Goal: Task Accomplishment & Management: Use online tool/utility

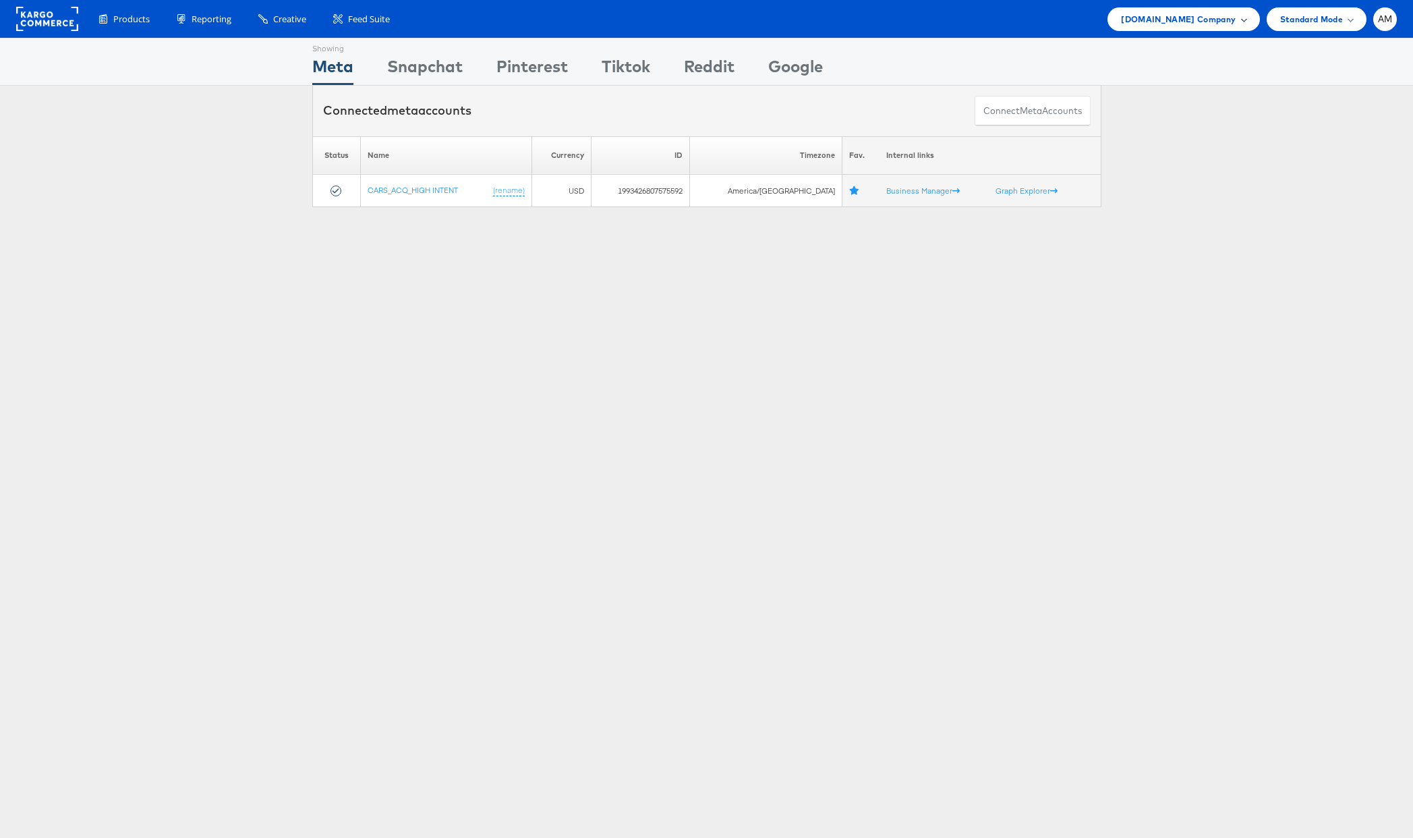
click at [1174, 20] on span "Cars.com Company" at bounding box center [1178, 19] width 115 height 14
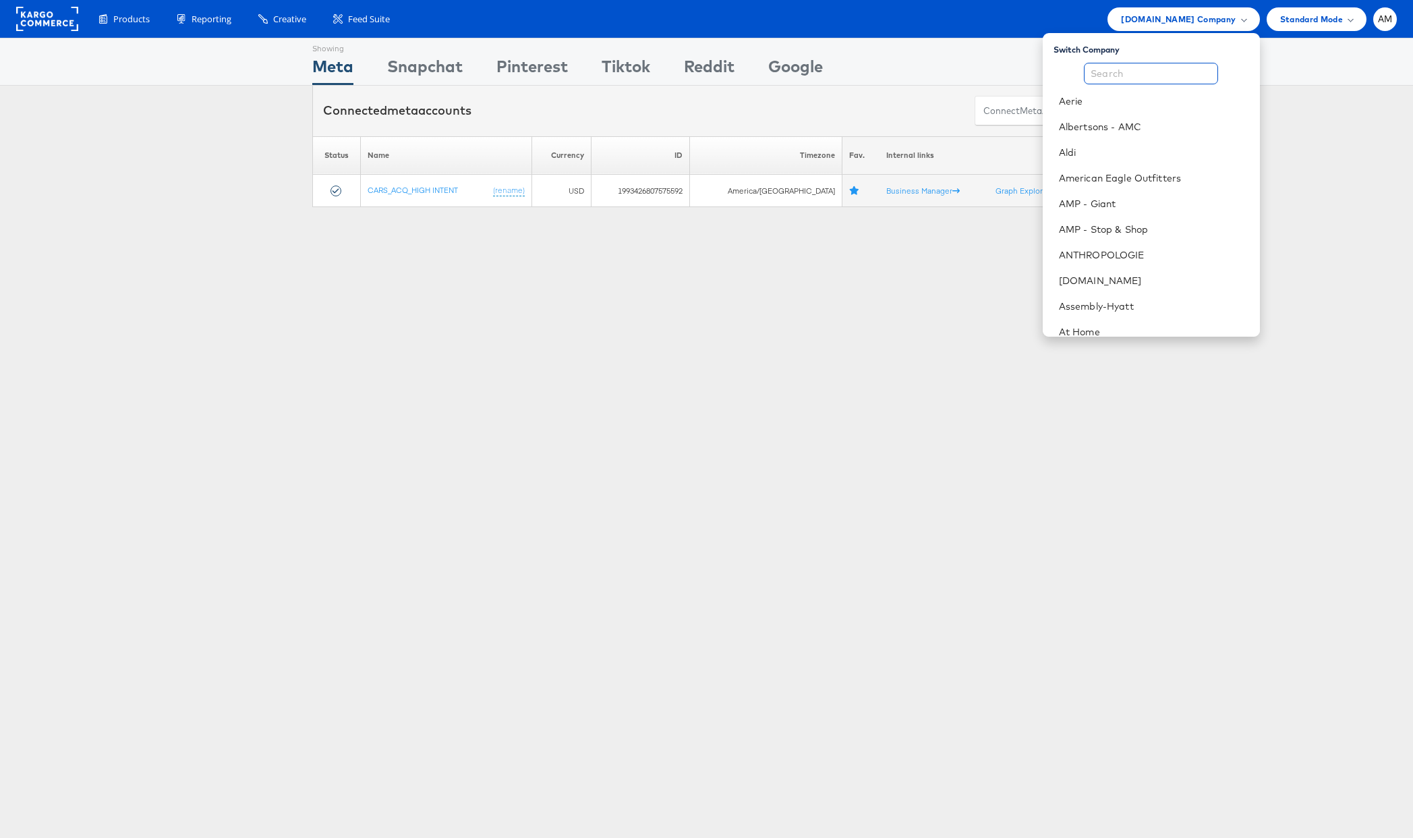
click at [1147, 78] on input "text" at bounding box center [1151, 74] width 134 height 22
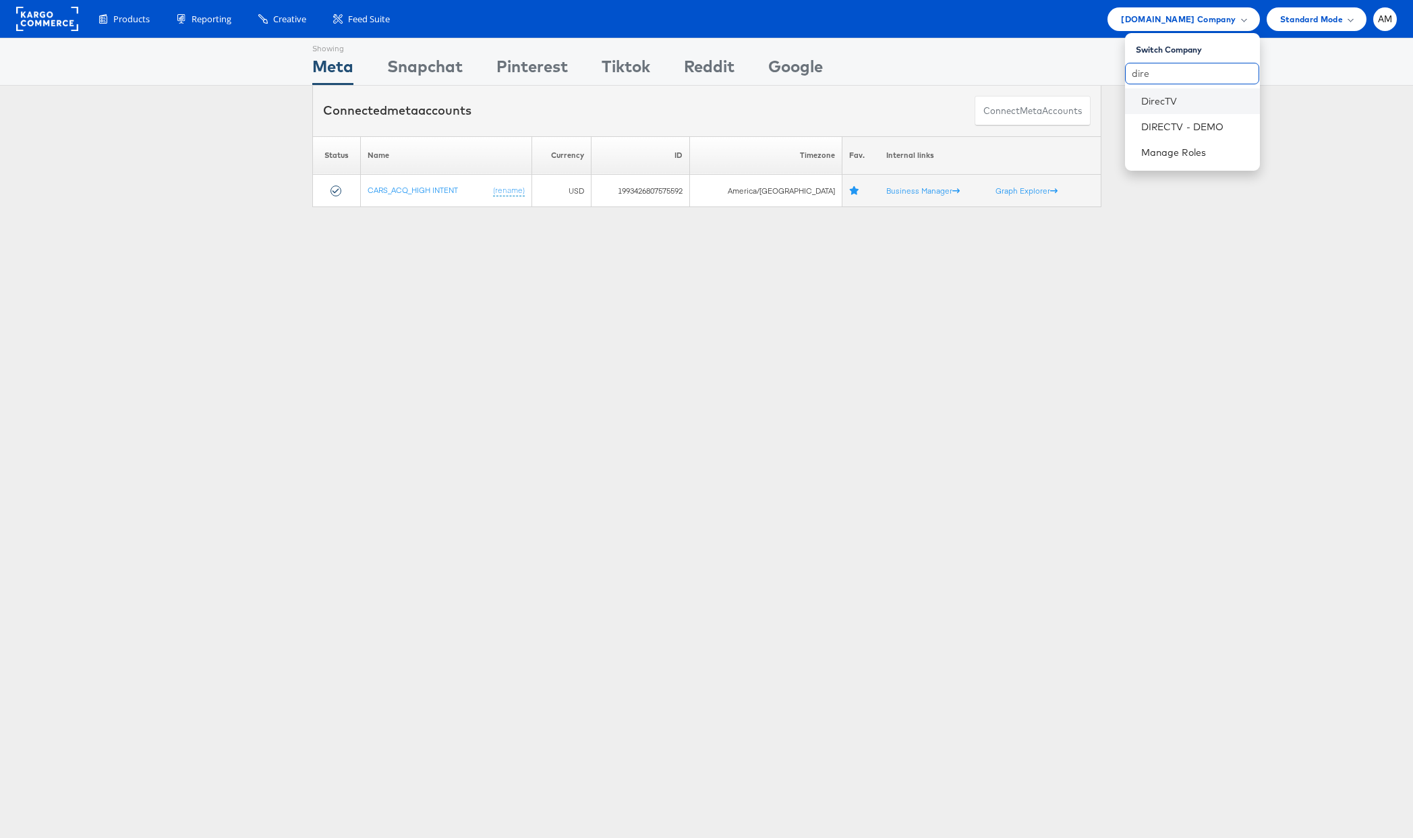
type input "dire"
click at [1150, 108] on li "DirecTV" at bounding box center [1192, 101] width 135 height 26
click at [1152, 101] on link "DirecTV" at bounding box center [1195, 100] width 108 height 13
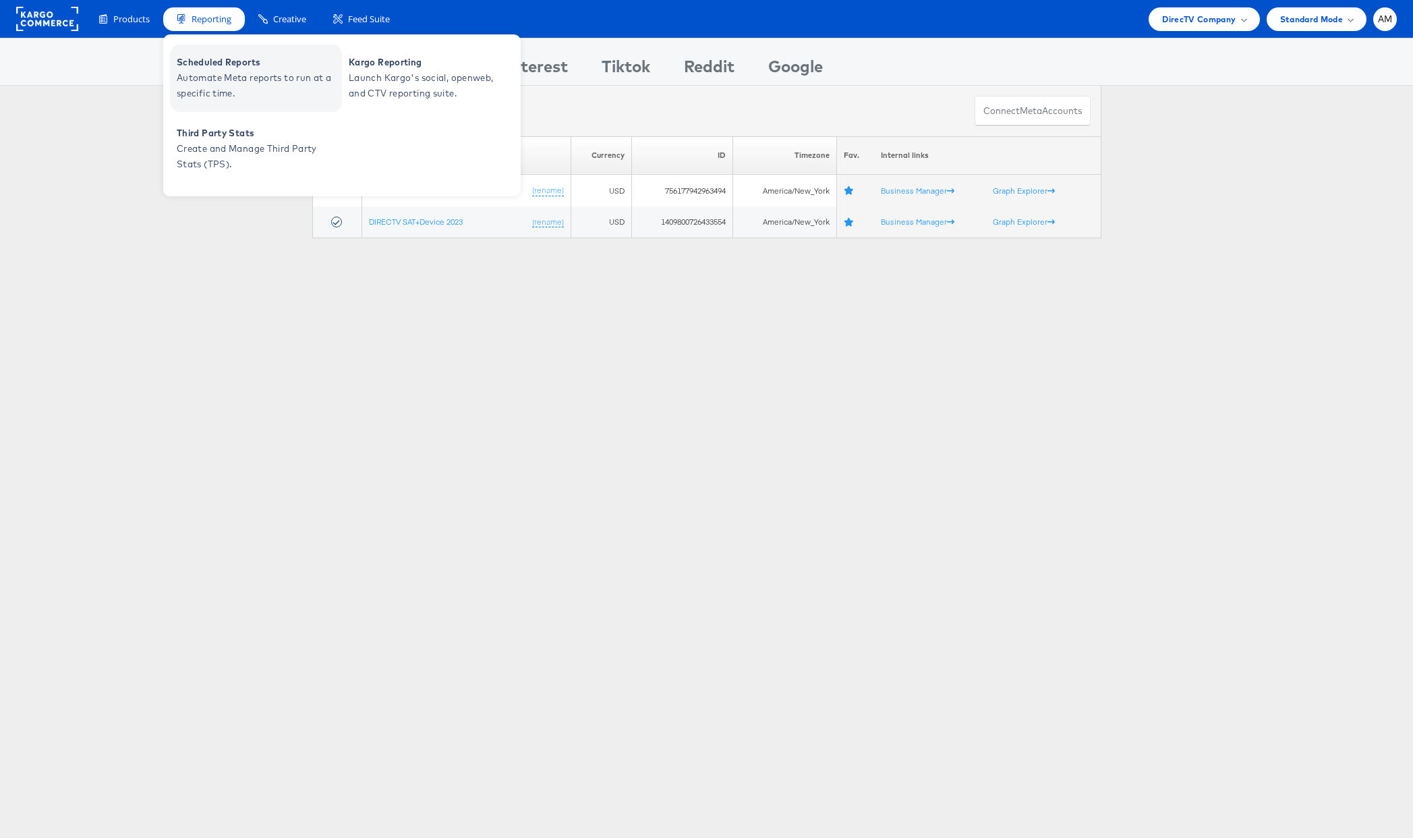
click at [233, 61] on span "Scheduled Reports" at bounding box center [258, 63] width 162 height 16
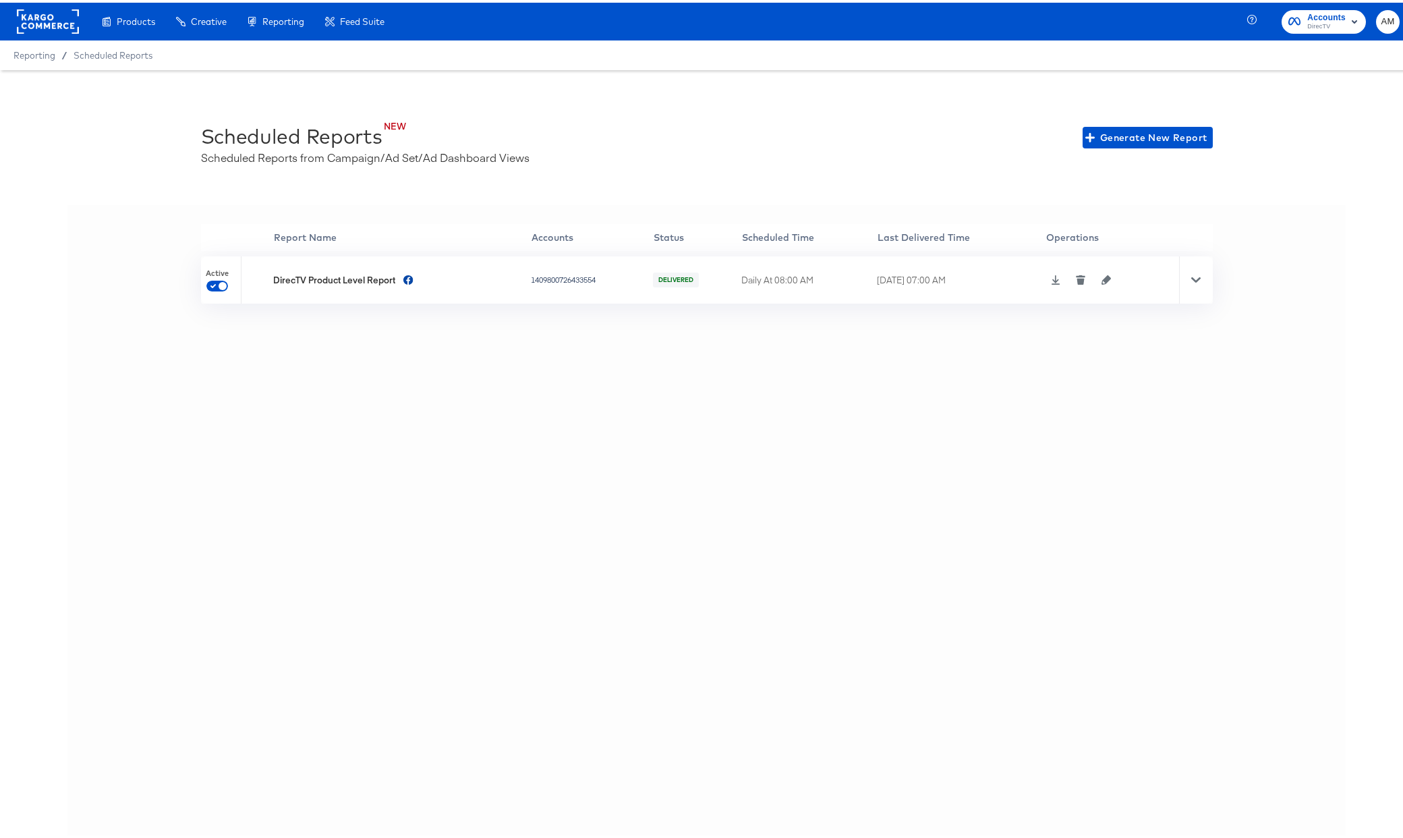
click at [1103, 279] on icon "button" at bounding box center [1105, 276] width 9 height 9
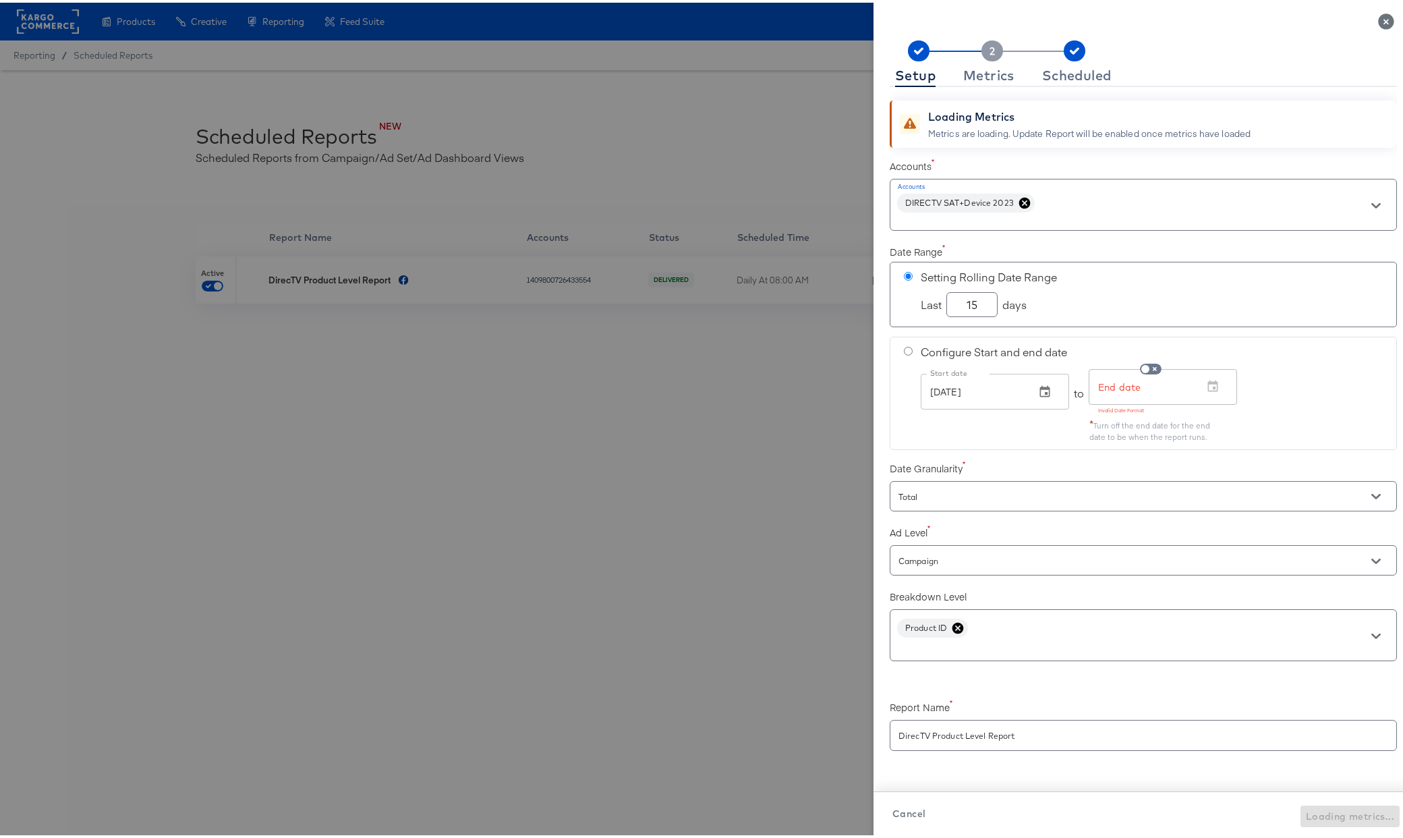
drag, startPoint x: 970, startPoint y: 305, endPoint x: 912, endPoint y: 299, distance: 58.2
click at [920, 299] on div "Last 15 days" at bounding box center [1151, 302] width 462 height 30
type input "7"
click at [1000, 434] on div "Start date Oct 01, 2025 Start date to End date End date Invalid Date Format * T…" at bounding box center [1151, 403] width 462 height 74
radio input "false"
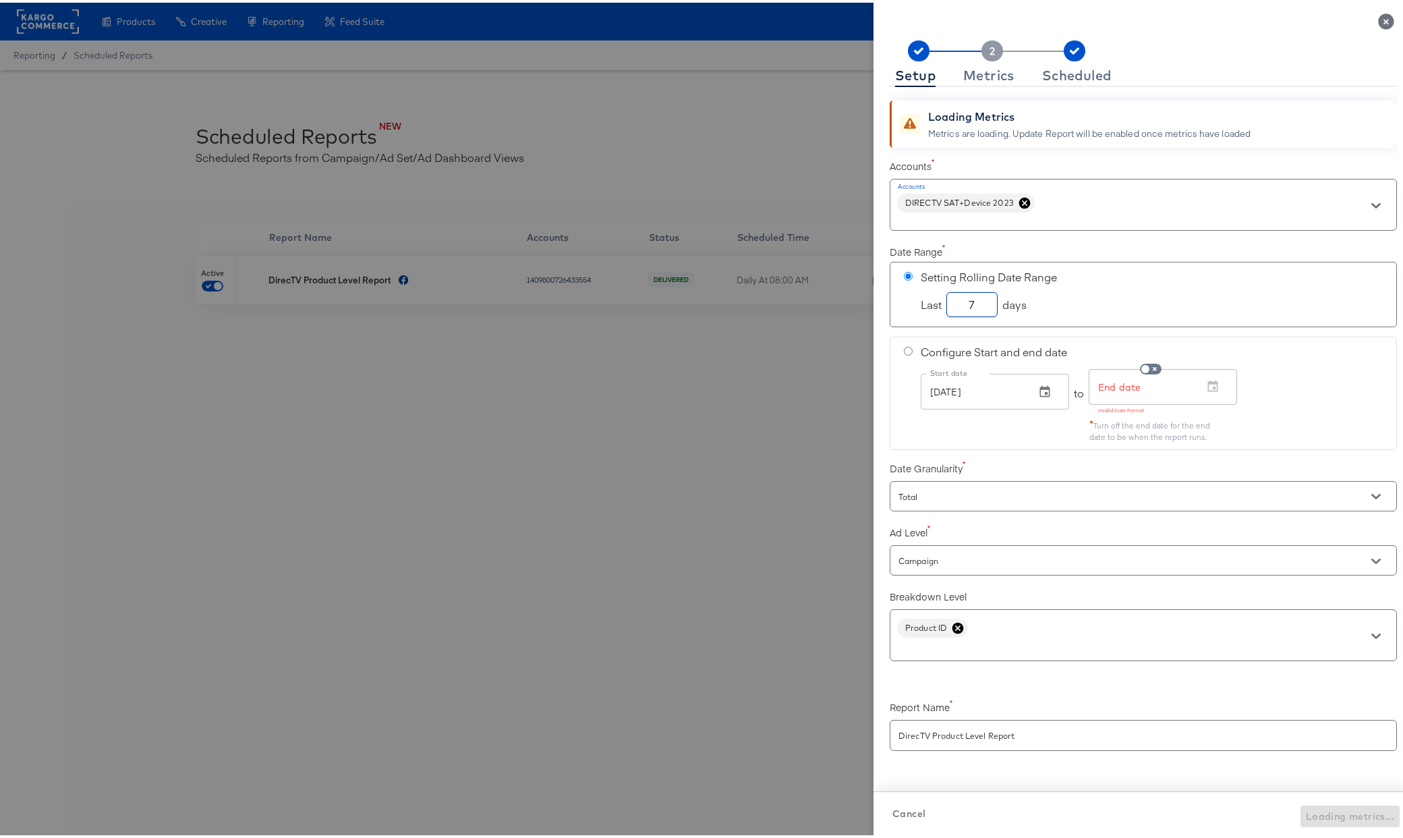
radio input "true"
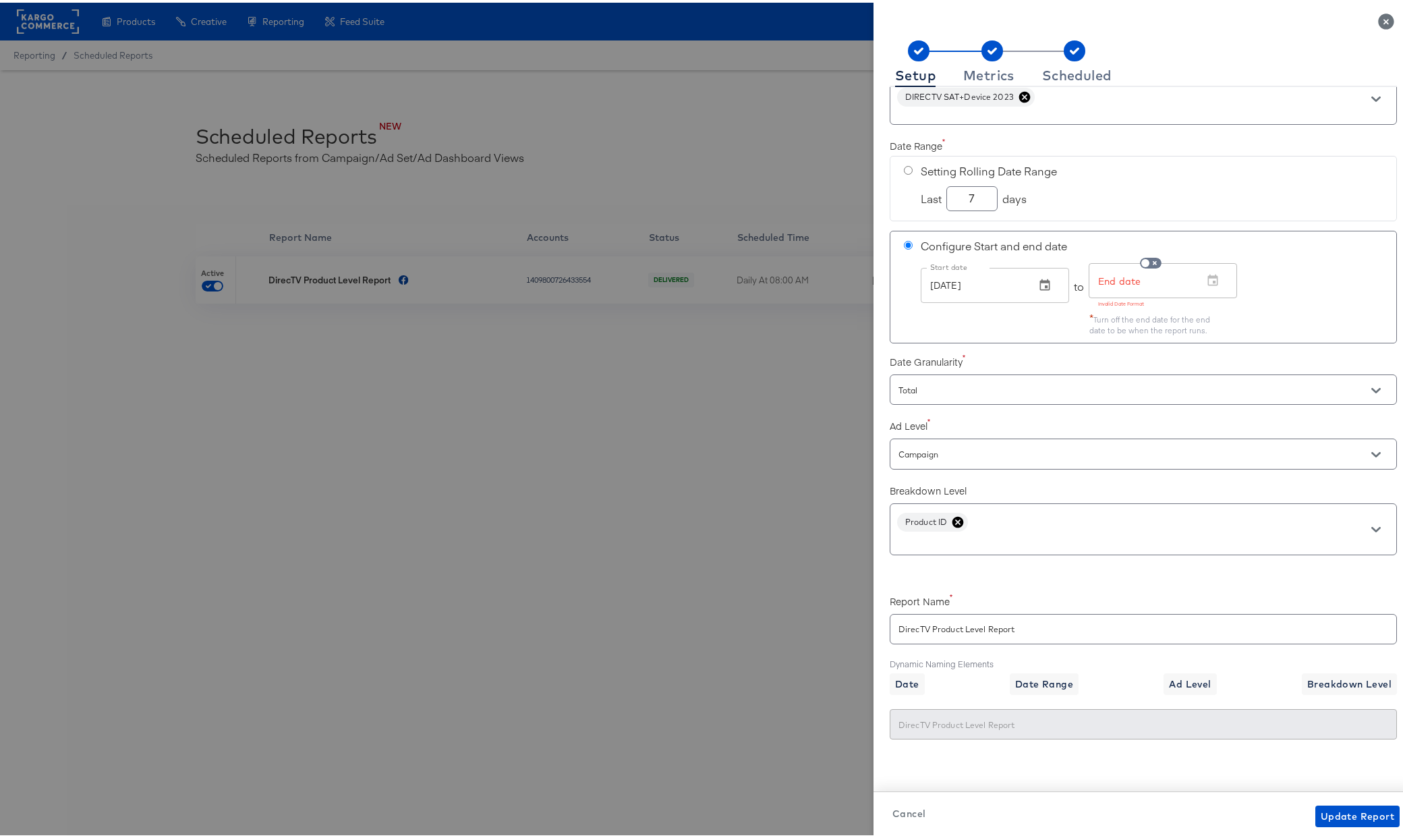
scroll to position [42, 0]
click at [983, 55] on rect at bounding box center [992, 48] width 22 height 21
click at [976, 77] on div "Metrics" at bounding box center [988, 72] width 51 height 11
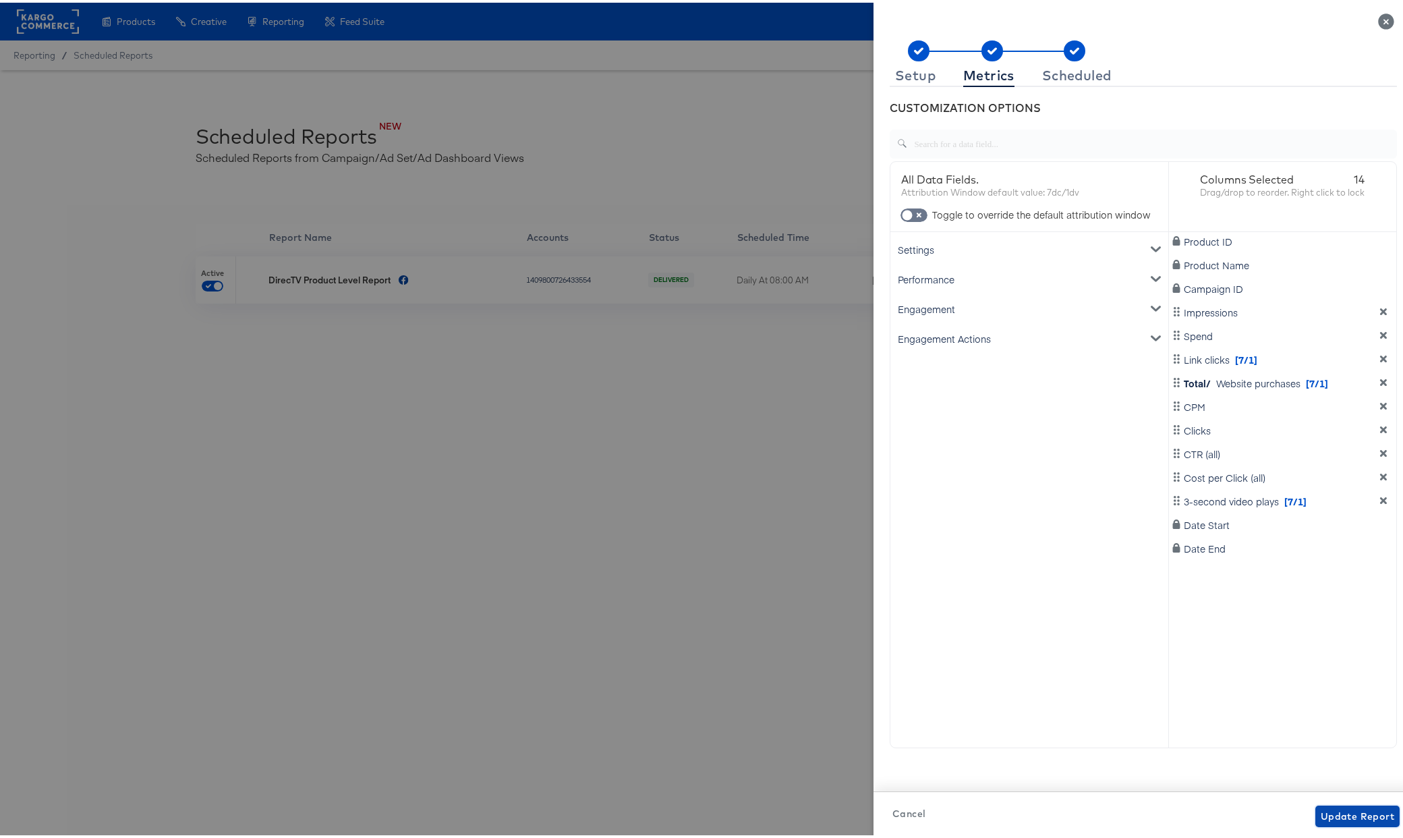
click at [1351, 812] on span "Update Report" at bounding box center [1357, 813] width 74 height 17
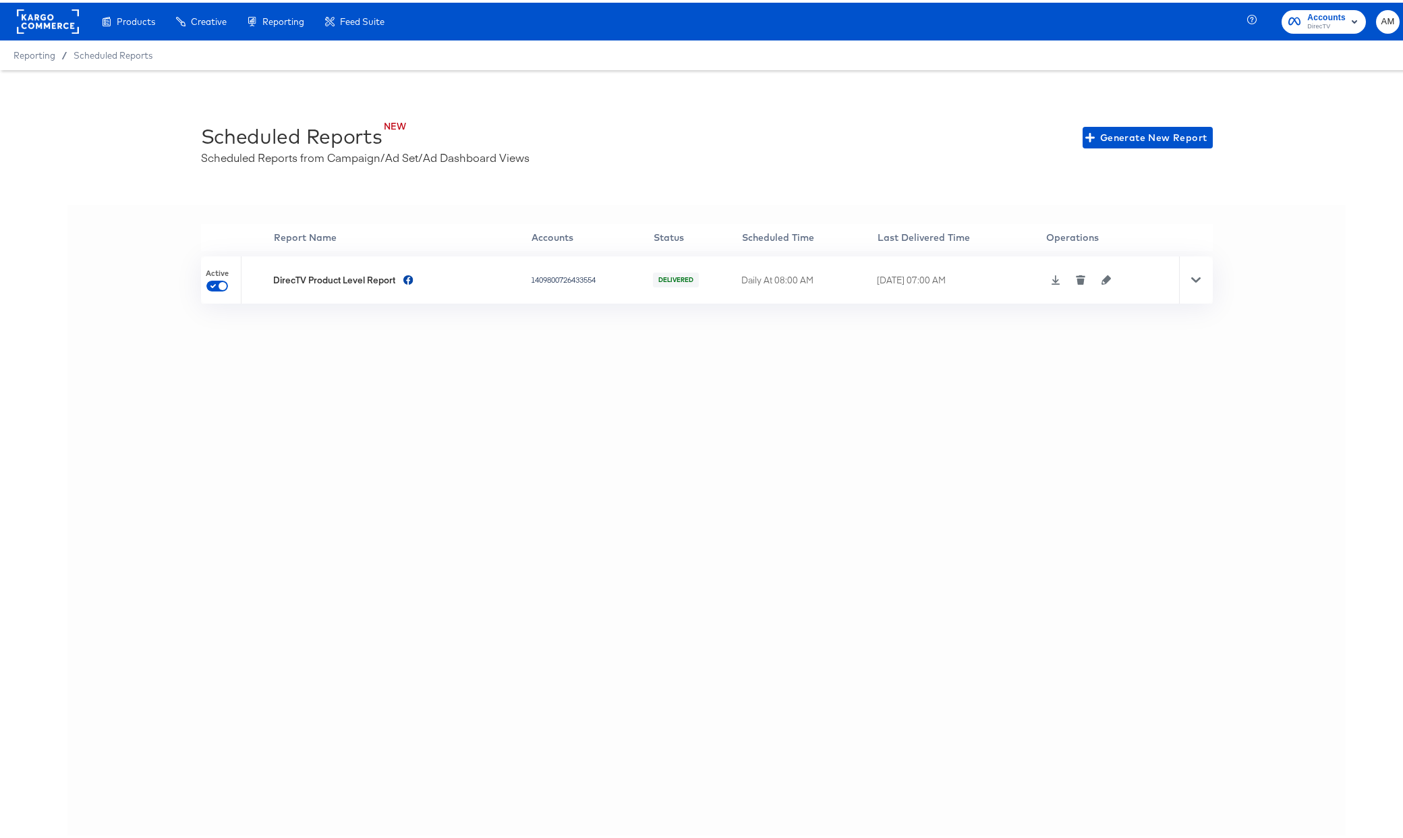
click at [1192, 276] on icon at bounding box center [1195, 276] width 9 height 5
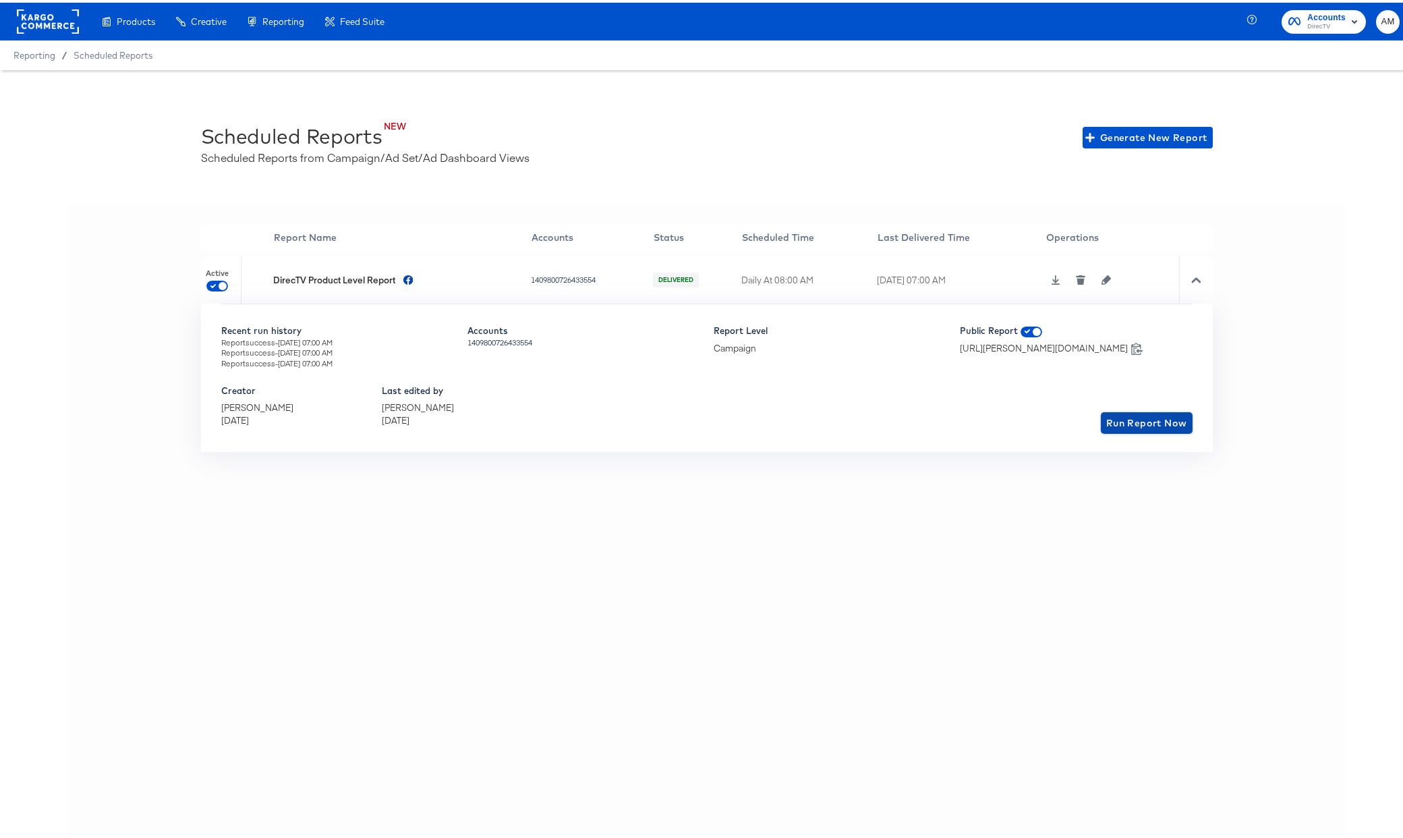
click at [1118, 419] on span "Run Report Now" at bounding box center [1146, 420] width 81 height 17
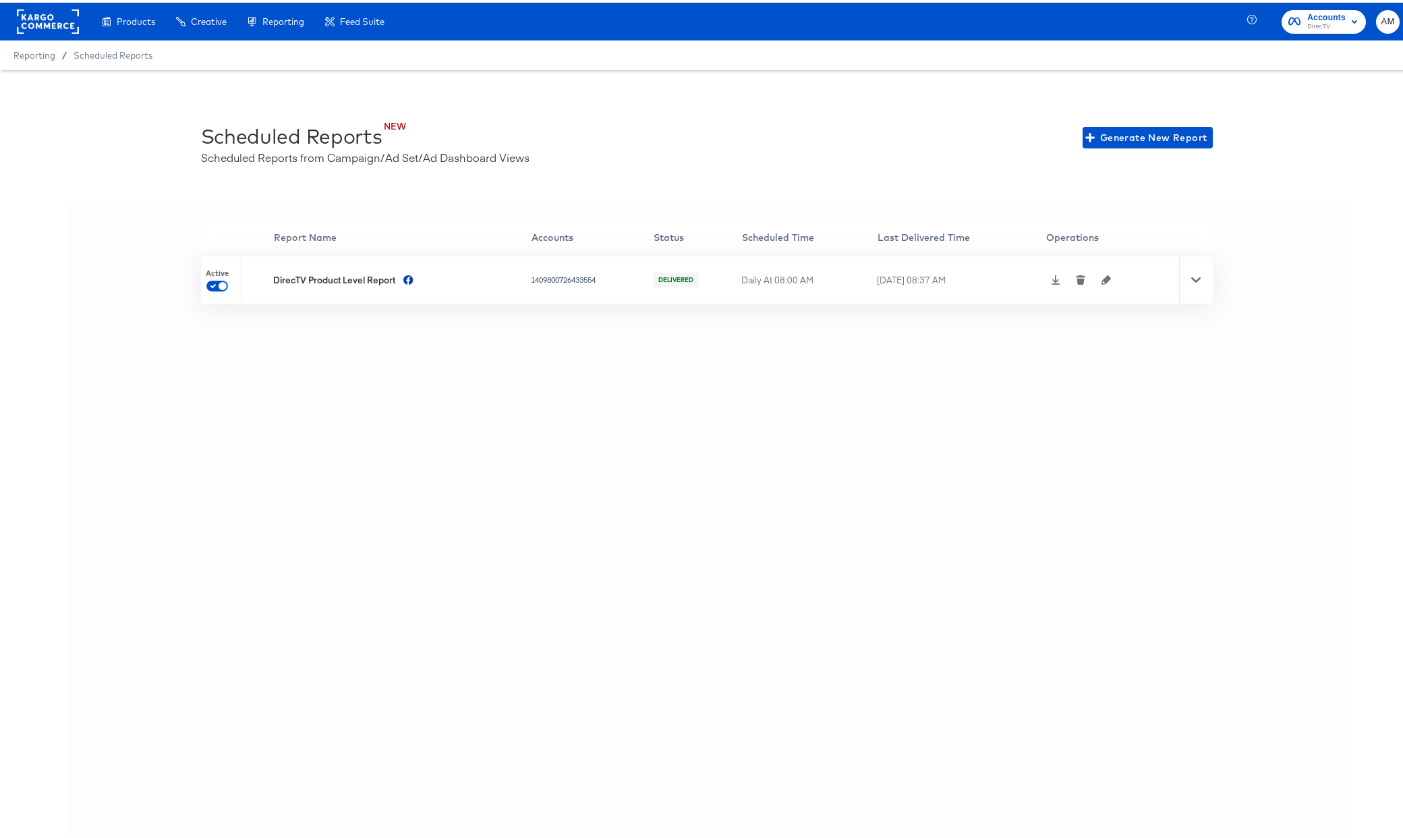
click at [1030, 281] on div "9th Oct 2025 at 08:37 AM" at bounding box center [959, 277] width 165 height 13
click at [1053, 277] on icon at bounding box center [1055, 276] width 9 height 9
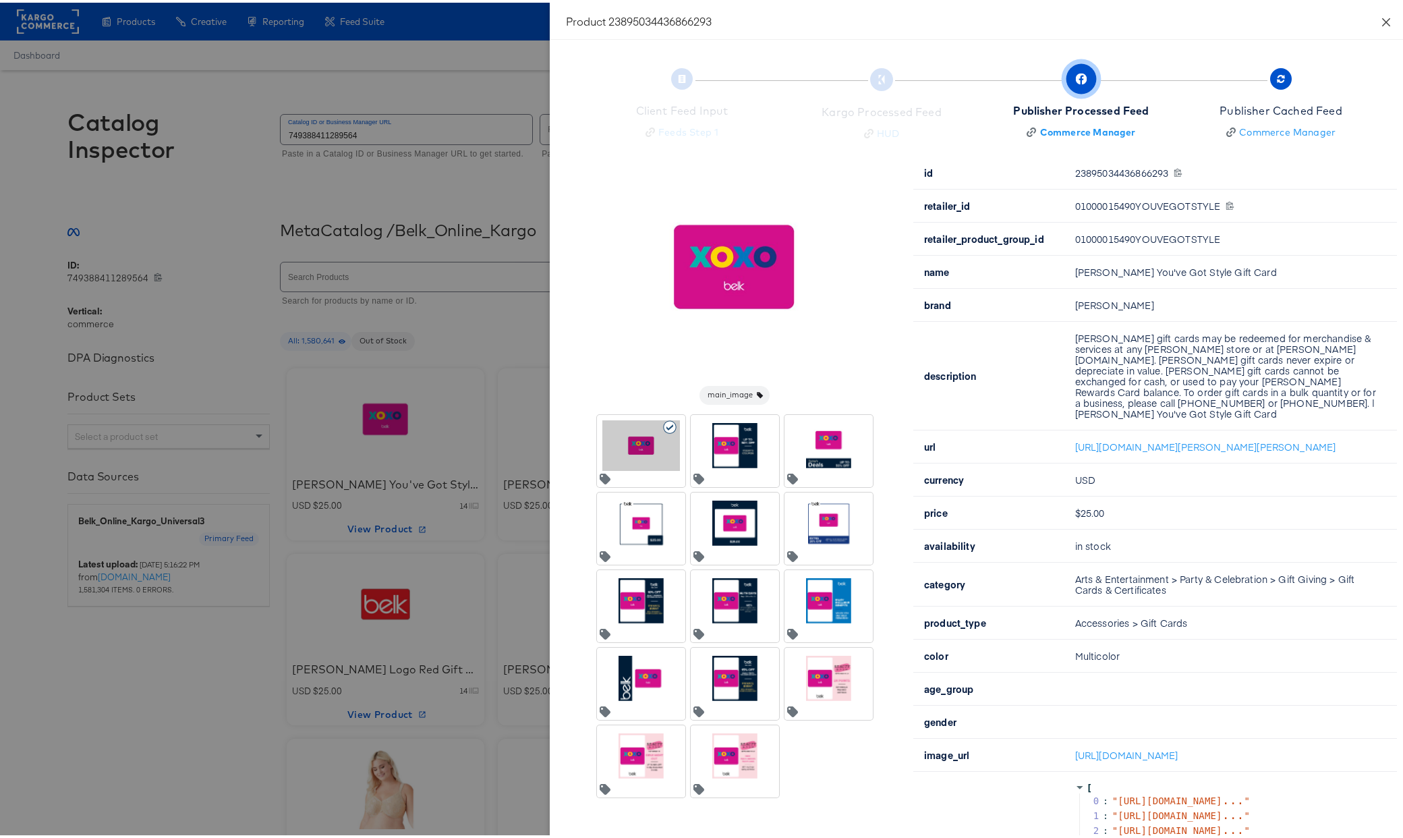
click at [1380, 16] on icon "close" at bounding box center [1385, 19] width 11 height 11
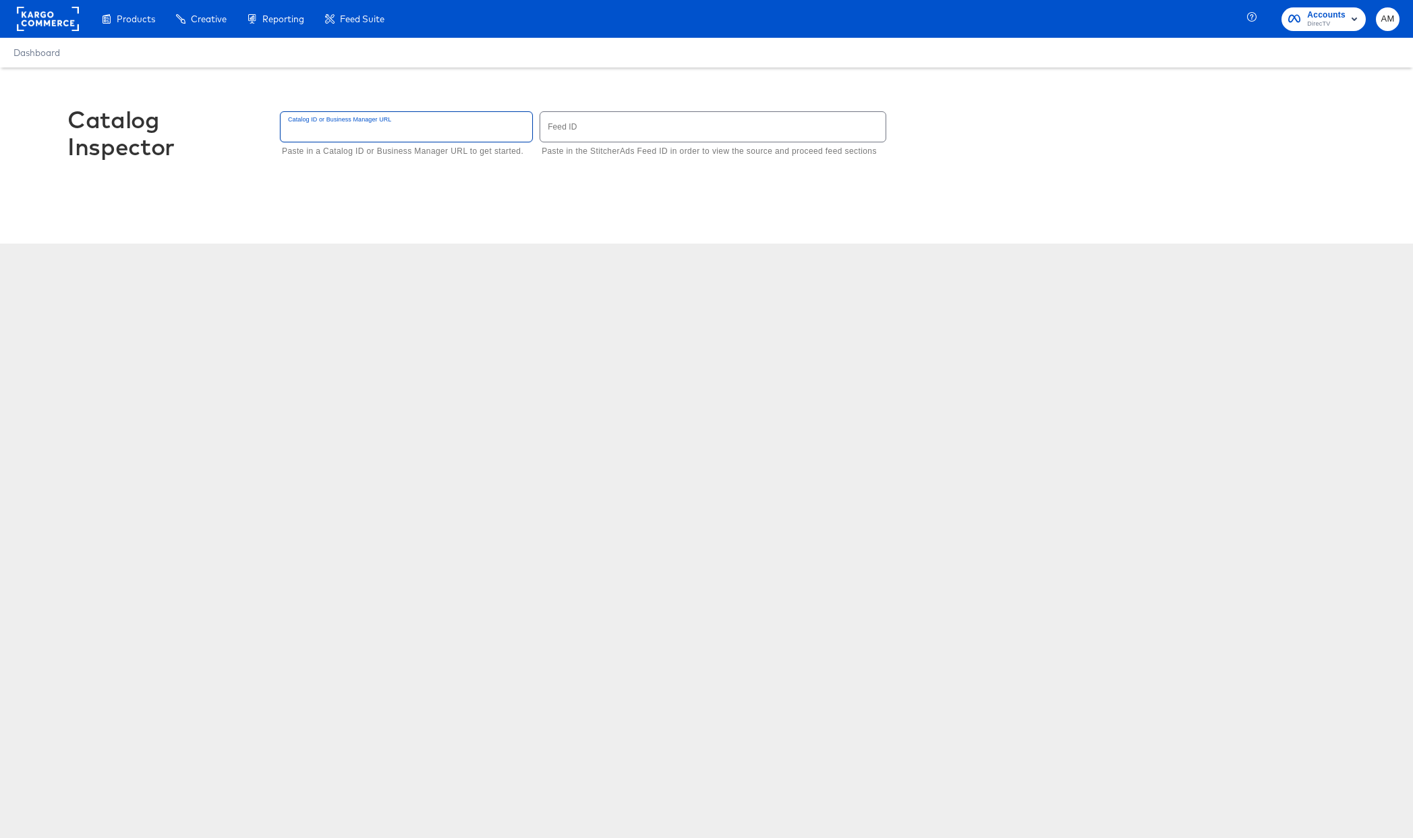
click at [379, 133] on input "text" at bounding box center [407, 126] width 252 height 29
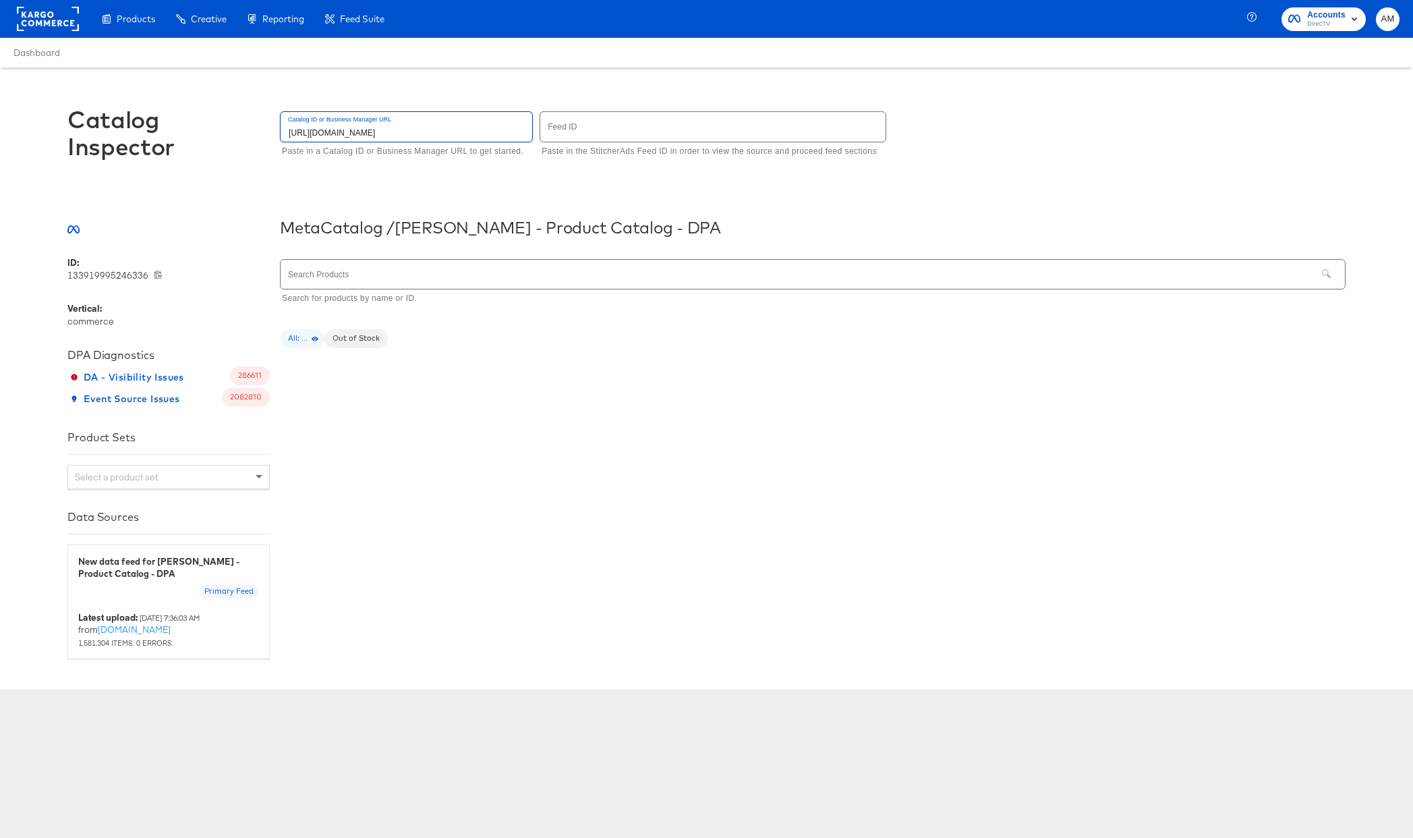
type input "https://business.facebook.com/commerce/catalogs/133919995246336/data_sources/?b…"
click at [441, 365] on div at bounding box center [812, 365] width 1065 height 13
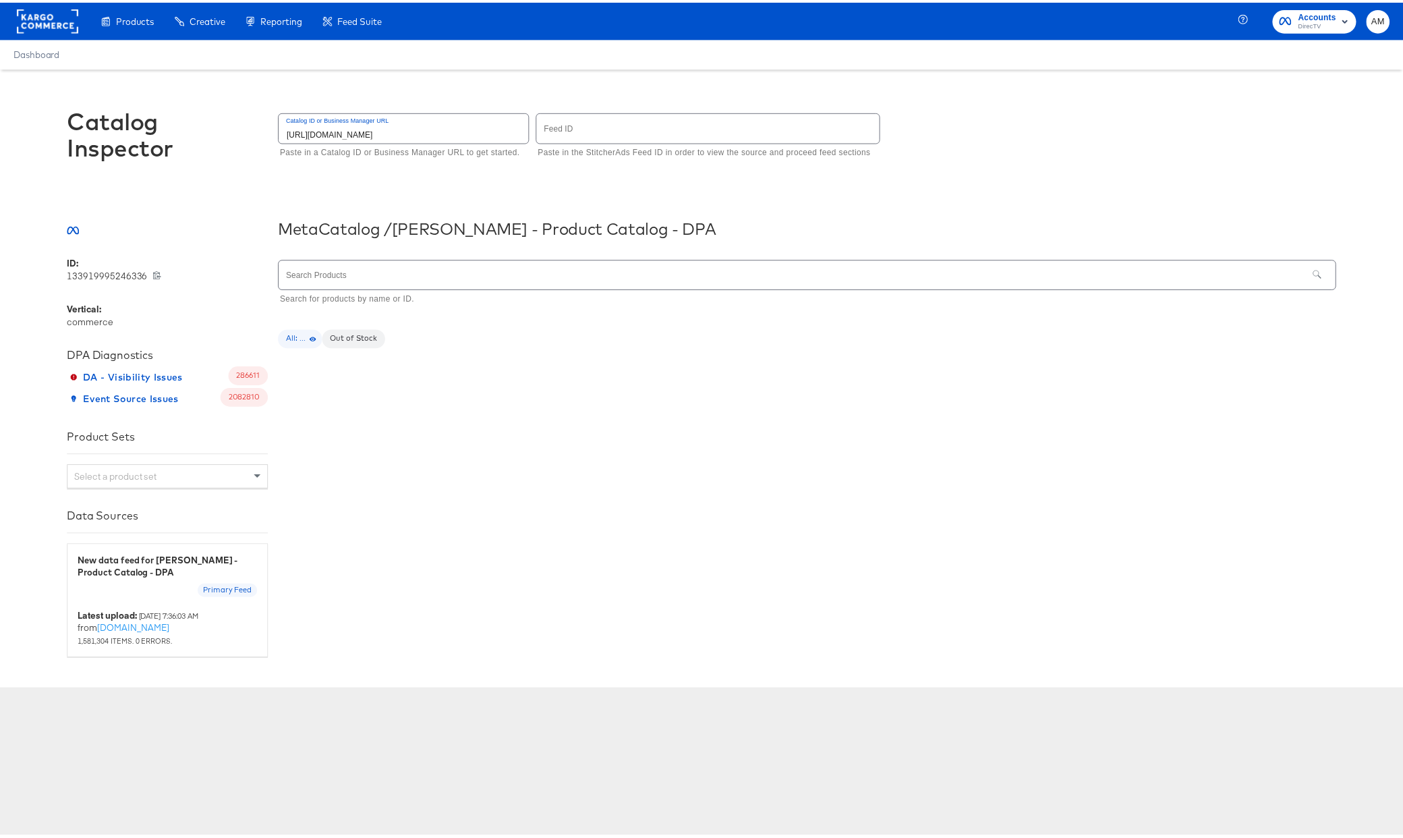
scroll to position [0, 0]
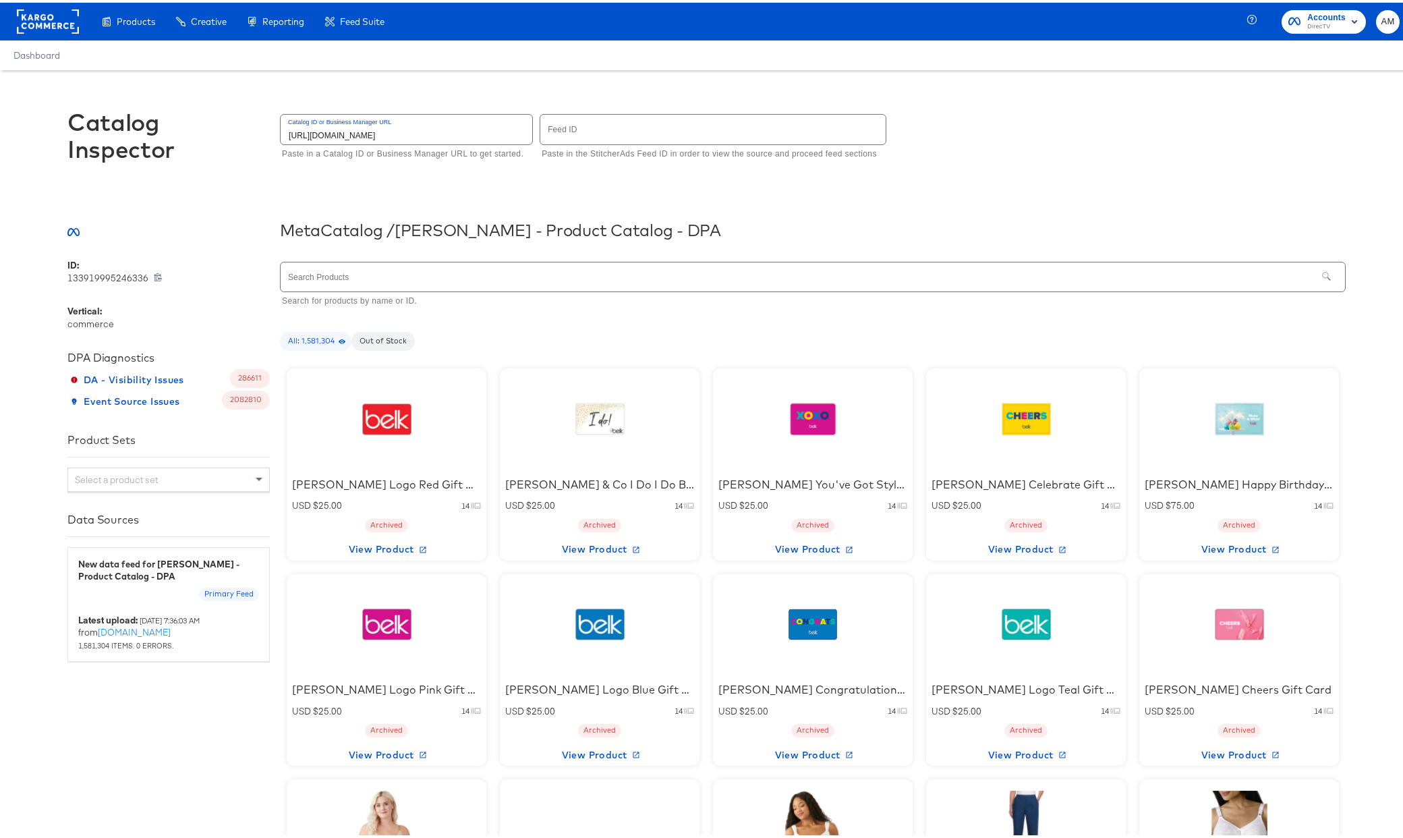
click at [552, 436] on div at bounding box center [599, 416] width 115 height 84
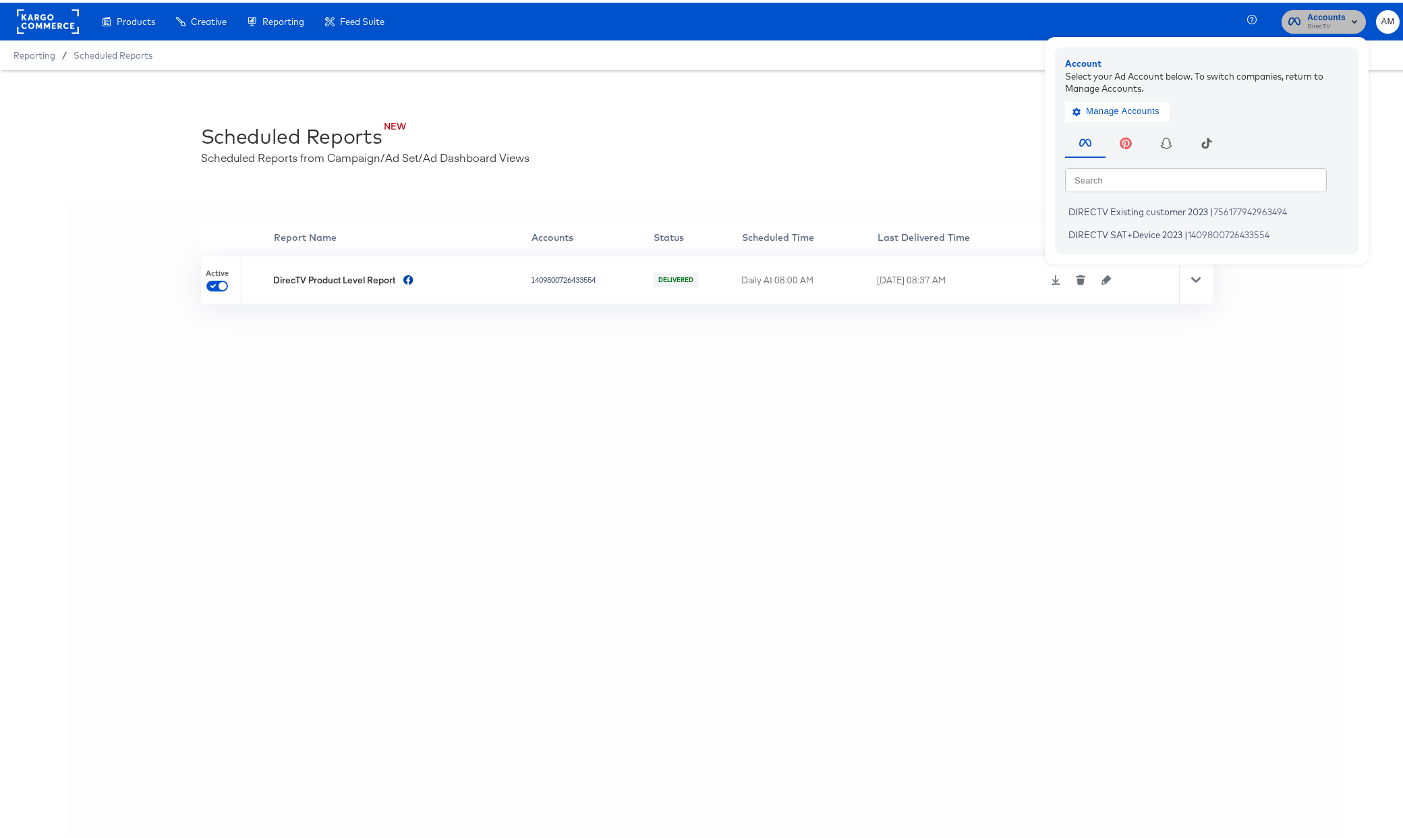
click at [1307, 20] on span "DirecTV" at bounding box center [1326, 24] width 38 height 11
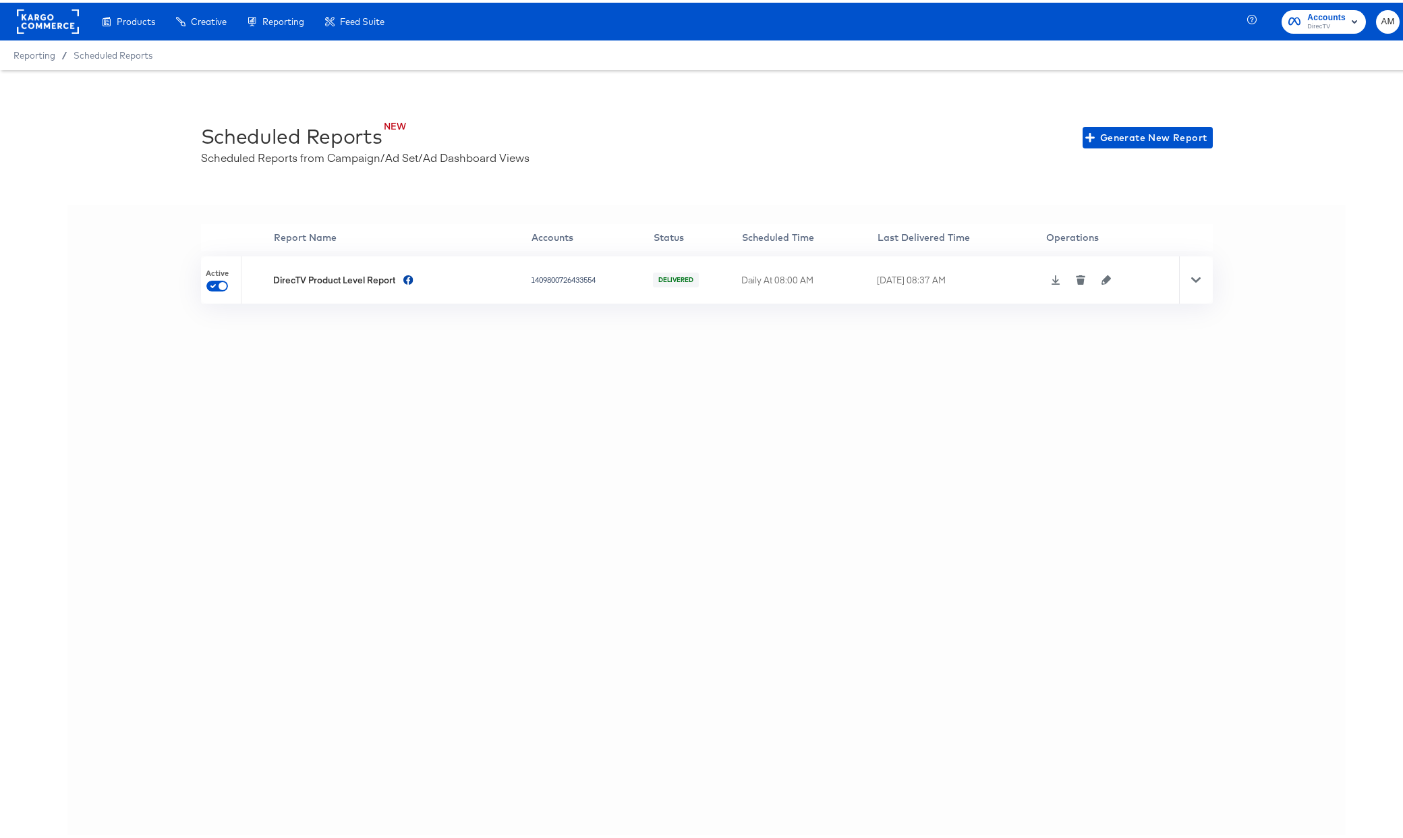
click at [40, 22] on rect at bounding box center [48, 19] width 62 height 24
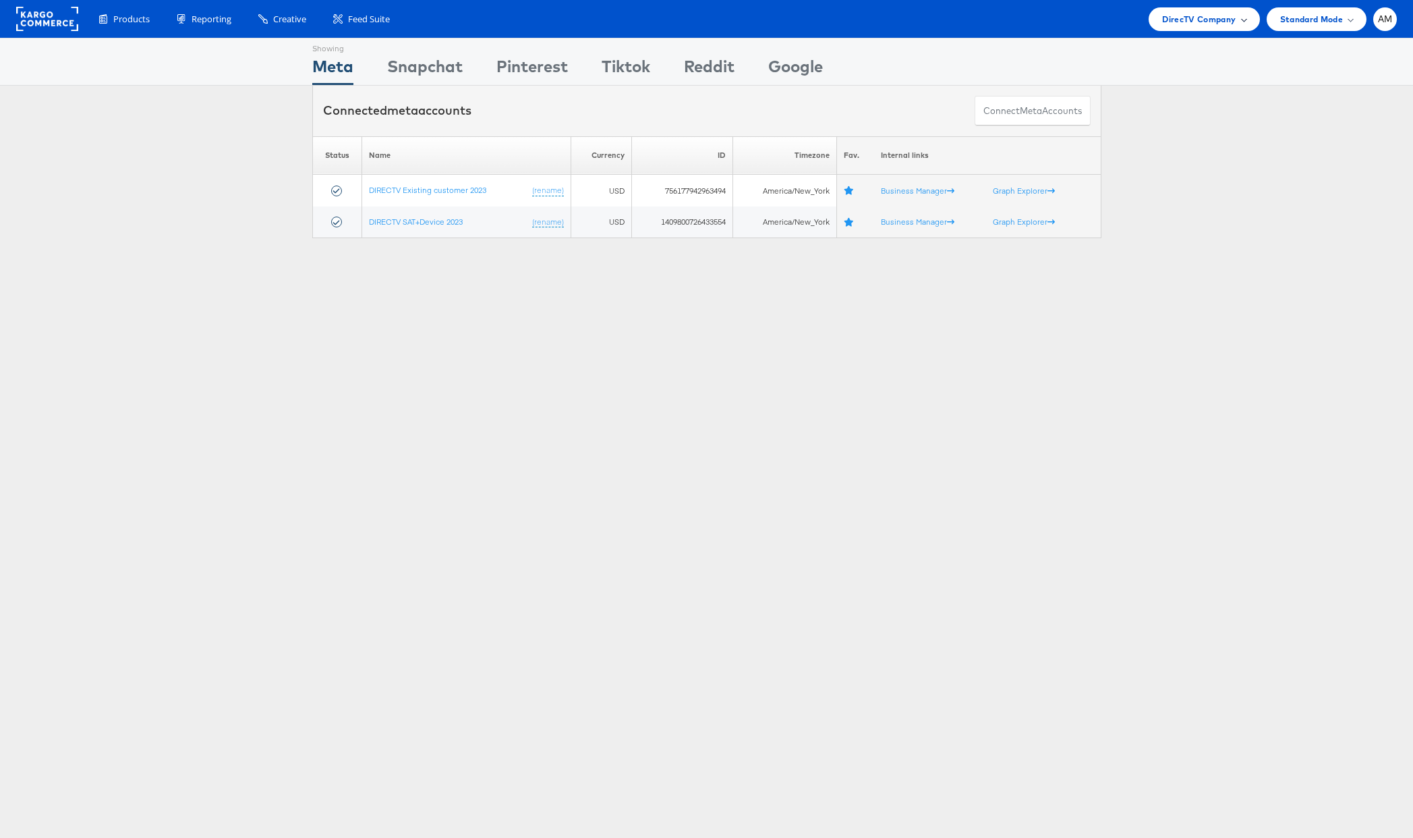
click at [1184, 21] on span "DirecTV Company" at bounding box center [1199, 19] width 74 height 14
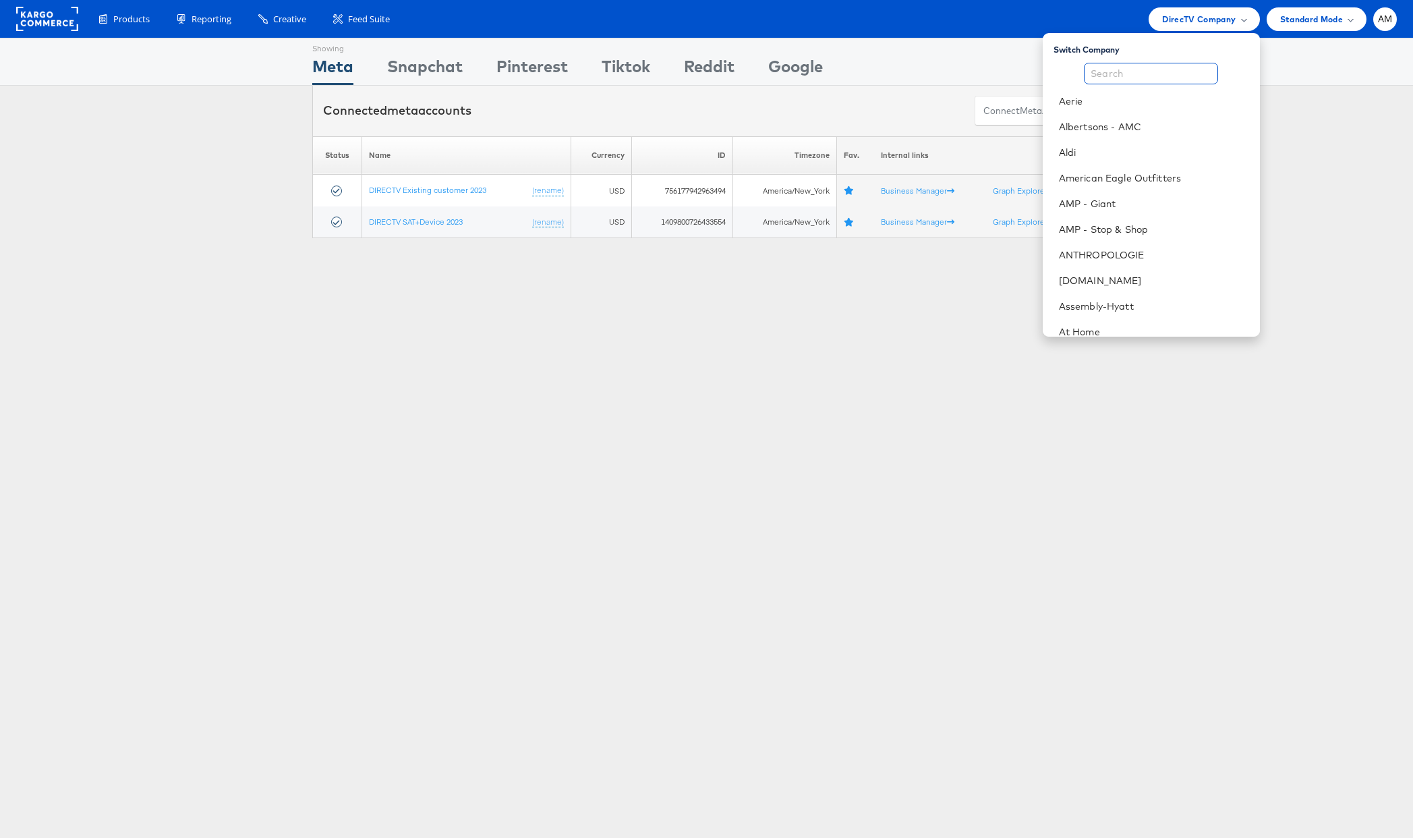
click at [1151, 69] on input "text" at bounding box center [1151, 74] width 134 height 22
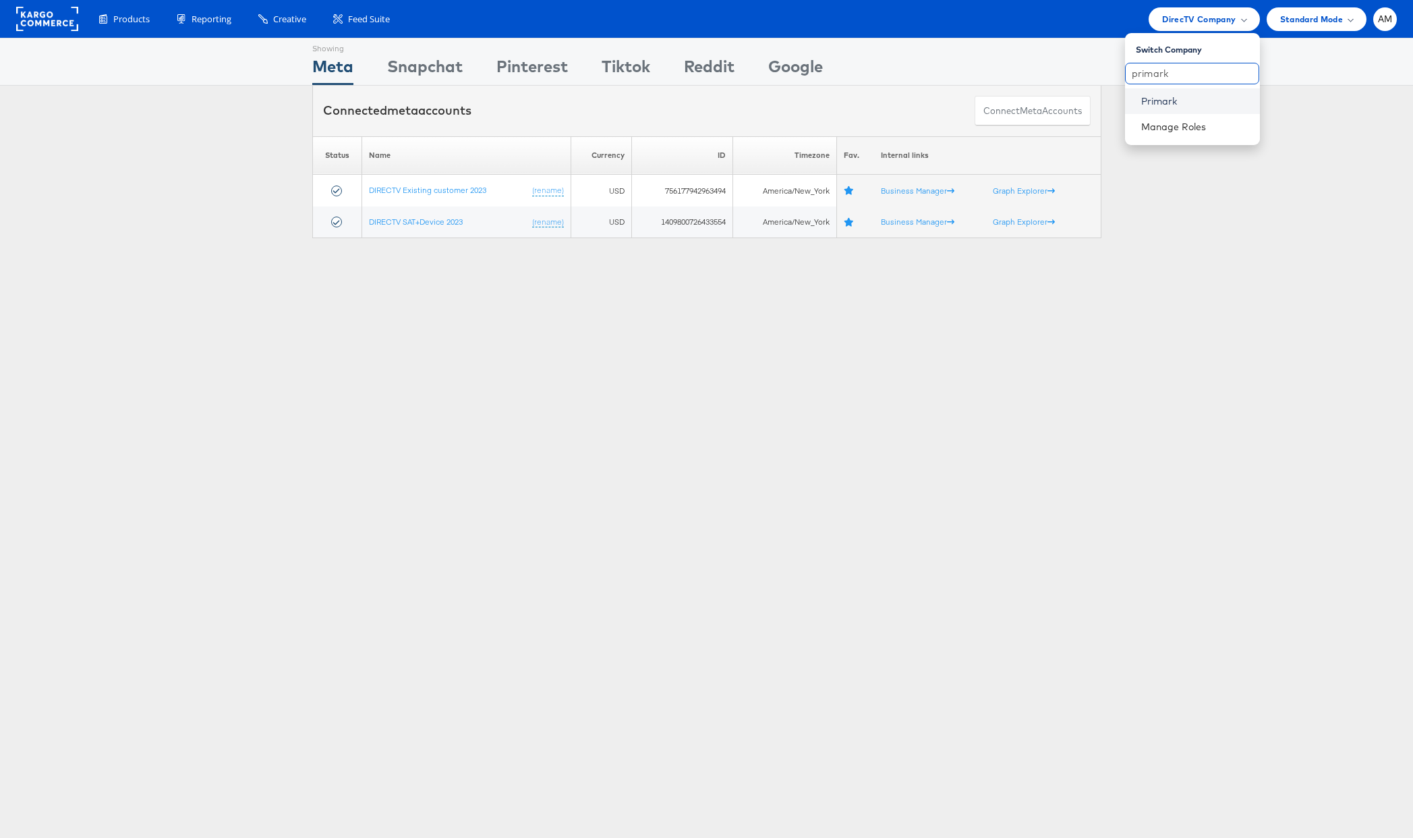
type input "primark"
click at [1163, 98] on link "Primark" at bounding box center [1195, 100] width 108 height 13
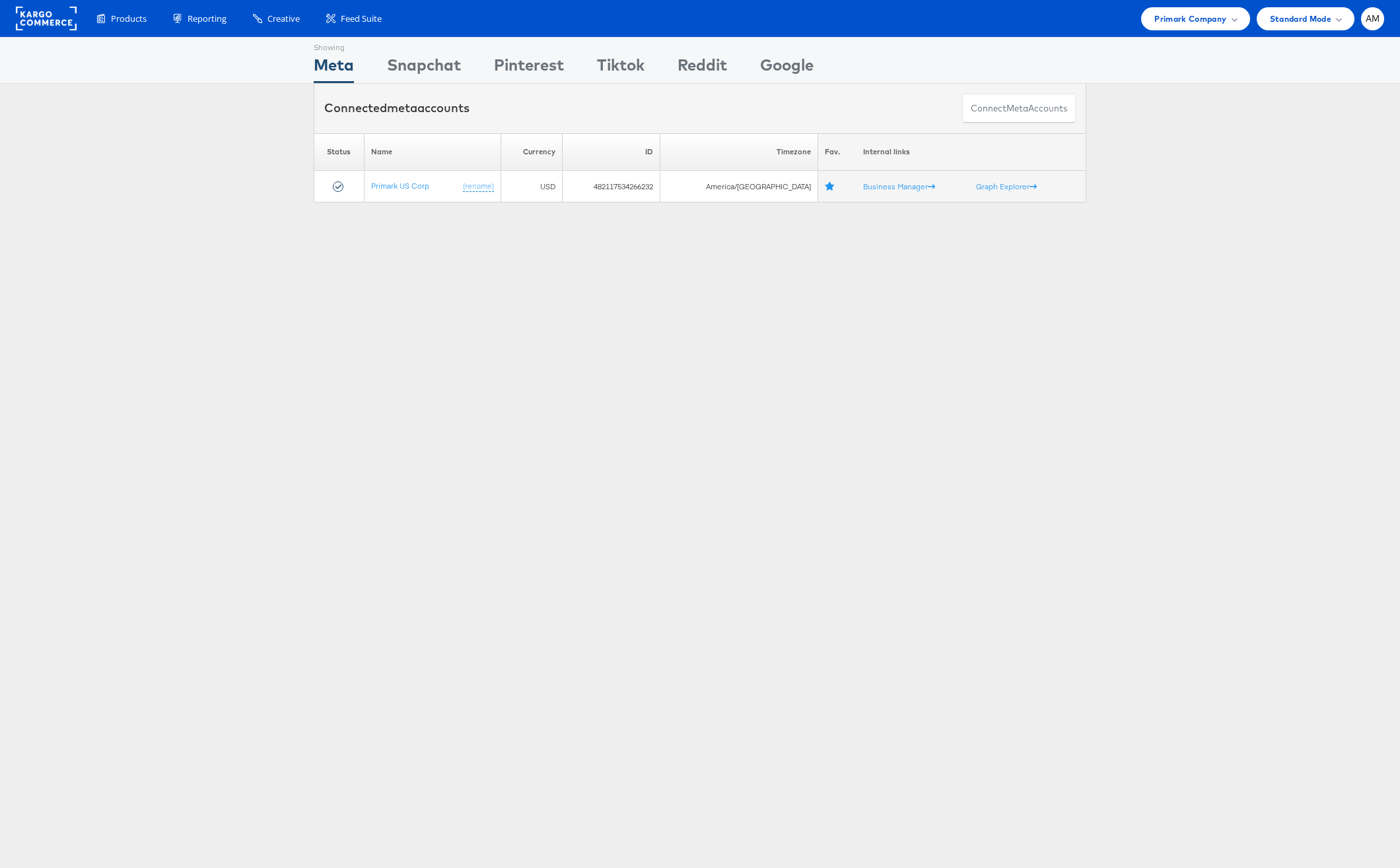
click at [708, 436] on div "Showing Meta Showing [GEOGRAPHIC_DATA] Showing Pinterest Showing Tiktok Showing…" at bounding box center [700, 367] width 1400 height 660
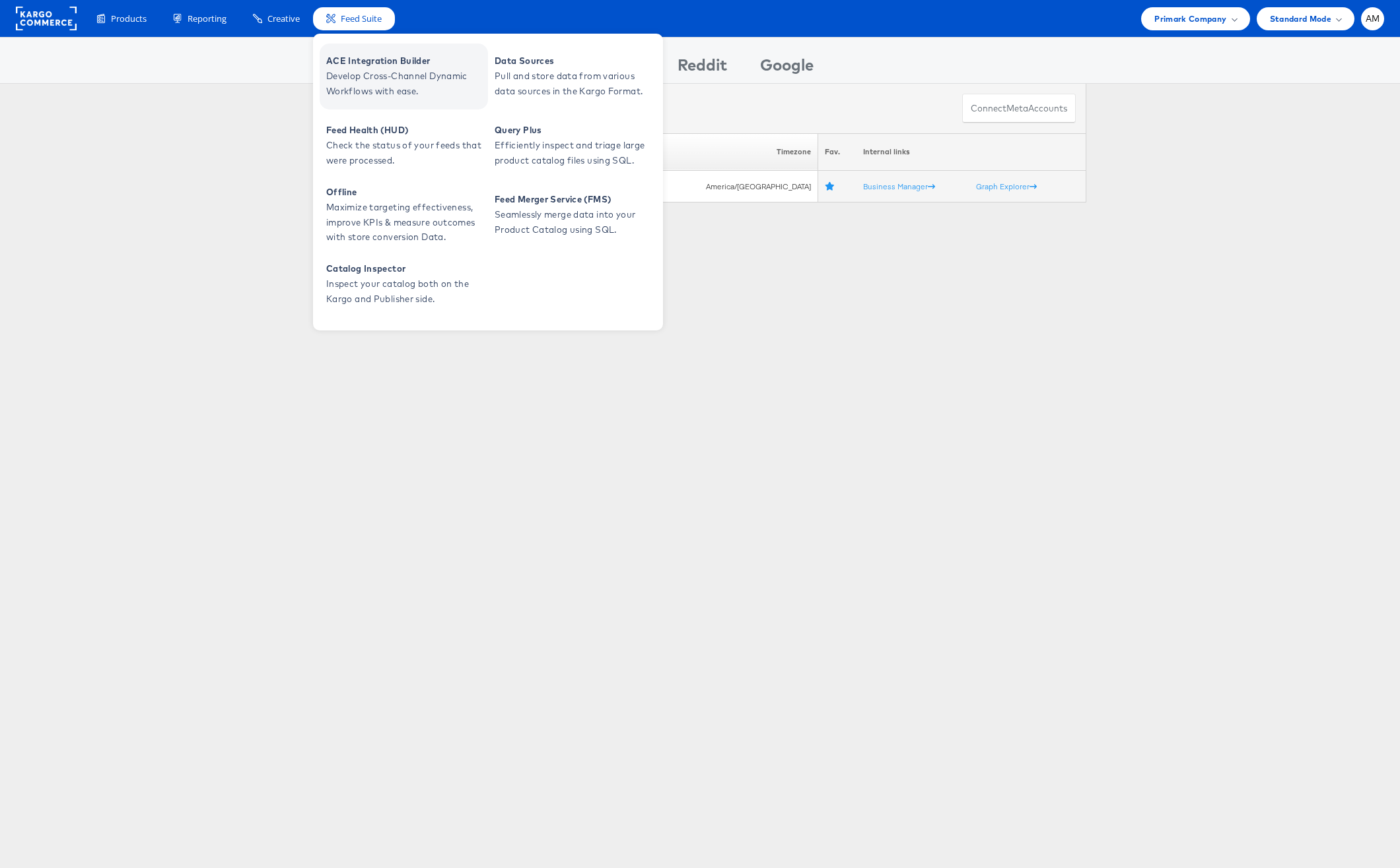
click at [363, 67] on span "ACE Integration Builder" at bounding box center [405, 62] width 159 height 16
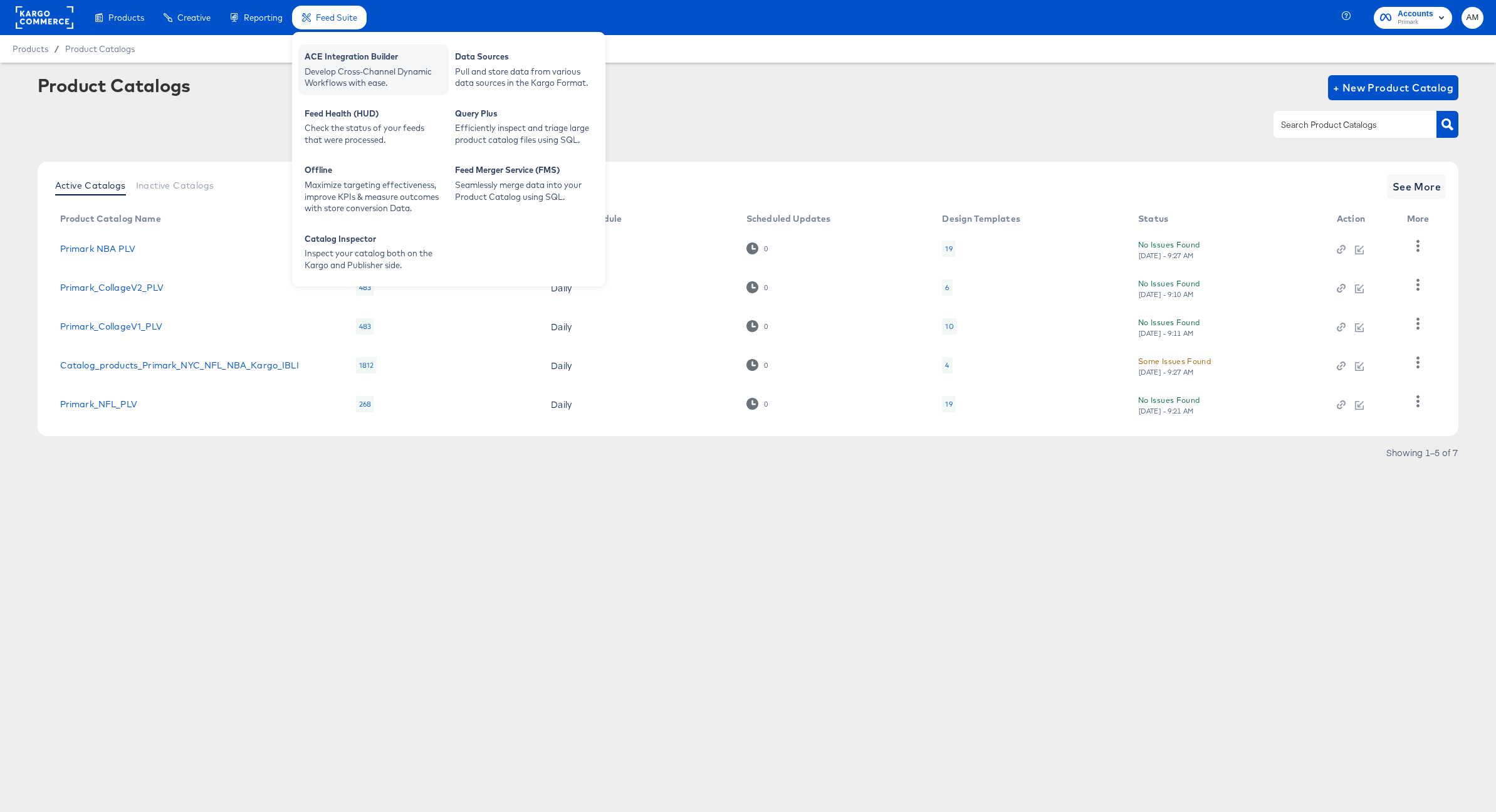
click at [333, 74] on div "Develop Cross-Channel Dynamic Workflows with ease." at bounding box center [374, 77] width 138 height 23
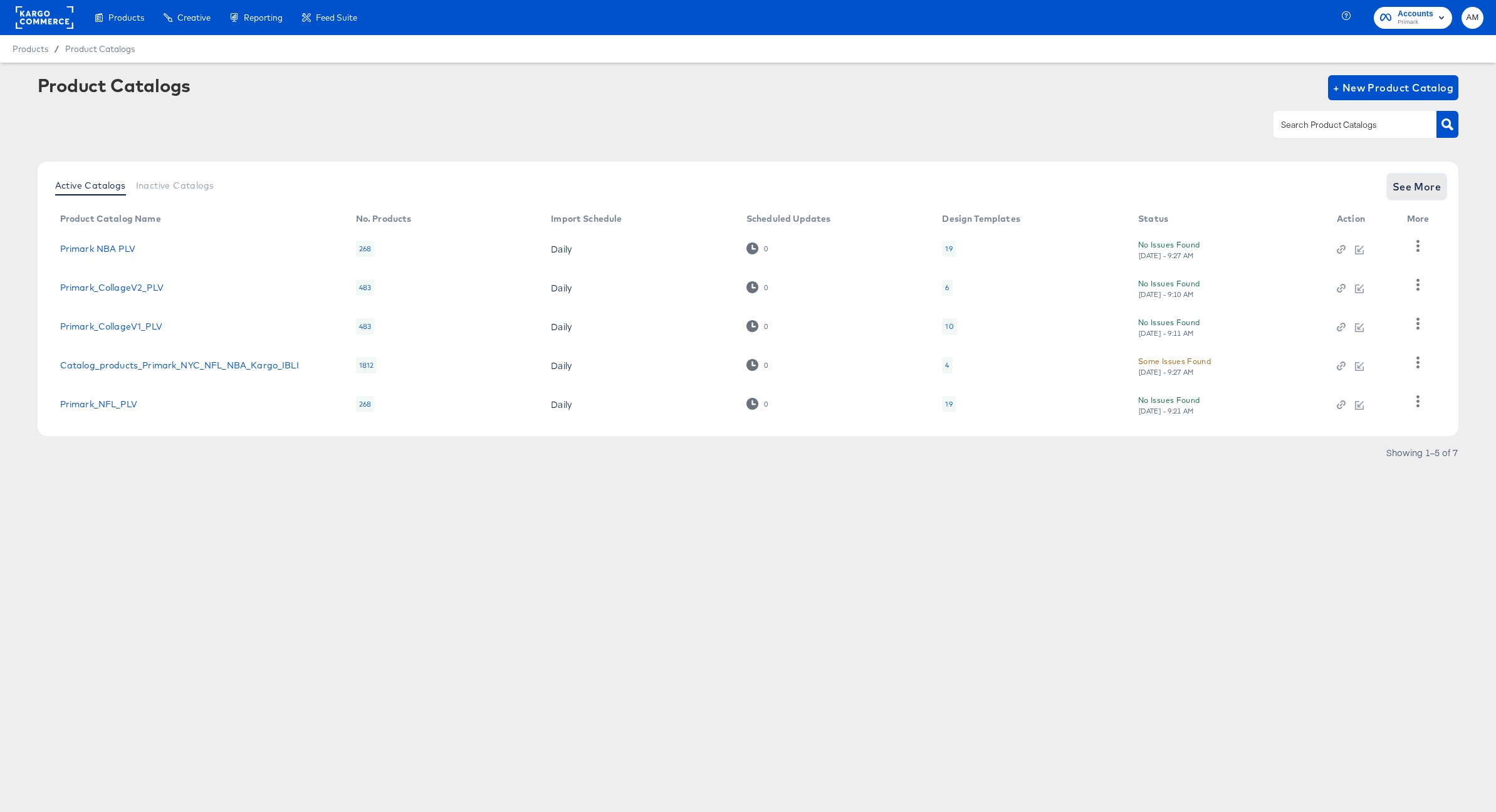
click at [1328, 191] on span "See More" at bounding box center [1416, 187] width 49 height 18
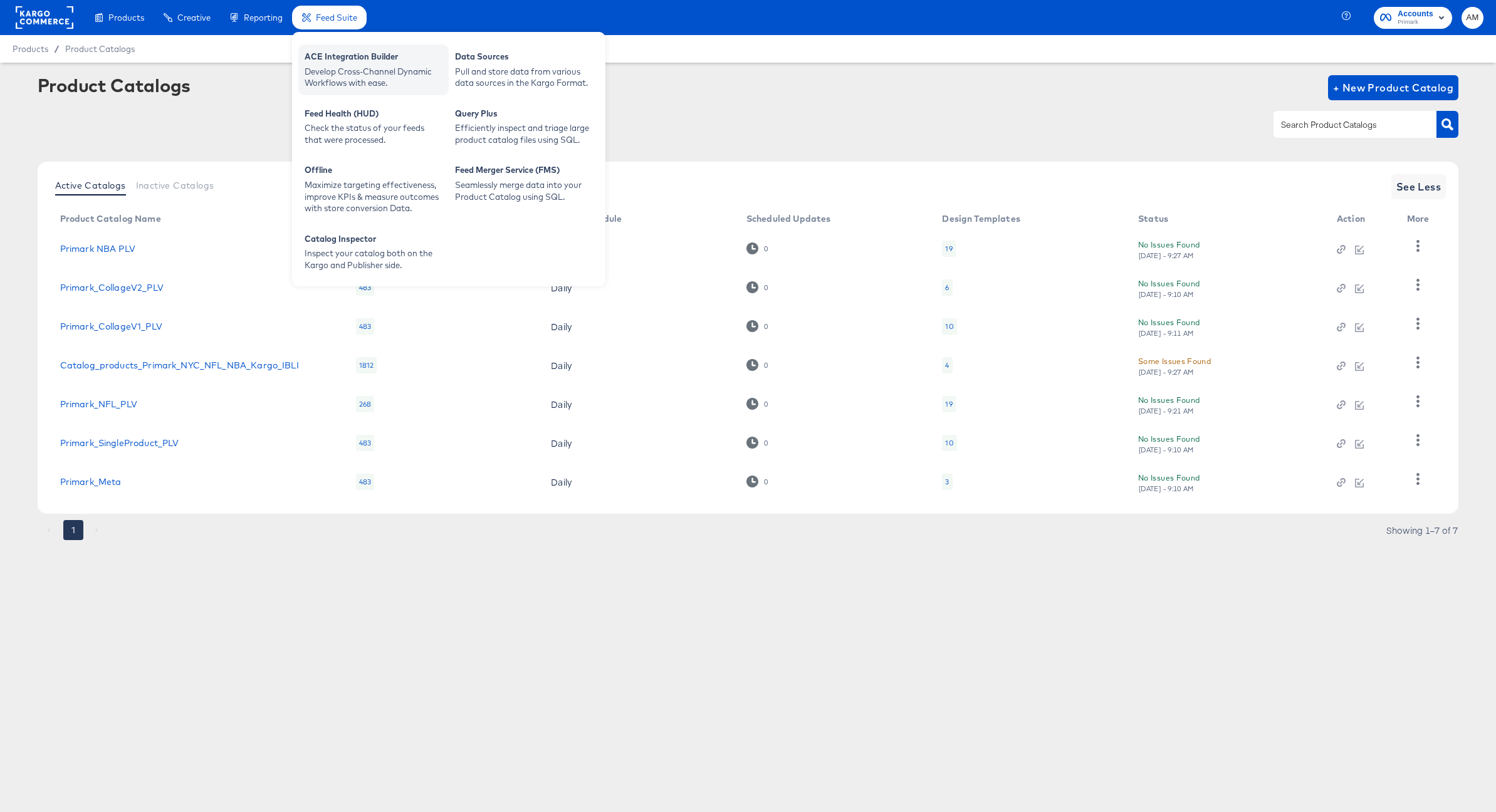
click at [329, 69] on div "Develop Cross-Channel Dynamic Workflows with ease." at bounding box center [374, 77] width 138 height 23
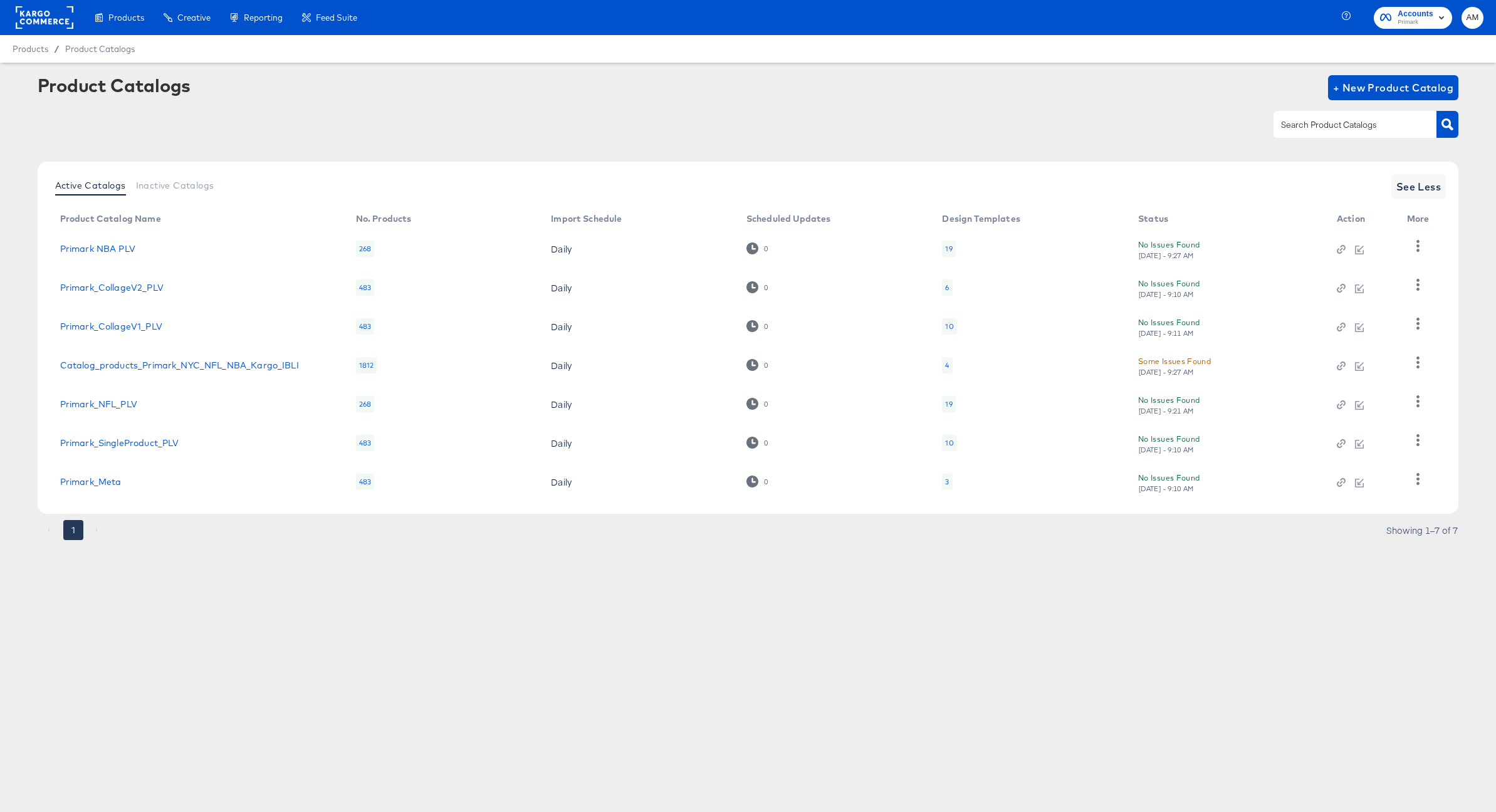
click at [44, 16] on rect at bounding box center [45, 18] width 58 height 22
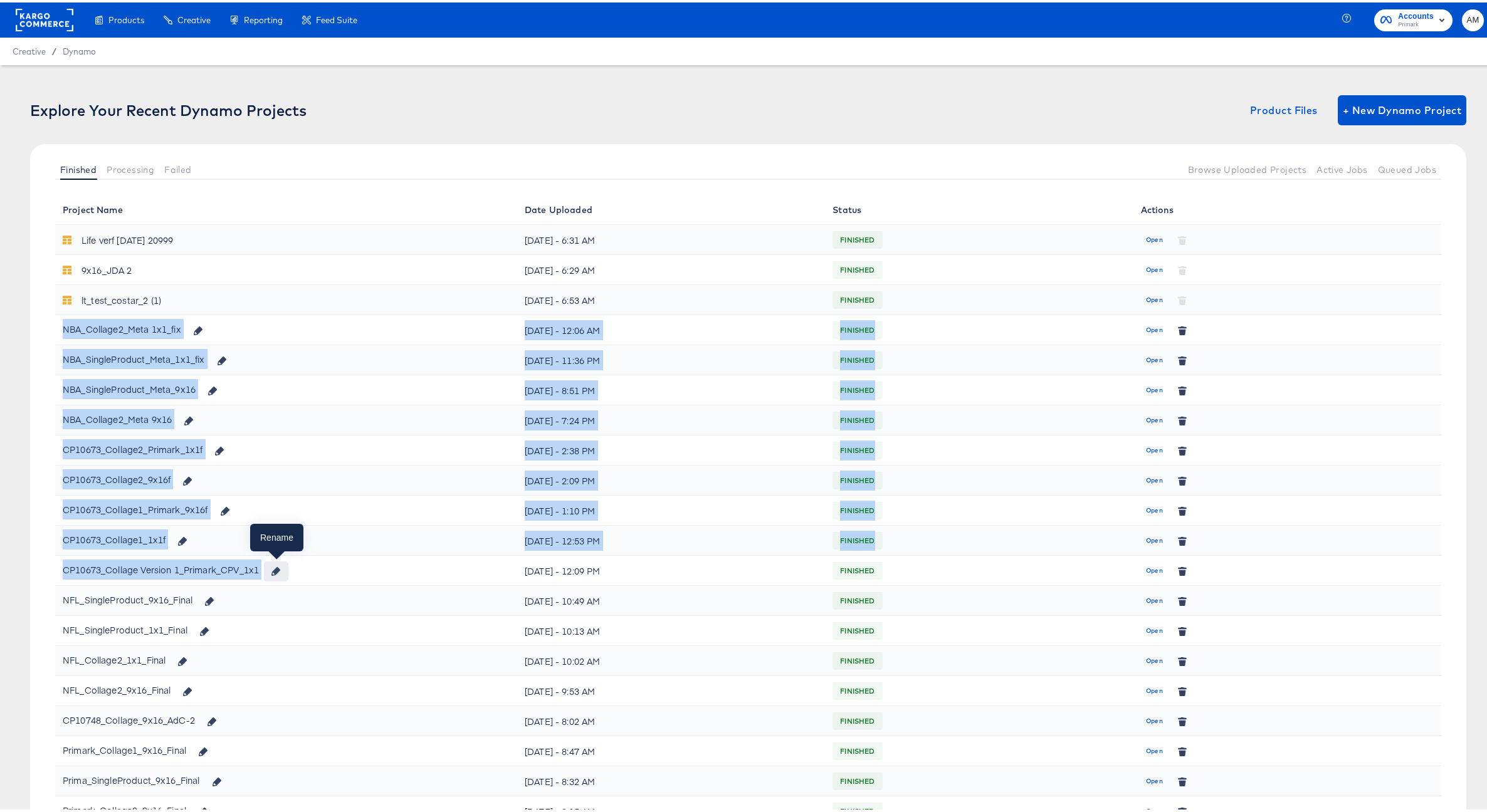
drag, startPoint x: 64, startPoint y: 327, endPoint x: 282, endPoint y: 566, distance: 323.5
click at [282, 567] on tbody "Life verf 26 june 20999 Wed, May 28th - 6:31 AM FINISHED Open 9x16_JDA 2 Wed, M…" at bounding box center [747, 597] width 1386 height 752
click at [81, 324] on div "NBA_Collage2_Meta 1x1_fix" at bounding box center [136, 327] width 147 height 21
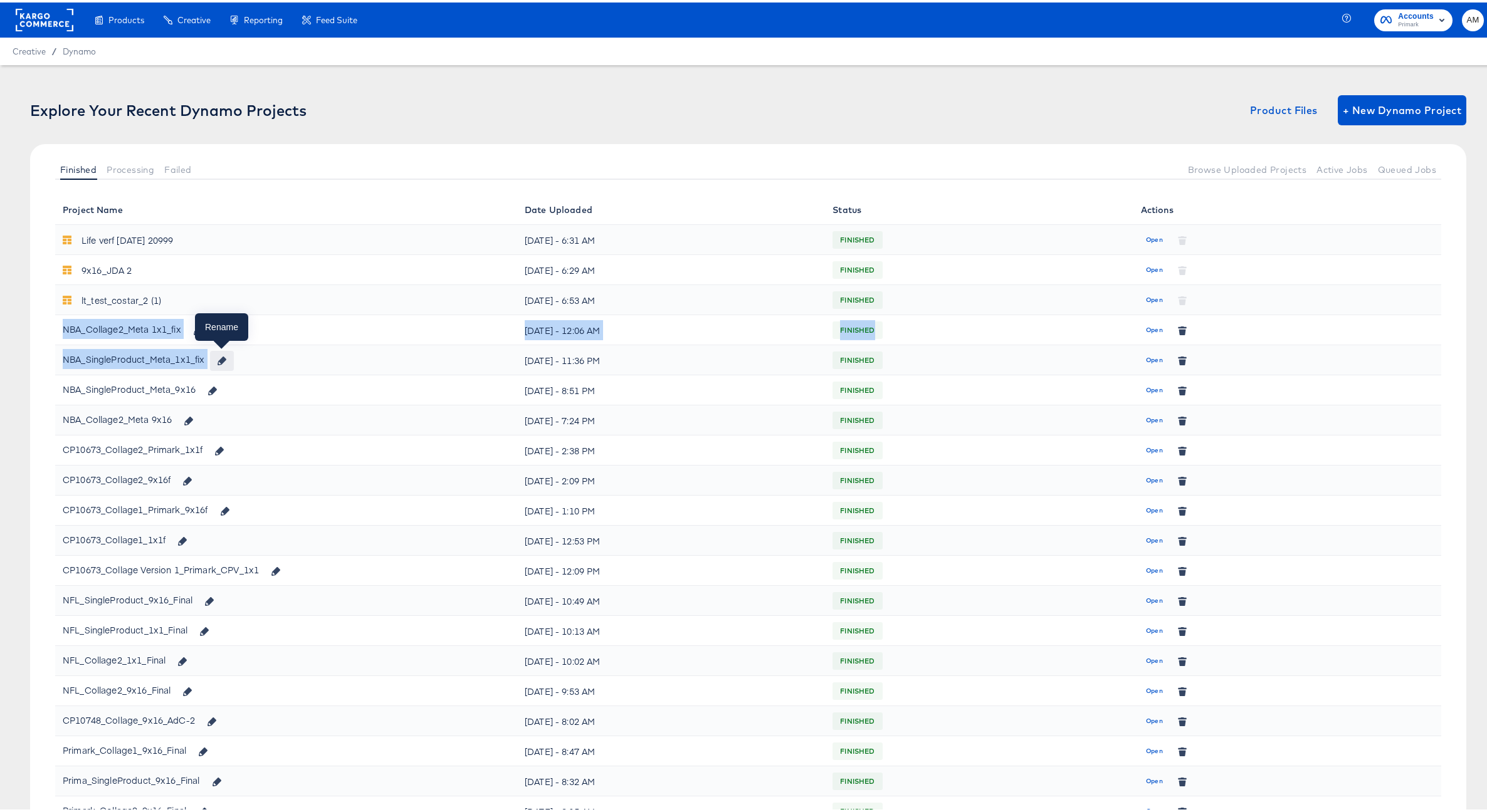
drag, startPoint x: 65, startPoint y: 326, endPoint x: 222, endPoint y: 353, distance: 159.3
click at [222, 353] on tbody "Life verf 26 june 20999 Wed, May 28th - 6:31 AM FINISHED Open 9x16_JDA 2 Wed, M…" at bounding box center [747, 597] width 1386 height 752
click at [63, 328] on div "NBA_Collage2_Meta 1x1_fix" at bounding box center [136, 327] width 147 height 21
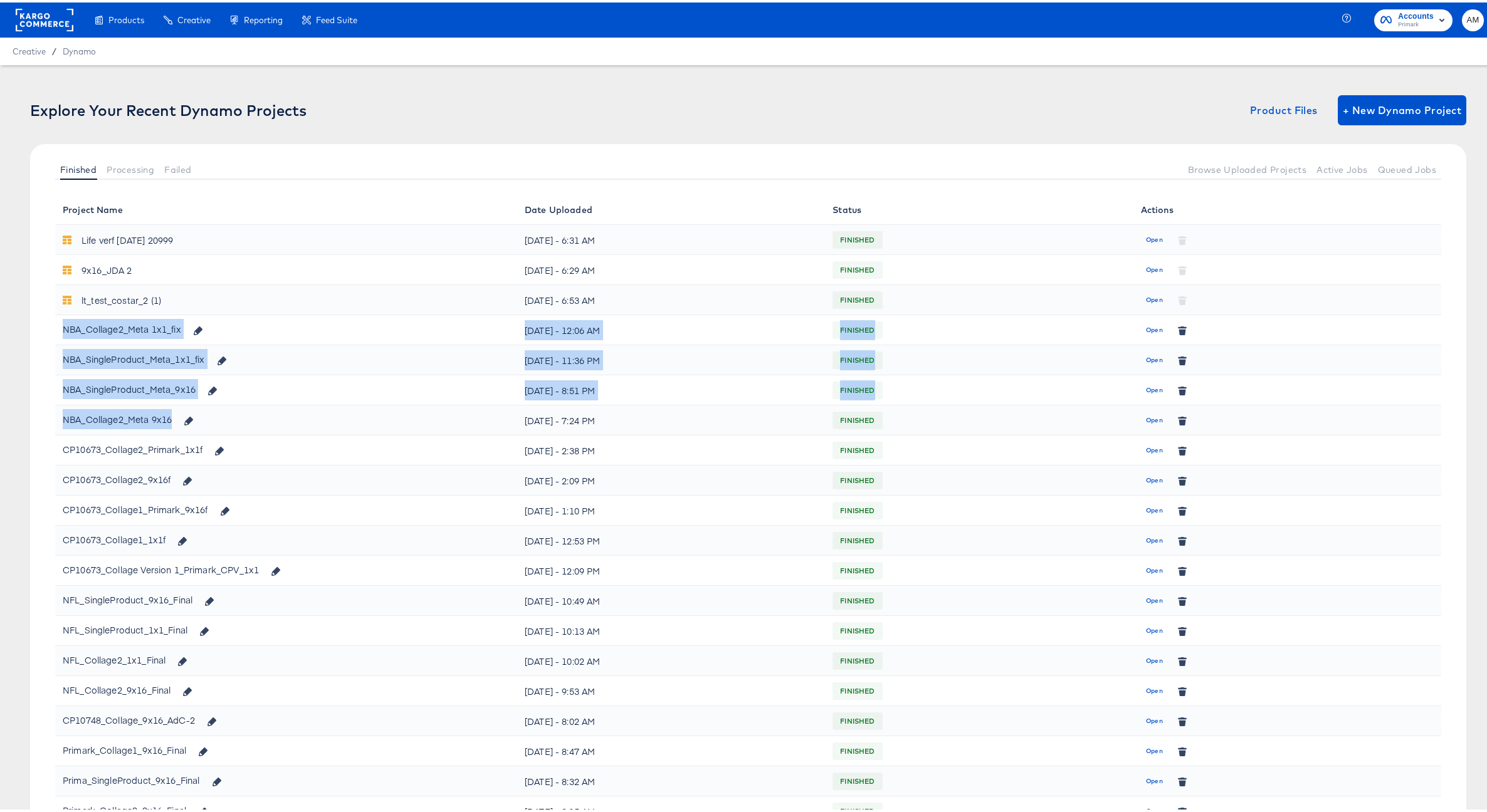
drag, startPoint x: 63, startPoint y: 328, endPoint x: 211, endPoint y: 415, distance: 171.7
click at [211, 415] on tbody "Life verf 26 june 20999 Wed, May 28th - 6:31 AM FINISHED Open 9x16_JDA 2 Wed, M…" at bounding box center [747, 597] width 1386 height 752
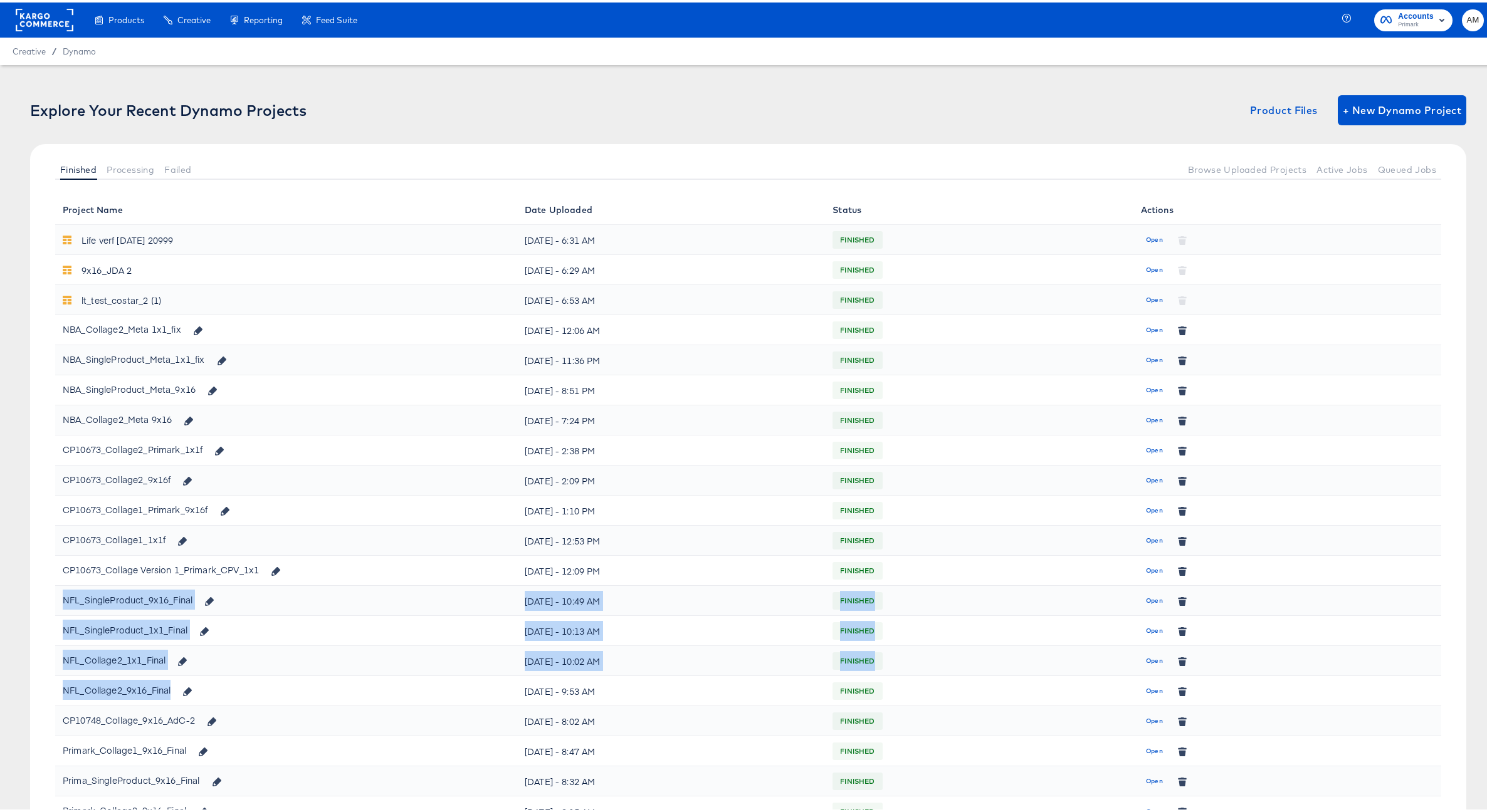
drag, startPoint x: 64, startPoint y: 597, endPoint x: 225, endPoint y: 689, distance: 185.4
click at [225, 689] on tbody "Life verf 26 june 20999 Wed, May 28th - 6:31 AM FINISHED Open 9x16_JDA 2 Wed, M…" at bounding box center [747, 597] width 1386 height 752
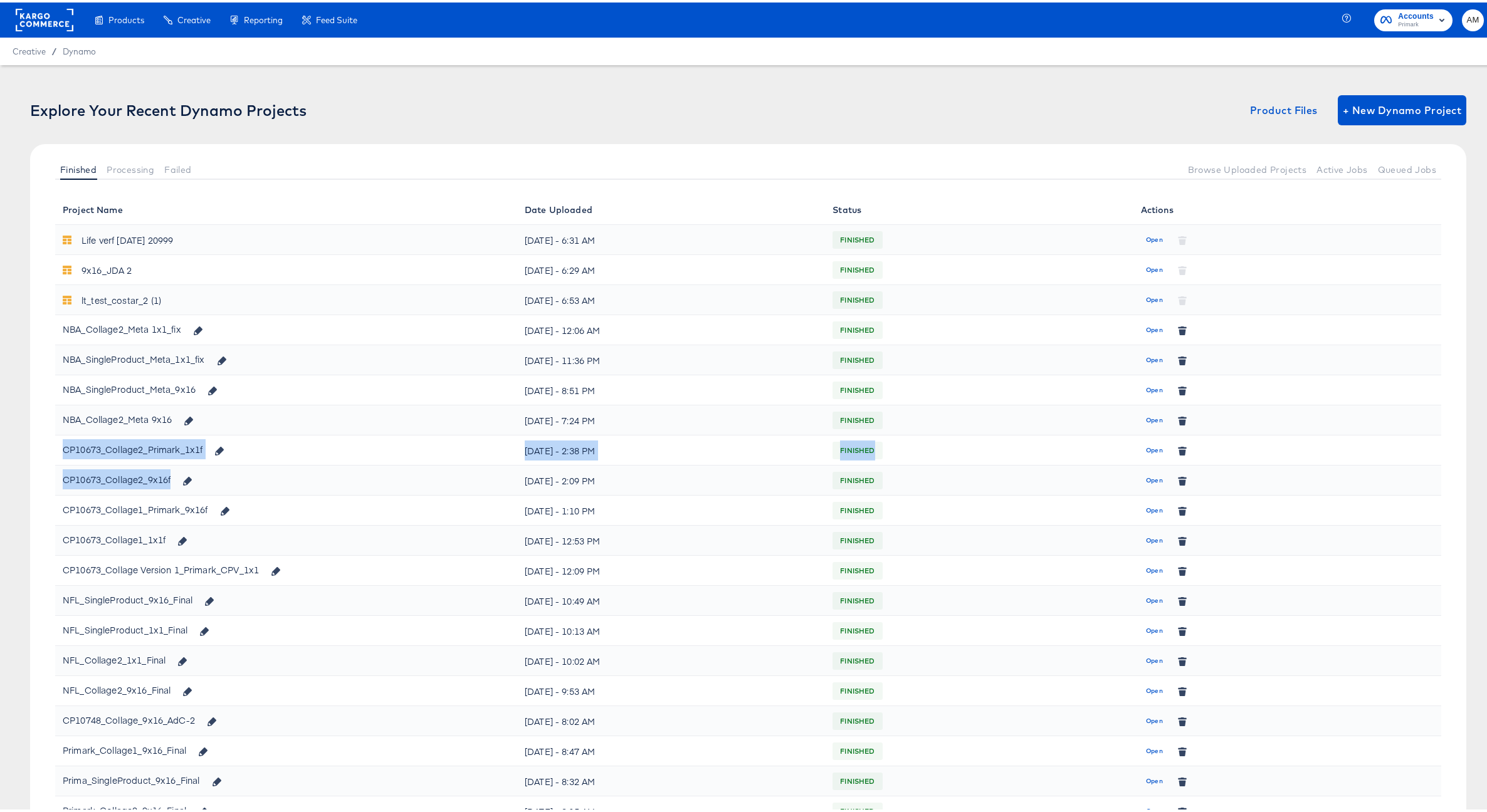
drag, startPoint x: 62, startPoint y: 448, endPoint x: 218, endPoint y: 473, distance: 158.0
click at [218, 473] on tbody "Life verf 26 june 20999 Wed, May 28th - 6:31 AM FINISHED Open 9x16_JDA 2 Wed, M…" at bounding box center [747, 597] width 1386 height 752
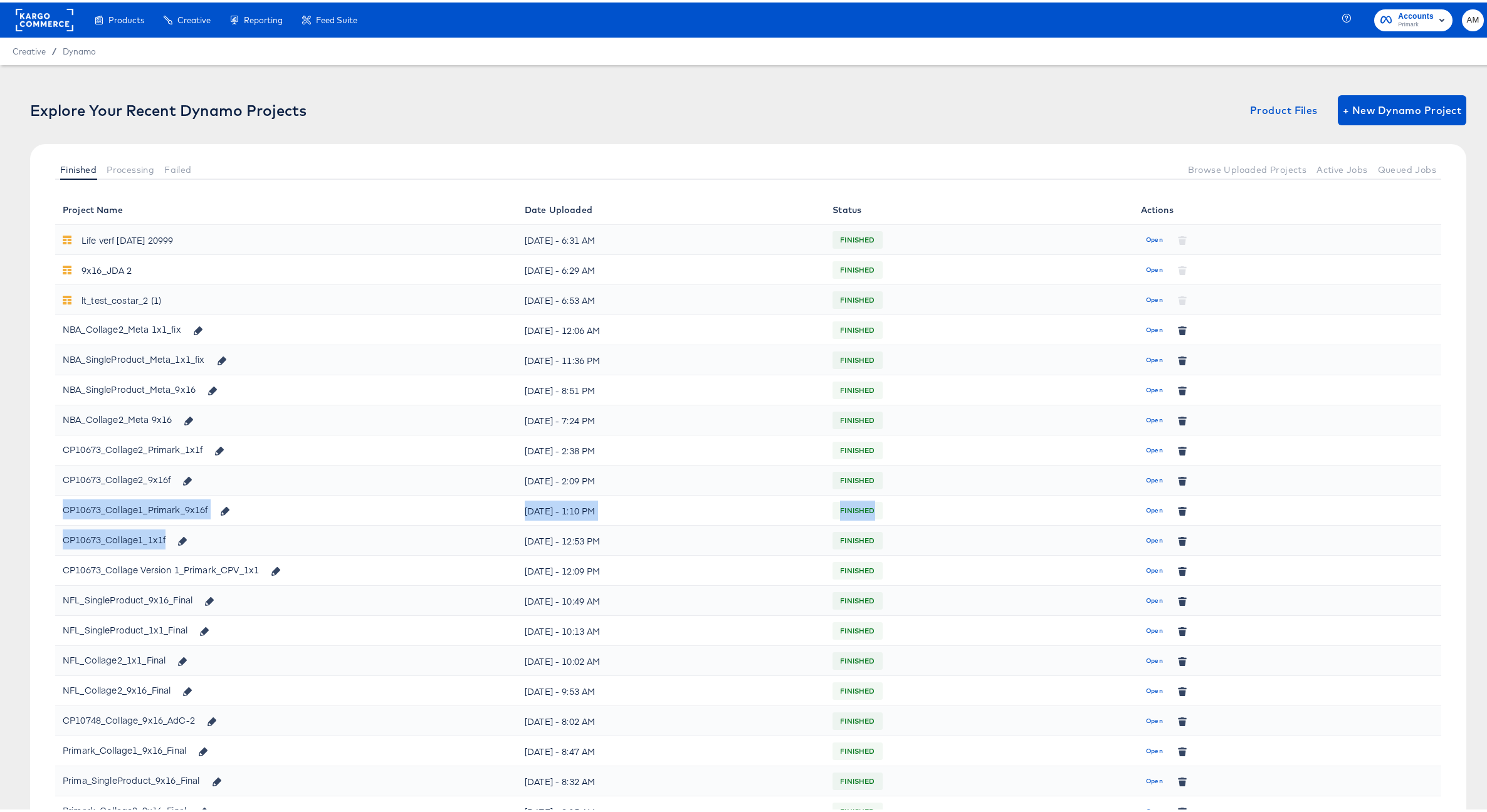
drag, startPoint x: 59, startPoint y: 506, endPoint x: 198, endPoint y: 538, distance: 142.6
click at [198, 538] on tbody "Life verf 26 june 20999 Wed, May 28th - 6:31 AM FINISHED Open 9x16_JDA 2 Wed, M…" at bounding box center [747, 597] width 1386 height 752
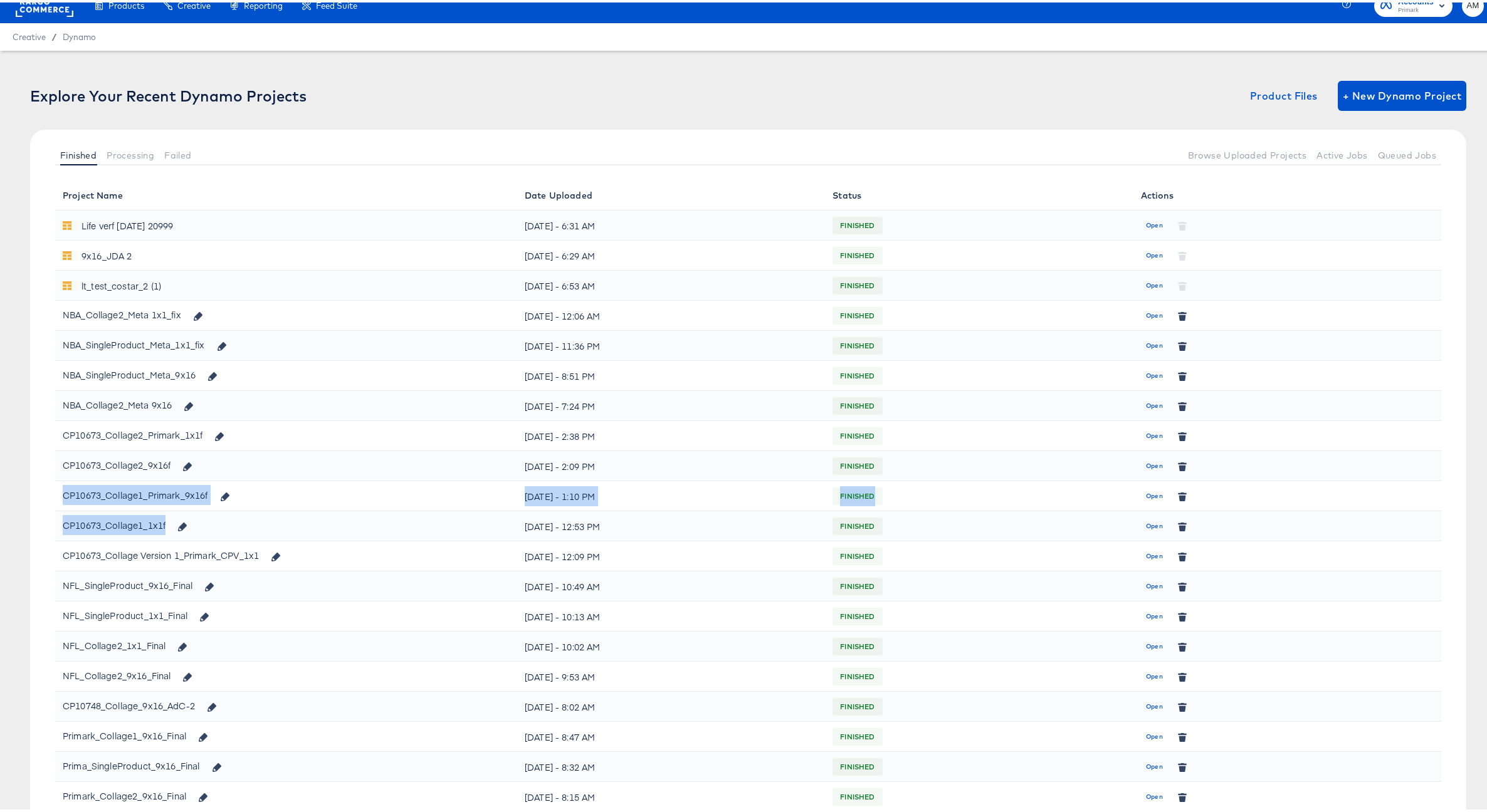
scroll to position [15, 0]
click at [1178, 553] on icon "button" at bounding box center [1181, 555] width 7 height 6
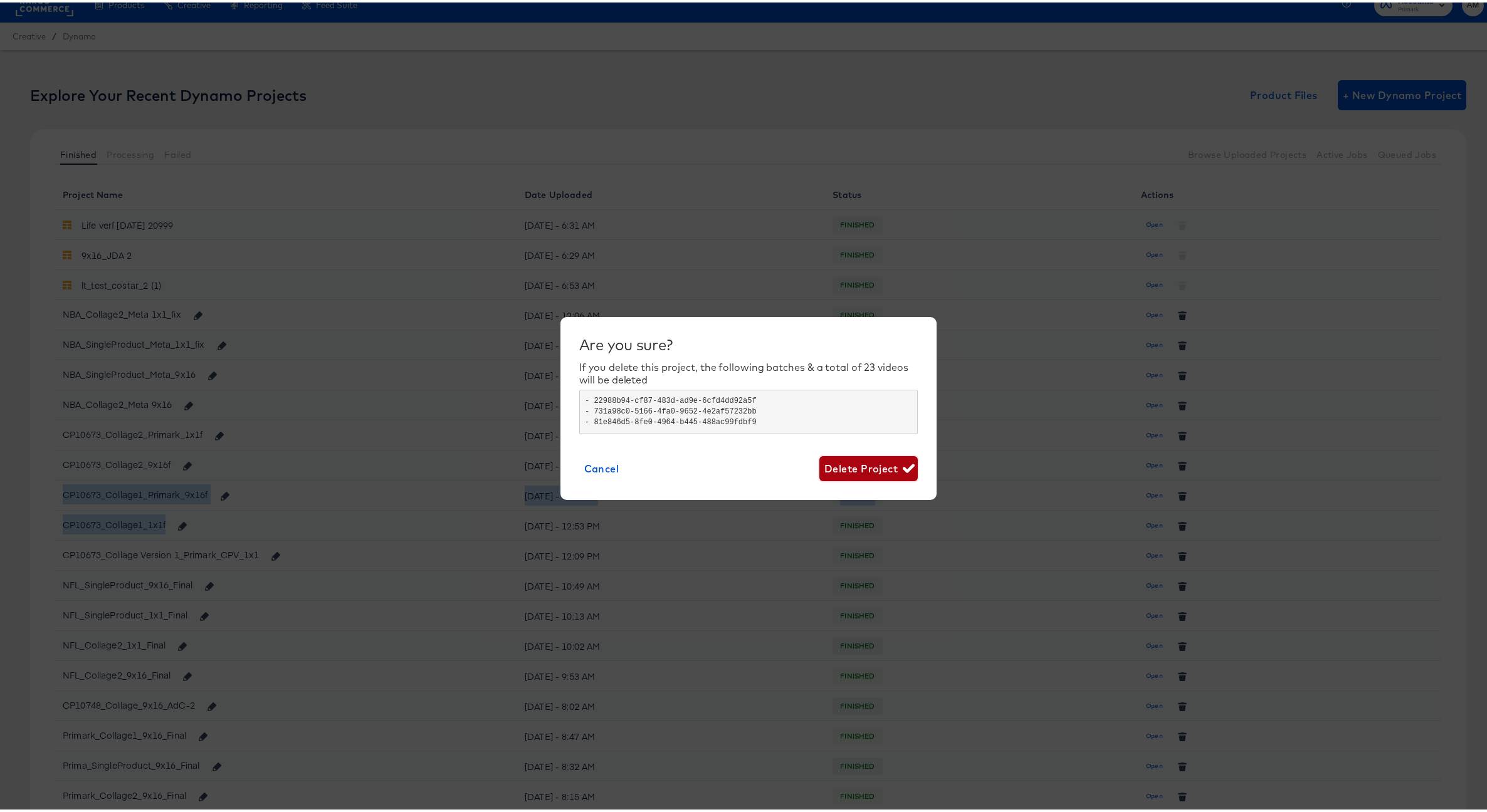
click at [855, 466] on span "Delete Project" at bounding box center [868, 465] width 88 height 18
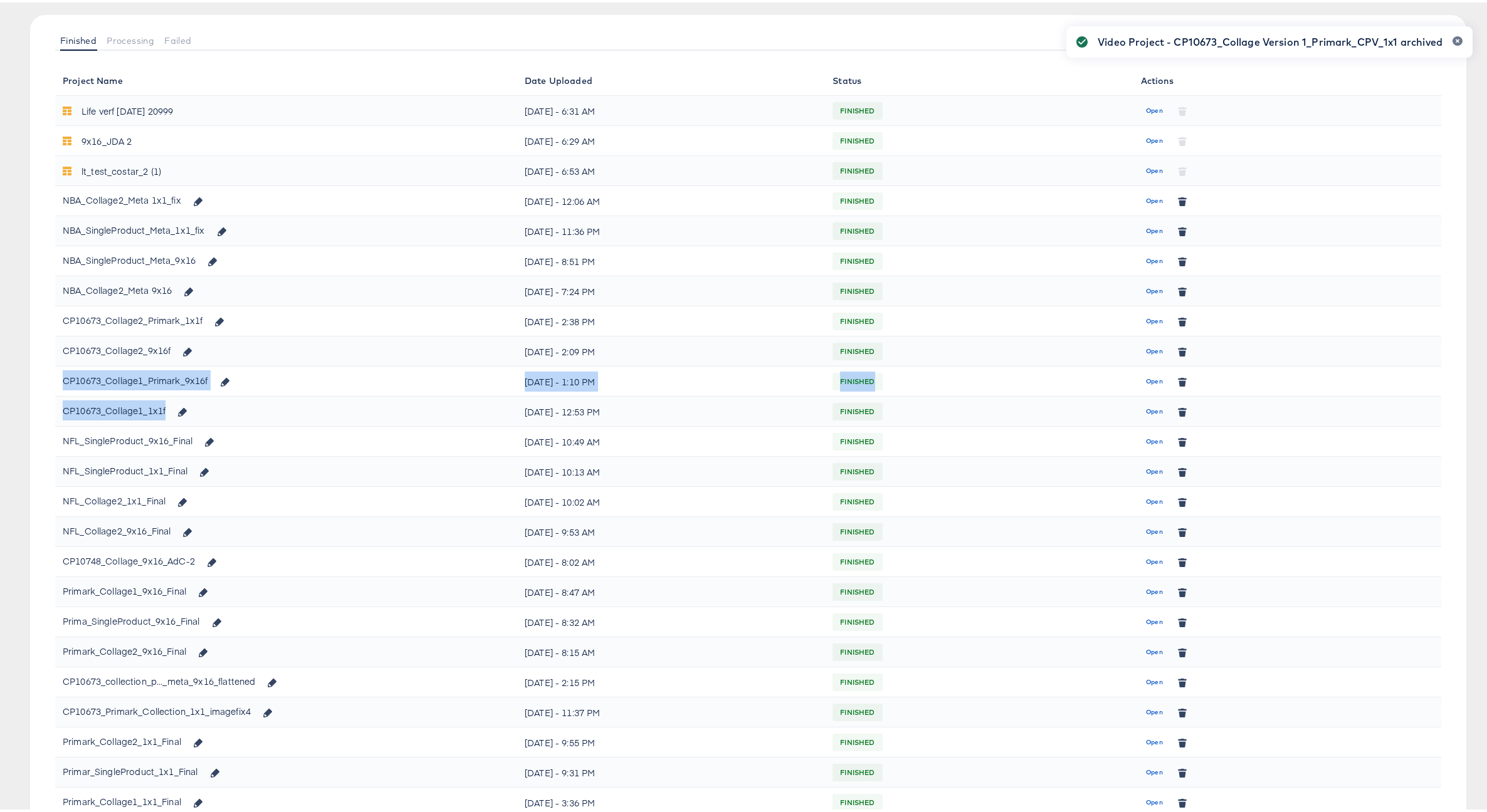
scroll to position [141, 0]
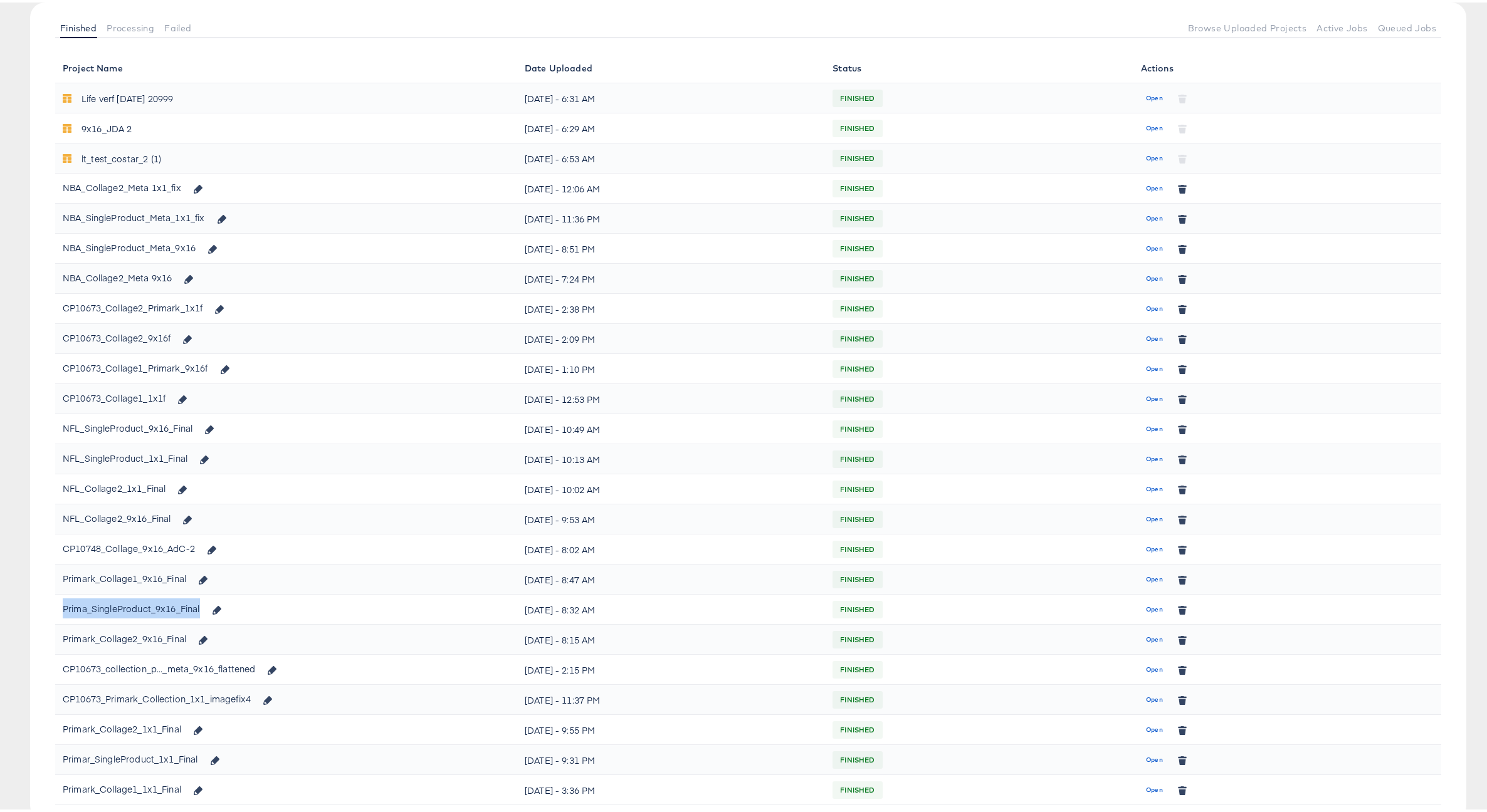
drag, startPoint x: 64, startPoint y: 604, endPoint x: 252, endPoint y: 616, distance: 188.4
click at [252, 616] on div "Prima_SingleProduct_9x16_Final" at bounding box center [285, 606] width 447 height 21
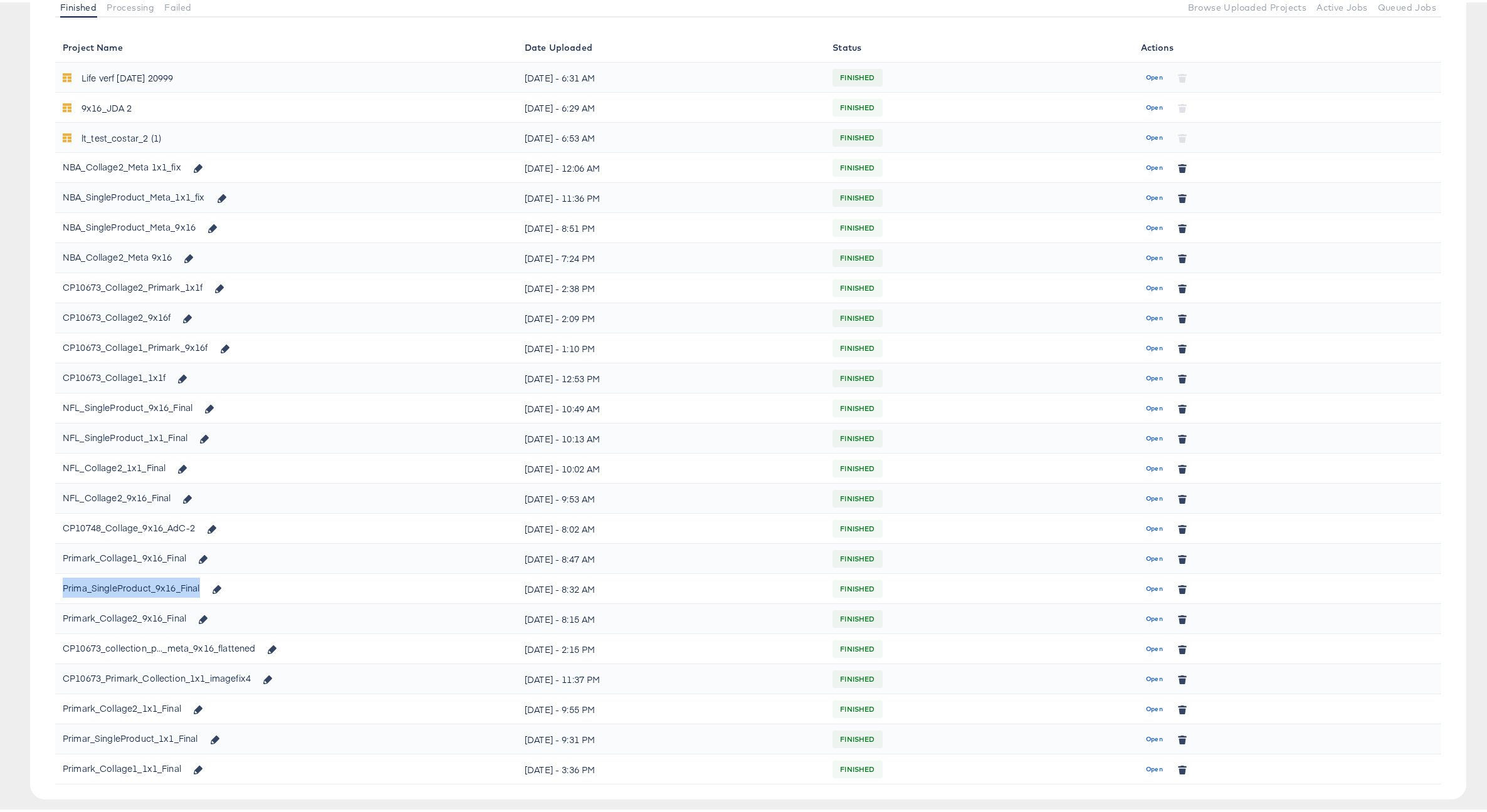
scroll to position [94, 0]
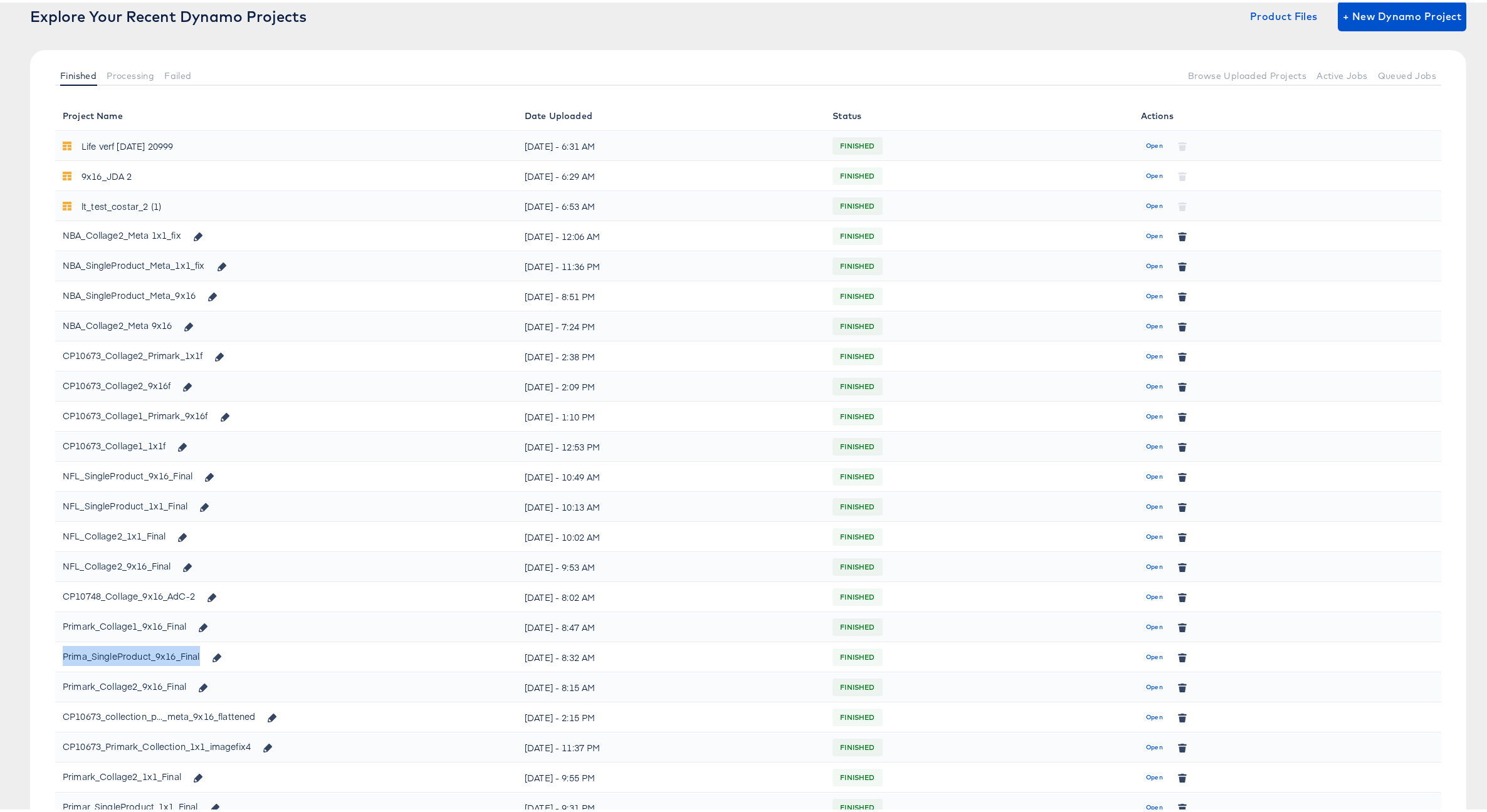
click at [153, 654] on div "Prima_SingleProduct_9x16_Final" at bounding box center [145, 654] width 166 height 21
drag, startPoint x: 65, startPoint y: 653, endPoint x: 297, endPoint y: 647, distance: 232.1
click at [297, 647] on div "Prima_SingleProduct_9x16_Final" at bounding box center [285, 654] width 447 height 21
click at [1148, 654] on span "Open" at bounding box center [1154, 655] width 17 height 11
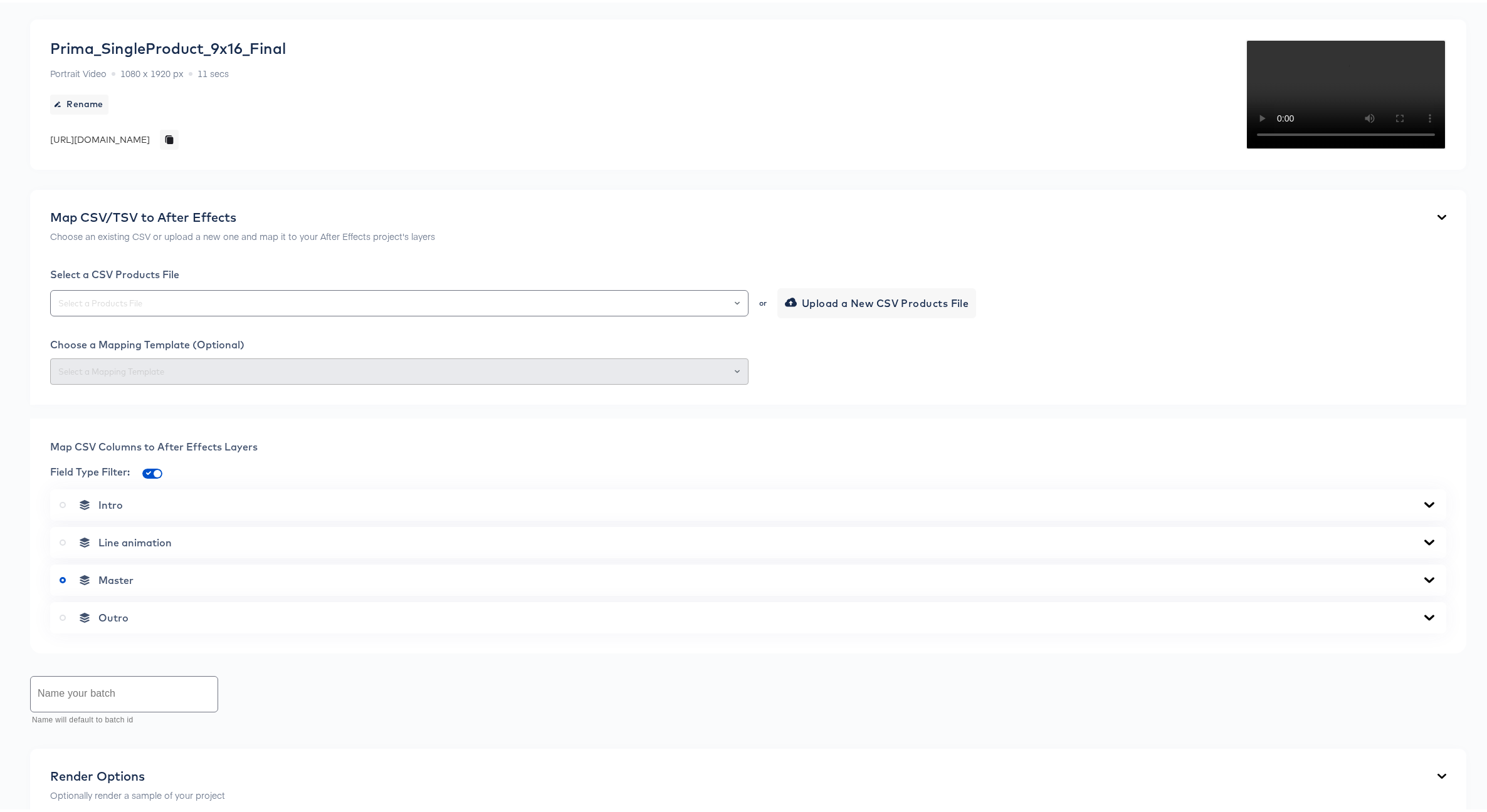
scroll to position [329, 0]
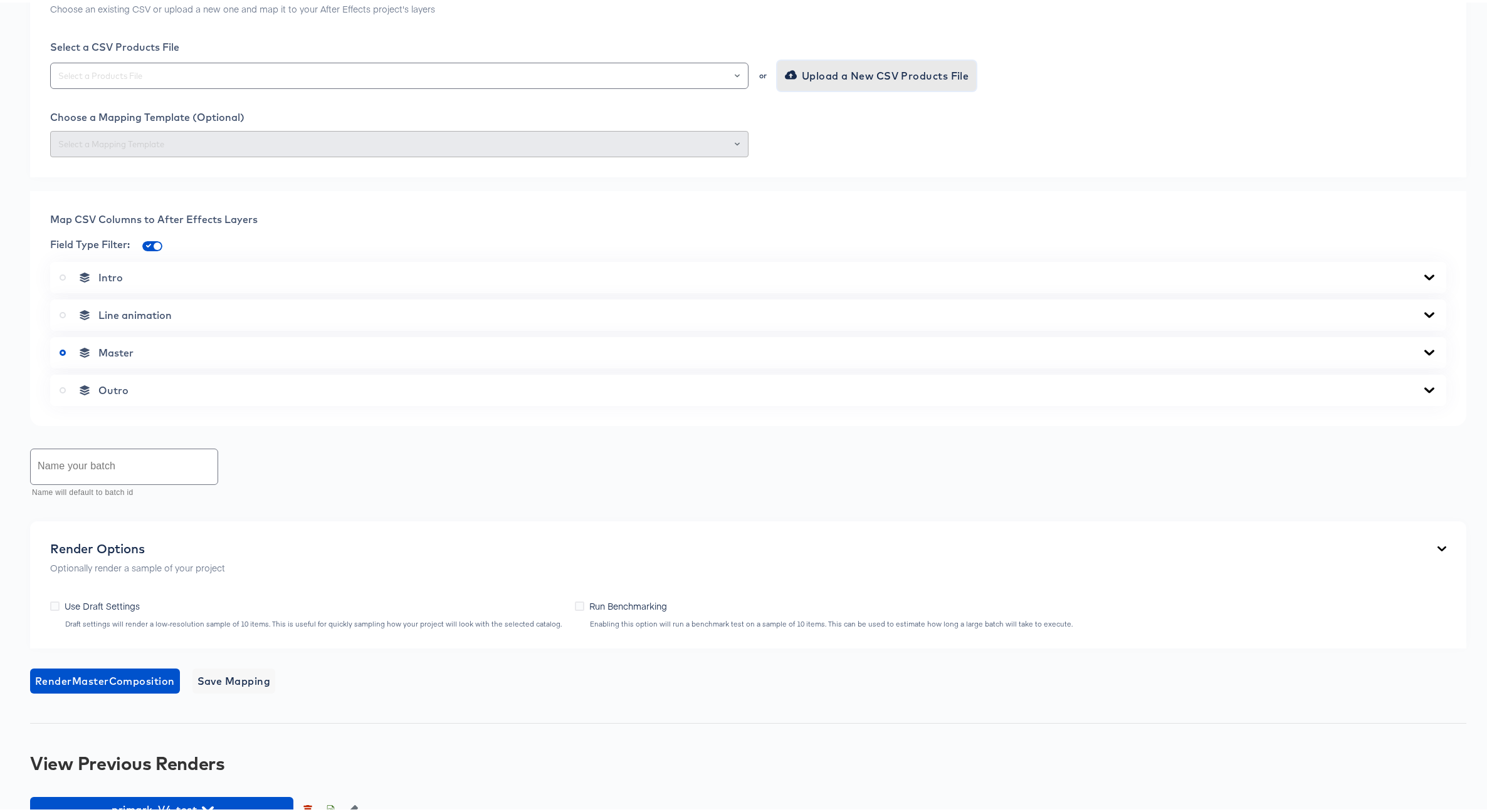
click at [813, 82] on span "Upload a New CSV Products File" at bounding box center [878, 72] width 182 height 18
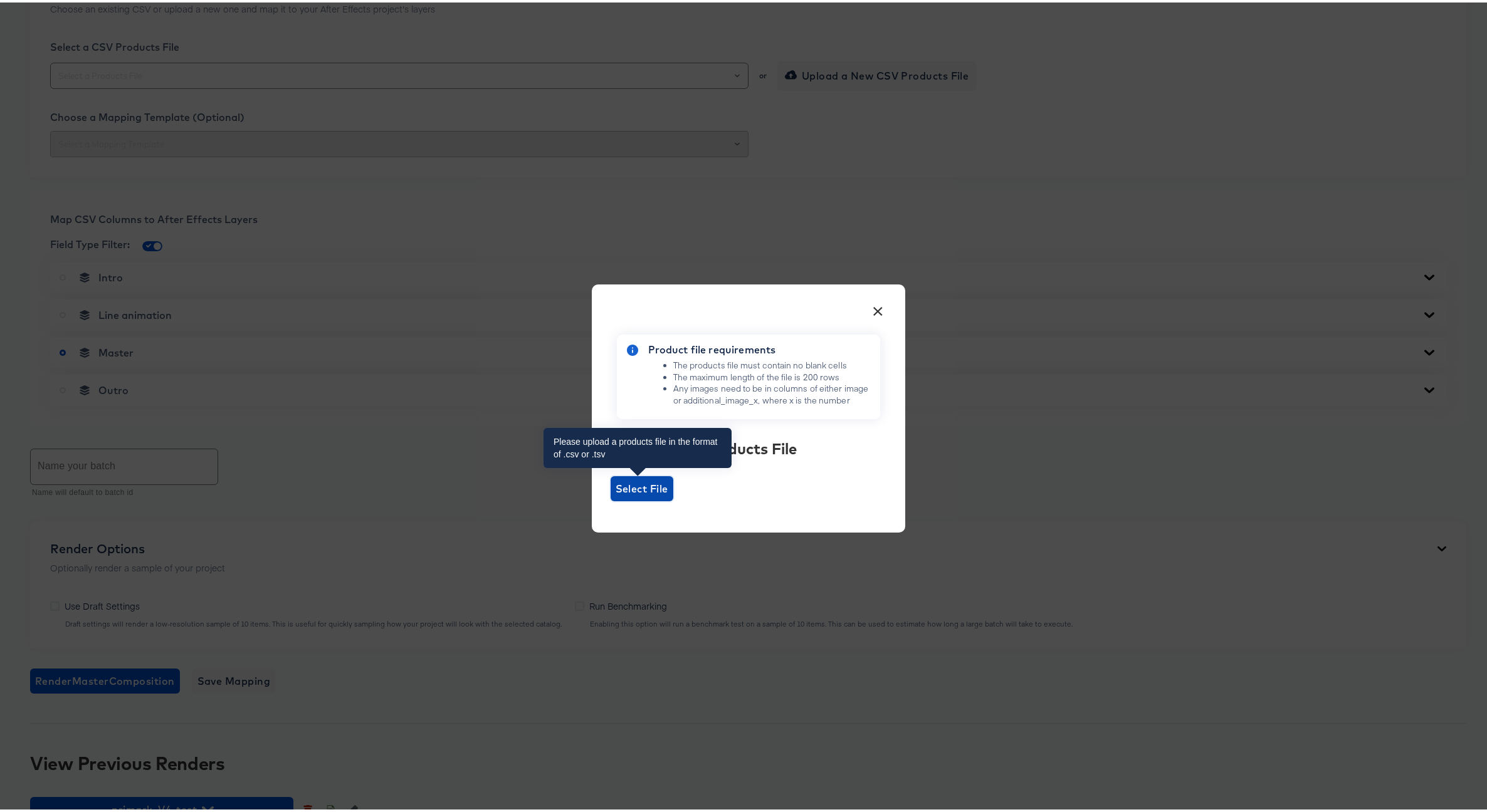
click at [647, 484] on span "Select File" at bounding box center [641, 486] width 53 height 18
click at [611, 499] on input "Select File" at bounding box center [611, 499] width 0 height 0
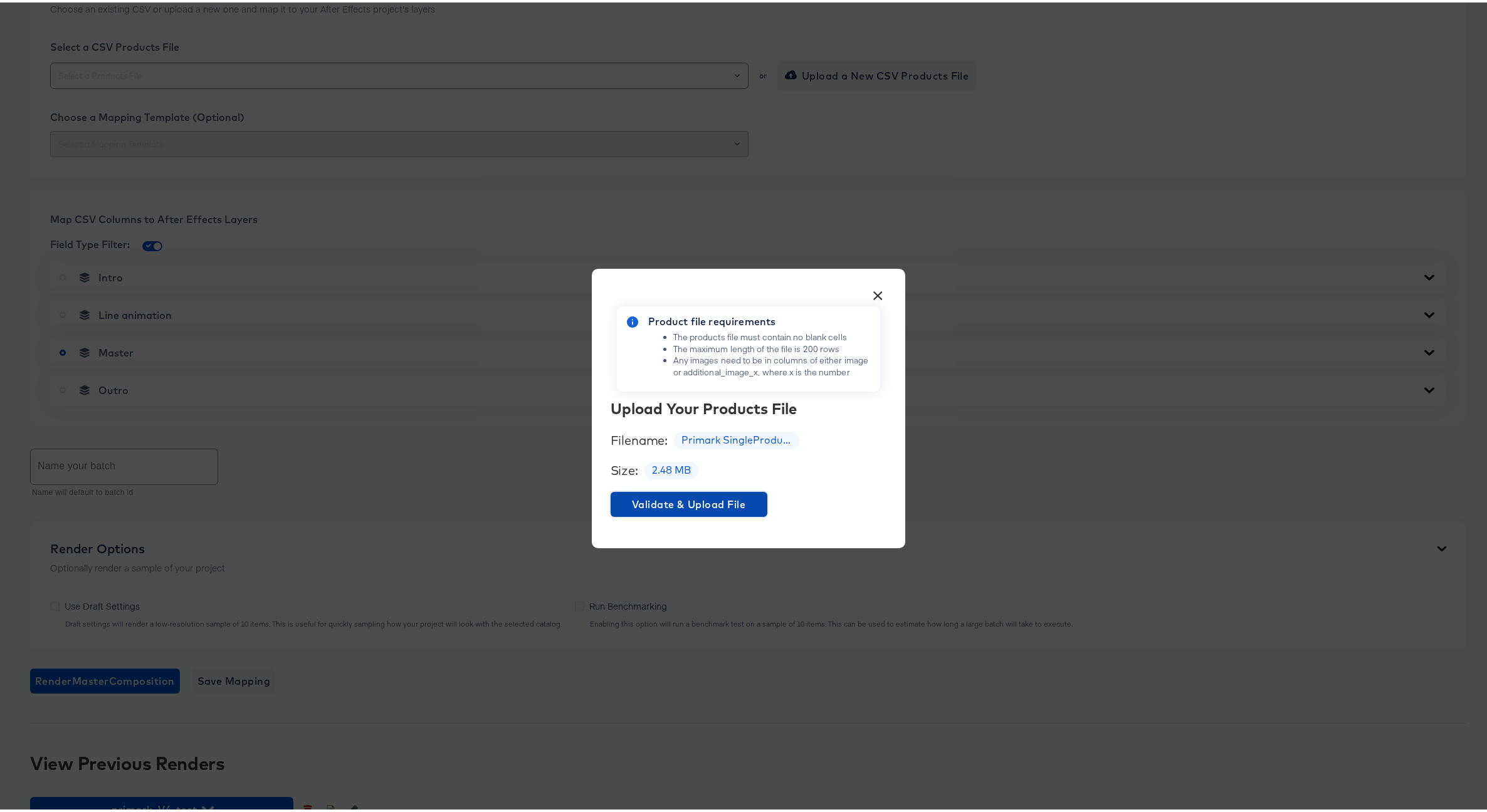
click at [715, 503] on span "Validate & Upload File" at bounding box center [689, 502] width 147 height 18
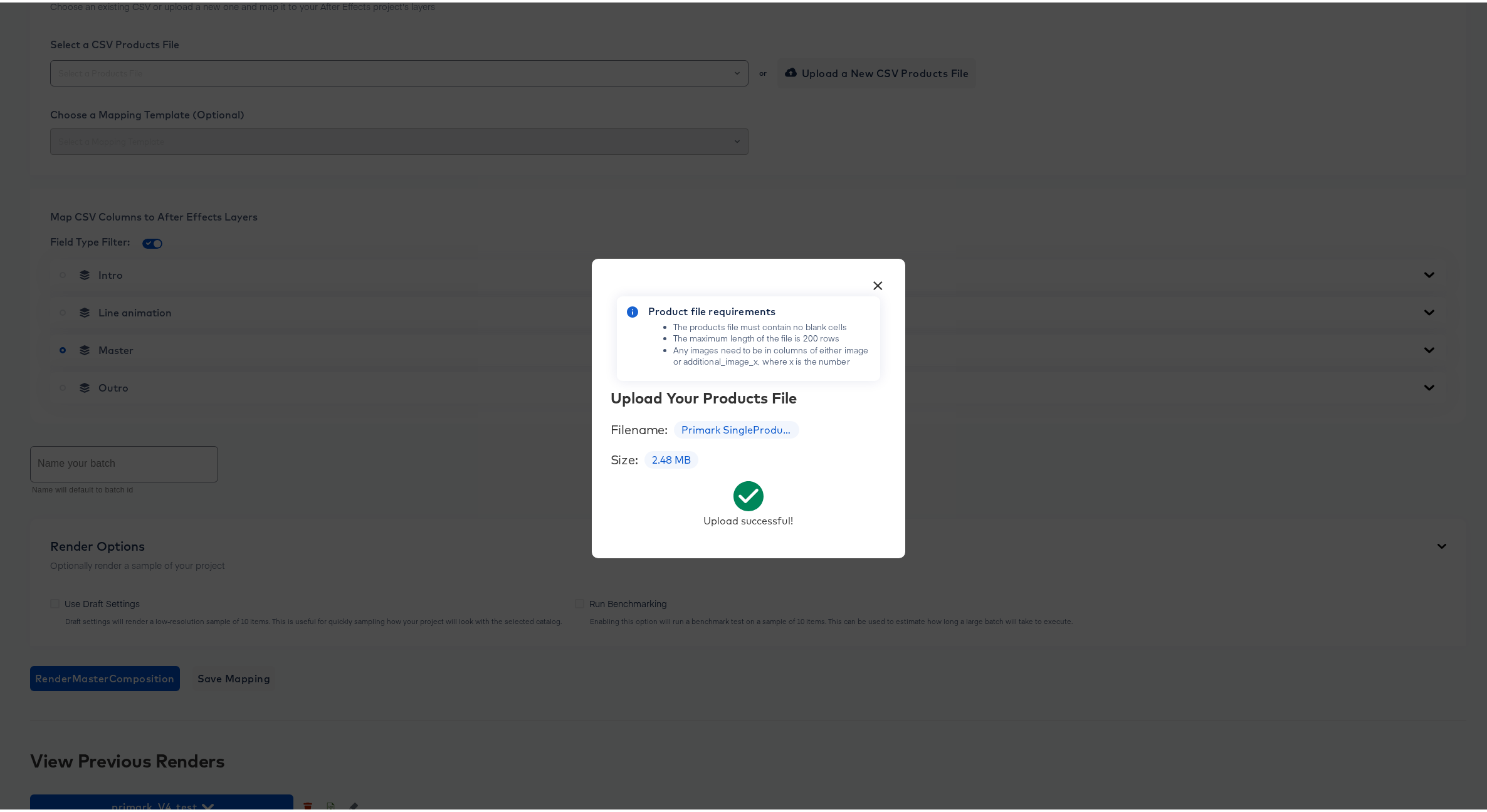
scroll to position [332, 0]
click at [871, 282] on button "×" at bounding box center [878, 280] width 22 height 22
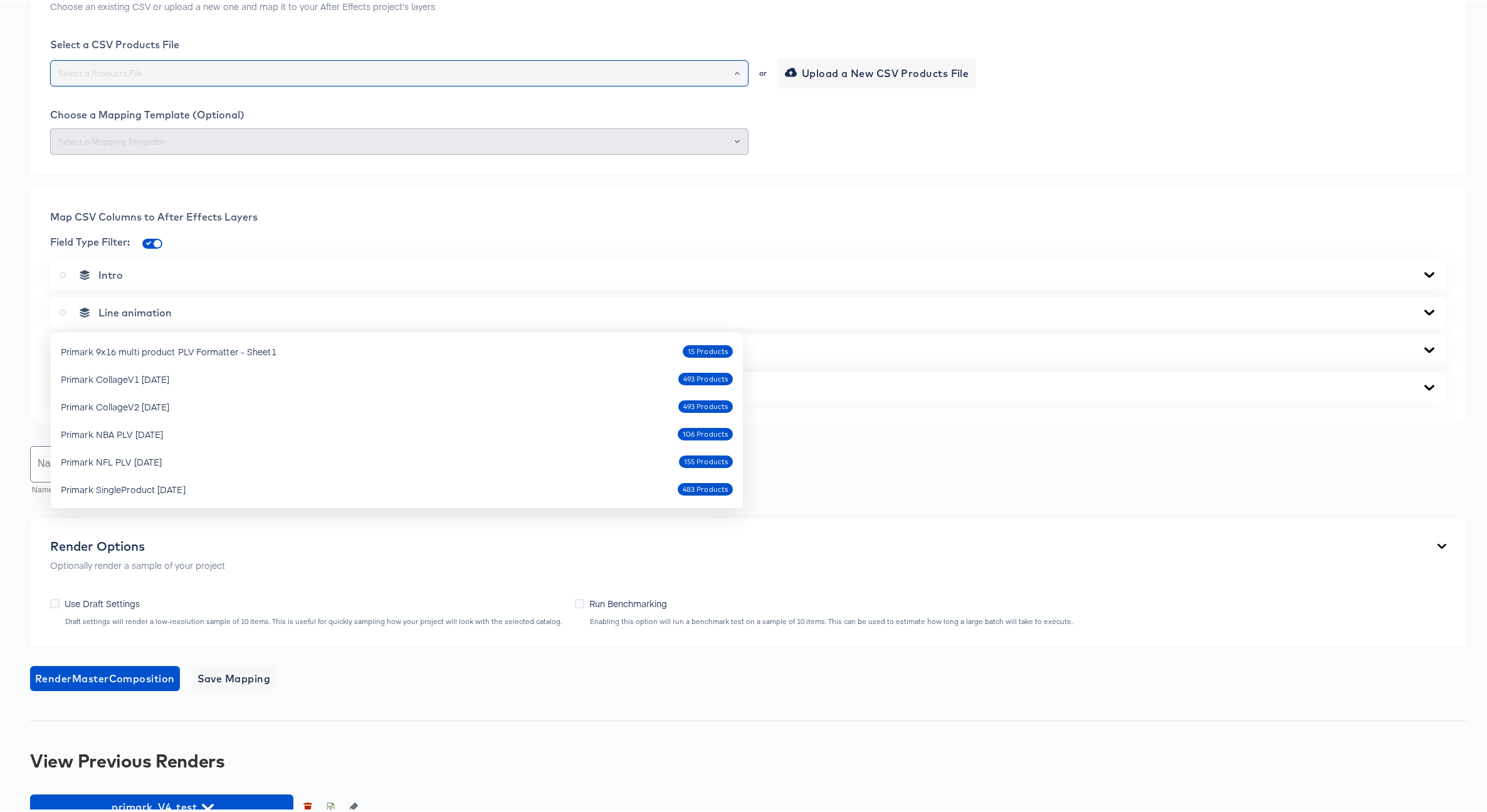
click at [264, 78] on input "text" at bounding box center [399, 72] width 687 height 15
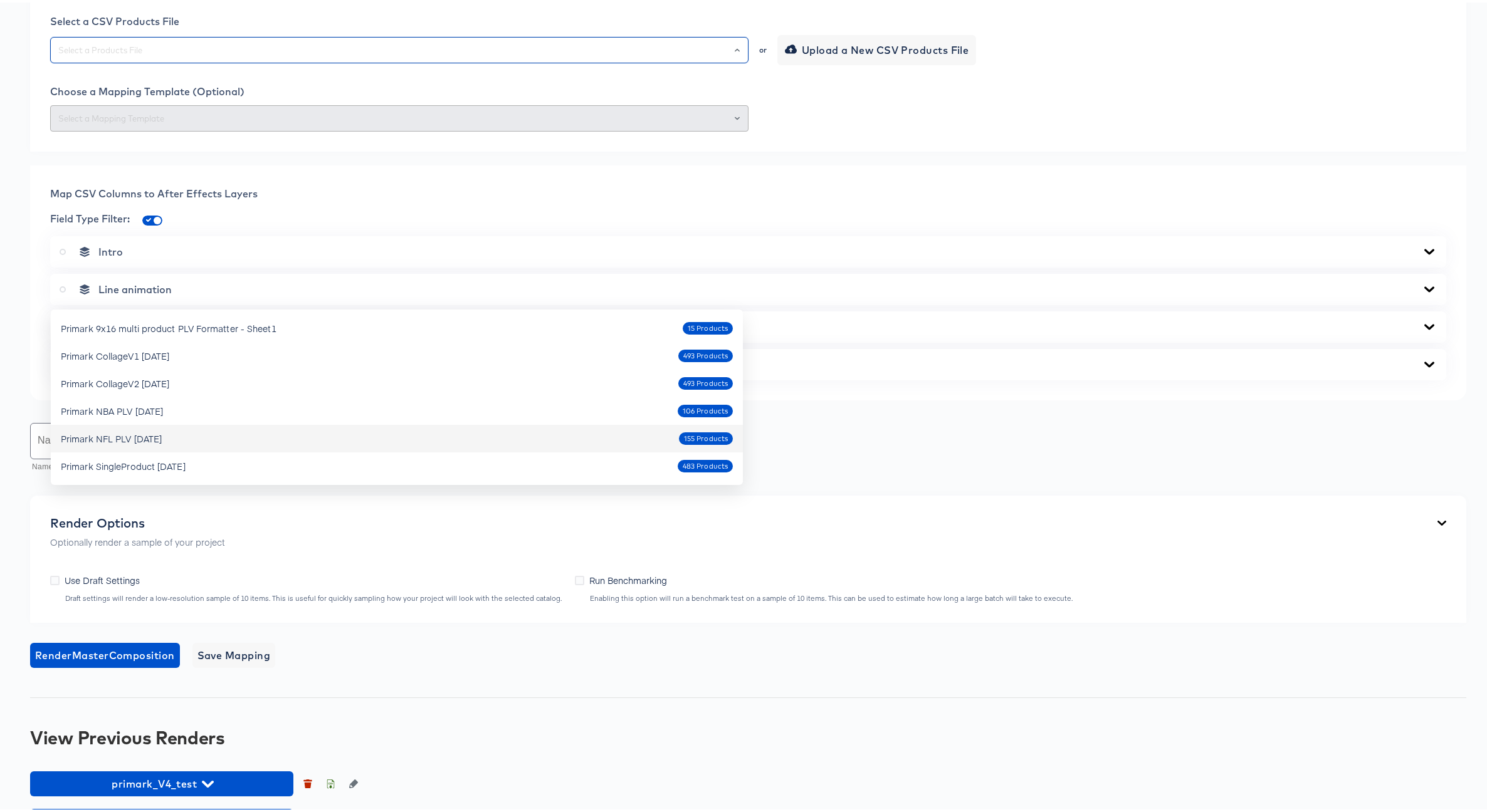
scroll to position [355, 0]
click at [182, 465] on div "Primark SingleProduct Oct9 2025" at bounding box center [123, 463] width 125 height 12
type input "Primark SingleProduct Oct9 2025"
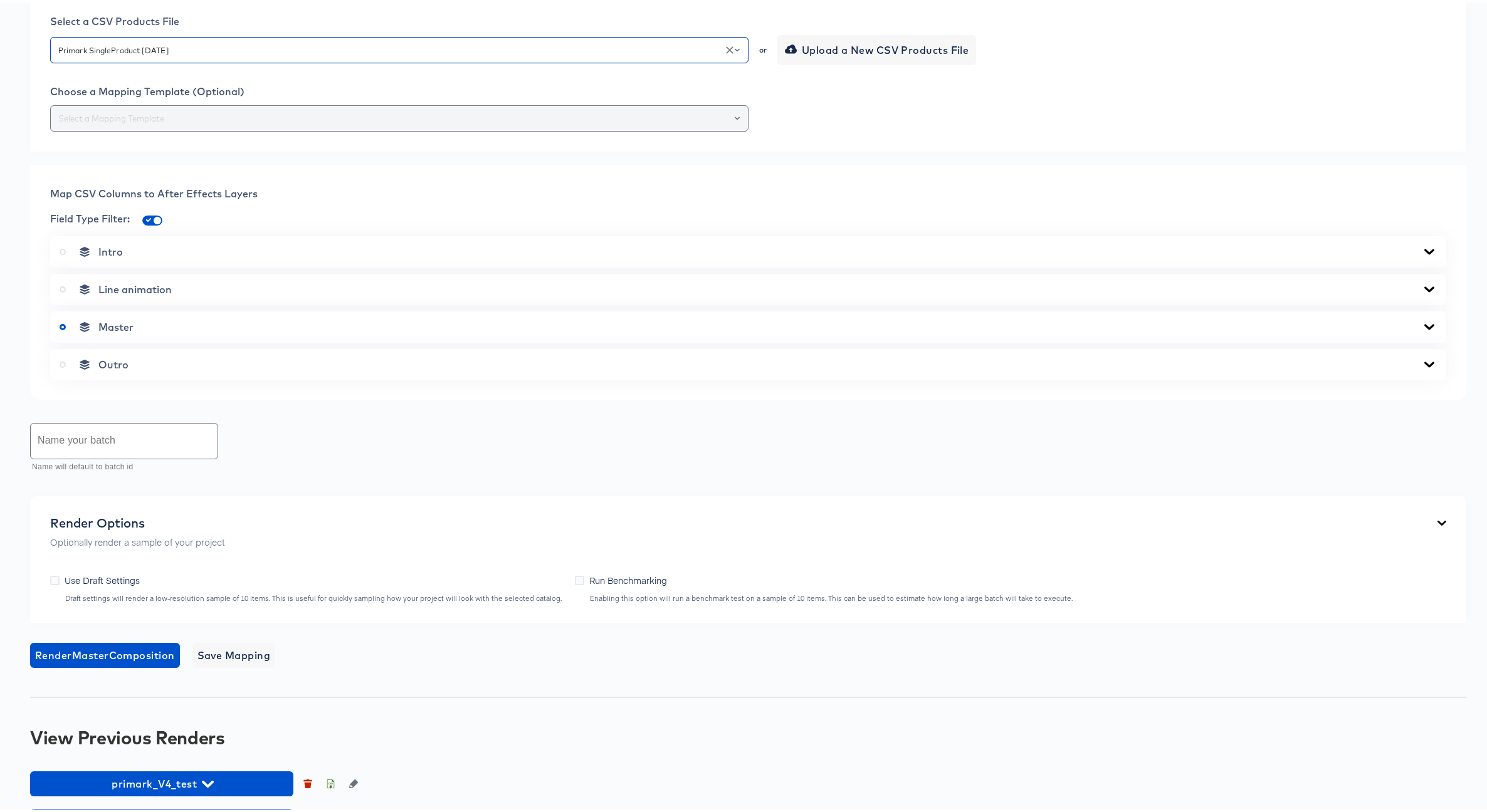
click at [307, 124] on input "text" at bounding box center [399, 116] width 687 height 15
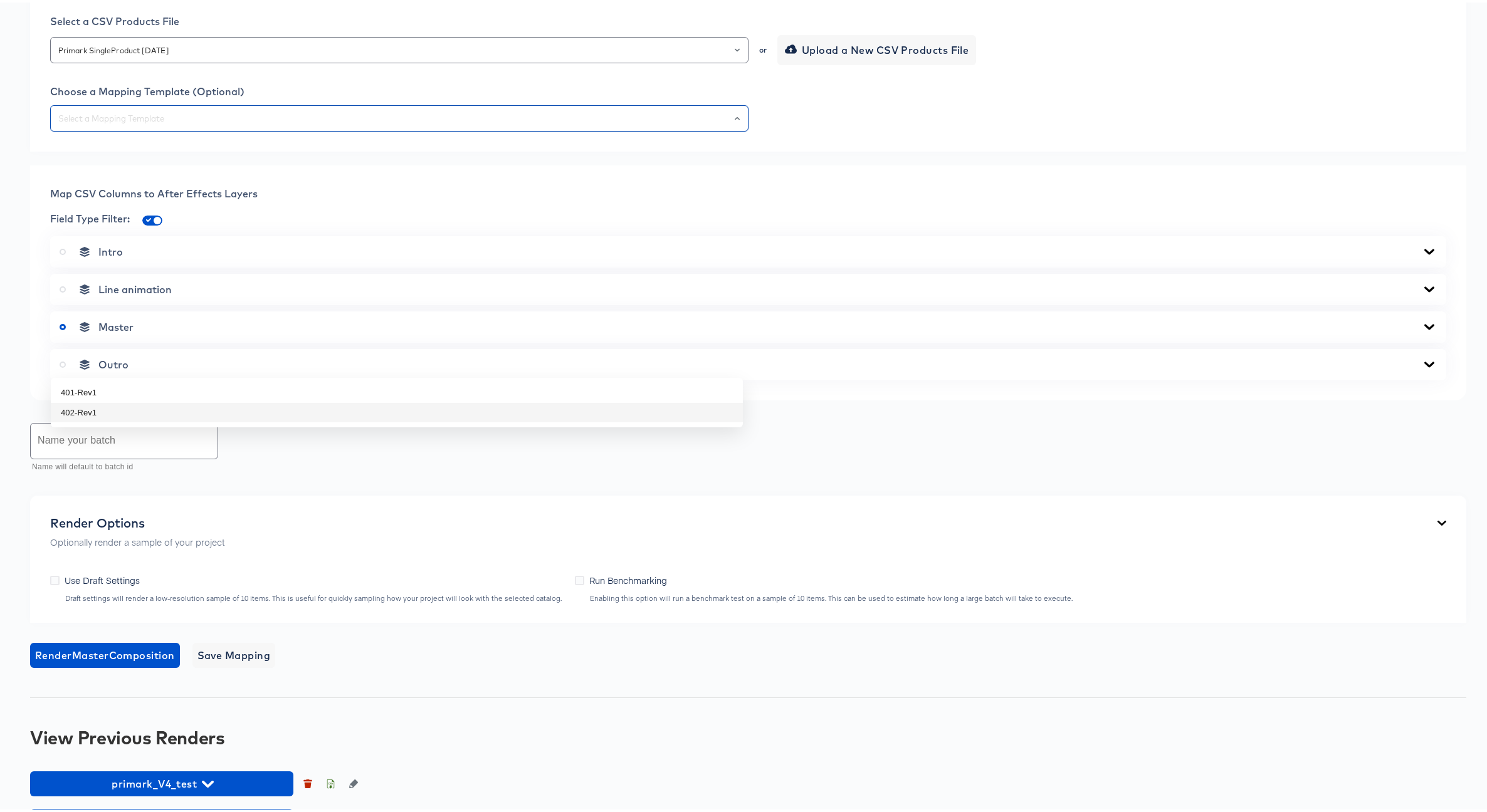
click at [89, 412] on li "402-Rev1" at bounding box center [397, 411] width 691 height 20
type input "402-Rev1"
click at [1424, 252] on icon at bounding box center [1428, 249] width 10 height 6
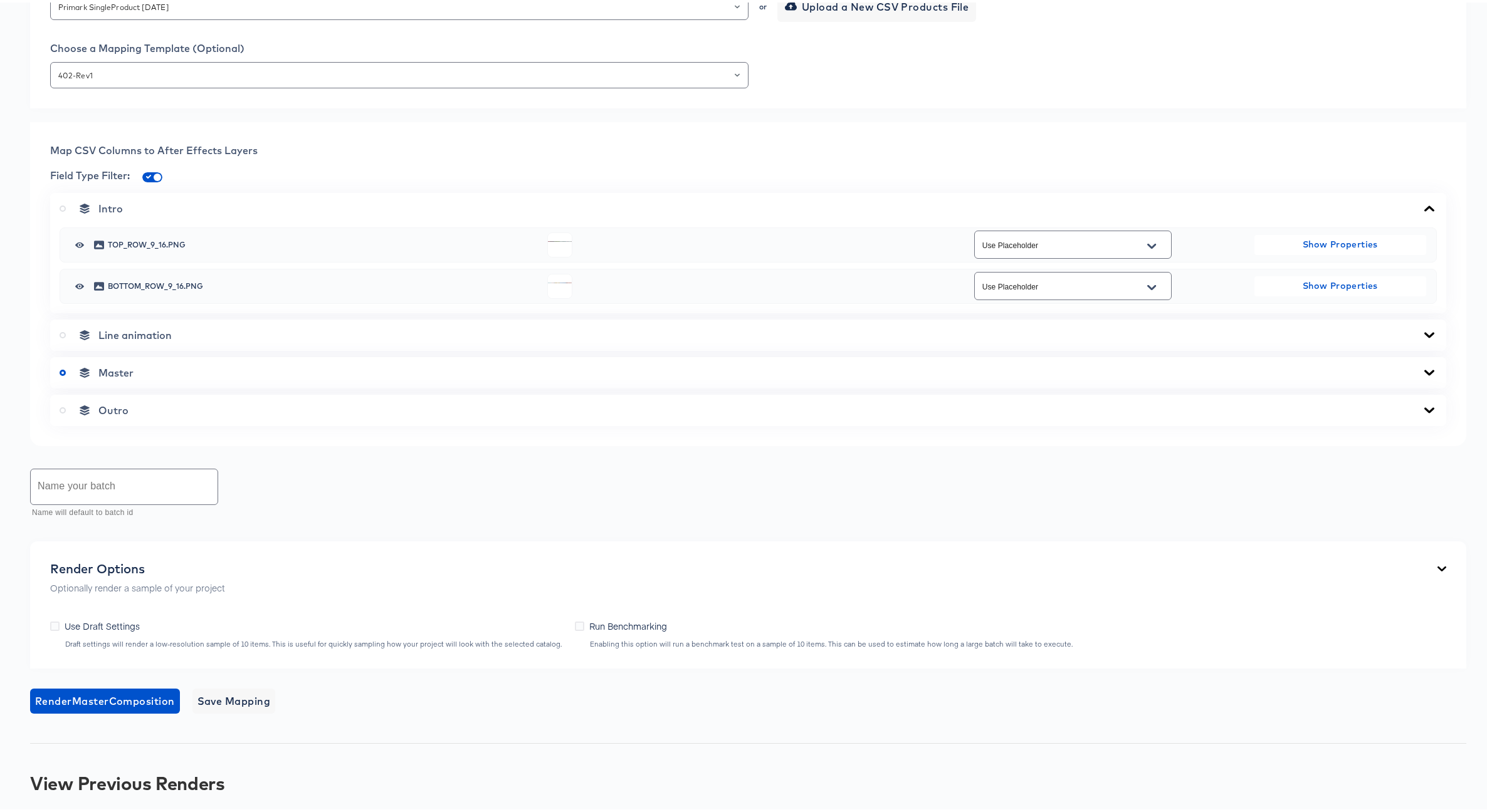
scroll to position [461, 0]
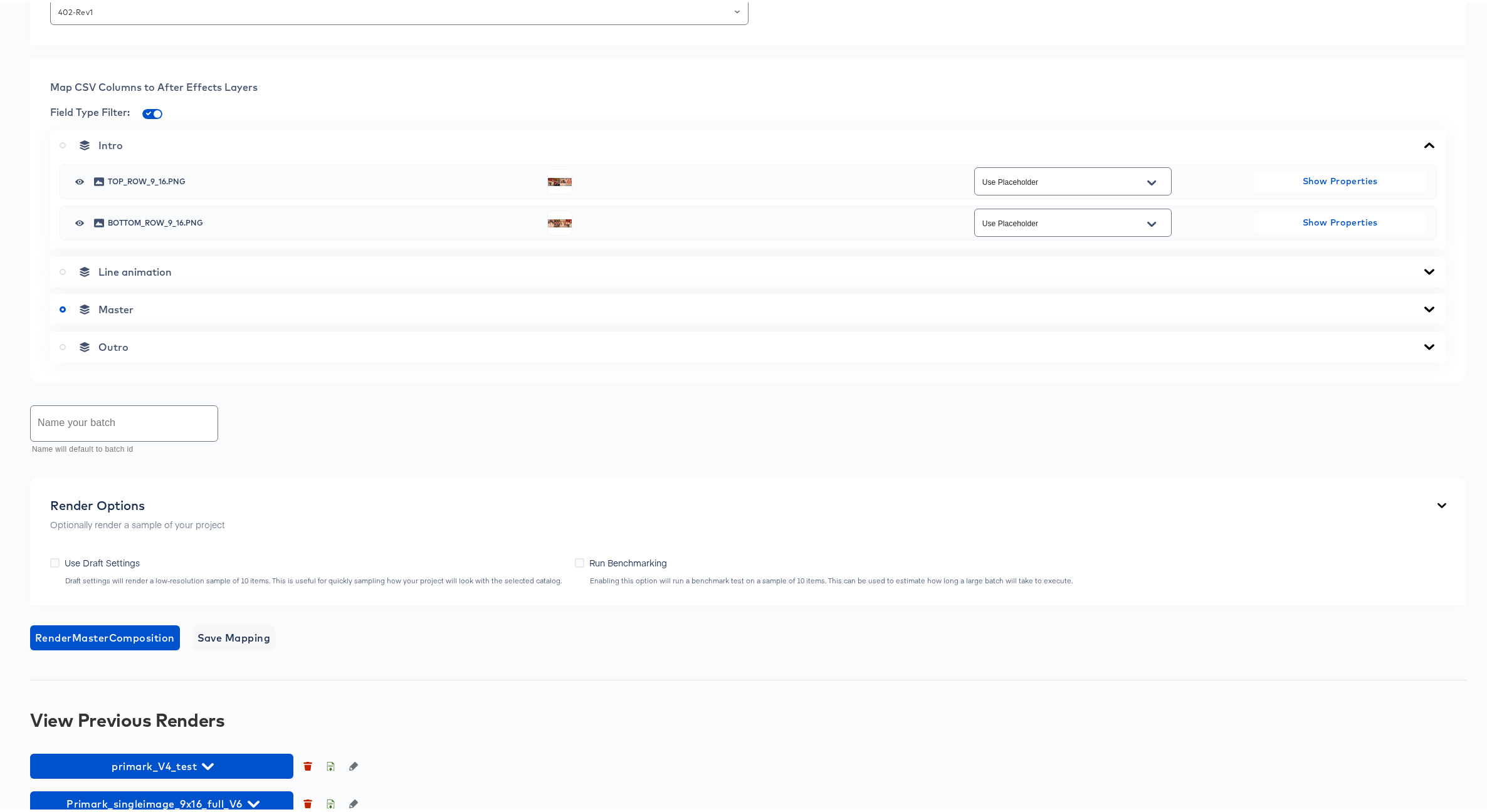
click at [1425, 312] on icon at bounding box center [1428, 307] width 15 height 10
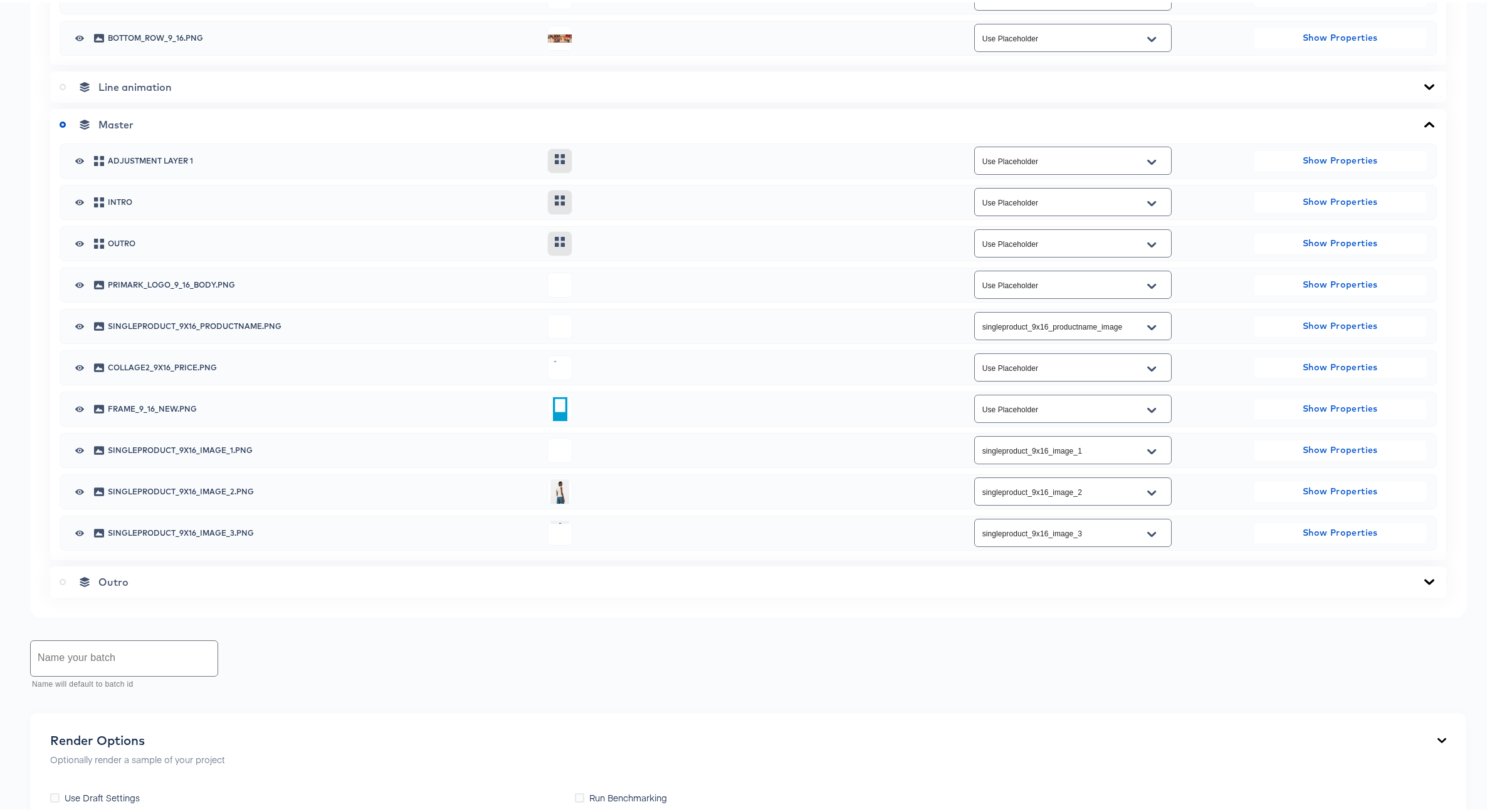
scroll to position [770, 0]
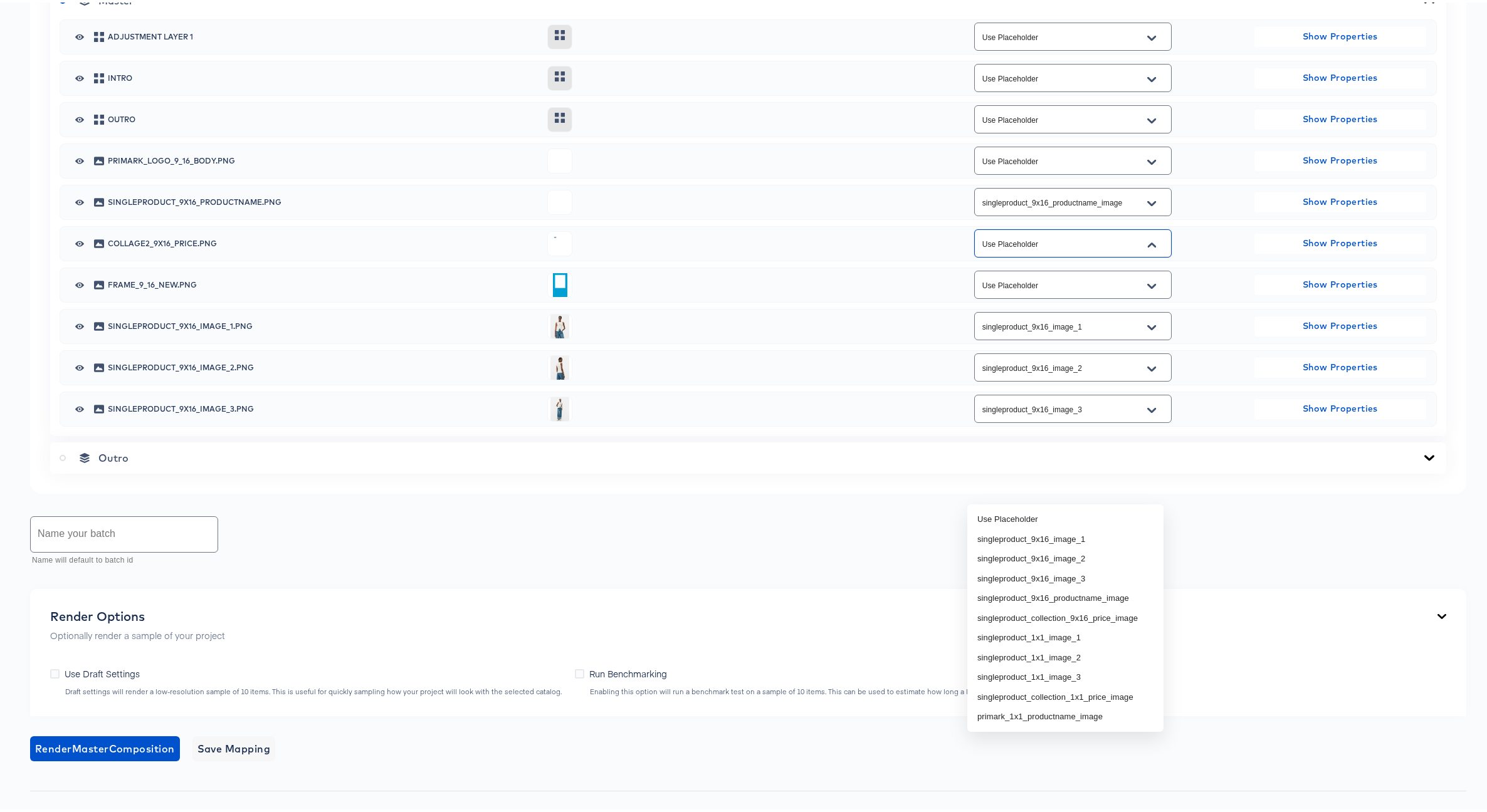
drag, startPoint x: 1039, startPoint y: 486, endPoint x: 931, endPoint y: 478, distance: 108.3
click at [931, 257] on div "Use Placeholder" at bounding box center [1072, 241] width 344 height 33
click at [217, 203] on span "singleproduct_9x16_productname.png" at bounding box center [322, 200] width 430 height 7
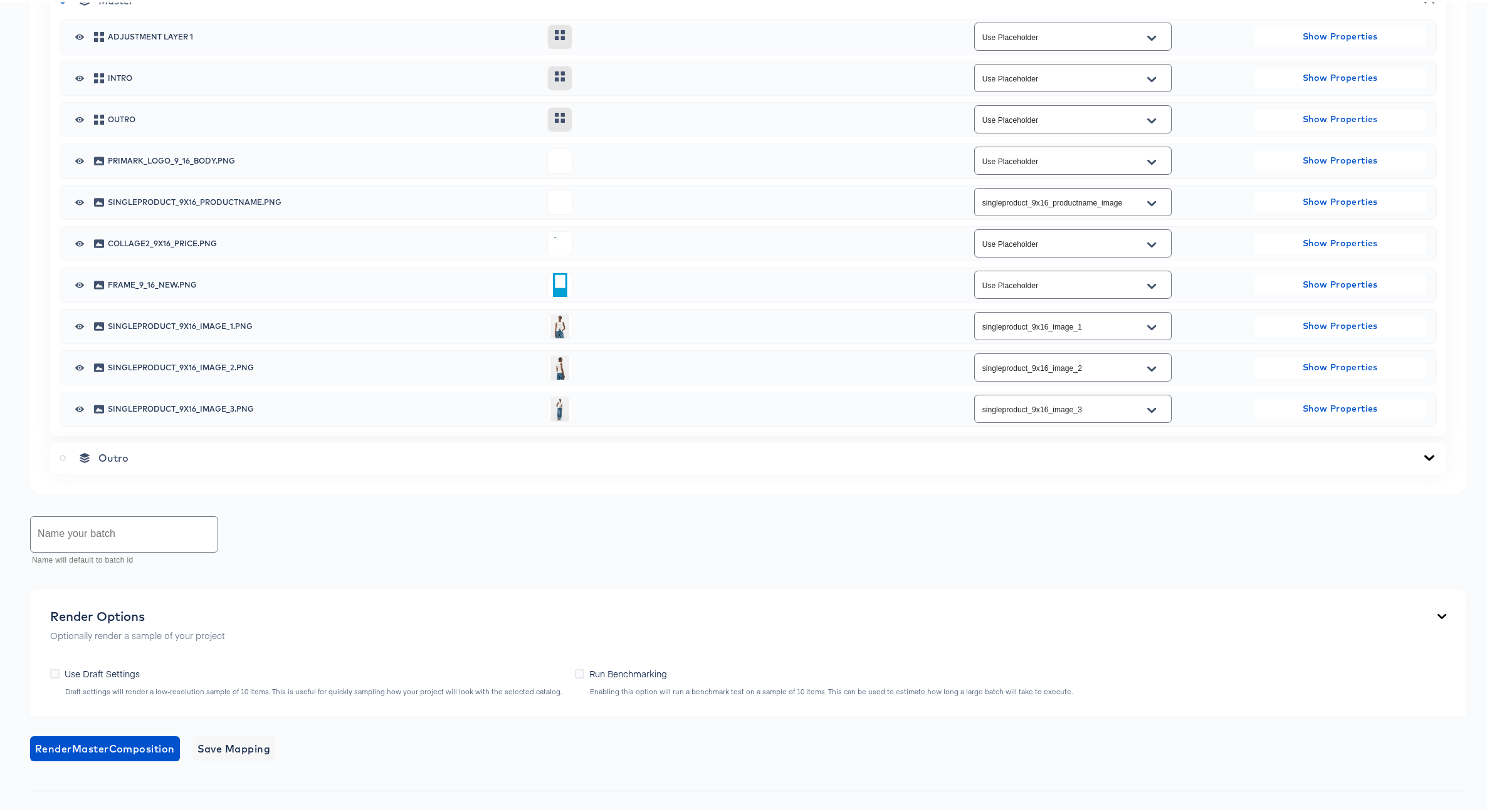
click at [193, 245] on span "collage2_9x16_price.png" at bounding box center [322, 242] width 430 height 7
click at [205, 340] on div "singleproduct_9x16_image_1.png singleproduct_9x16_image_1 Show Properties" at bounding box center [748, 323] width 1356 height 33
click at [210, 369] on span "singleproduct_9x16_image_2.png" at bounding box center [322, 365] width 430 height 7
click at [216, 411] on span "singleproduct_9x16_image_3.png" at bounding box center [322, 407] width 430 height 7
drag, startPoint x: 184, startPoint y: 485, endPoint x: 260, endPoint y: 485, distance: 76.0
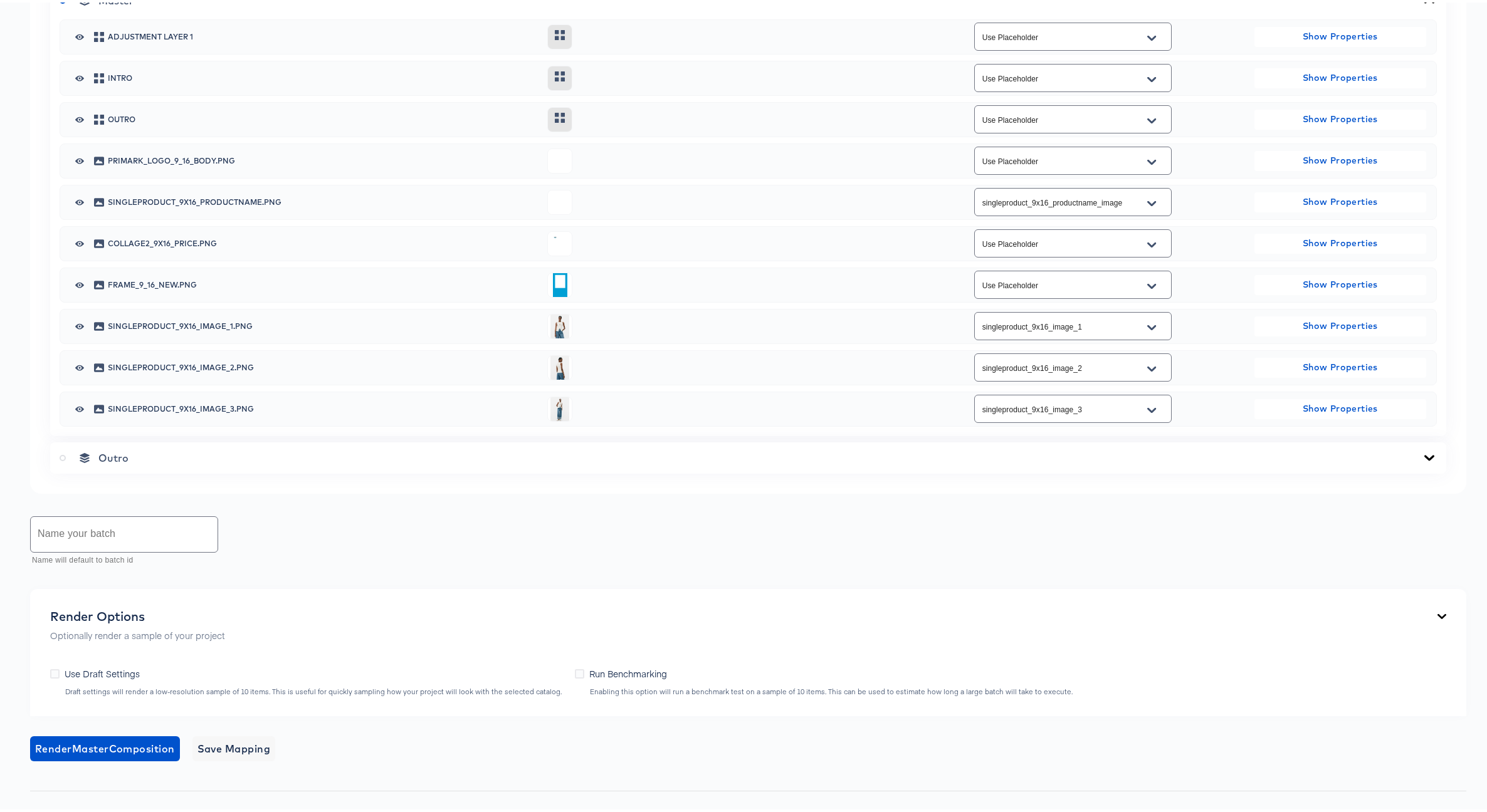
click at [184, 245] on span "collage2_9x16_price.png" at bounding box center [322, 242] width 430 height 7
click at [1150, 253] on button "Open" at bounding box center [1151, 242] width 19 height 20
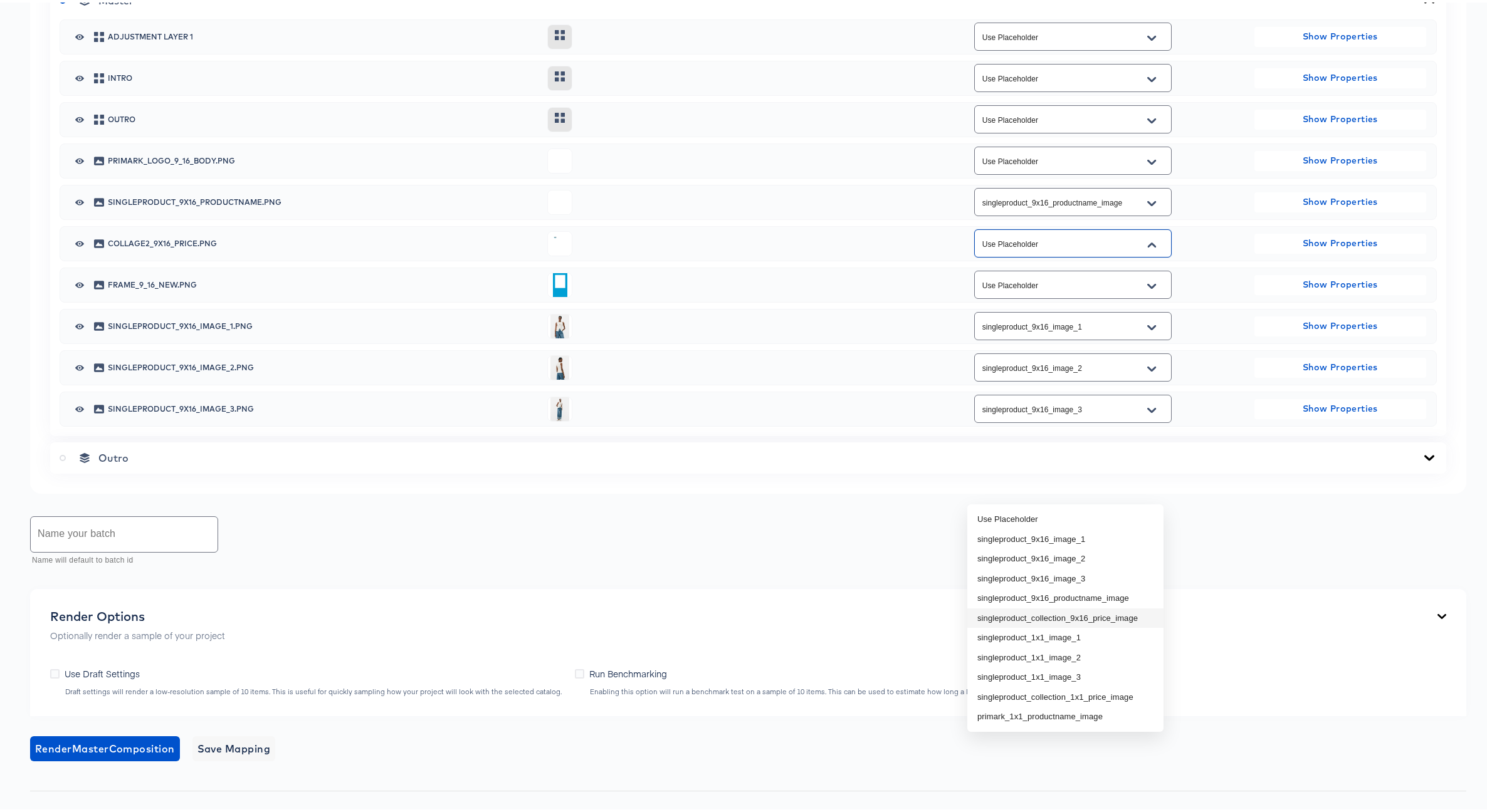
click at [1092, 616] on li "singleproduct_collection_9x16_price_image" at bounding box center [1065, 616] width 196 height 20
type input "singleproduct_collection_9x16_price_image"
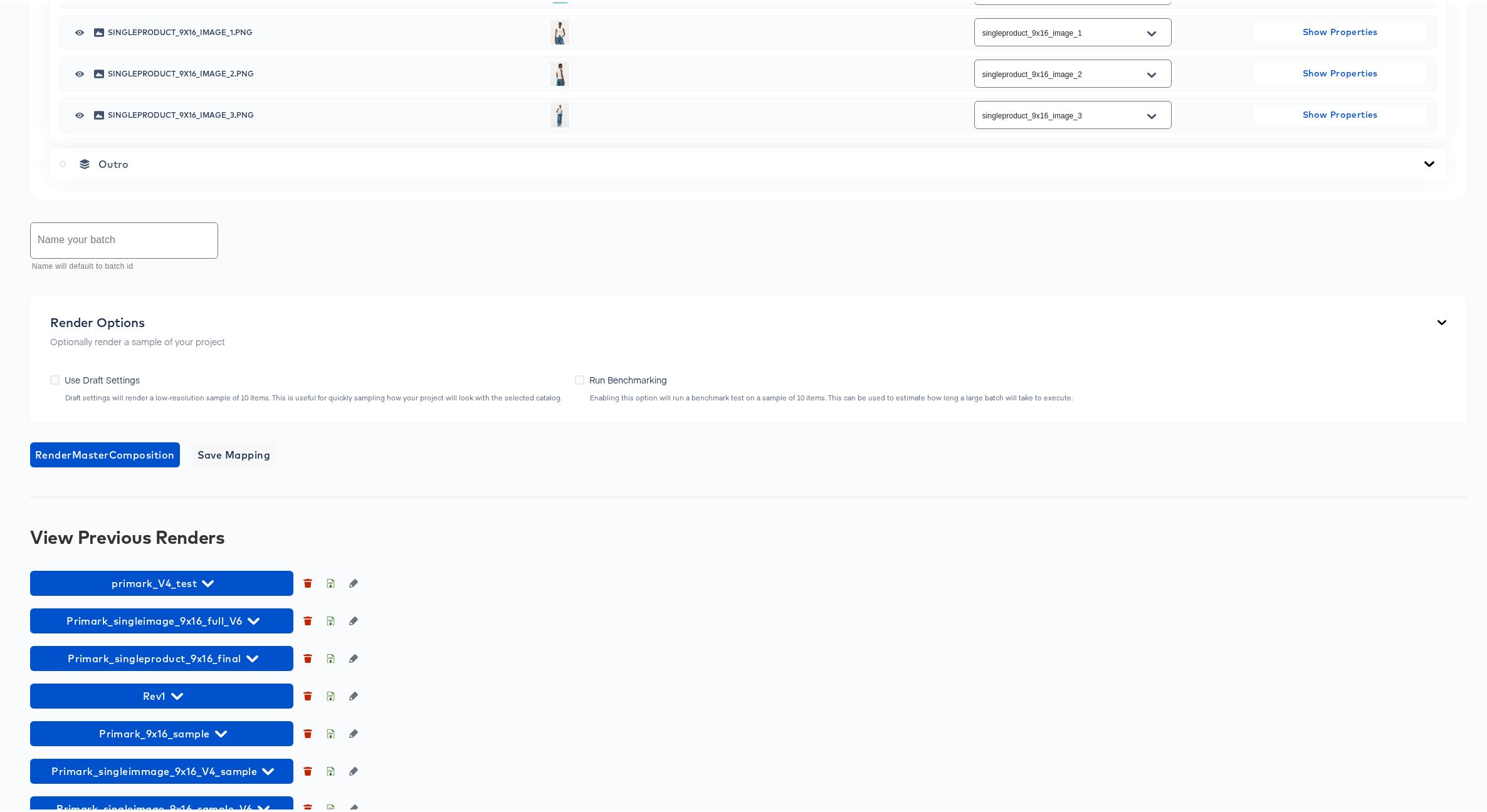
scroll to position [1098, 0]
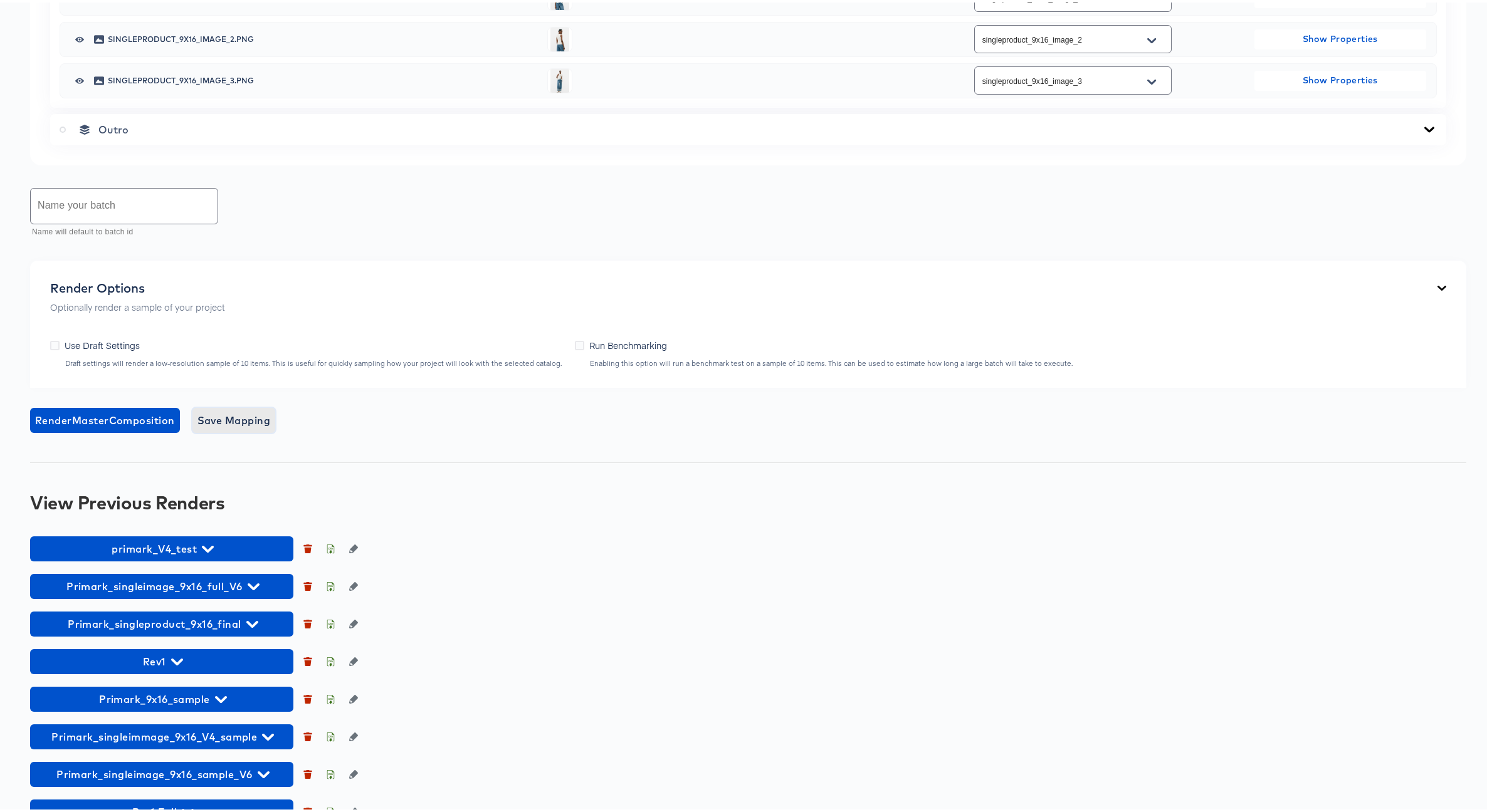
click at [229, 426] on span "Save Mapping" at bounding box center [233, 417] width 73 height 18
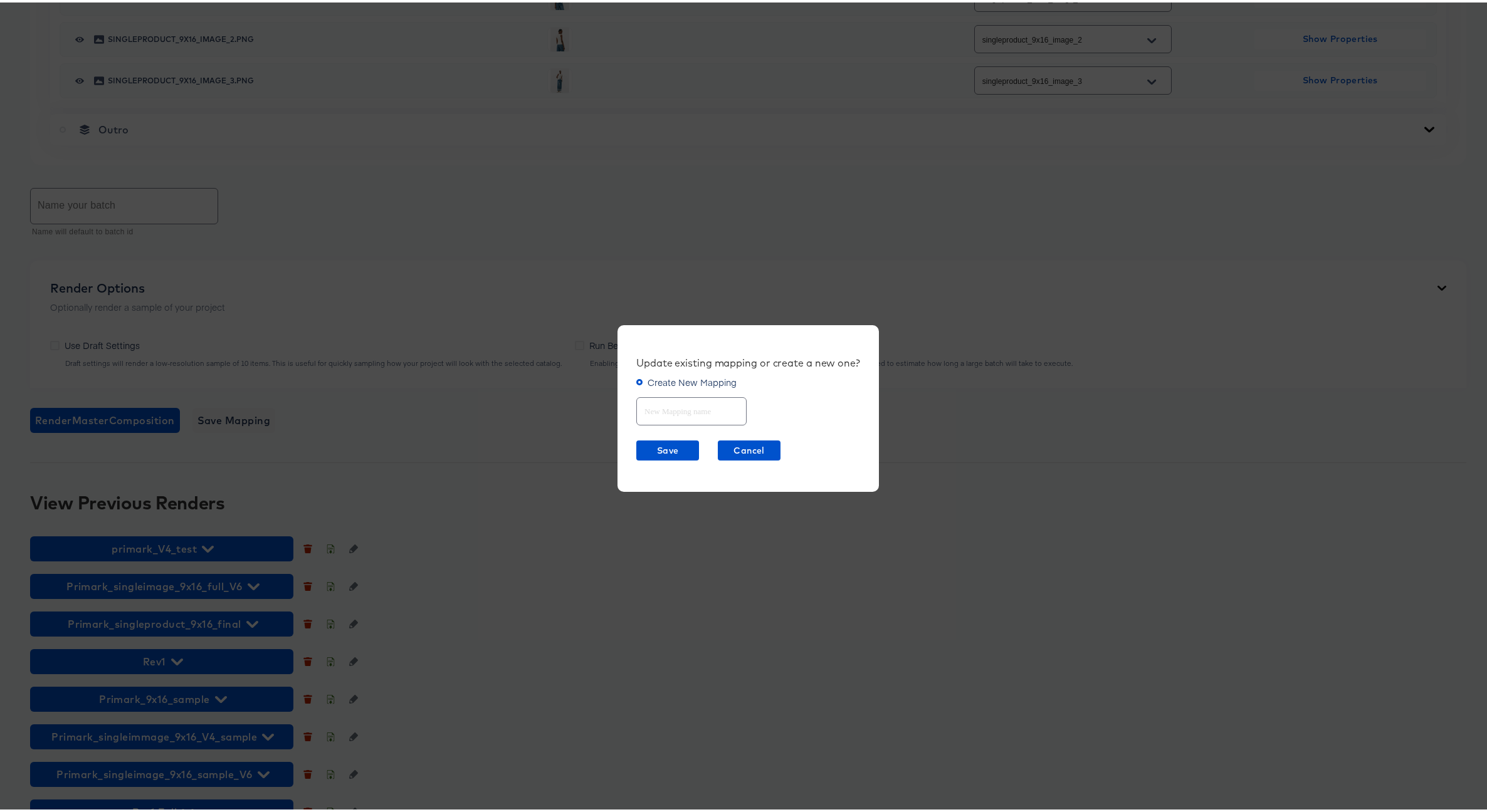
click at [669, 409] on input "text" at bounding box center [691, 403] width 109 height 27
type input "SingleProduct 9x16"
click at [648, 447] on span "Save" at bounding box center [667, 448] width 53 height 16
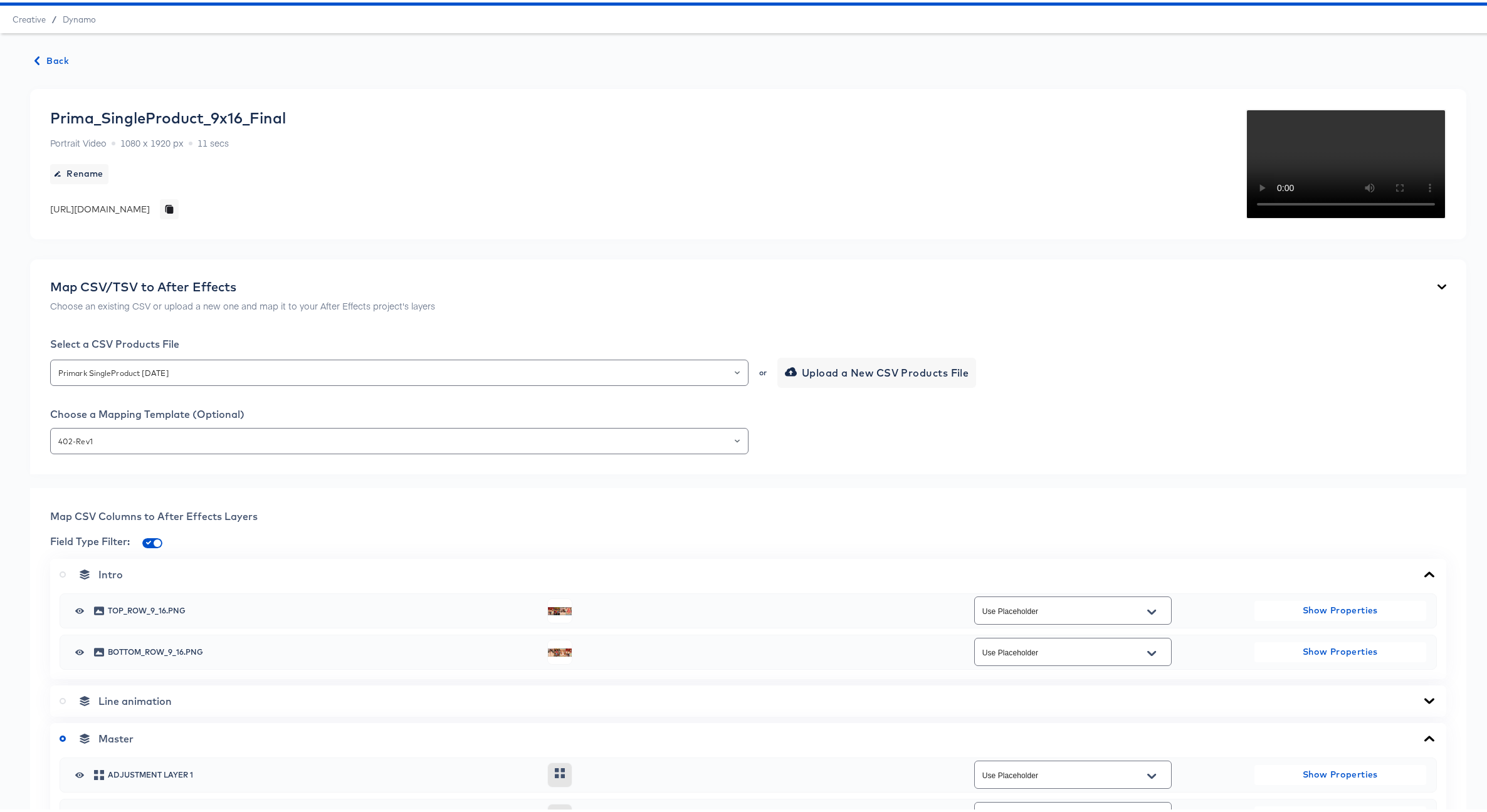
scroll to position [34, 0]
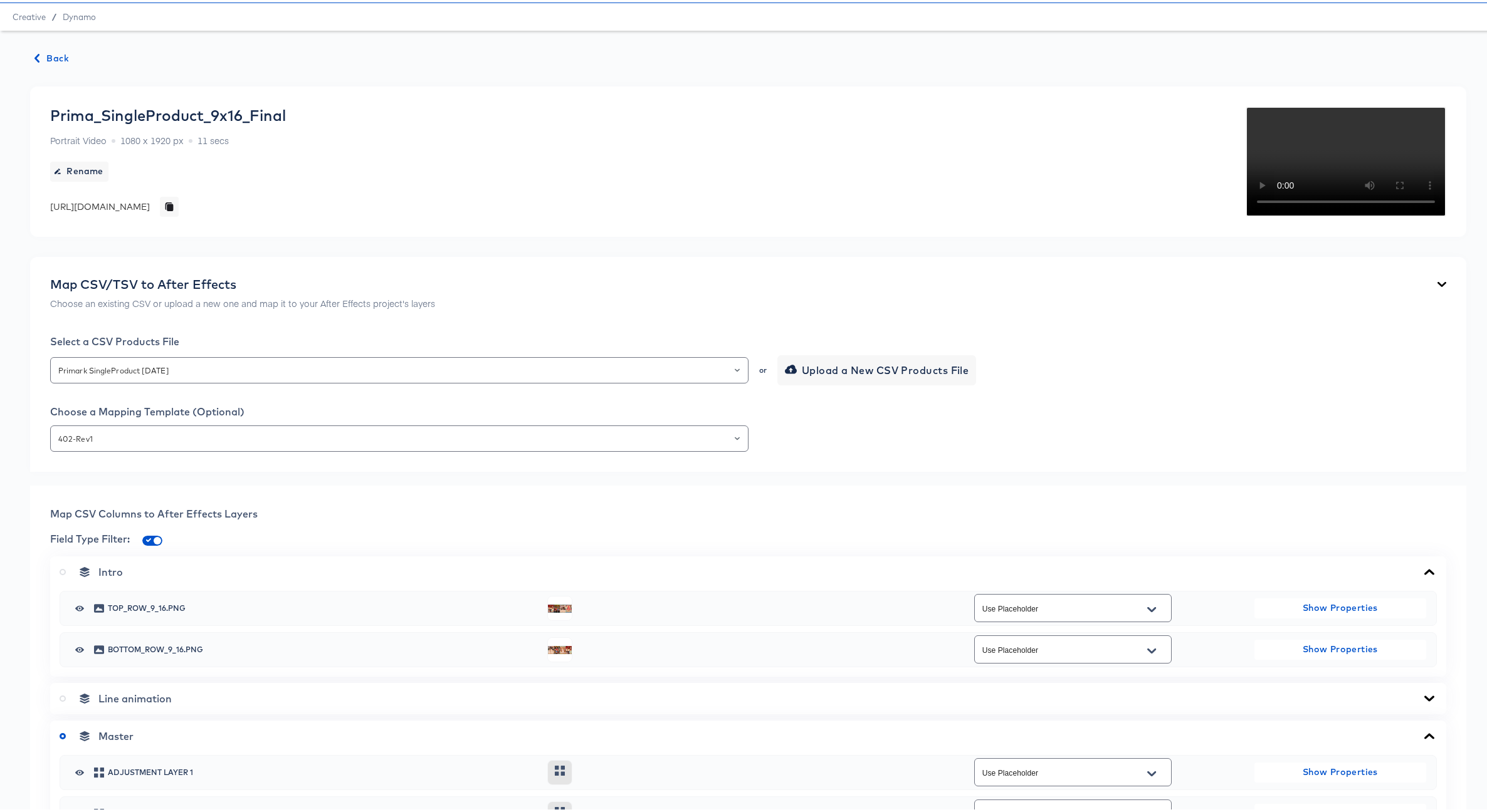
click at [50, 54] on span "Back" at bounding box center [52, 56] width 33 height 16
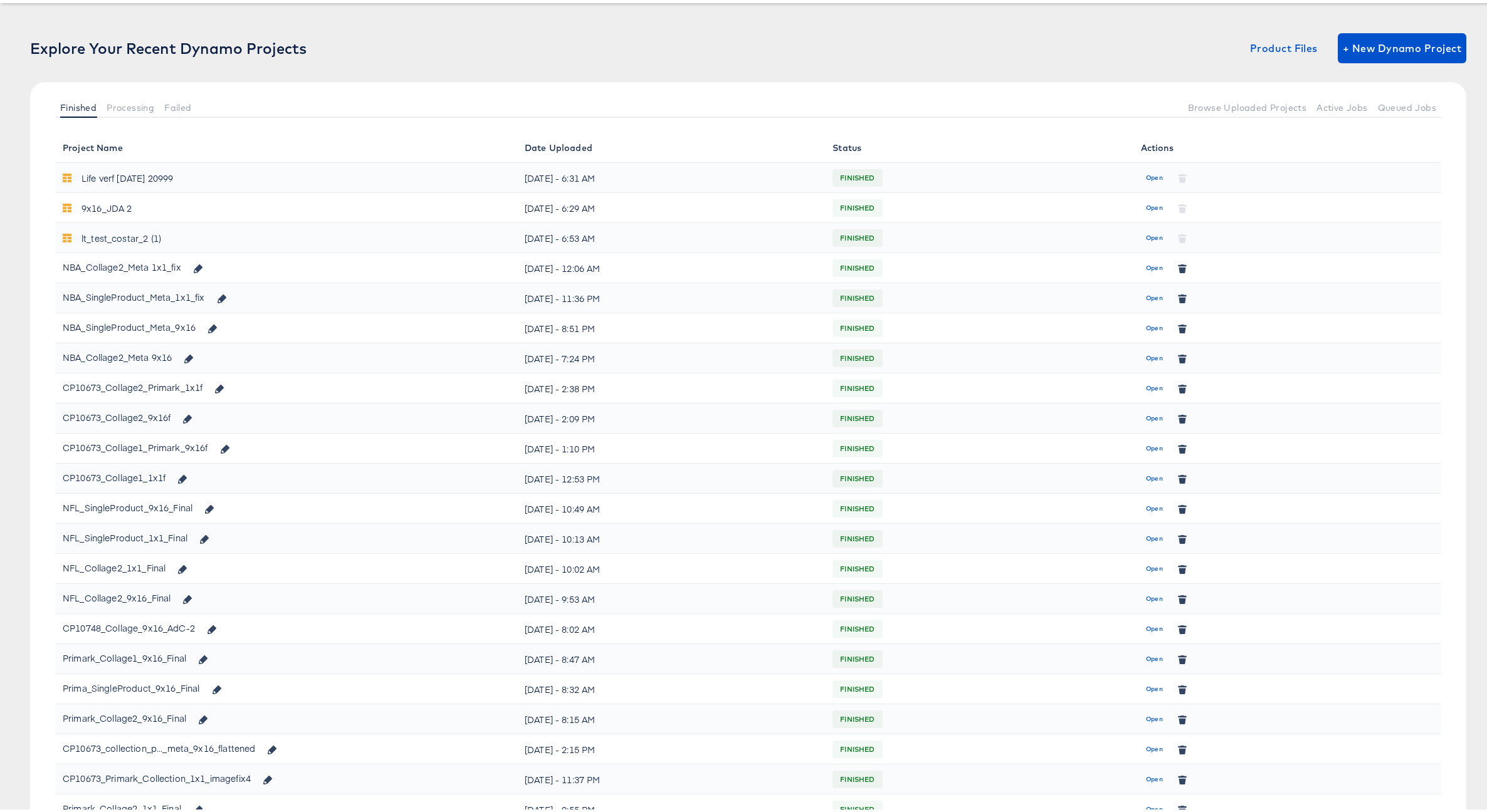
scroll to position [196, 0]
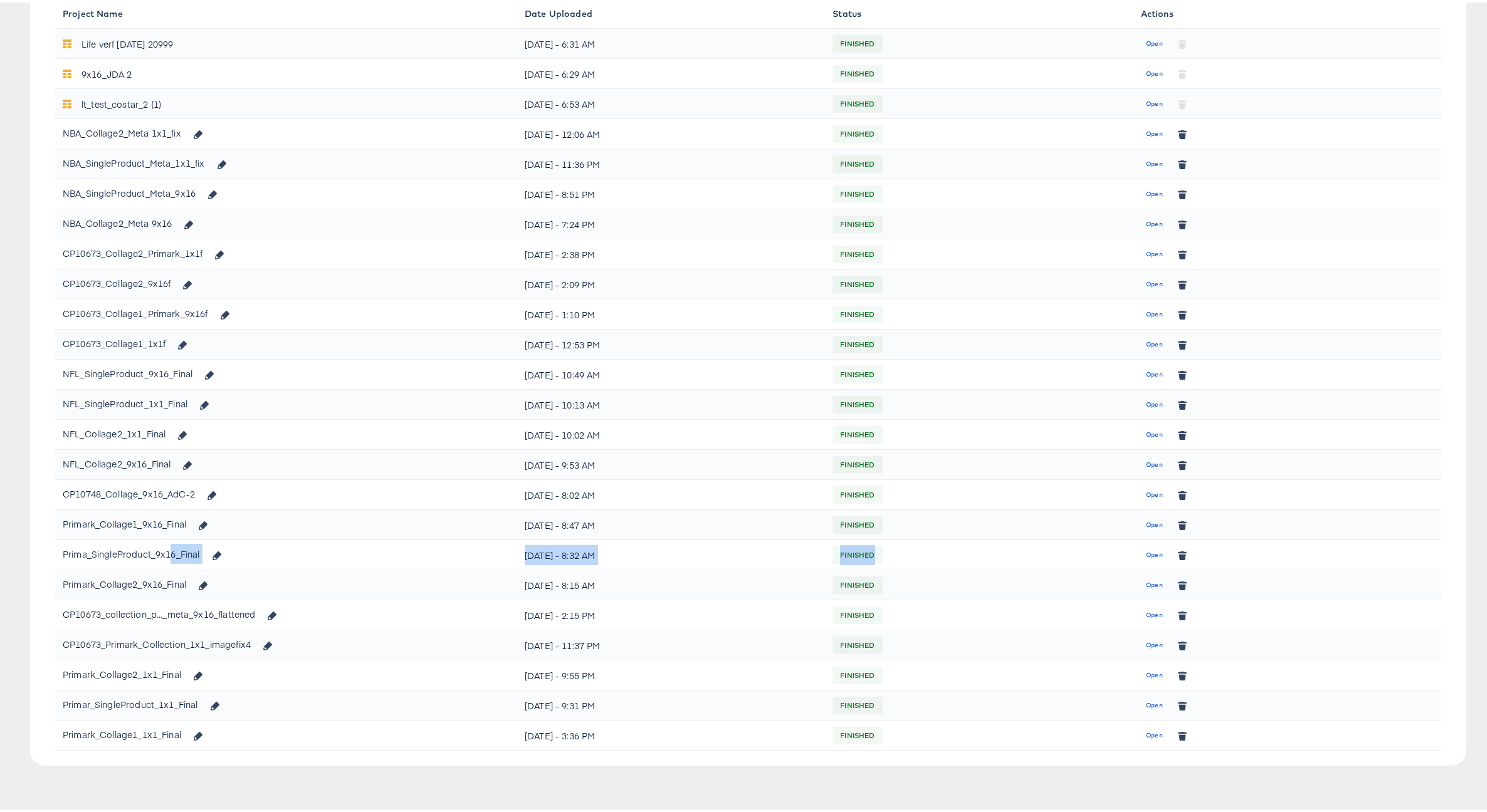
drag, startPoint x: 172, startPoint y: 553, endPoint x: 936, endPoint y: 545, distance: 764.0
click at [936, 545] on tr "Prima_SingleProduct_9x16_Final Thu, Aug 14th - 8:32 AM FINISHED Open" at bounding box center [747, 553] width 1386 height 30
click at [1146, 554] on span "Open" at bounding box center [1154, 553] width 17 height 11
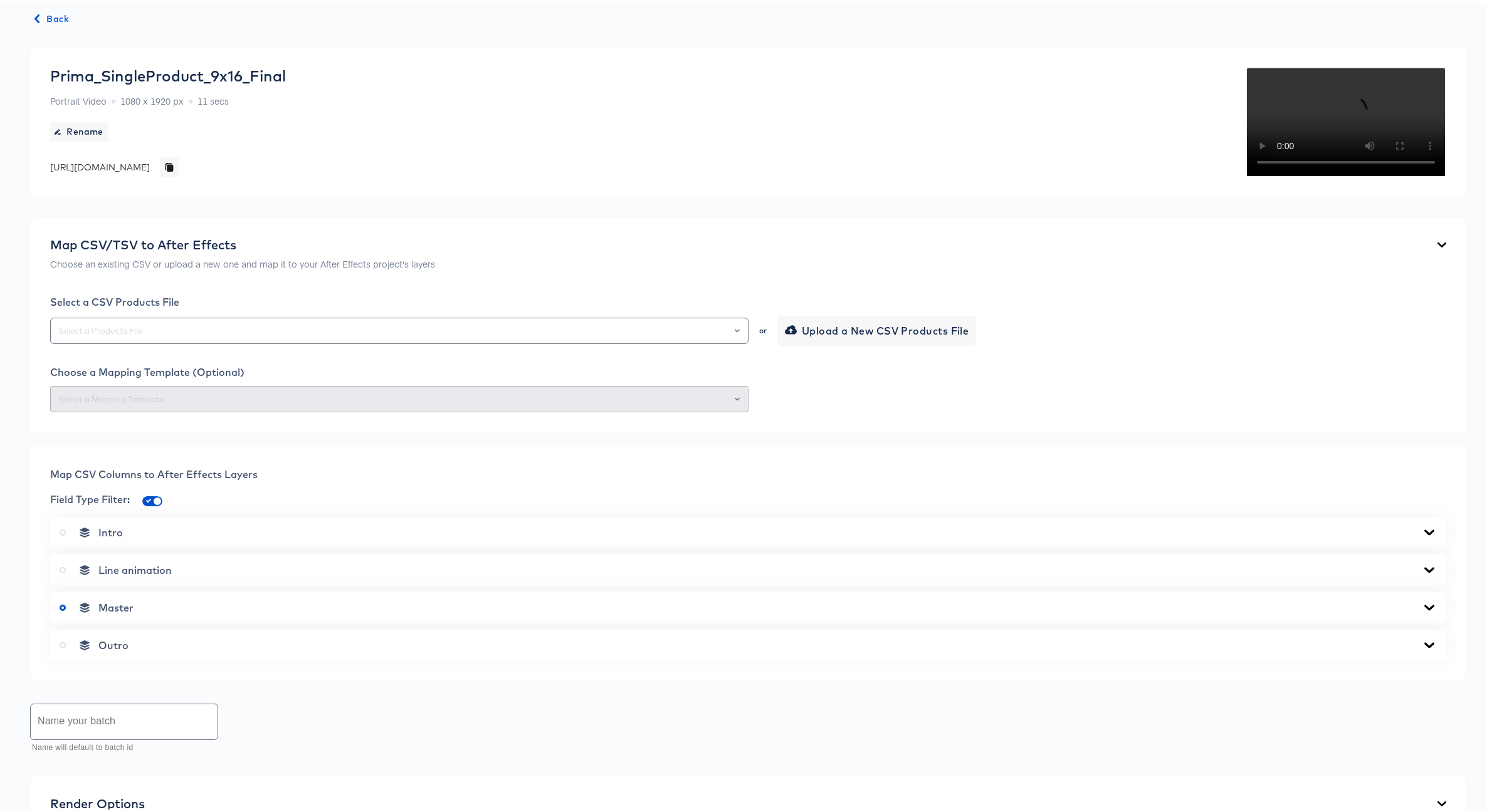
scroll to position [120, 0]
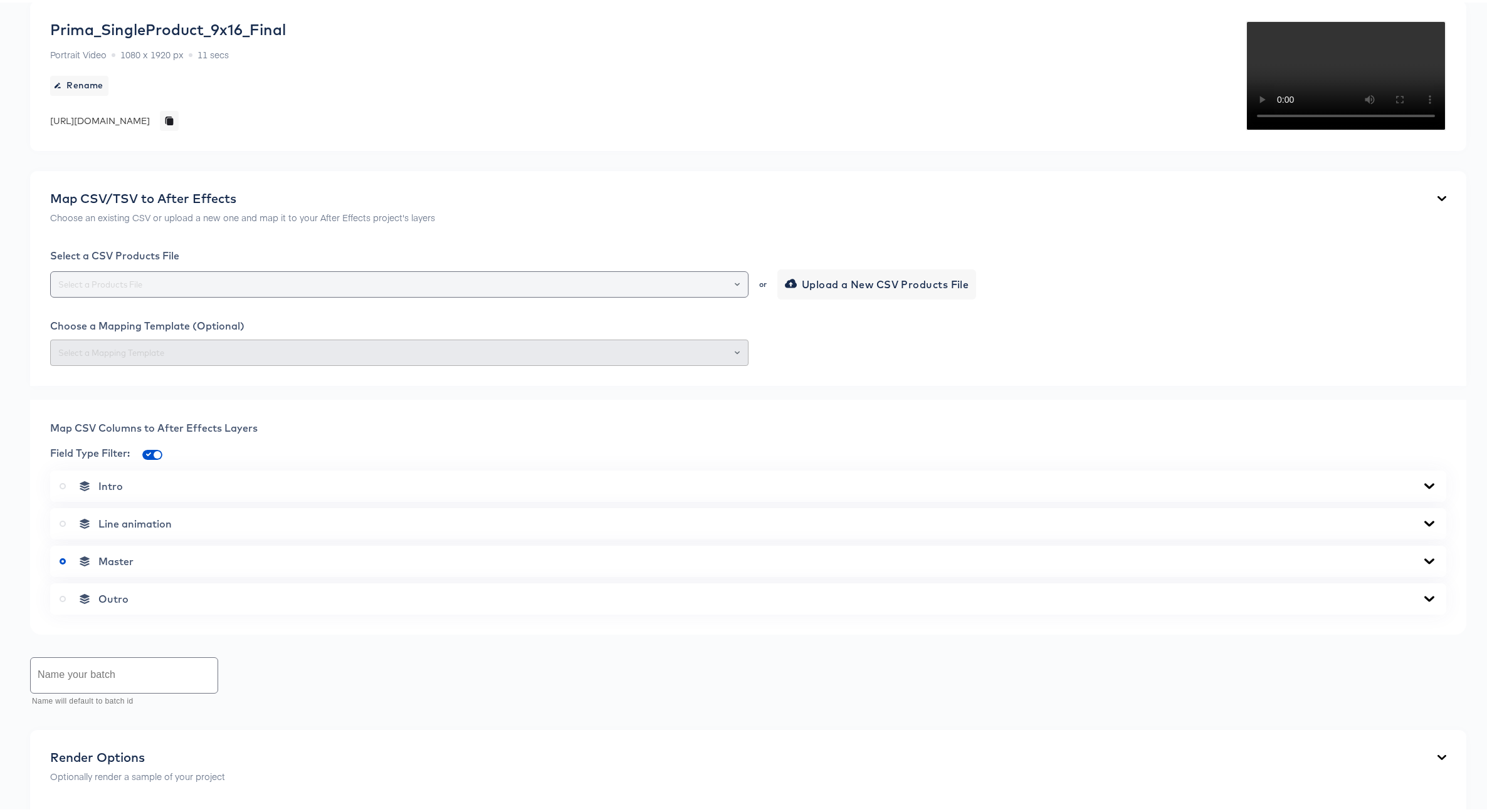
click at [489, 295] on div at bounding box center [399, 282] width 698 height 26
click at [734, 284] on icon "Open" at bounding box center [736, 282] width 5 height 5
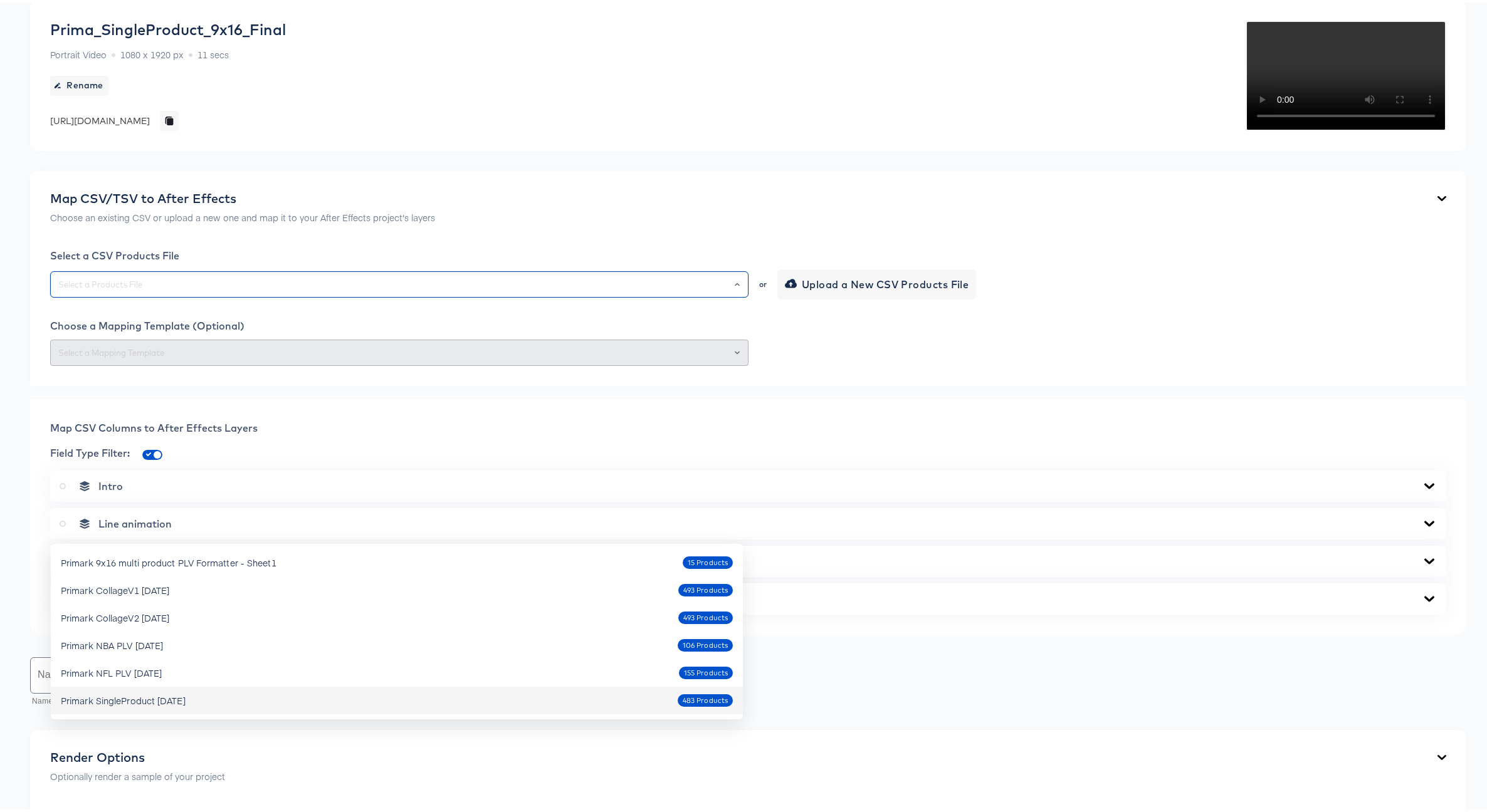
click at [178, 693] on div "Primark SingleProduct Oct9 2025" at bounding box center [123, 697] width 125 height 12
type input "Primark SingleProduct Oct9 2025"
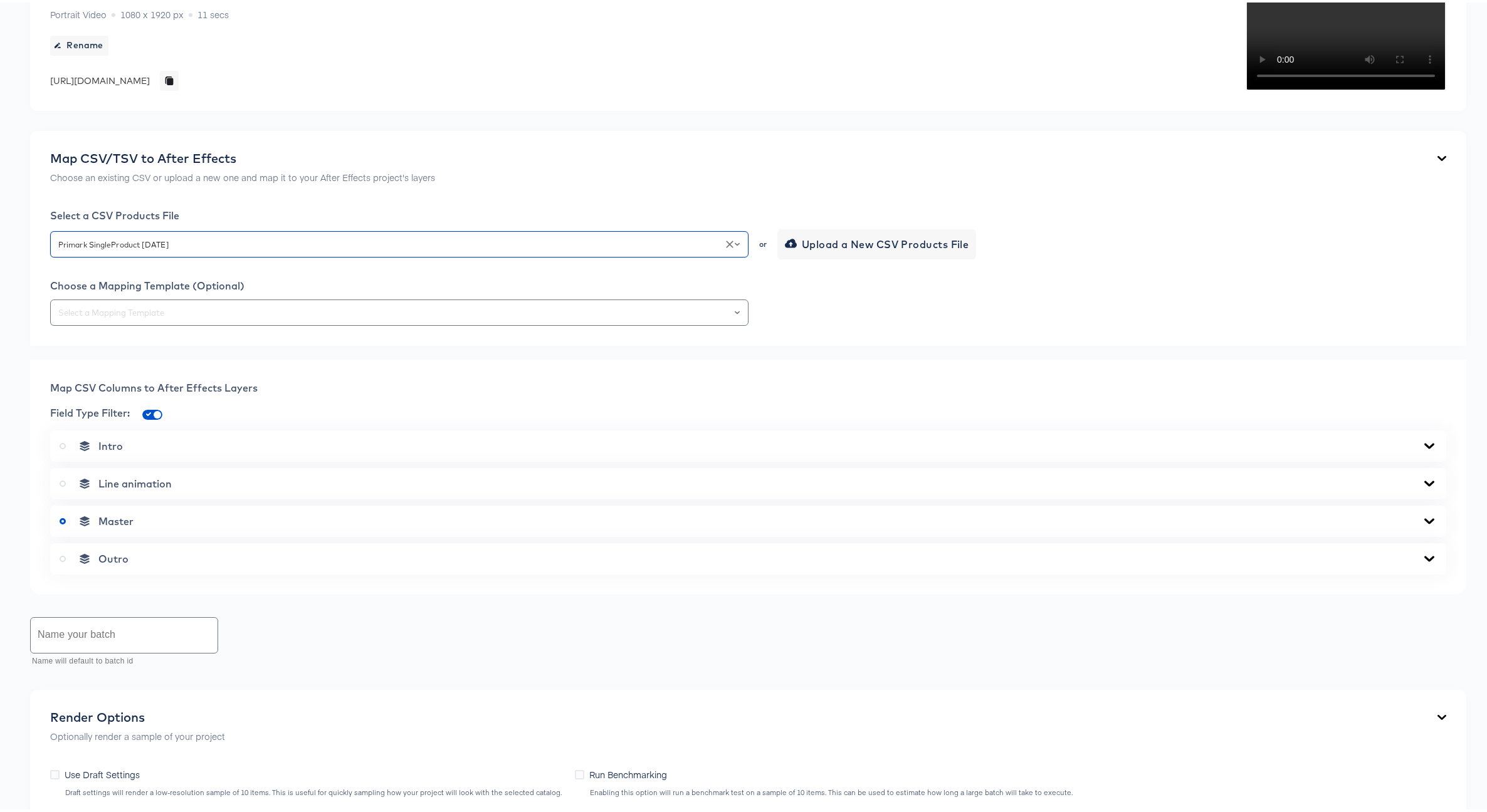
scroll to position [346, 0]
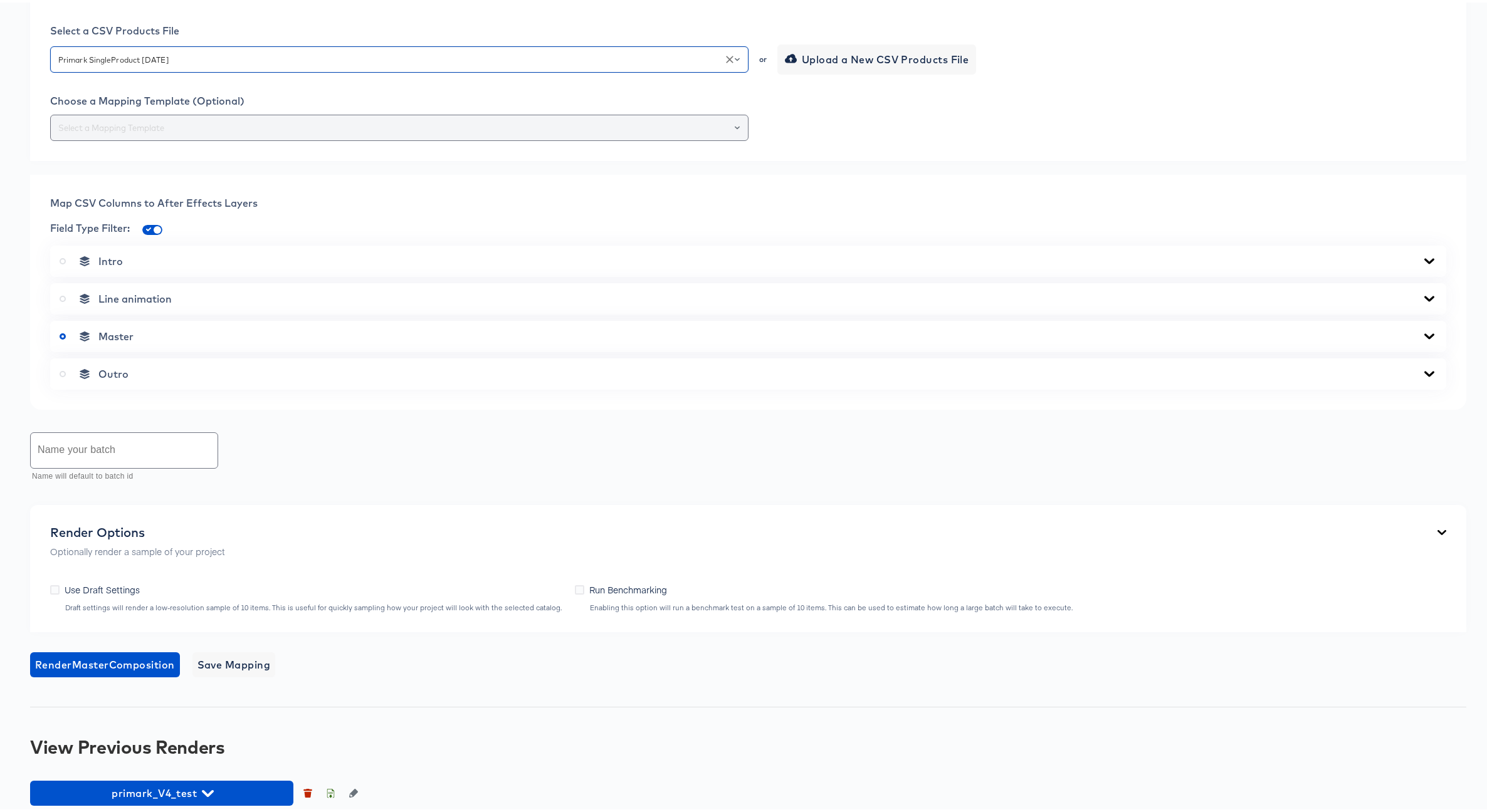
click at [734, 128] on icon "Open" at bounding box center [736, 124] width 5 height 5
click at [94, 441] on li "589-SingleProduct 9x16" at bounding box center [397, 439] width 691 height 20
type input "589-SingleProduct 9x16"
click at [1421, 339] on icon at bounding box center [1428, 334] width 15 height 10
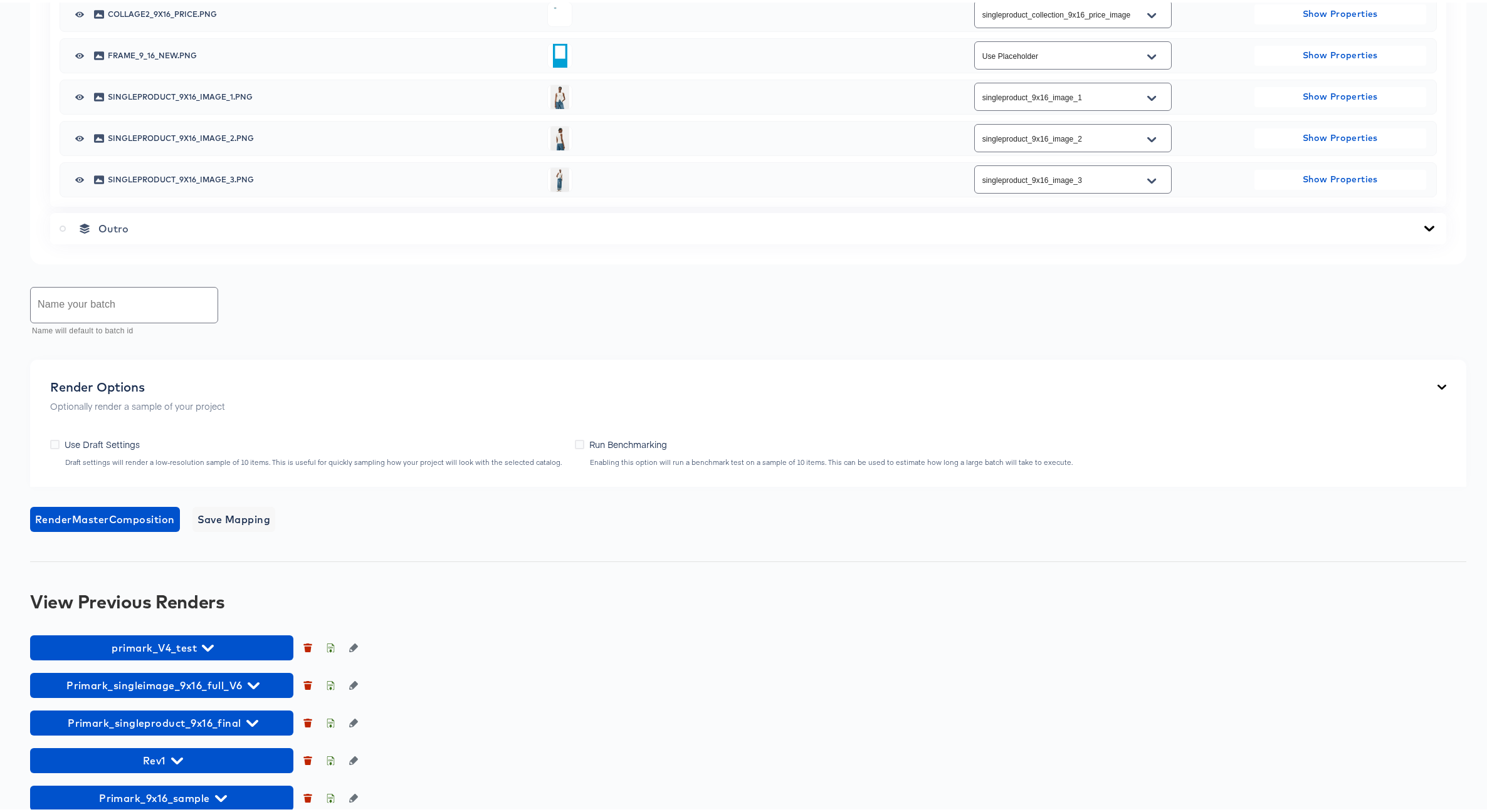
scroll to position [983, 0]
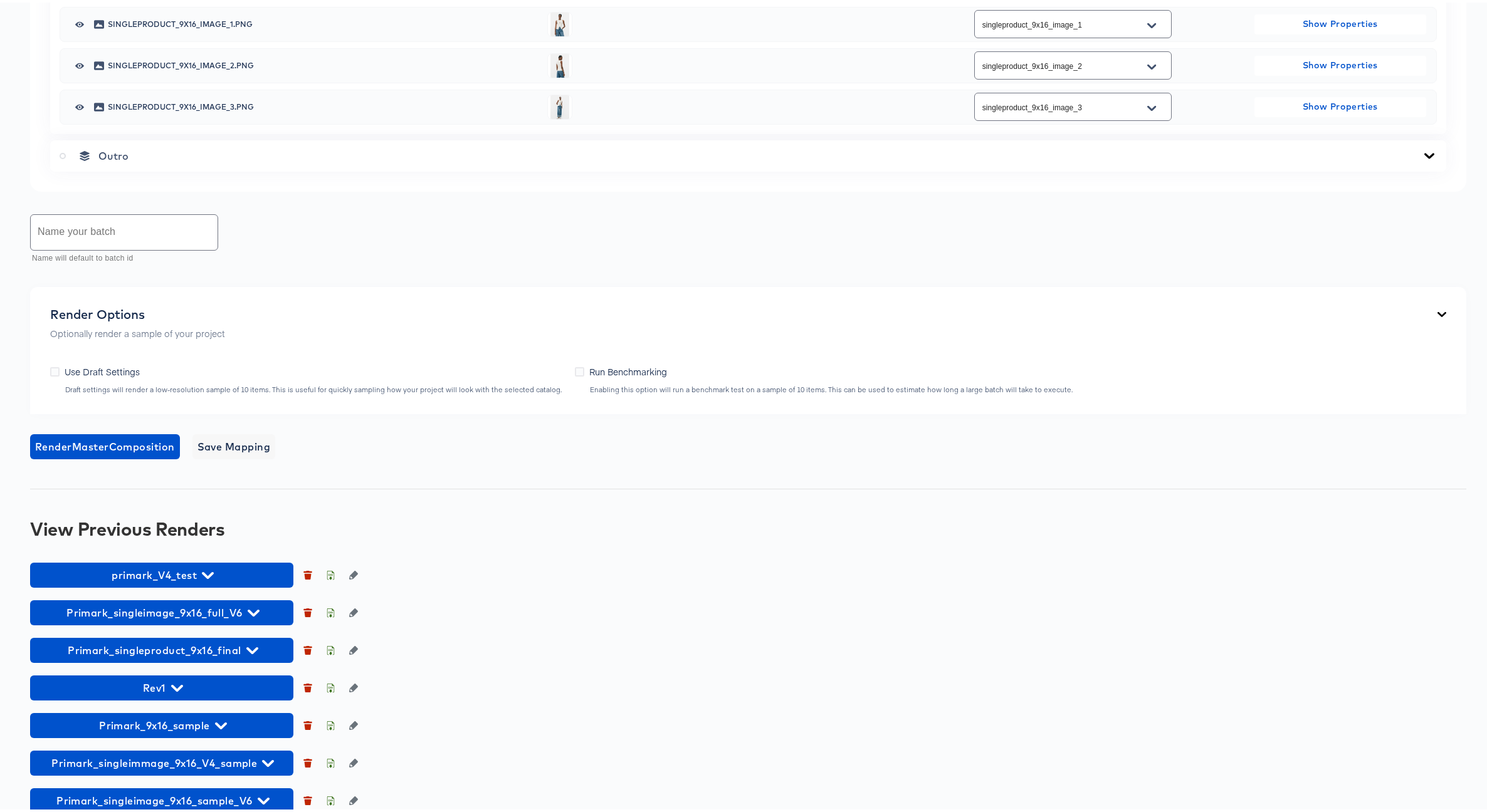
click at [84, 247] on input "text" at bounding box center [124, 230] width 187 height 35
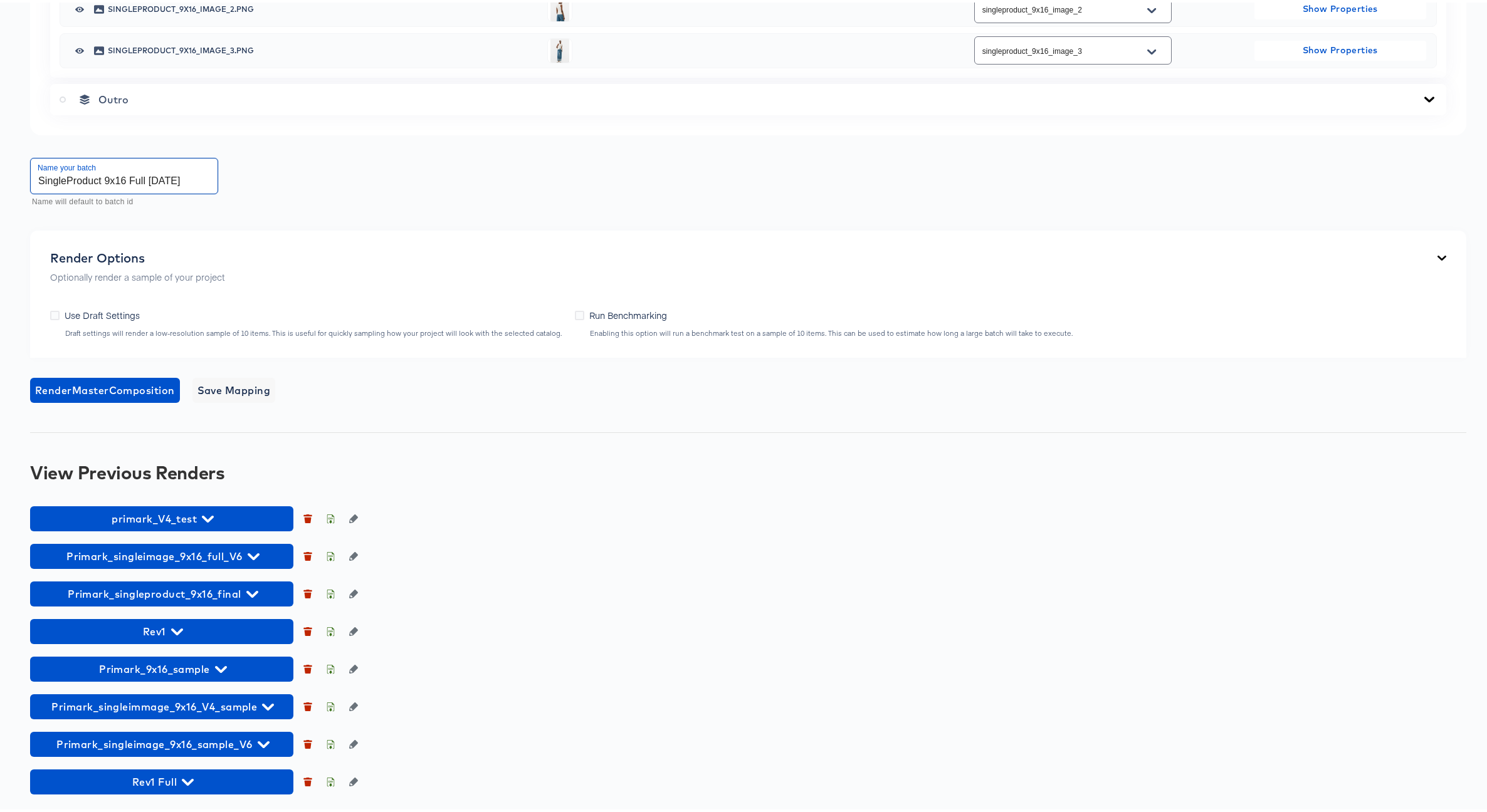
scroll to position [1212, 0]
type input "SingleProduct 9x16 Full Oct9 2025"
click at [331, 286] on div "Render Options Optionally render a sample of your project" at bounding box center [748, 267] width 1396 height 38
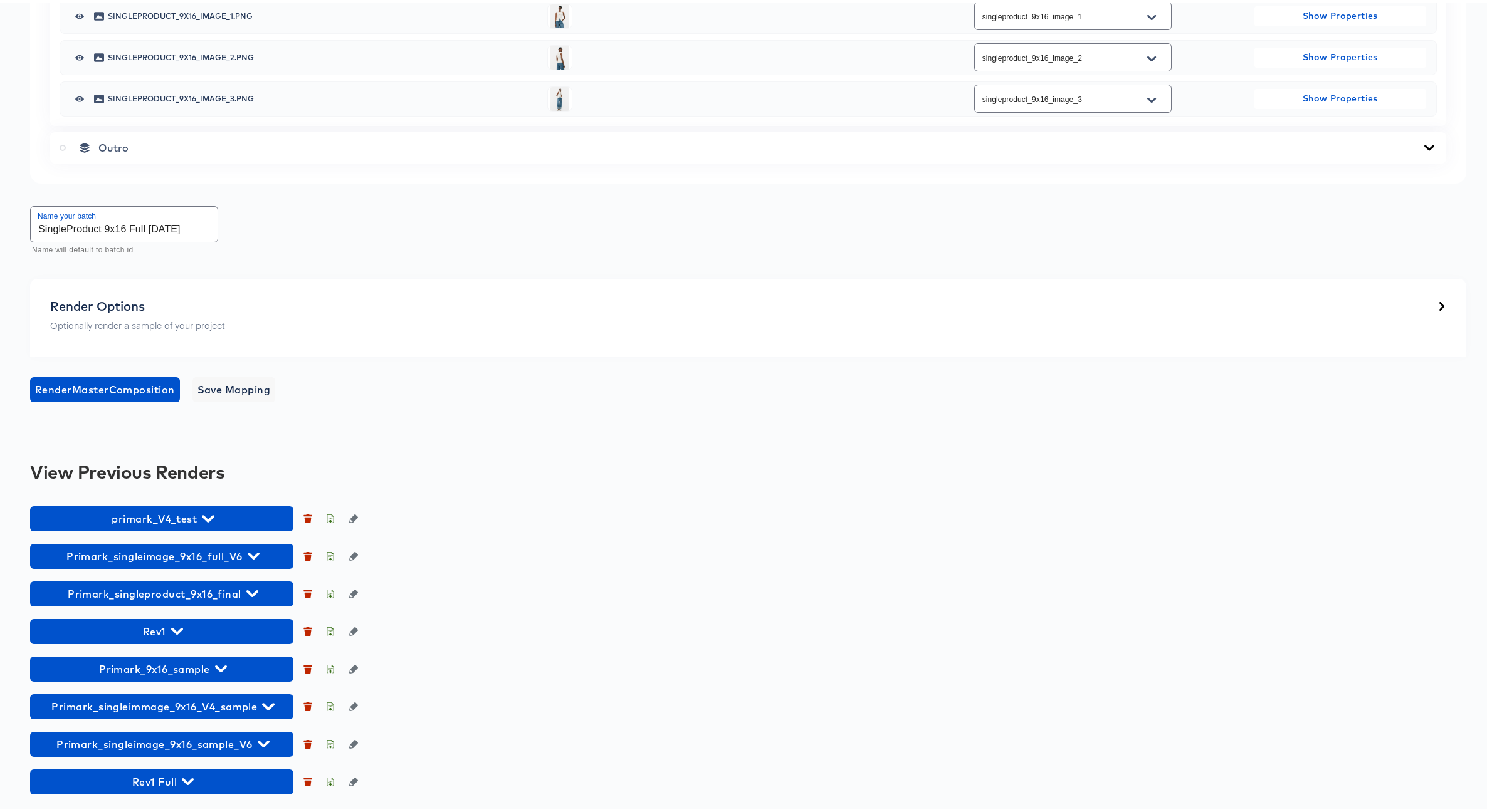
click at [209, 329] on p "Optionally render a sample of your project" at bounding box center [138, 322] width 175 height 12
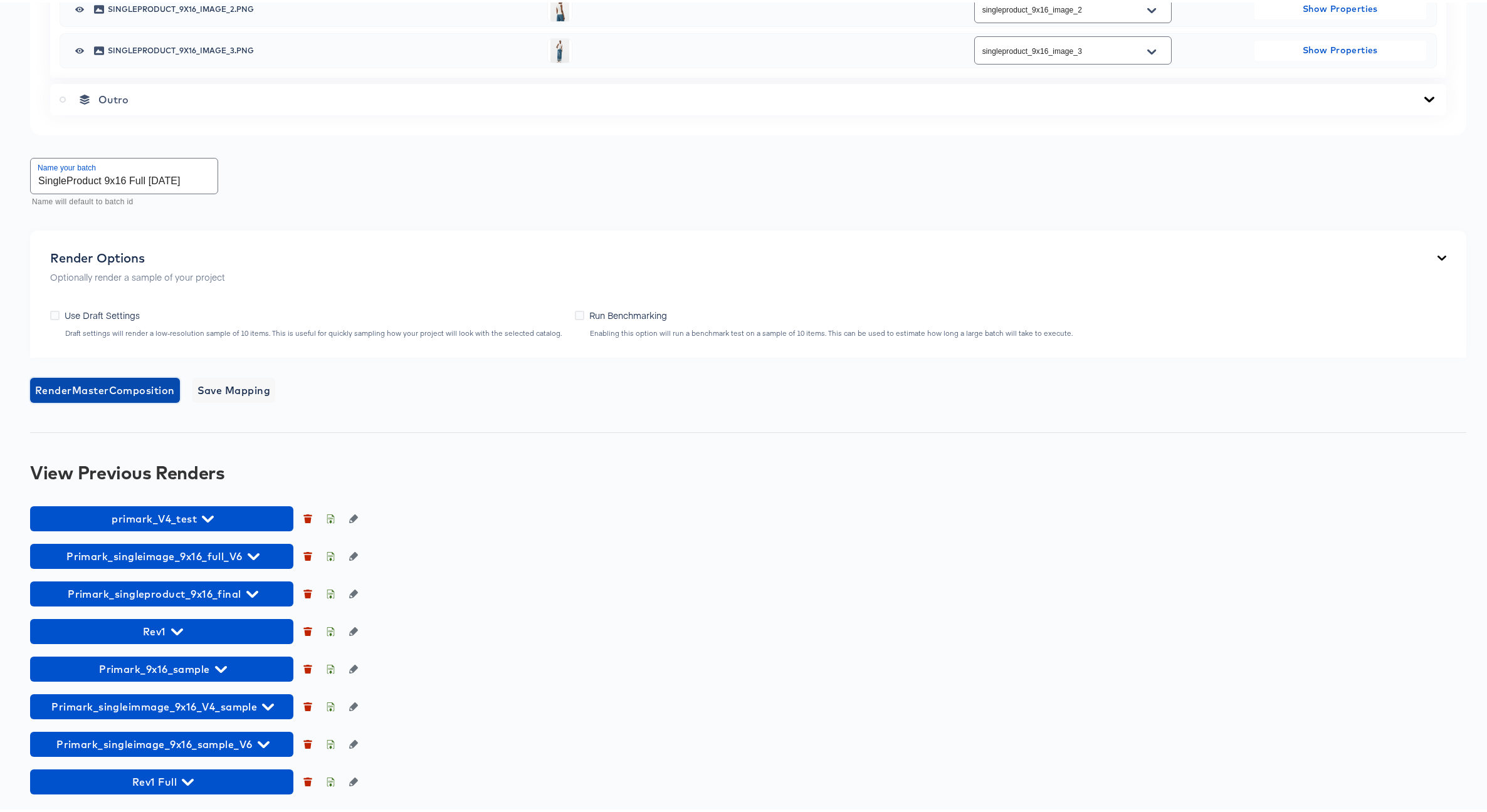
click at [136, 397] on span "Render Master Composition" at bounding box center [105, 387] width 139 height 18
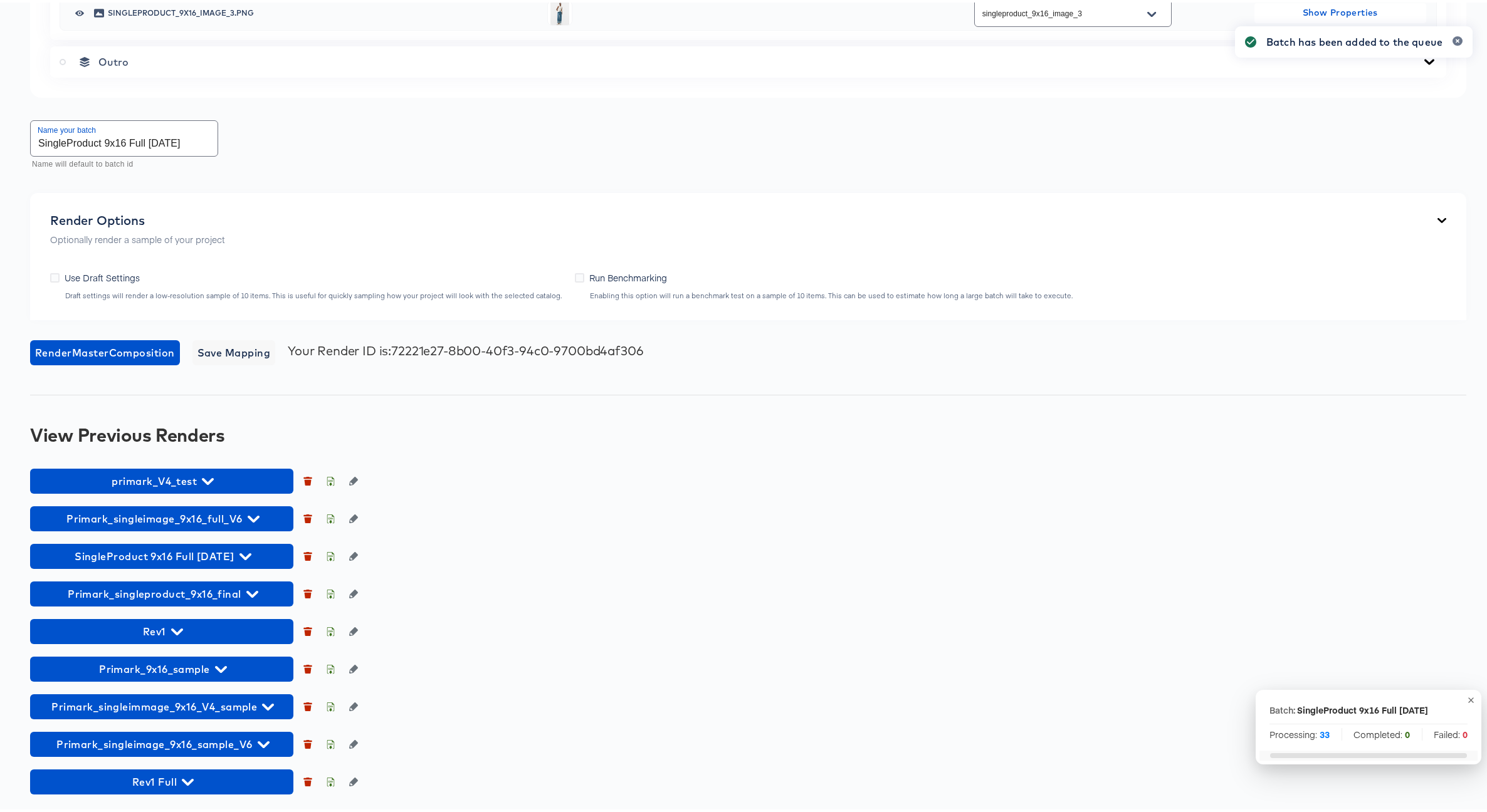
scroll to position [1321, 0]
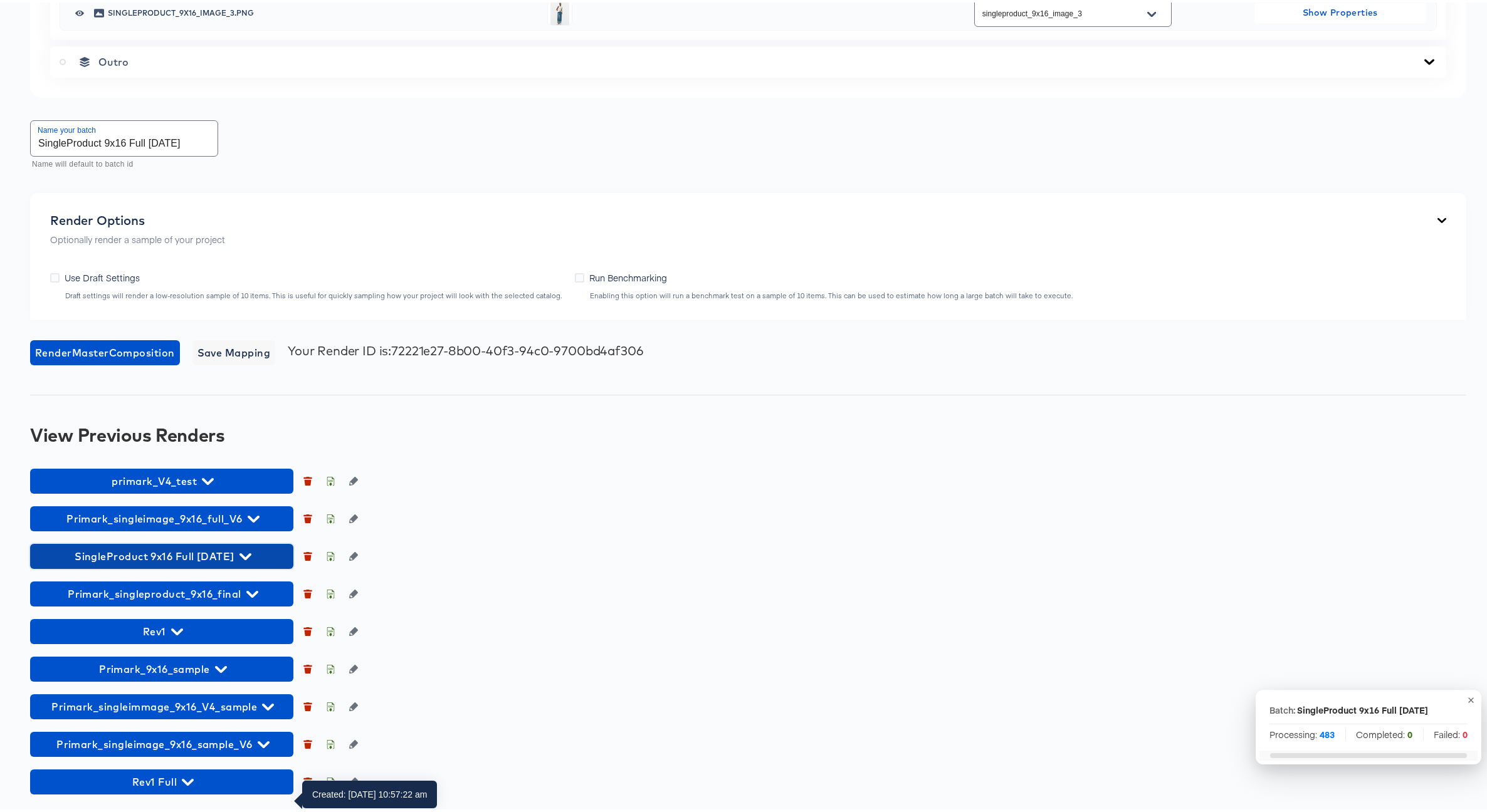
click at [201, 551] on span "SingleProduct 9x16 Full Oct9 2025" at bounding box center [162, 554] width 251 height 18
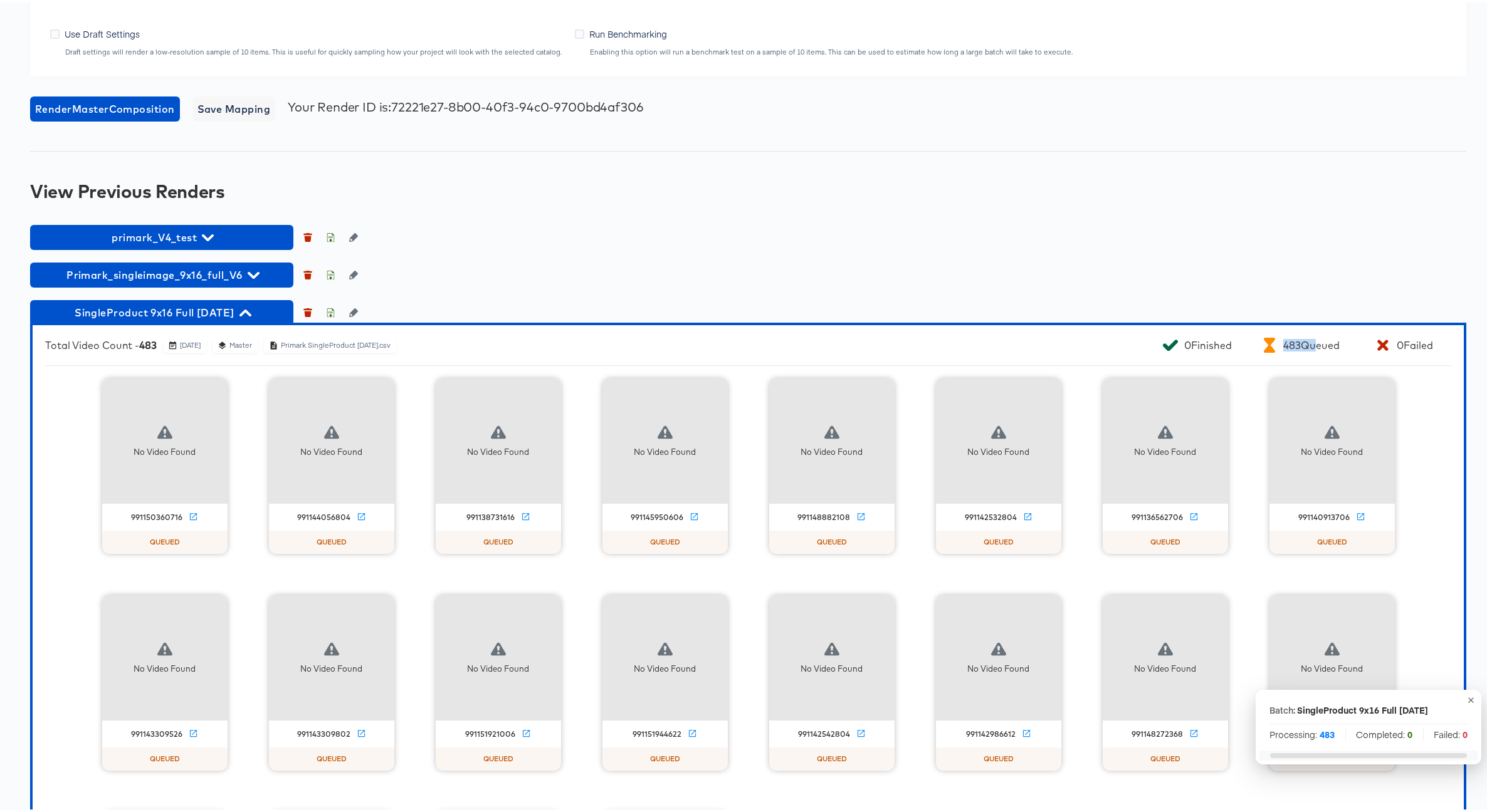
drag, startPoint x: 1273, startPoint y: 588, endPoint x: 1301, endPoint y: 588, distance: 28.0
click at [1301, 349] on div "483 Queued" at bounding box center [1310, 342] width 56 height 12
click at [1163, 349] on icon at bounding box center [1170, 343] width 15 height 11
click at [251, 317] on icon "button" at bounding box center [245, 310] width 12 height 12
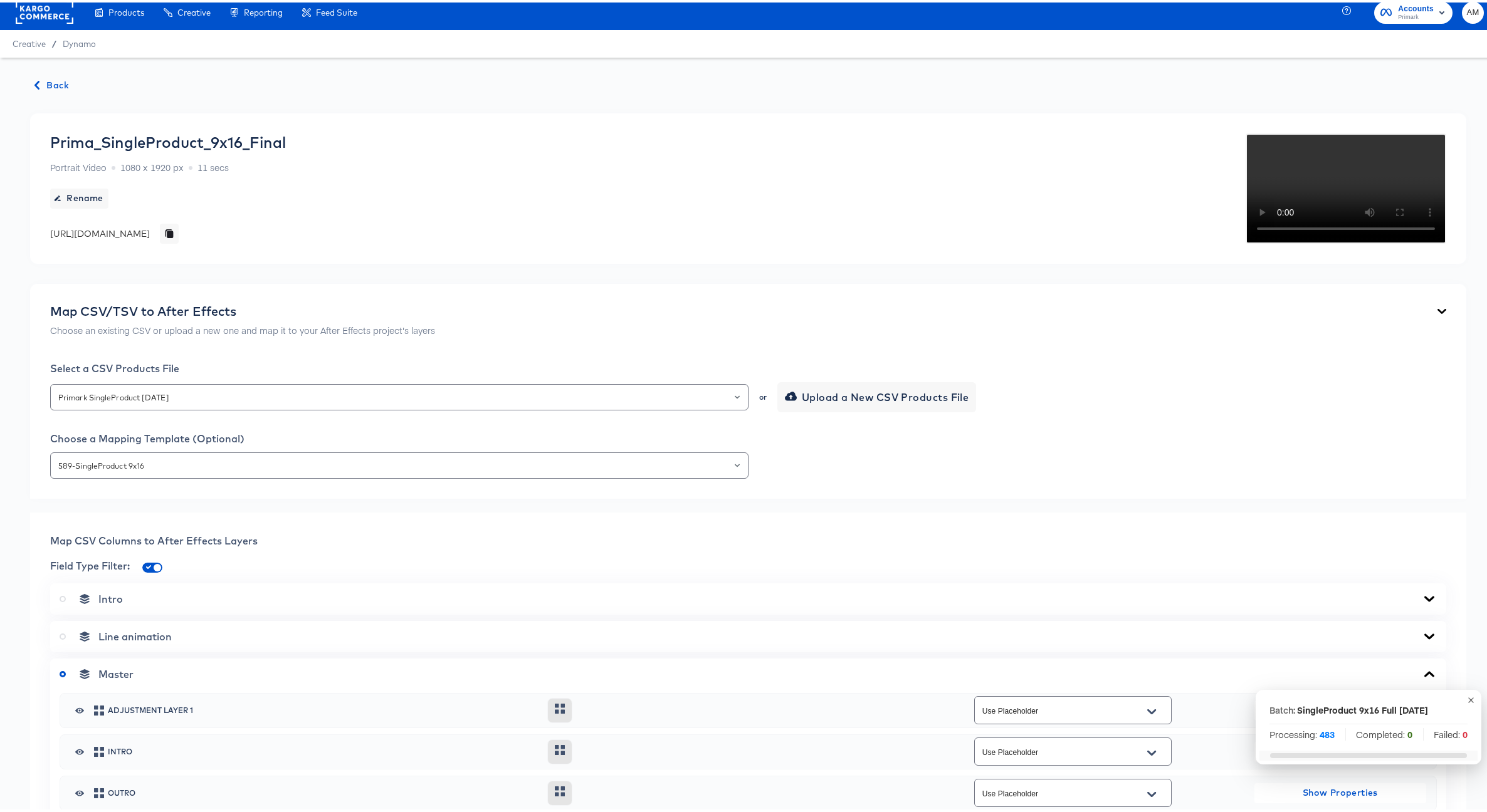
scroll to position [0, 0]
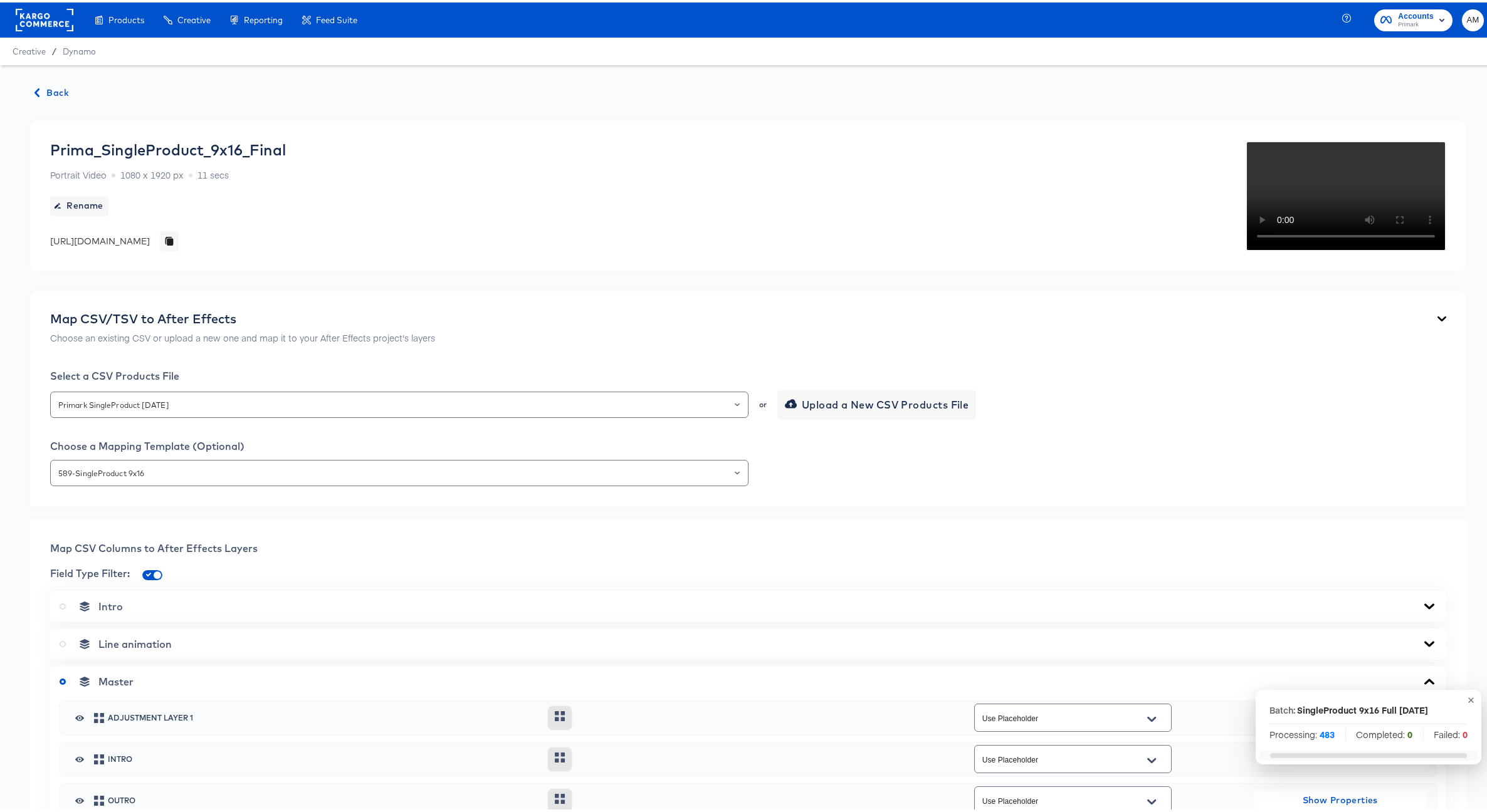
click at [51, 90] on span "Back" at bounding box center [52, 90] width 33 height 16
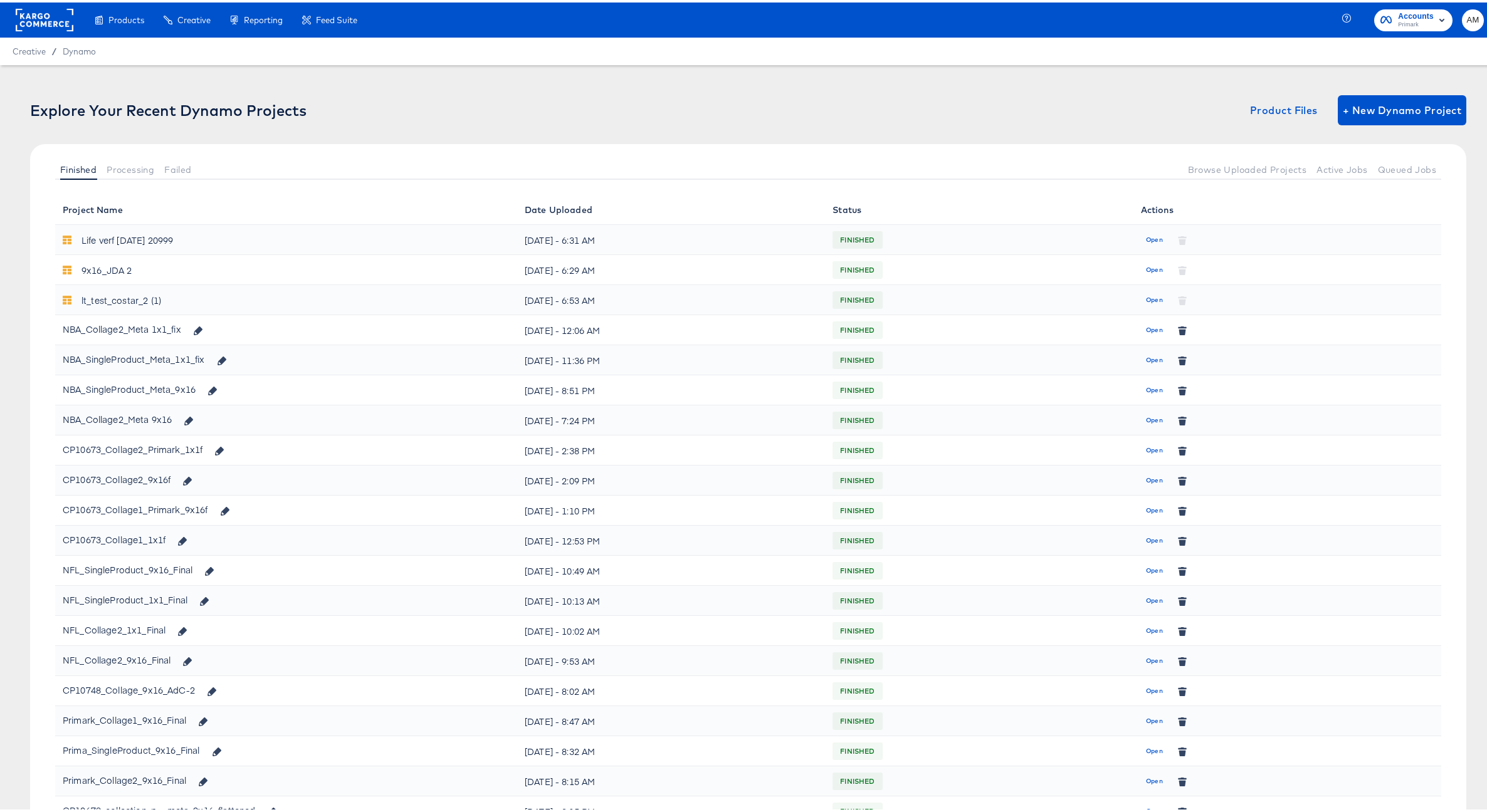
scroll to position [196, 0]
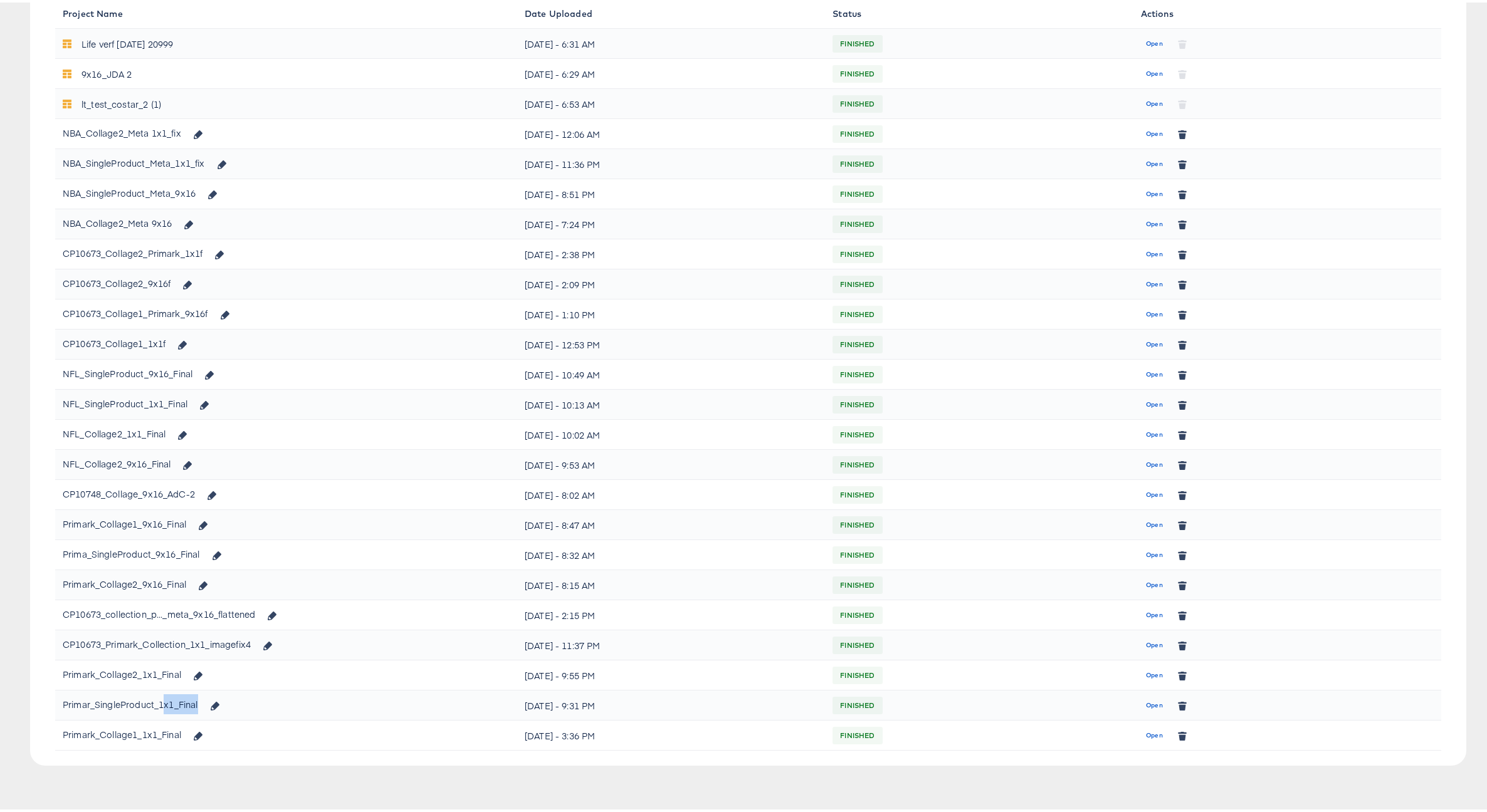
drag, startPoint x: 163, startPoint y: 704, endPoint x: 278, endPoint y: 700, distance: 115.1
click at [278, 700] on div "Primar_SingleProduct_1x1_Final" at bounding box center [285, 701] width 447 height 21
click at [1147, 705] on span "Open" at bounding box center [1154, 703] width 17 height 11
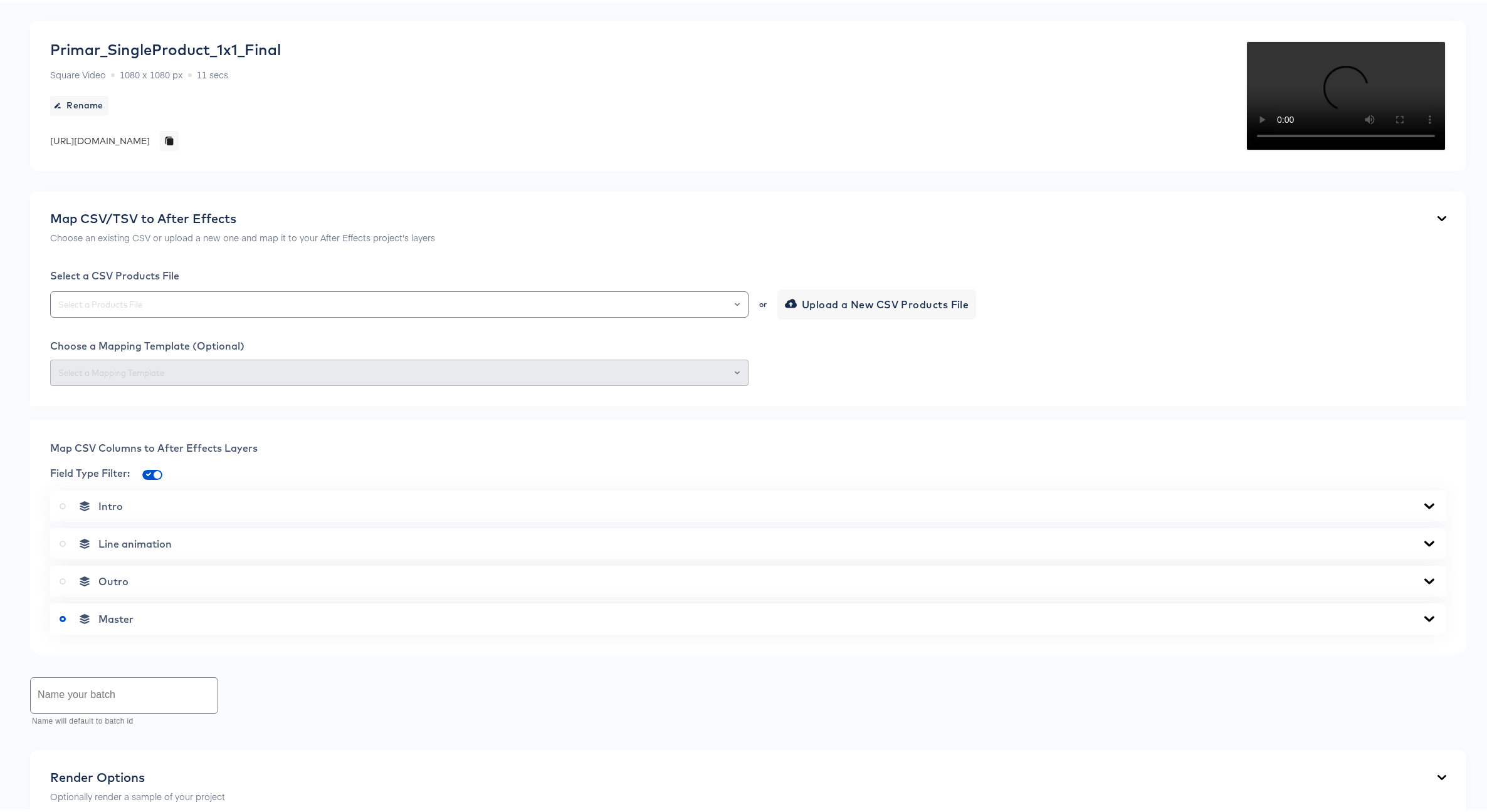
scroll to position [101, 0]
click at [734, 303] on icon "Open" at bounding box center [736, 300] width 5 height 5
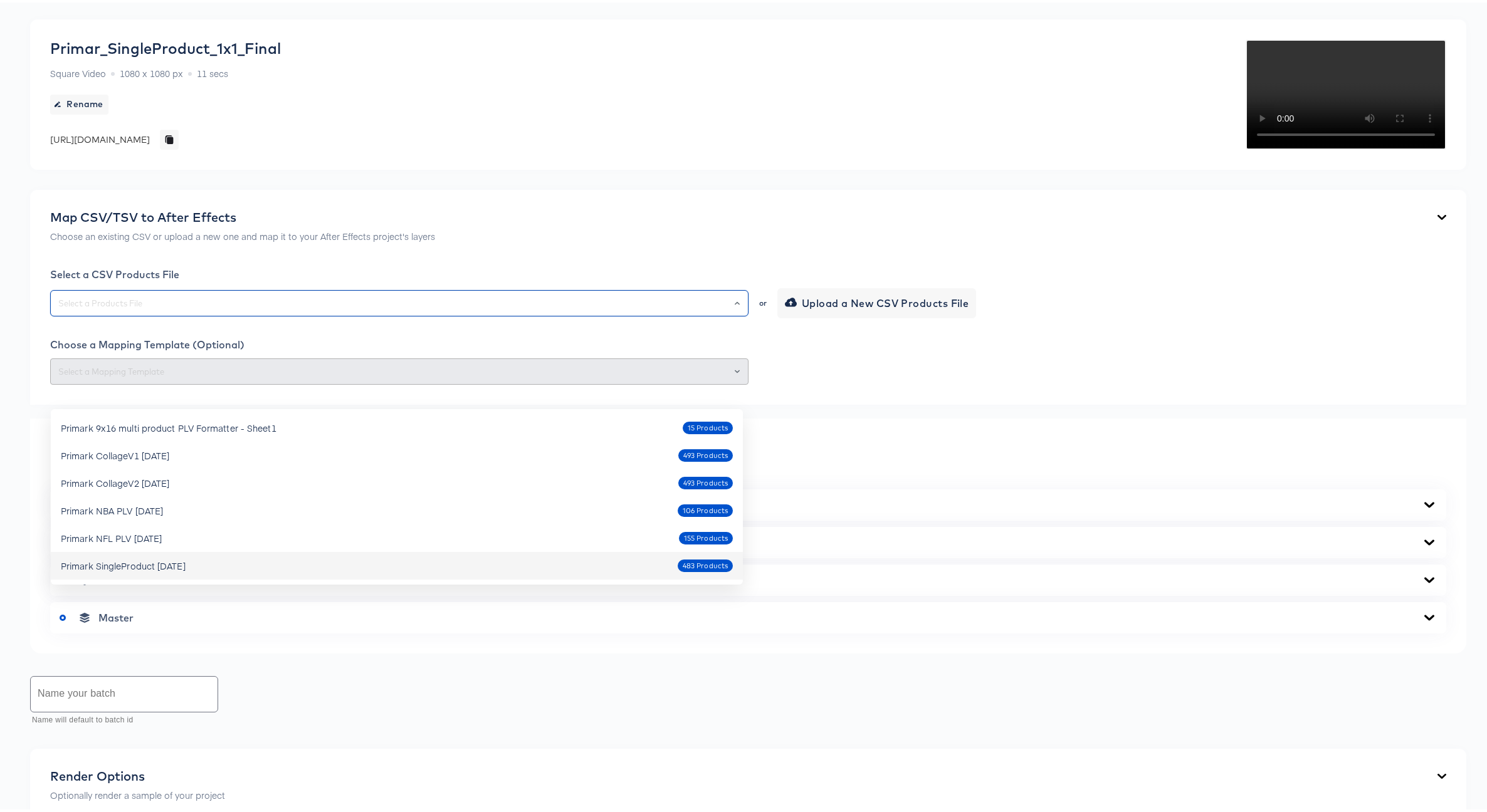
drag, startPoint x: 256, startPoint y: 565, endPoint x: 274, endPoint y: 565, distance: 18.0
click at [256, 565] on div "Primark SingleProduct Oct9 2025 483 Products" at bounding box center [396, 563] width 672 height 20
type input "Primark SingleProduct Oct9 2025"
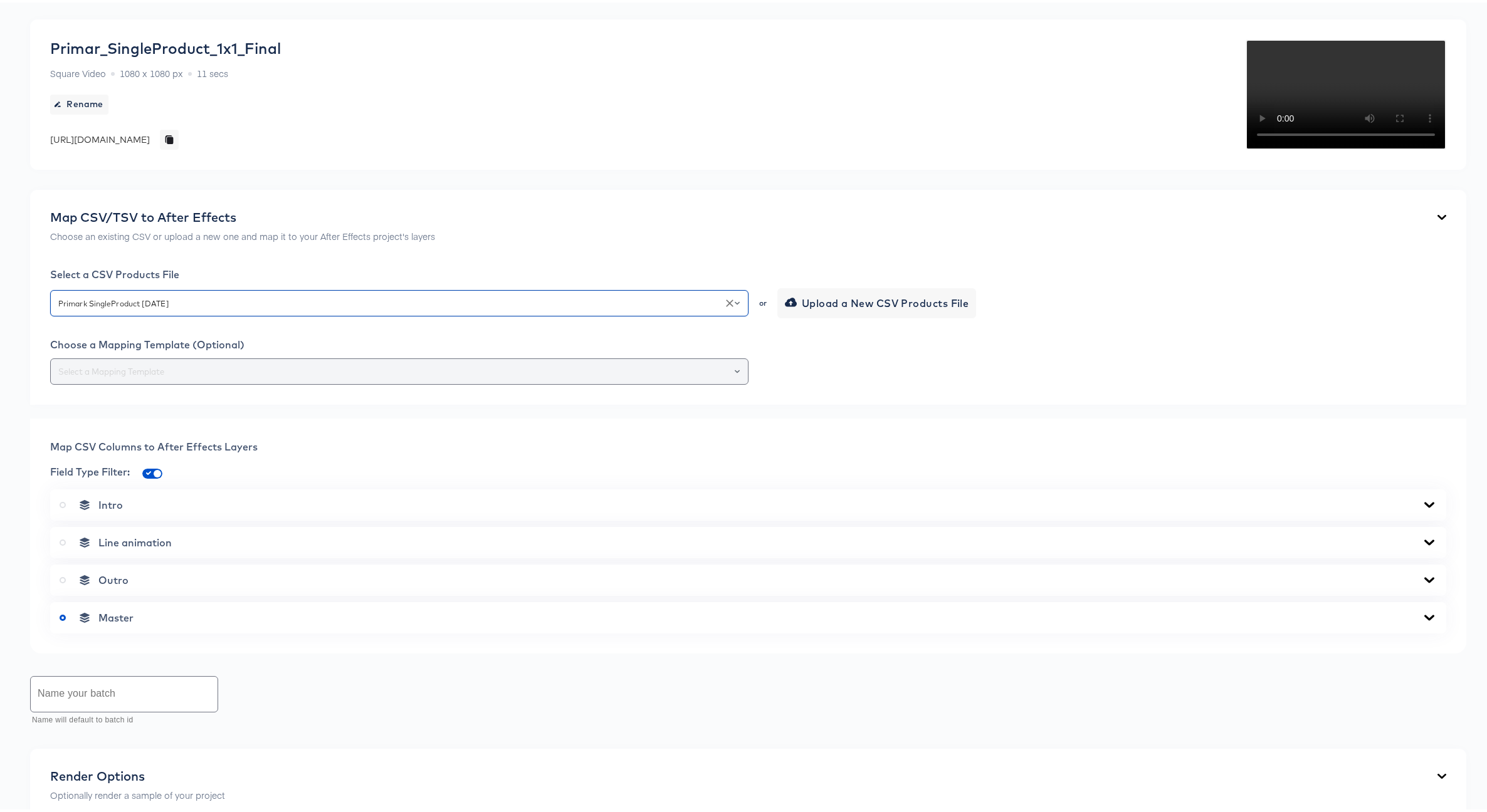
click at [734, 372] on icon "Open" at bounding box center [736, 368] width 5 height 5
click at [86, 491] on li "529-Primark_1x1" at bounding box center [397, 491] width 691 height 20
type input "529-Primark_1x1"
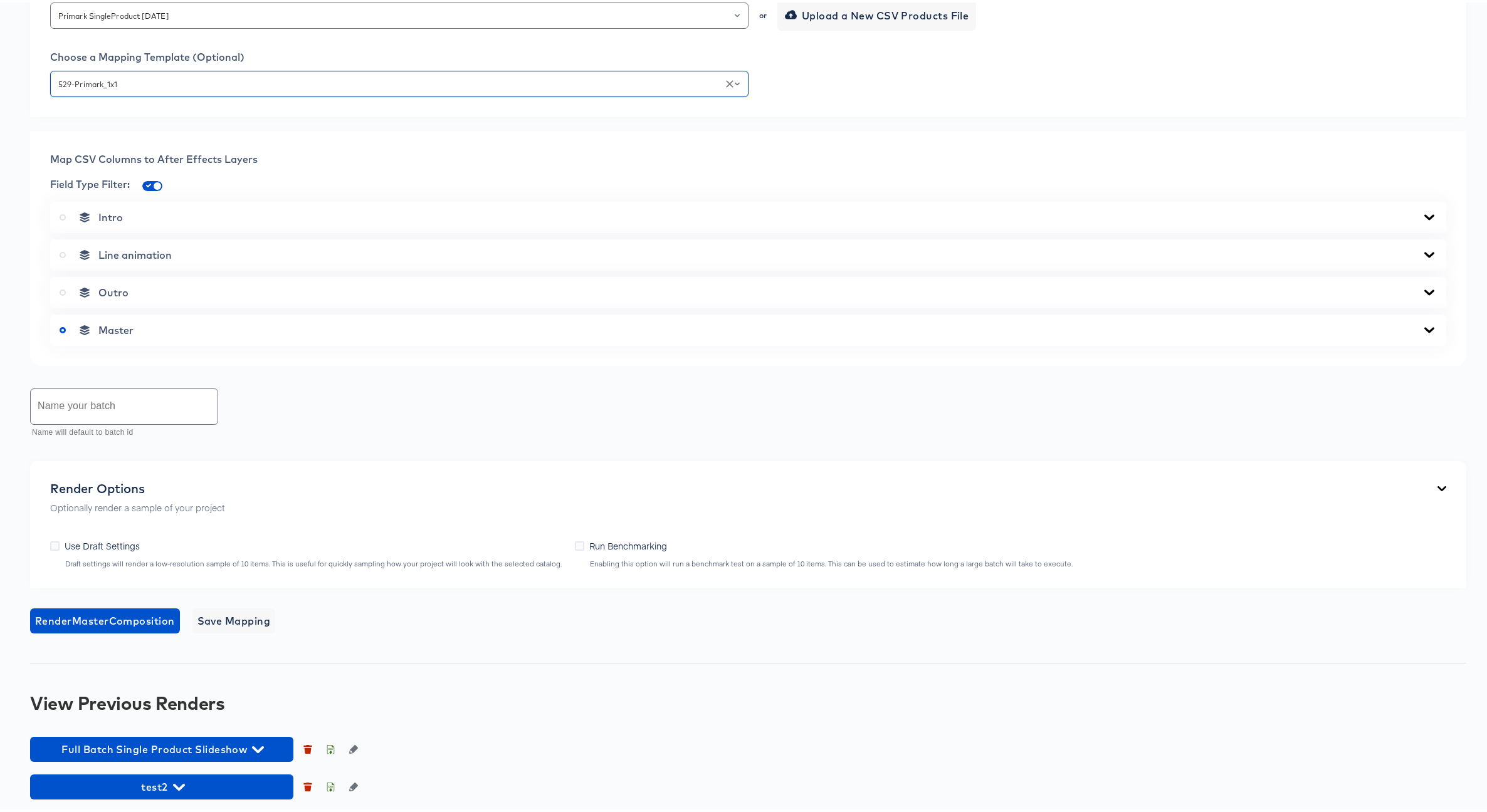
scroll to position [463, 0]
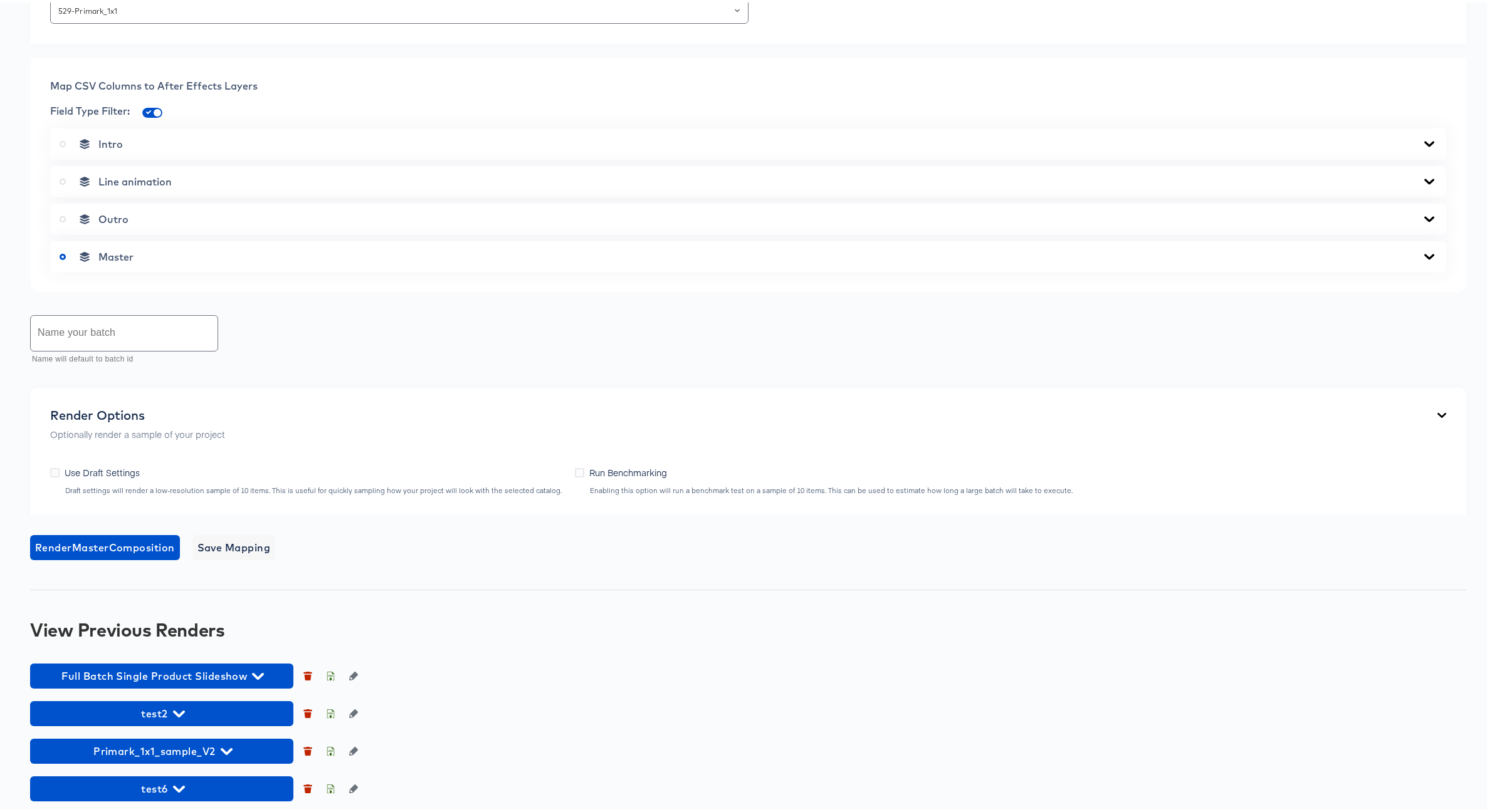
click at [1424, 256] on icon at bounding box center [1428, 254] width 10 height 6
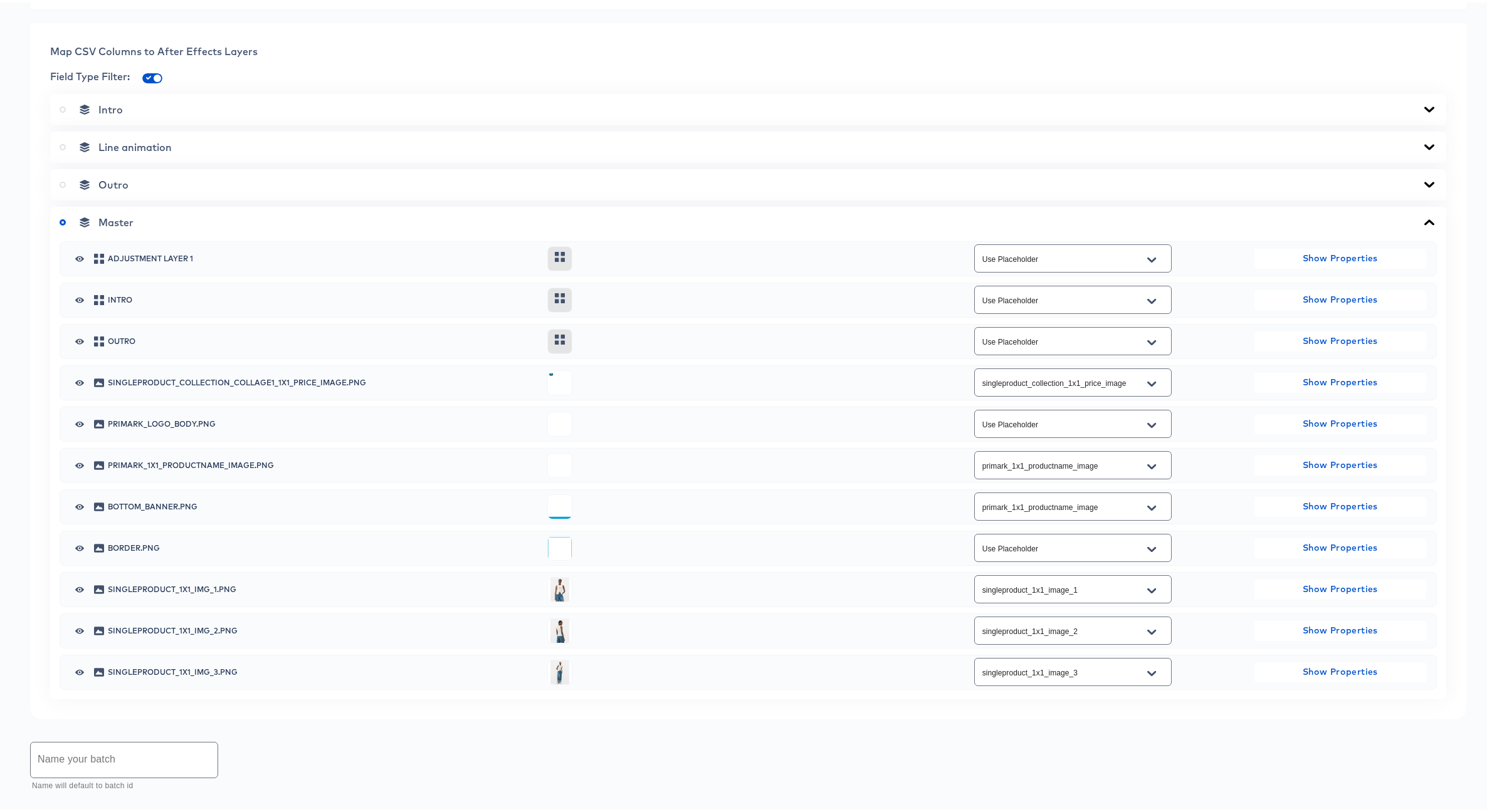
scroll to position [570, 0]
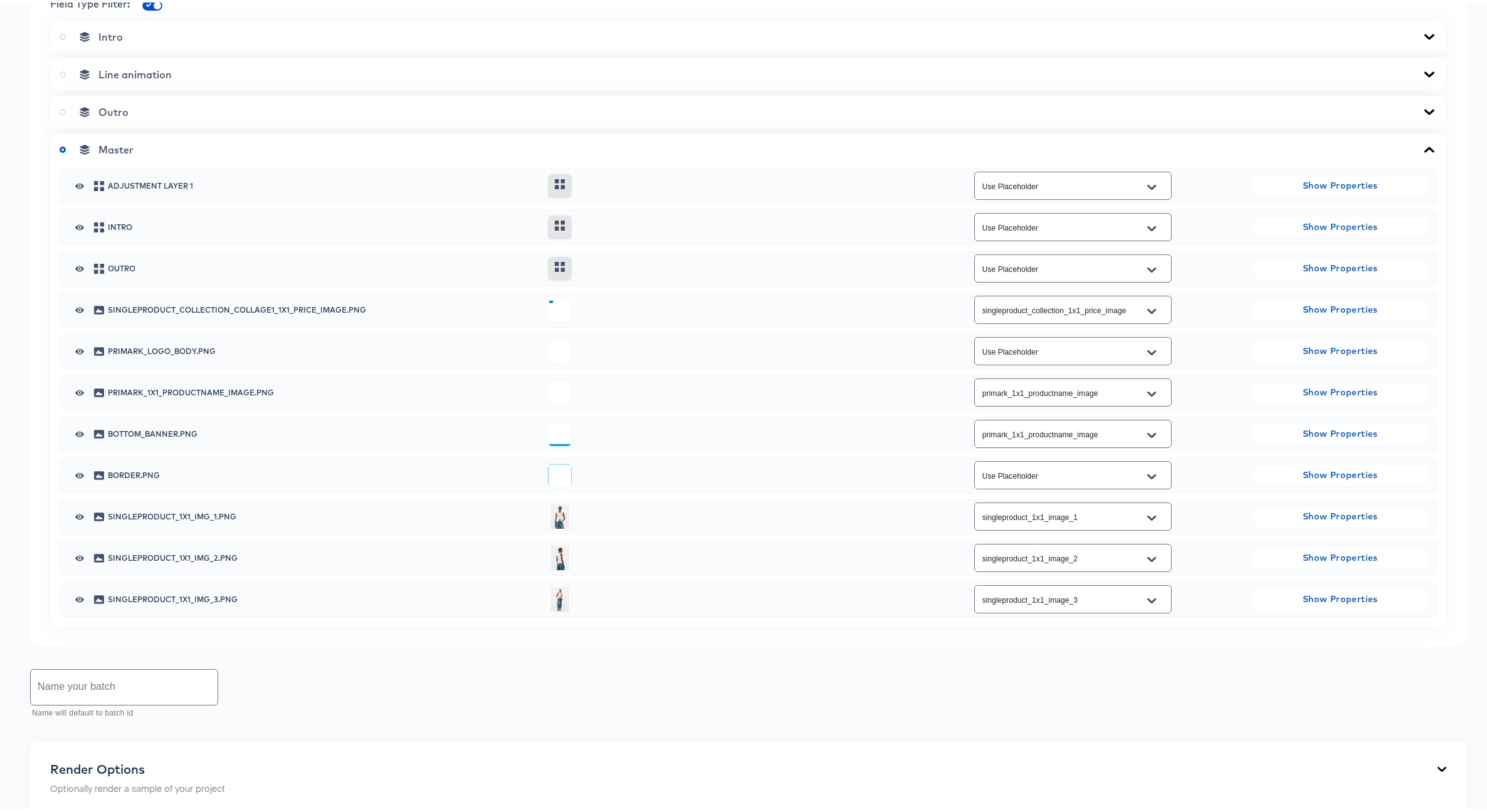
click at [1147, 435] on icon "Open" at bounding box center [1151, 432] width 8 height 5
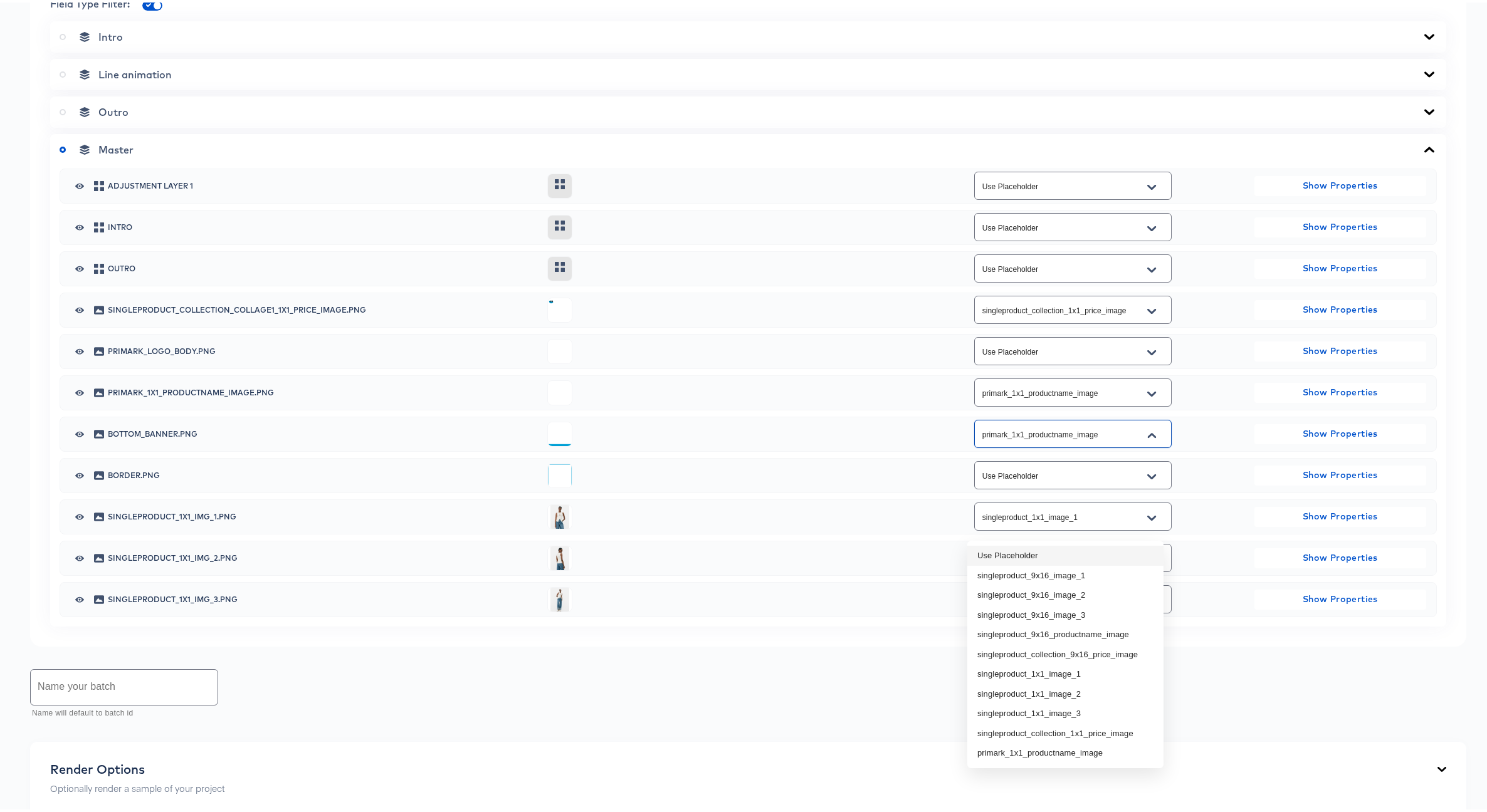
click at [1027, 551] on li "Use Placeholder" at bounding box center [1065, 554] width 196 height 20
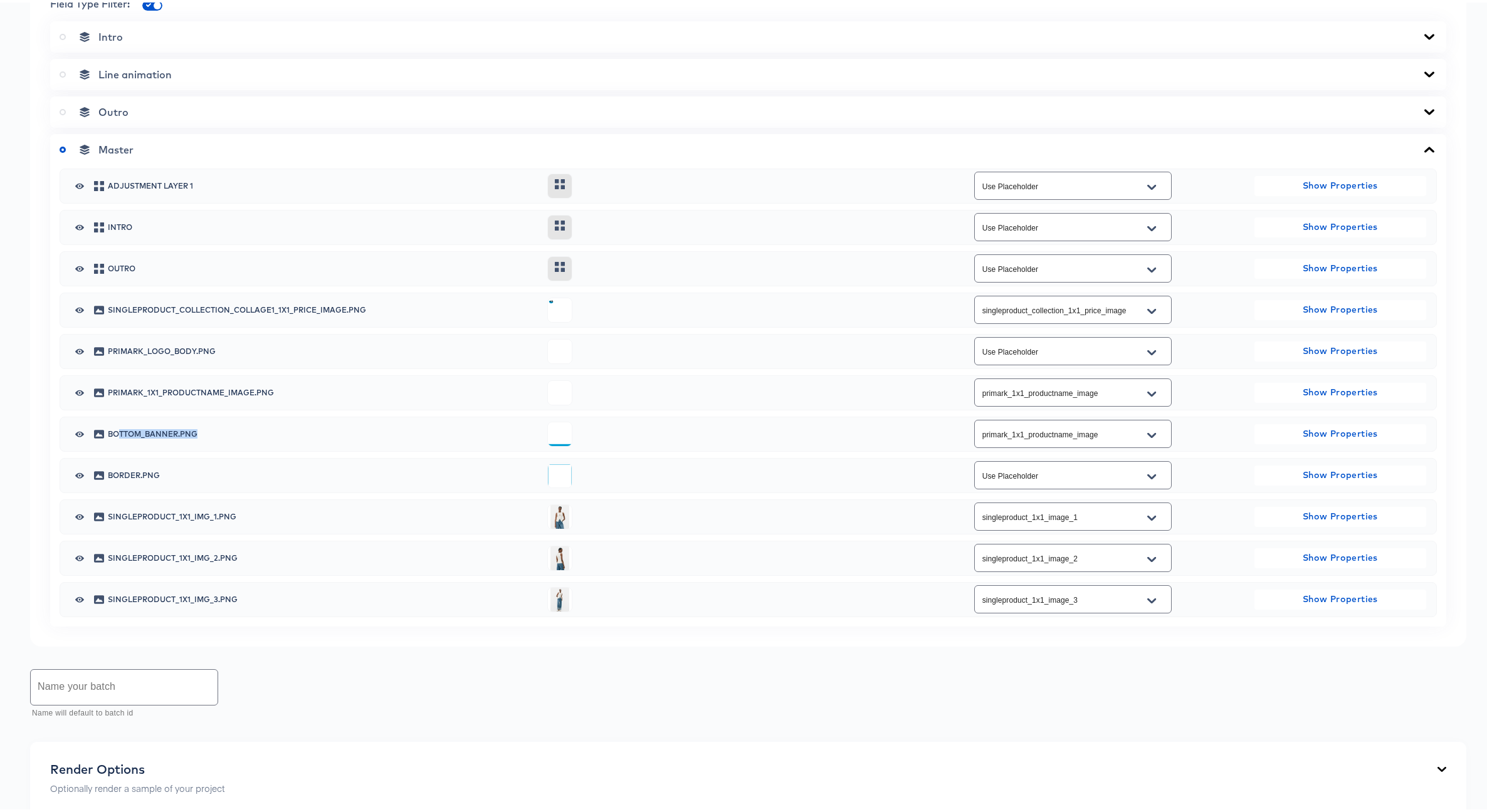
drag, startPoint x: 118, startPoint y: 519, endPoint x: 201, endPoint y: 520, distance: 83.0
click at [201, 436] on span "bottom_banner.png" at bounding box center [322, 432] width 430 height 7
click at [1058, 439] on input "primark_1x1_productname_image" at bounding box center [1062, 432] width 166 height 15
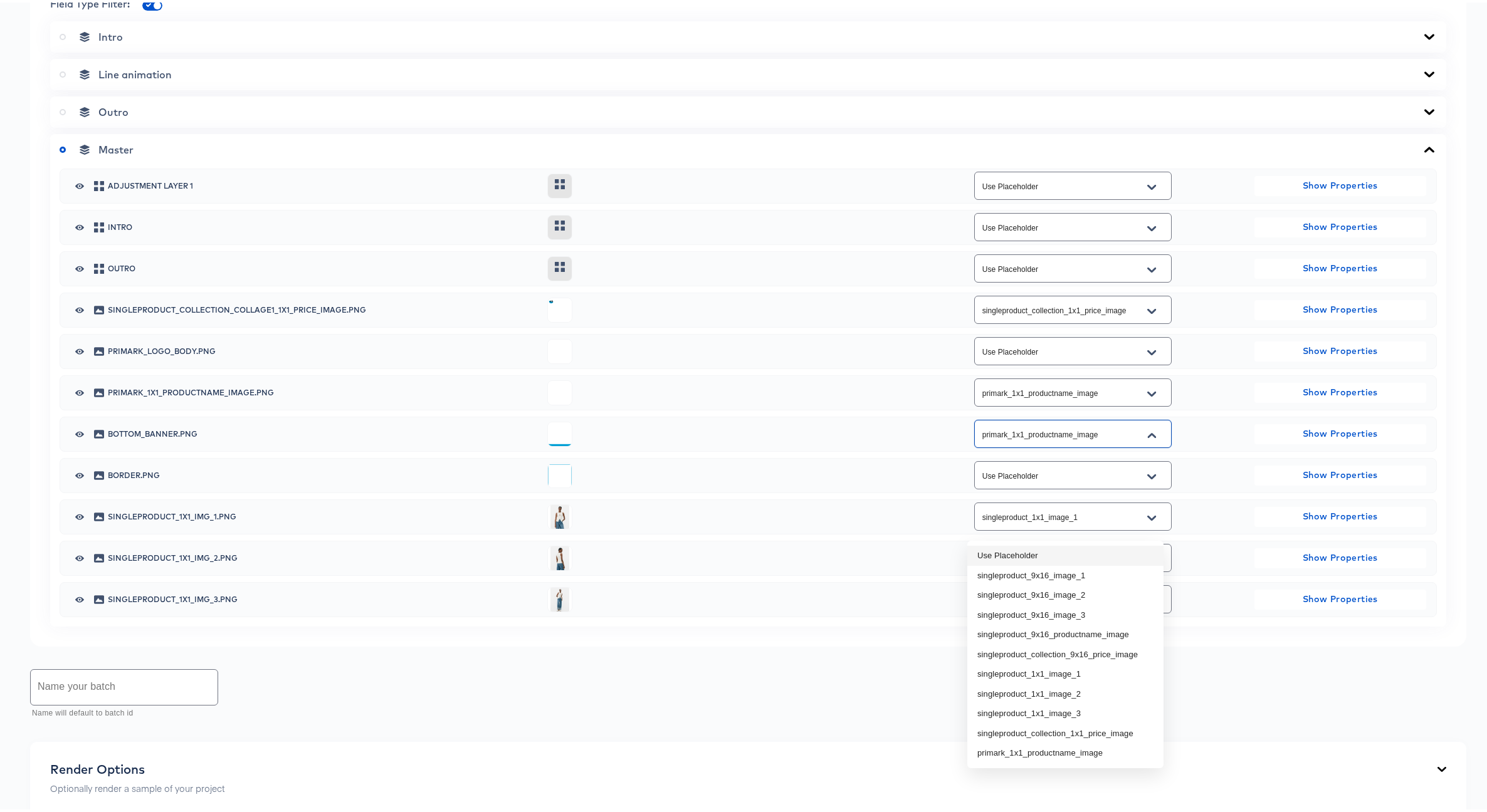
click at [1030, 551] on li "Use Placeholder" at bounding box center [1065, 554] width 196 height 20
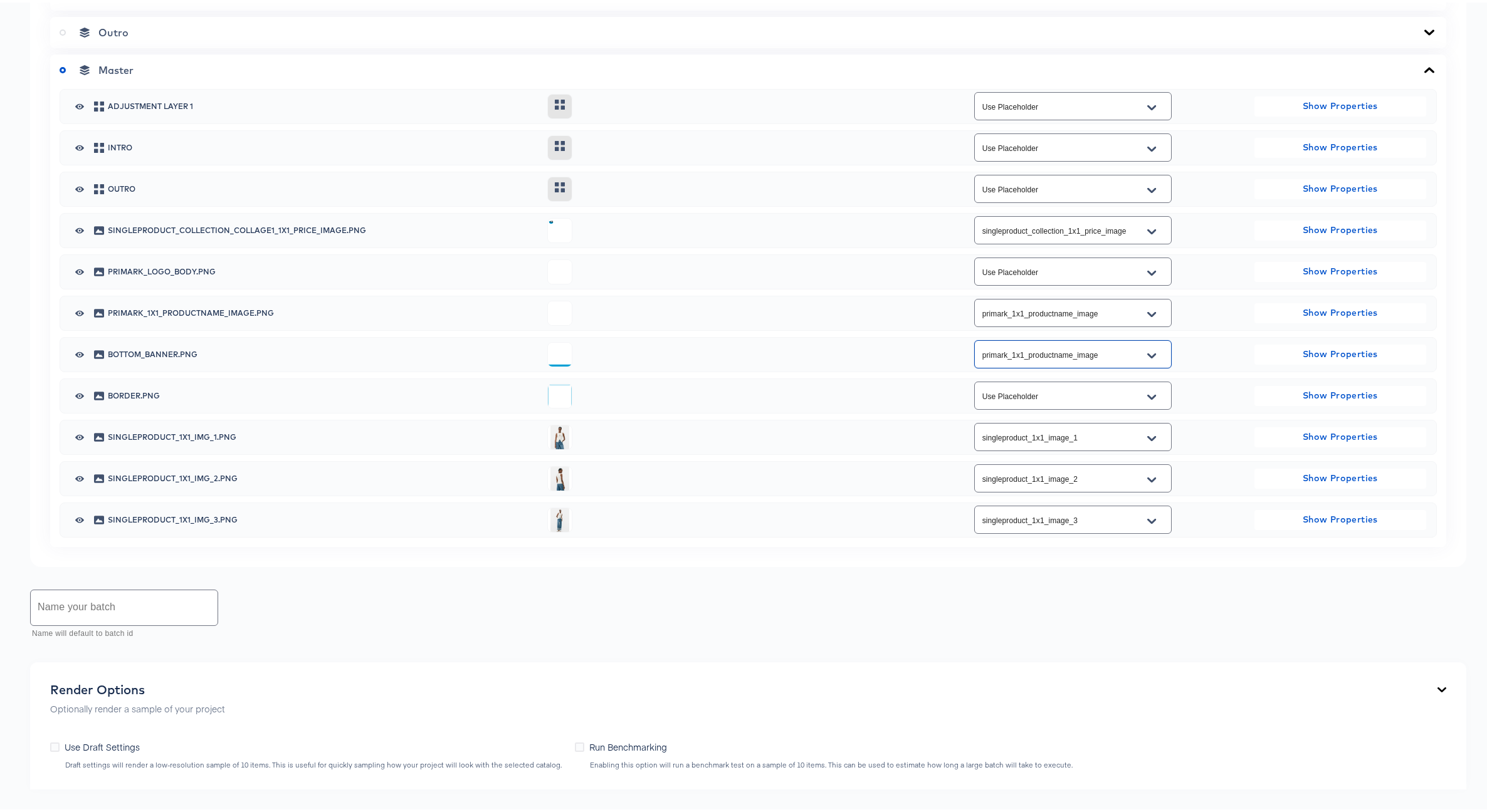
scroll to position [652, 0]
click at [1152, 360] on button "Open" at bounding box center [1151, 350] width 19 height 20
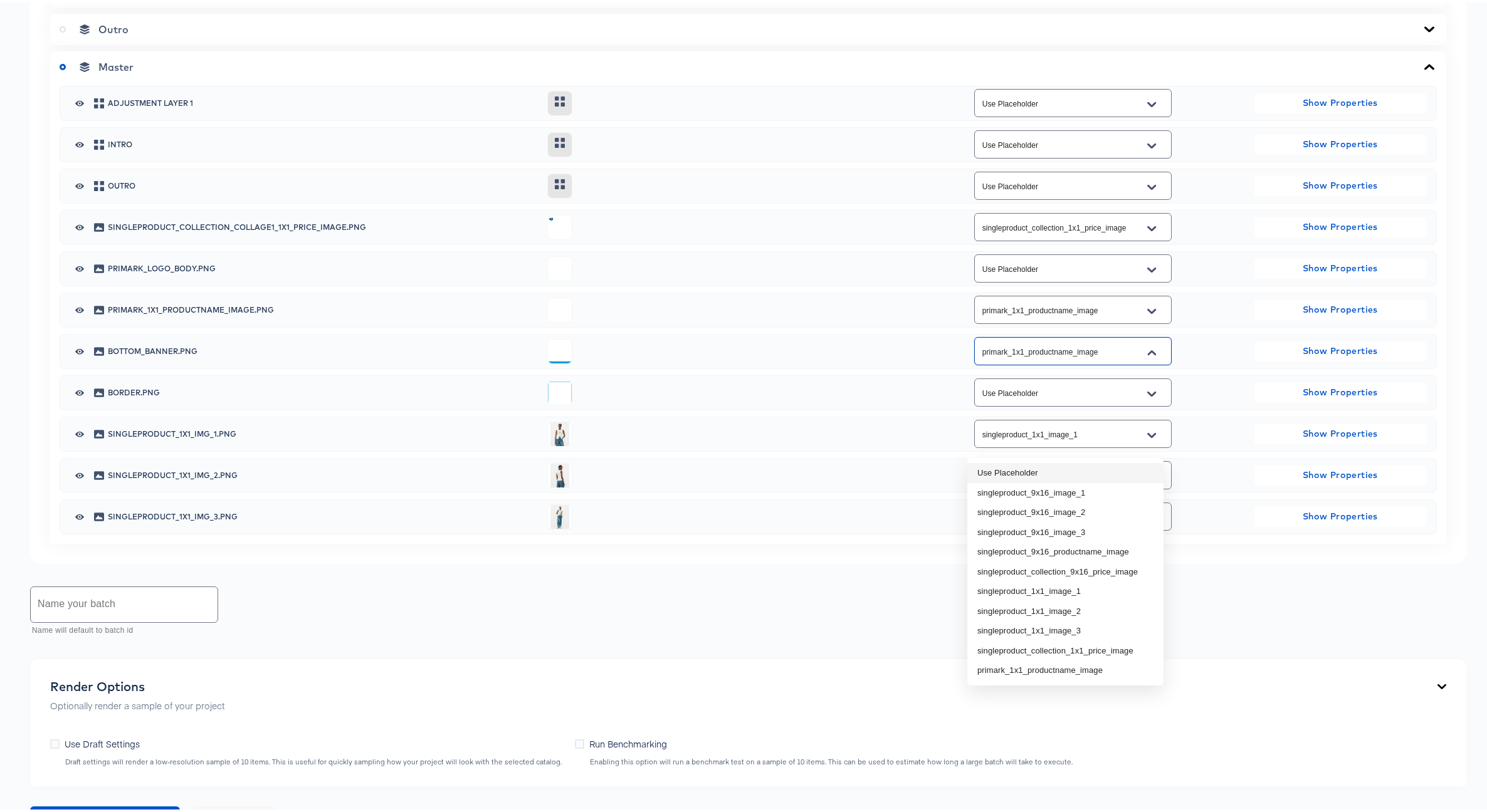
click at [1052, 465] on li "Use Placeholder" at bounding box center [1065, 471] width 196 height 20
type input "primark_1x1_productname_image"
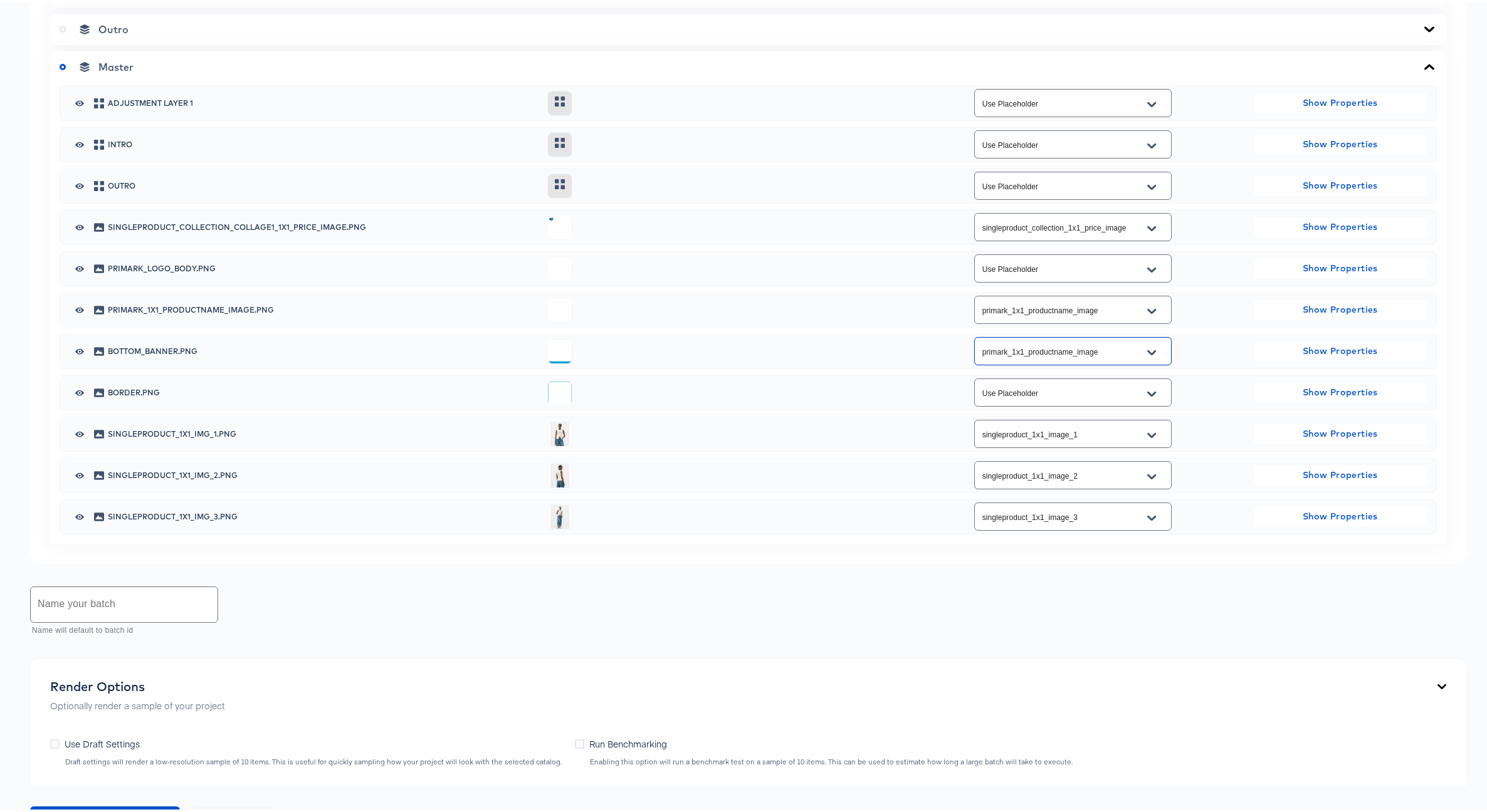
scroll to position [416, 0]
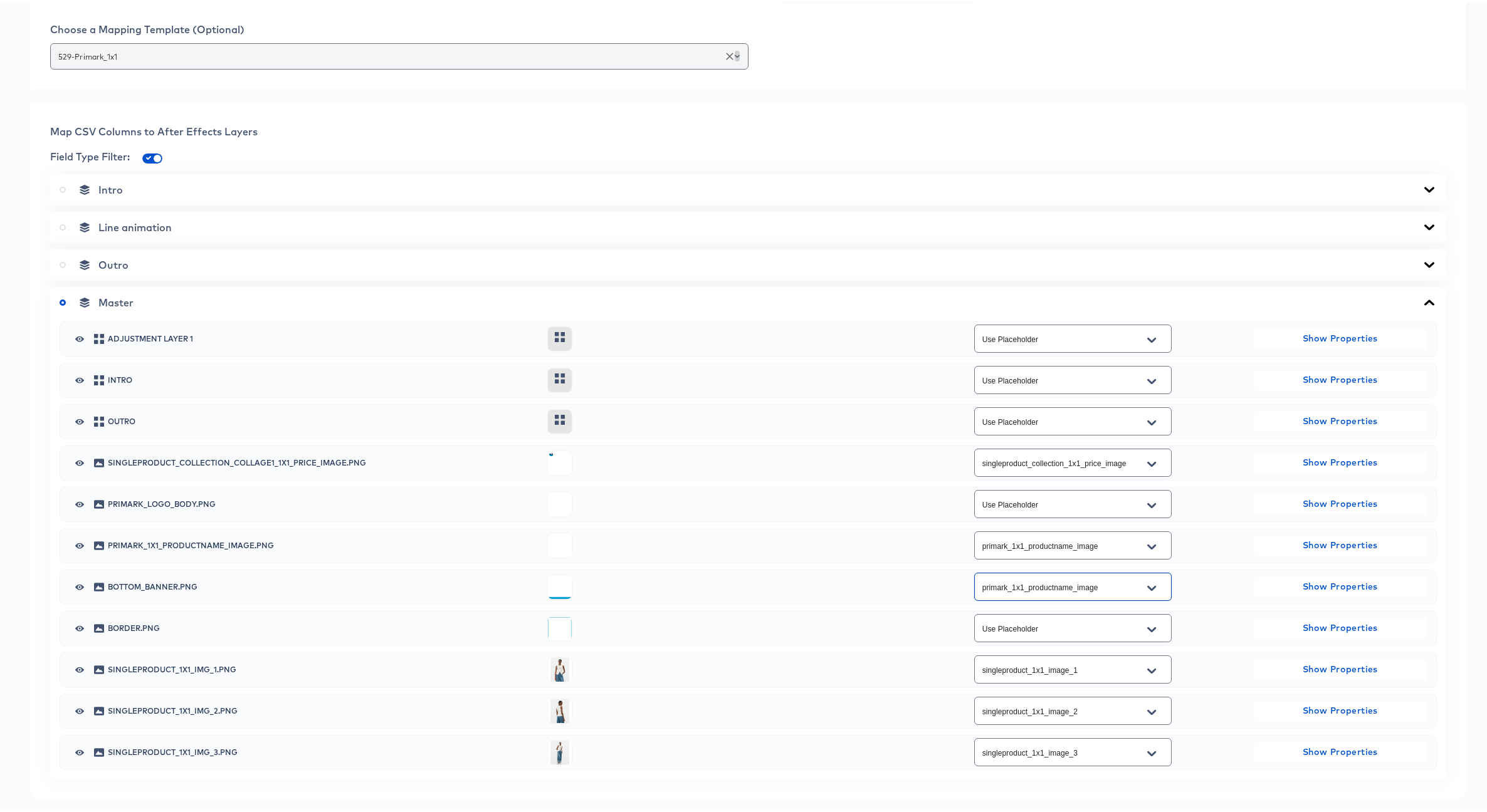
click at [734, 57] on icon "Open" at bounding box center [736, 53] width 5 height 5
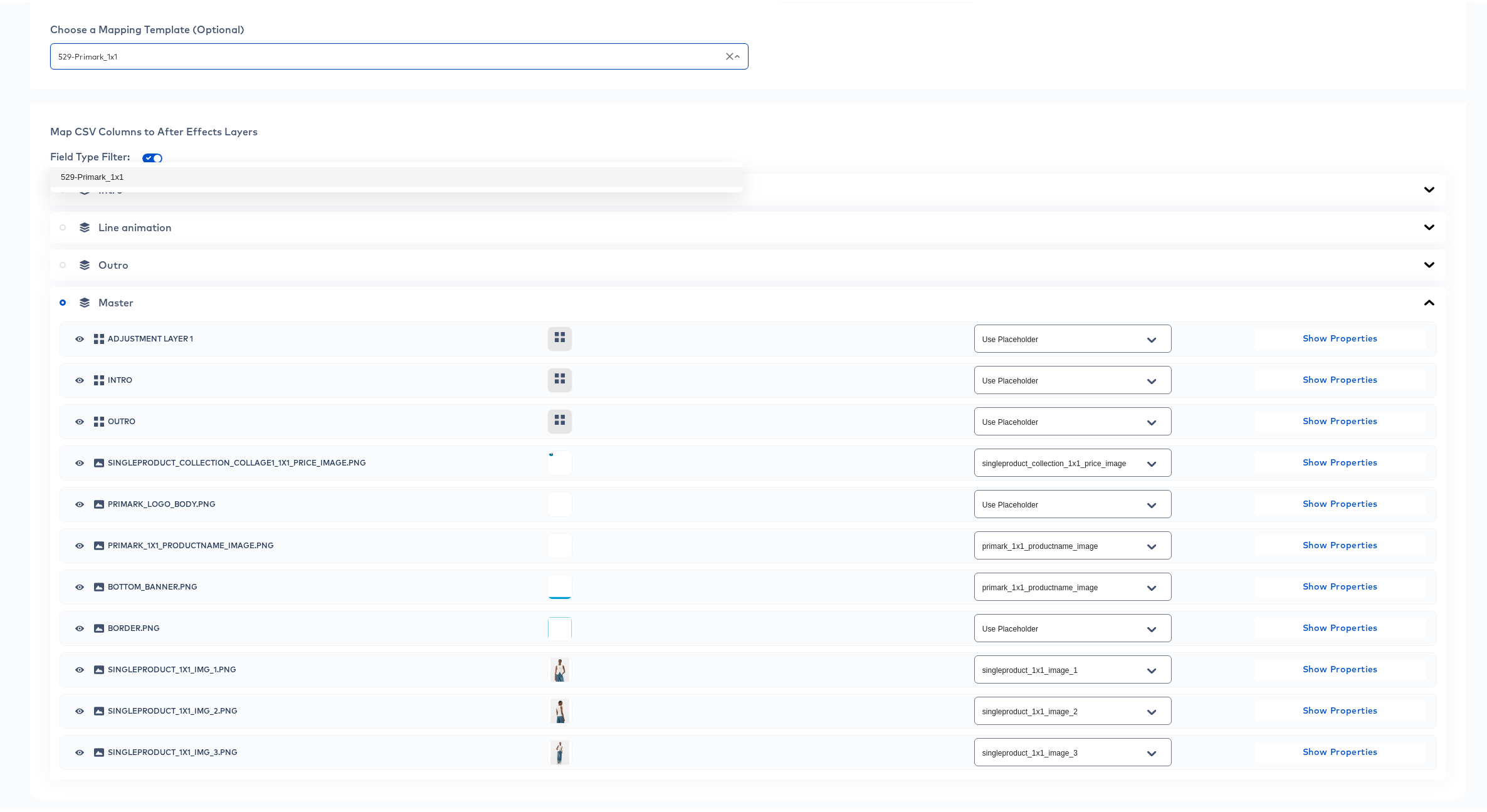
click at [677, 169] on li "529-Primark_1x1" at bounding box center [397, 175] width 691 height 20
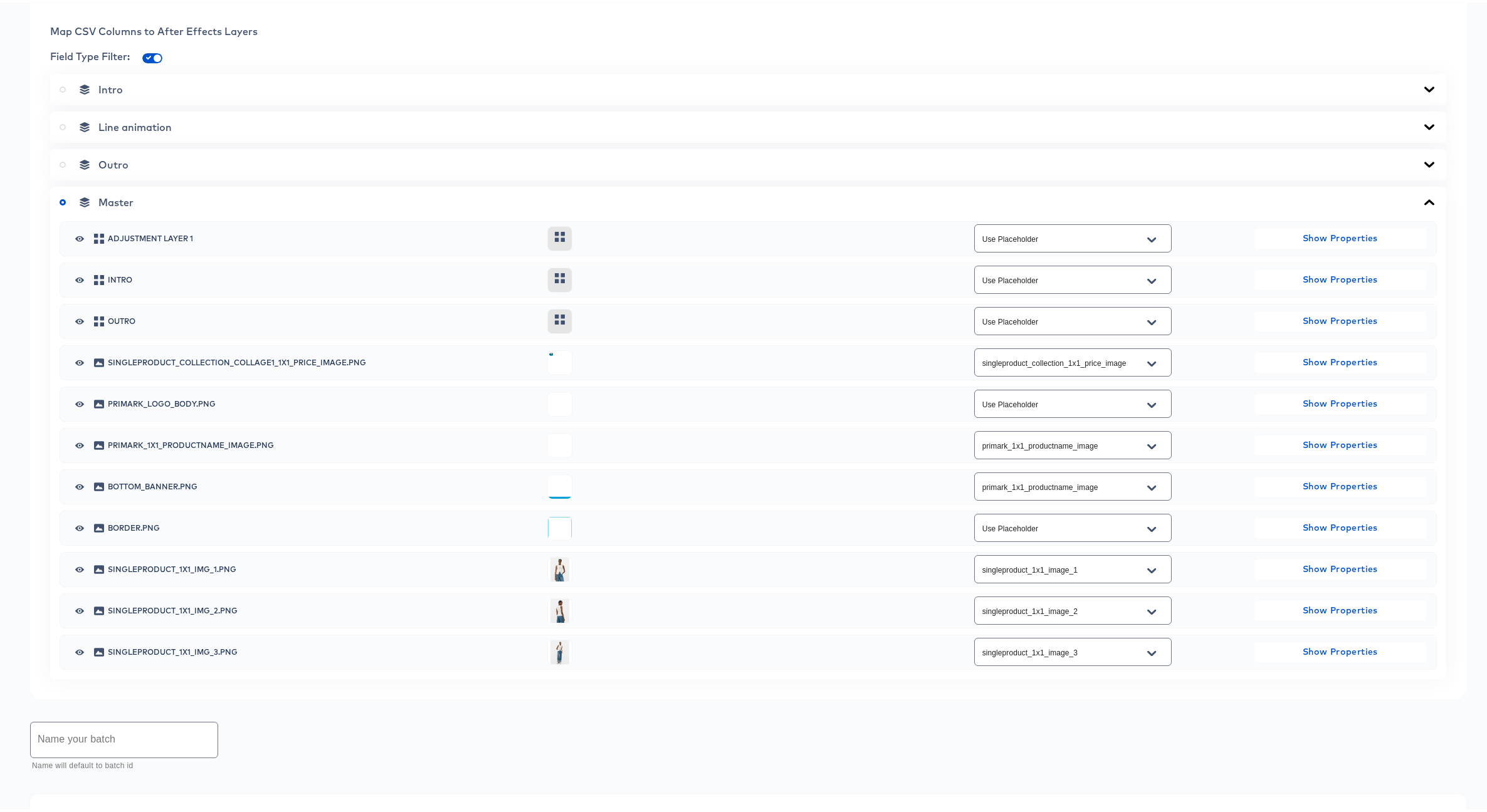
scroll to position [518, 0]
click at [1036, 332] on div "Use Placeholder" at bounding box center [1072, 317] width 197 height 28
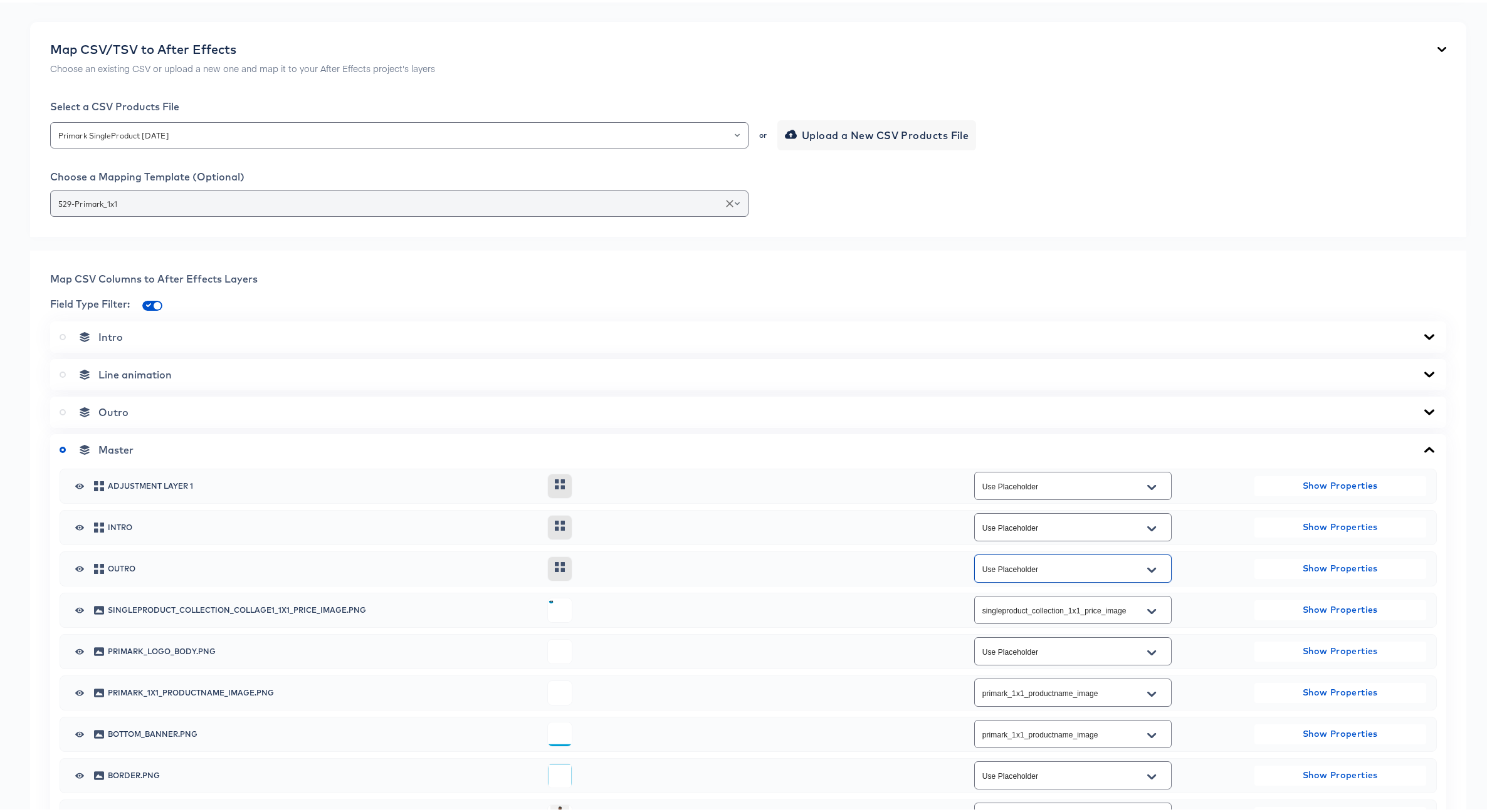
scroll to position [270, 0]
click at [723, 207] on icon "Clear" at bounding box center [729, 200] width 12 height 12
type input "Use Placeholder"
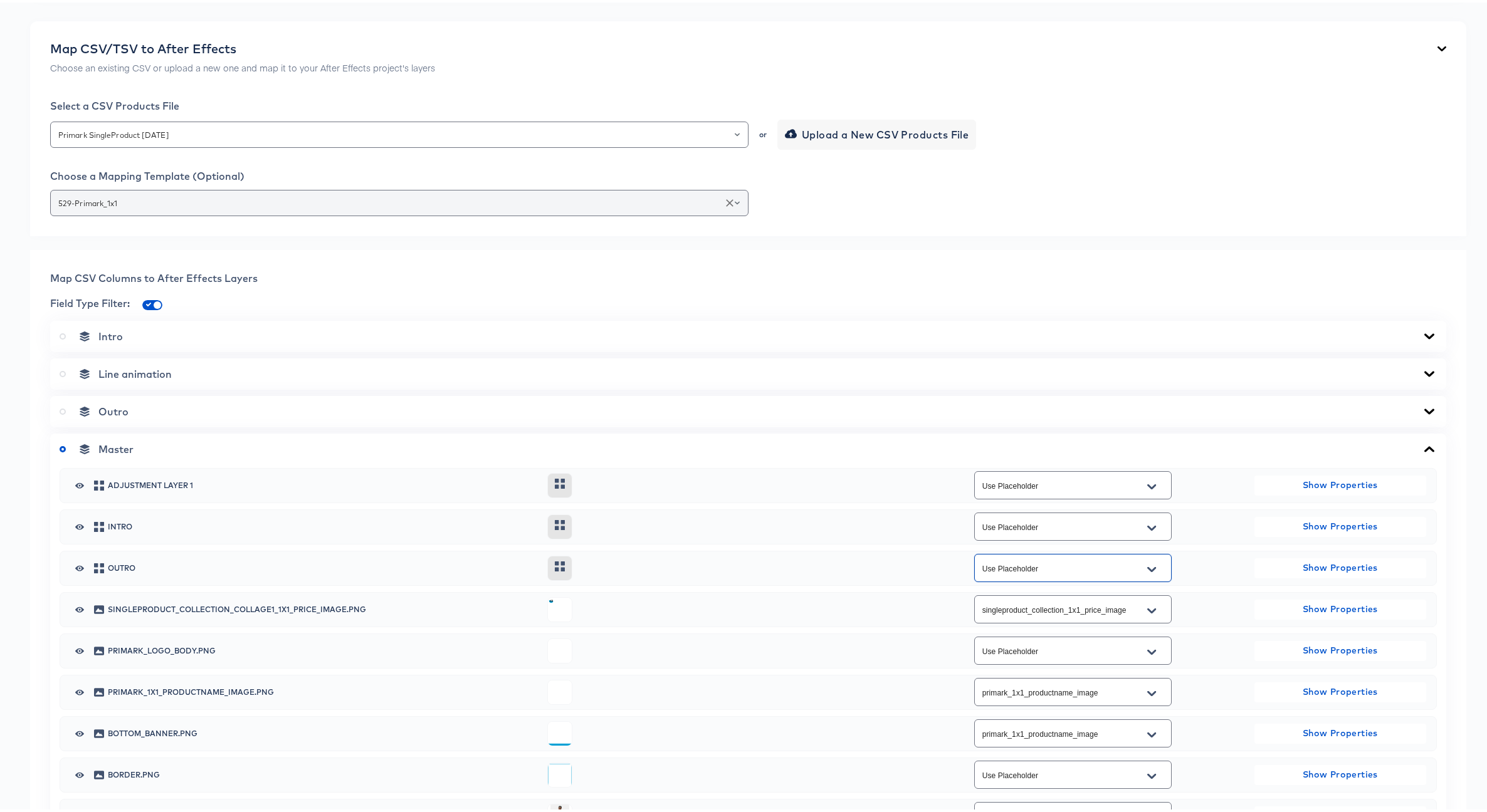
type input "Use Placeholder"
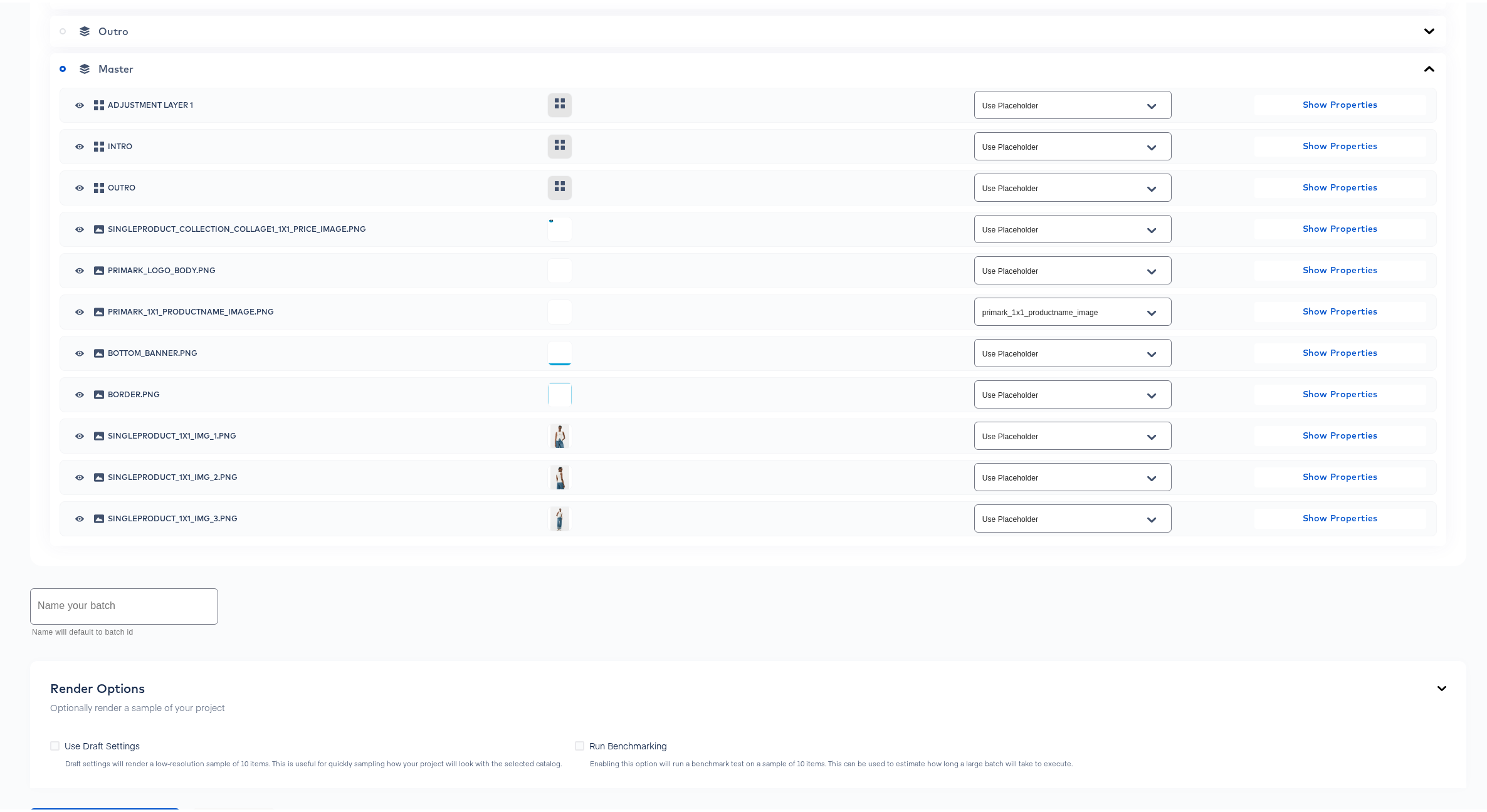
scroll to position [665, 0]
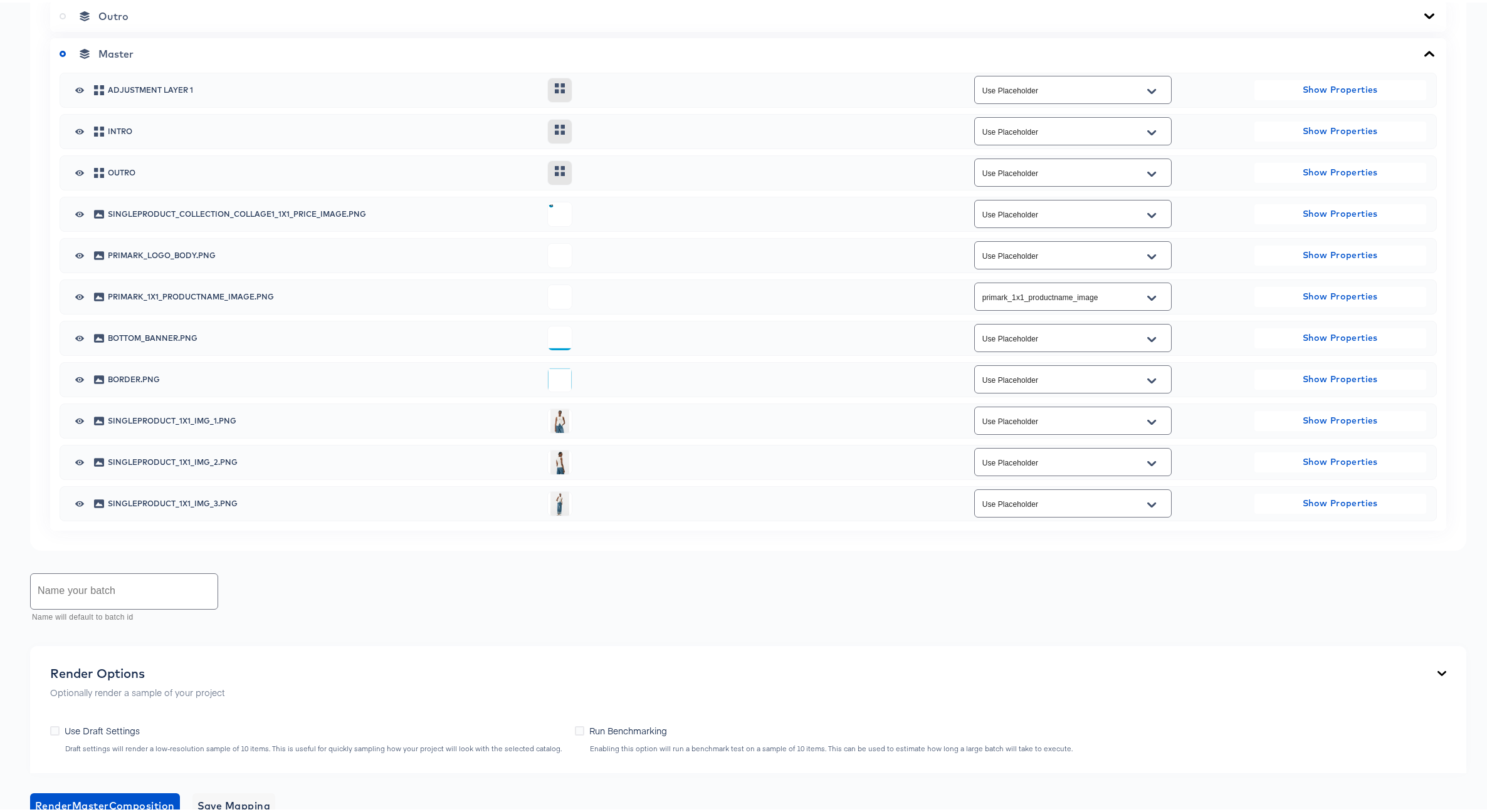
click at [1147, 422] on icon "Open" at bounding box center [1151, 418] width 8 height 5
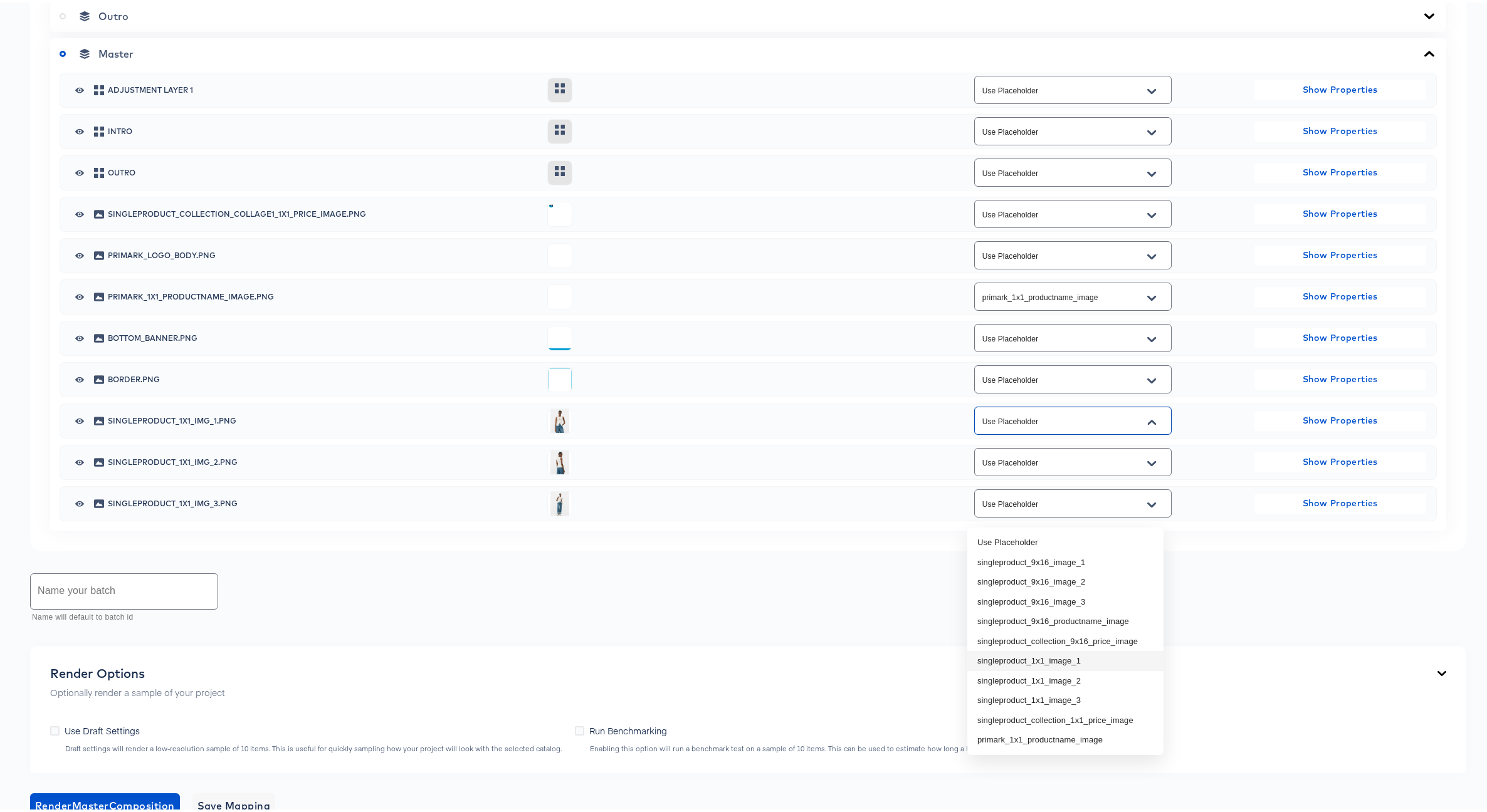
click at [1082, 659] on li "singleproduct_1x1_image_1" at bounding box center [1065, 659] width 196 height 20
type input "singleproduct_1x1_image_1"
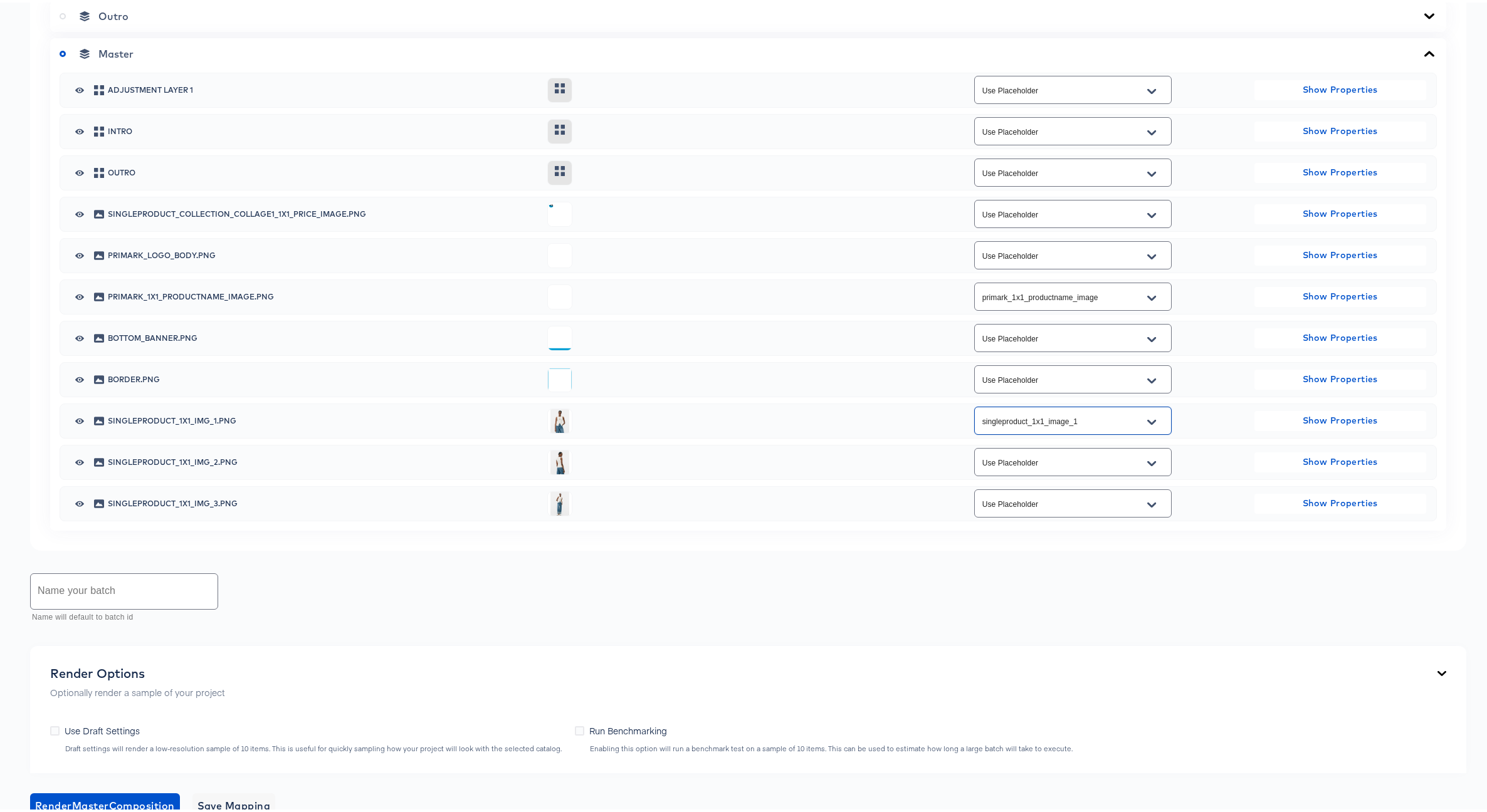
click at [1067, 467] on input "Use Placeholder" at bounding box center [1062, 461] width 166 height 15
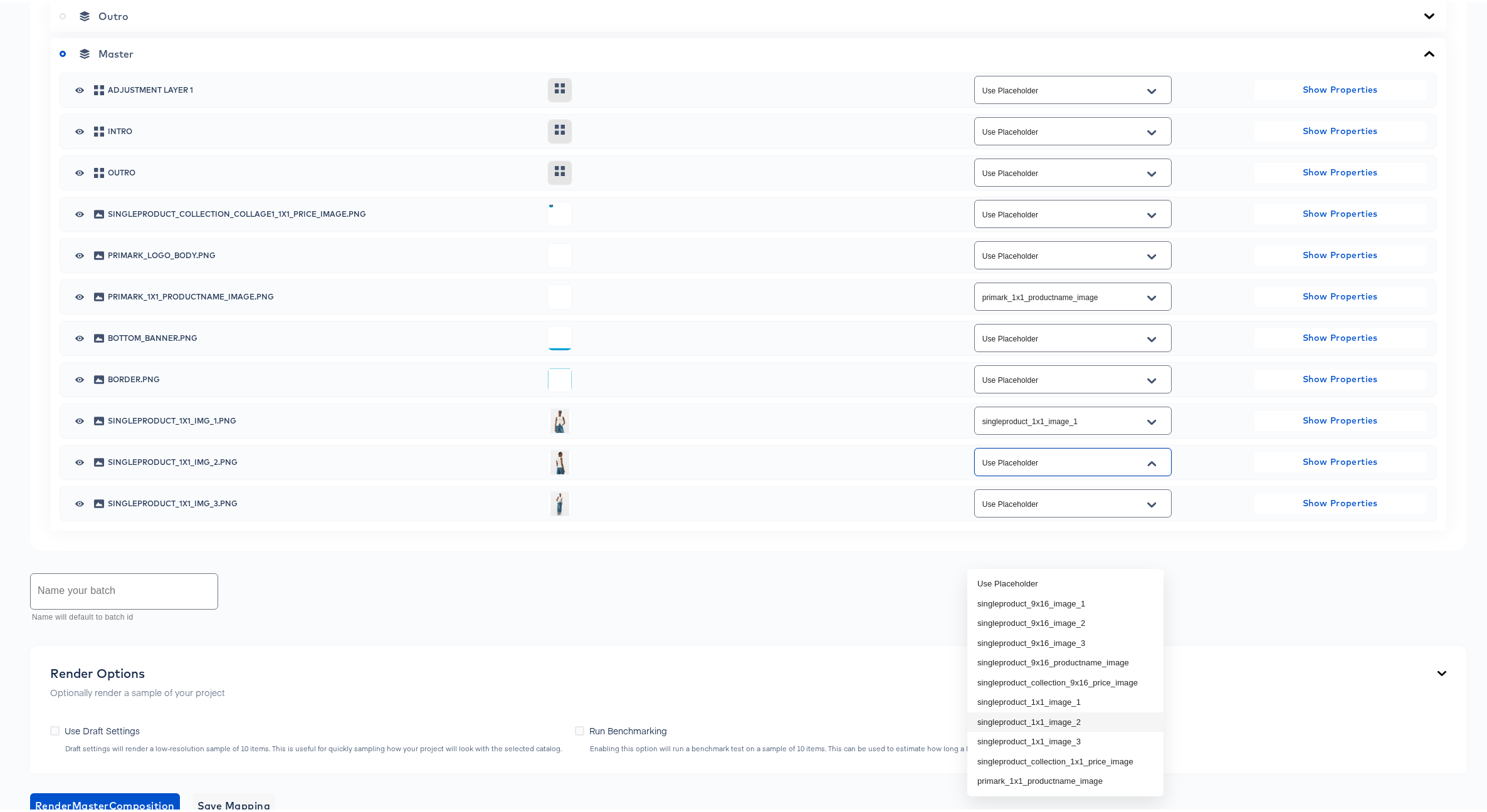
click at [1072, 716] on li "singleproduct_1x1_image_2" at bounding box center [1065, 720] width 196 height 20
type input "singleproduct_1x1_image_2"
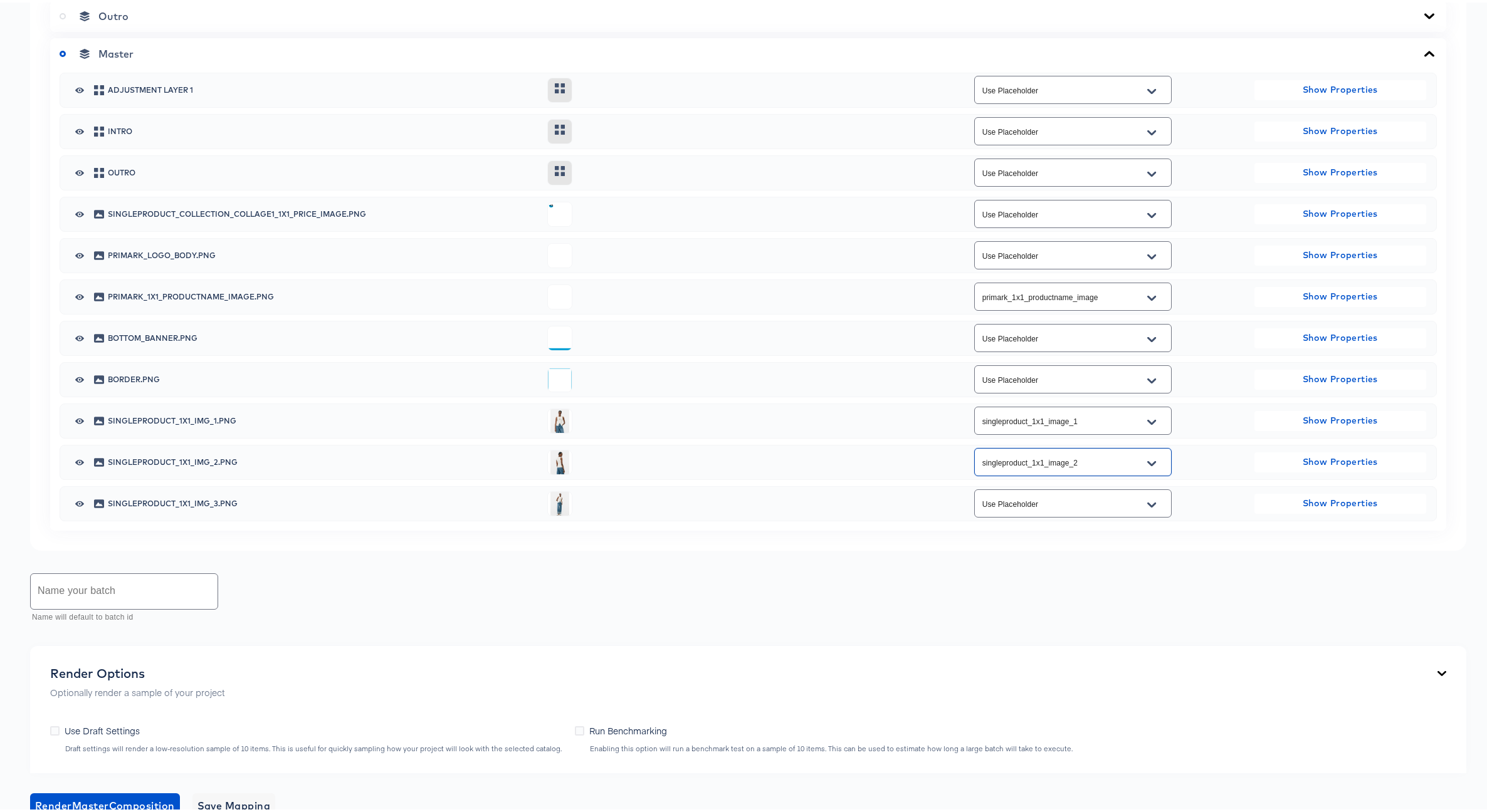
click at [1059, 509] on input "Use Placeholder" at bounding box center [1062, 502] width 166 height 15
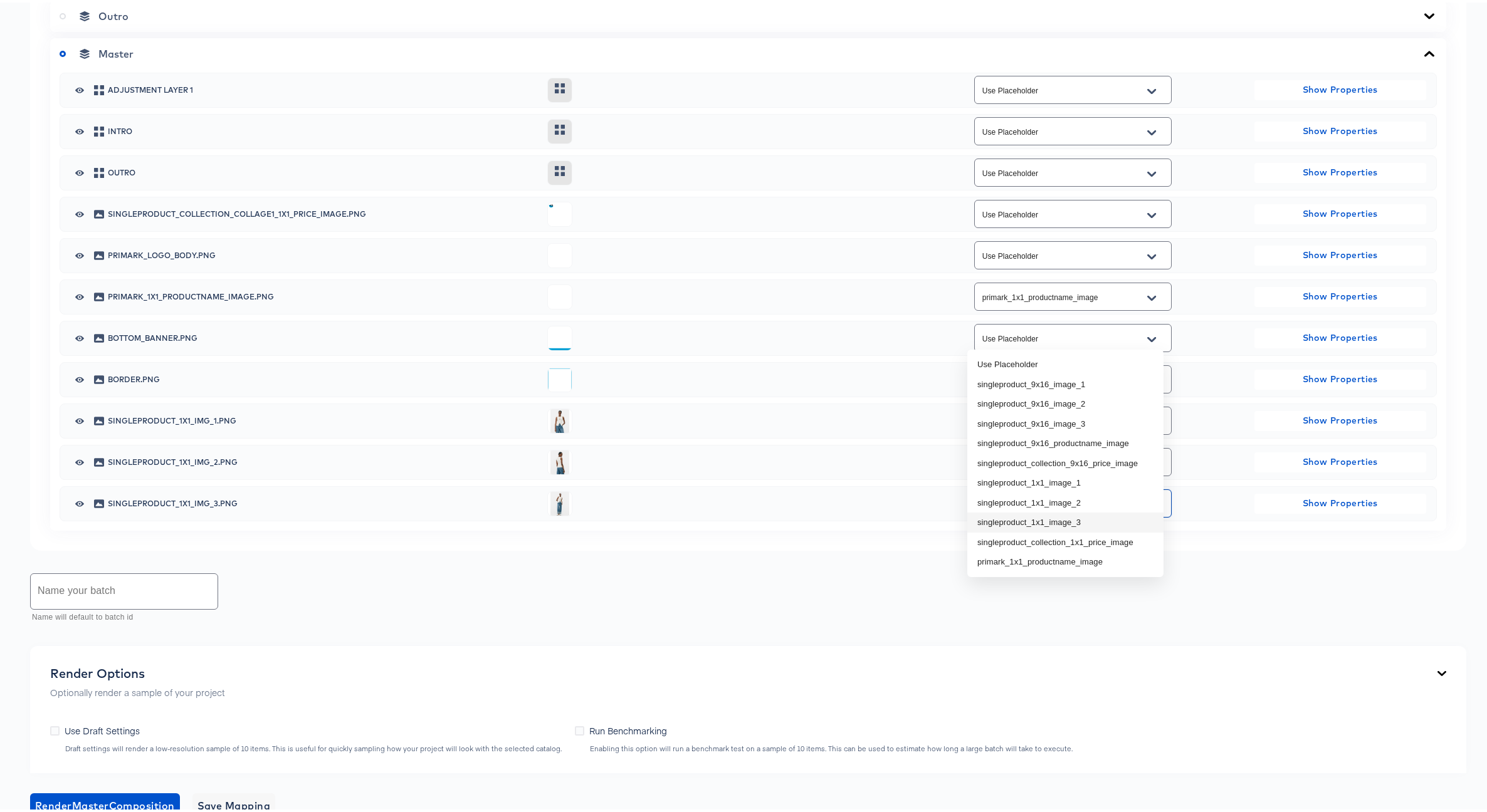
click at [1066, 518] on li "singleproduct_1x1_image_3" at bounding box center [1065, 520] width 196 height 20
type input "singleproduct_1x1_image_3"
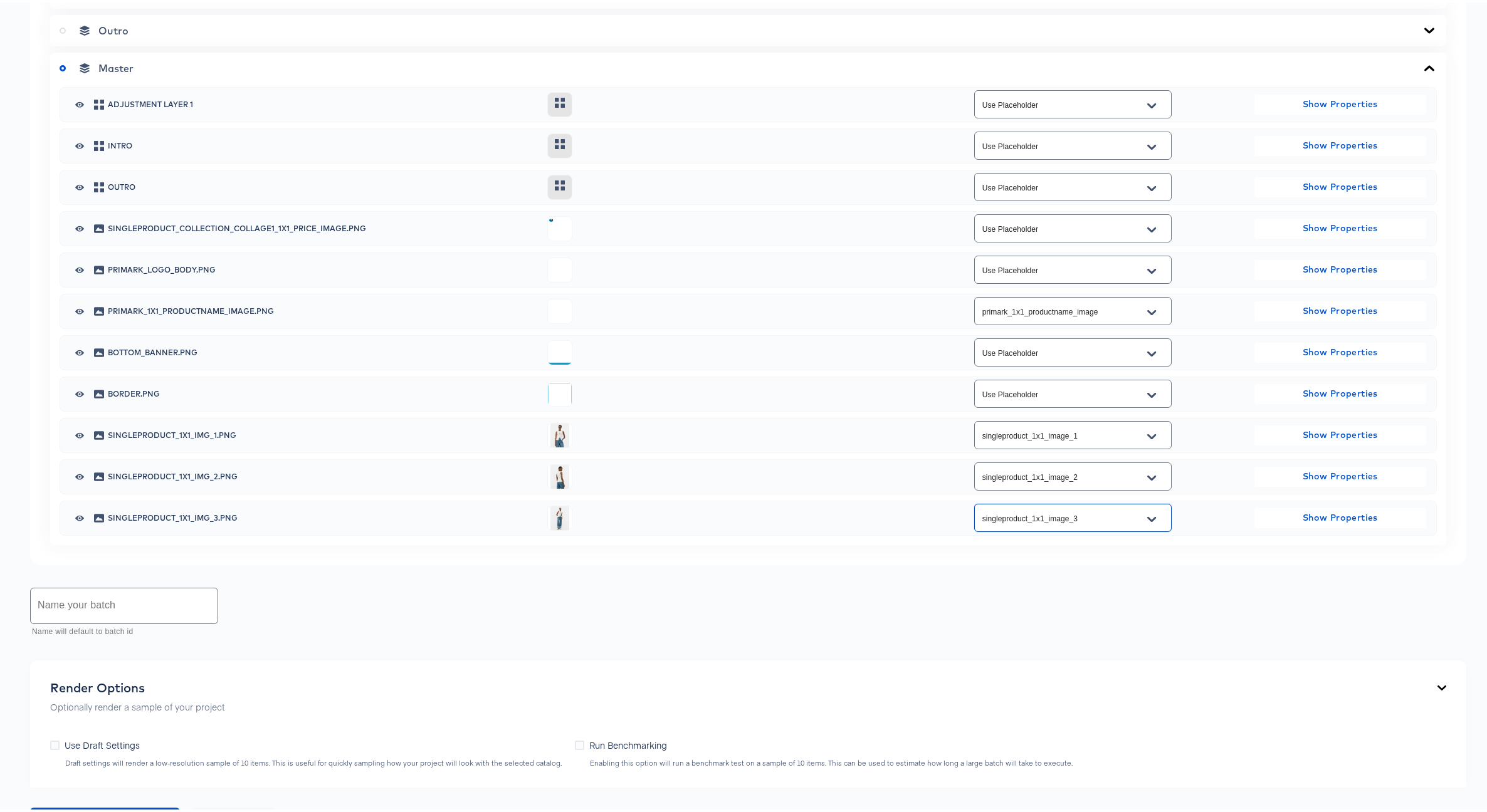
scroll to position [585, 0]
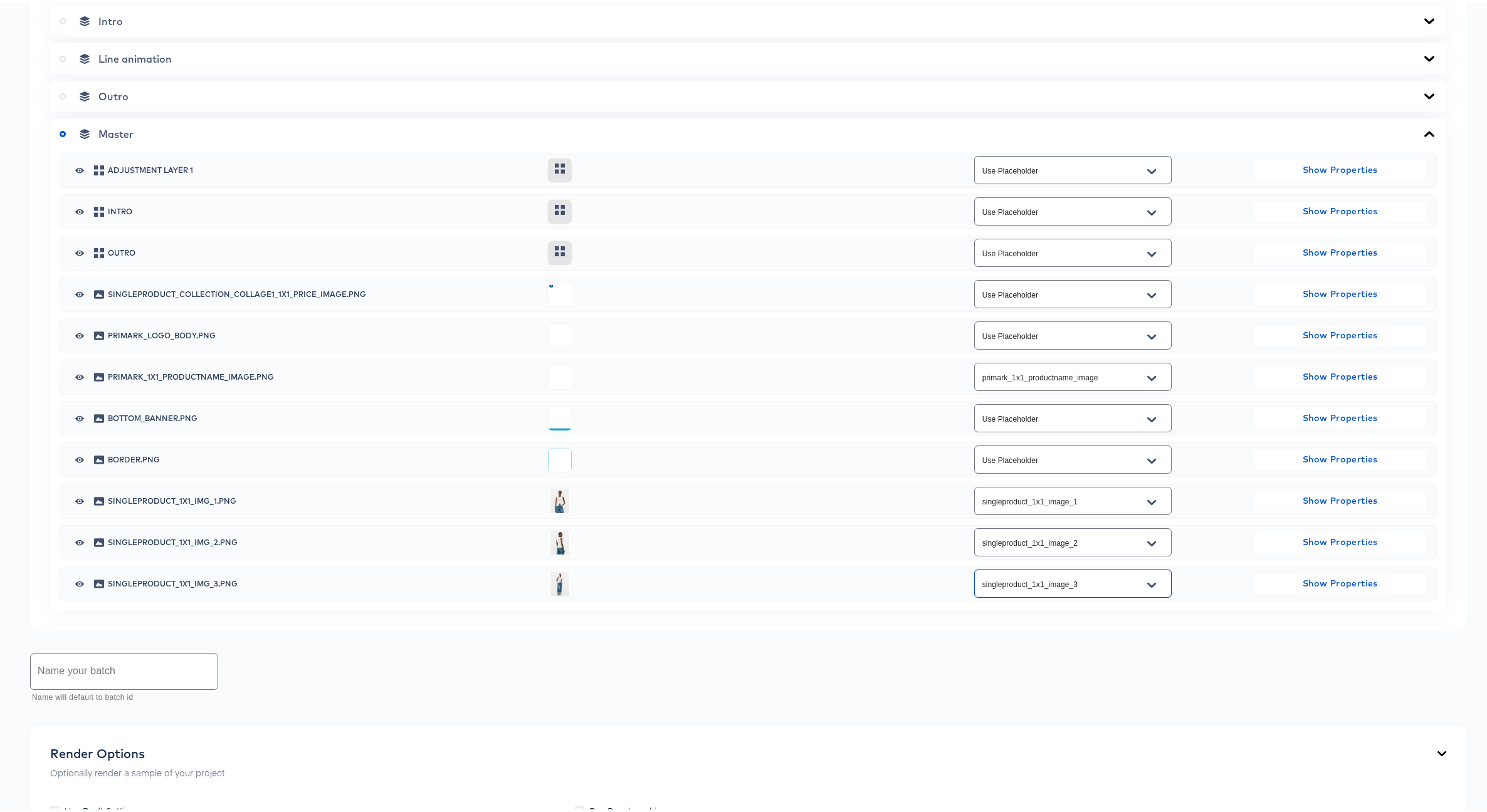
click at [1147, 295] on icon "Open" at bounding box center [1151, 292] width 8 height 5
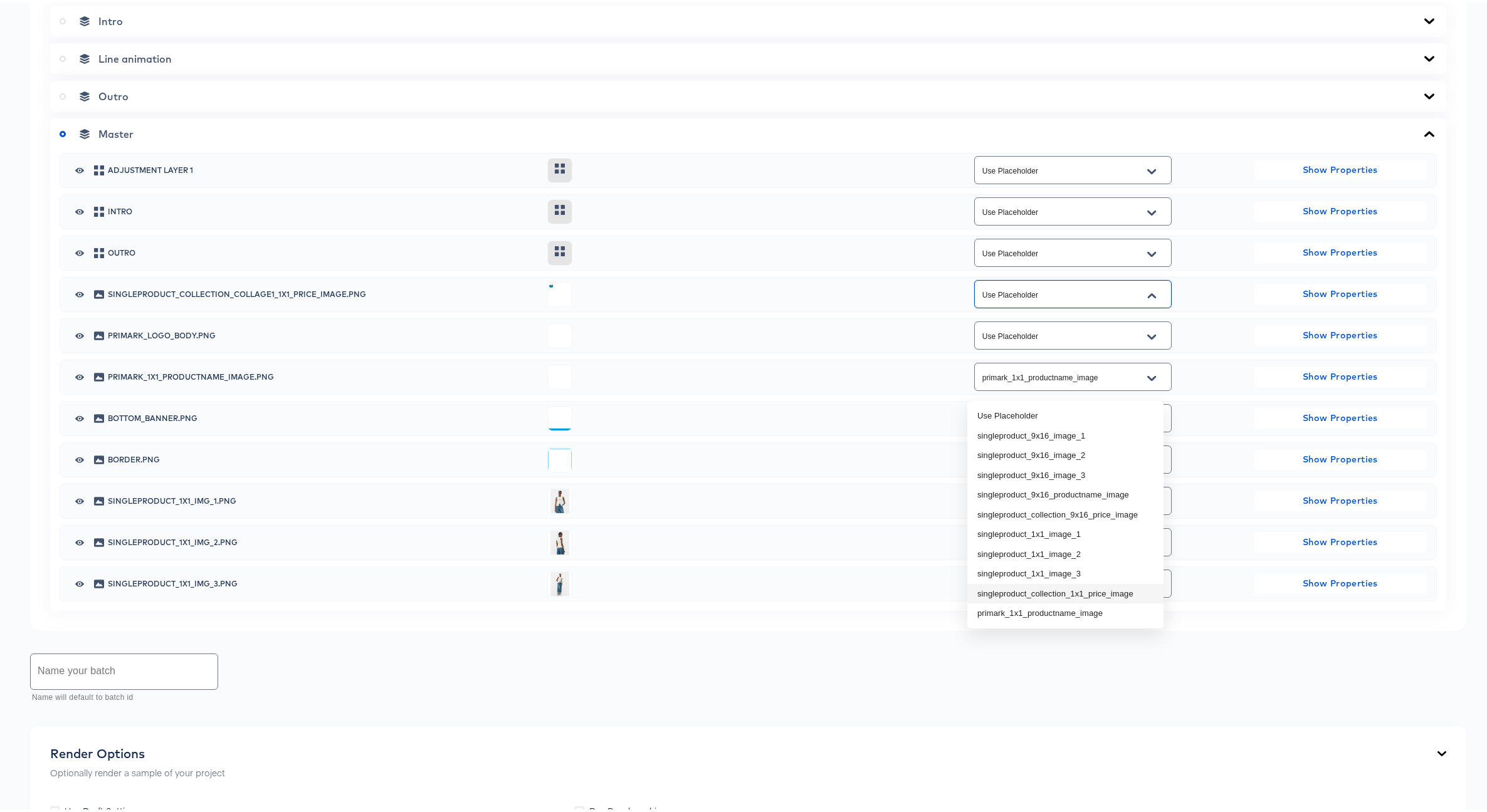
click at [1091, 591] on li "singleproduct_collection_1x1_price_image" at bounding box center [1065, 592] width 196 height 20
type input "singleproduct_collection_1x1_price_image"
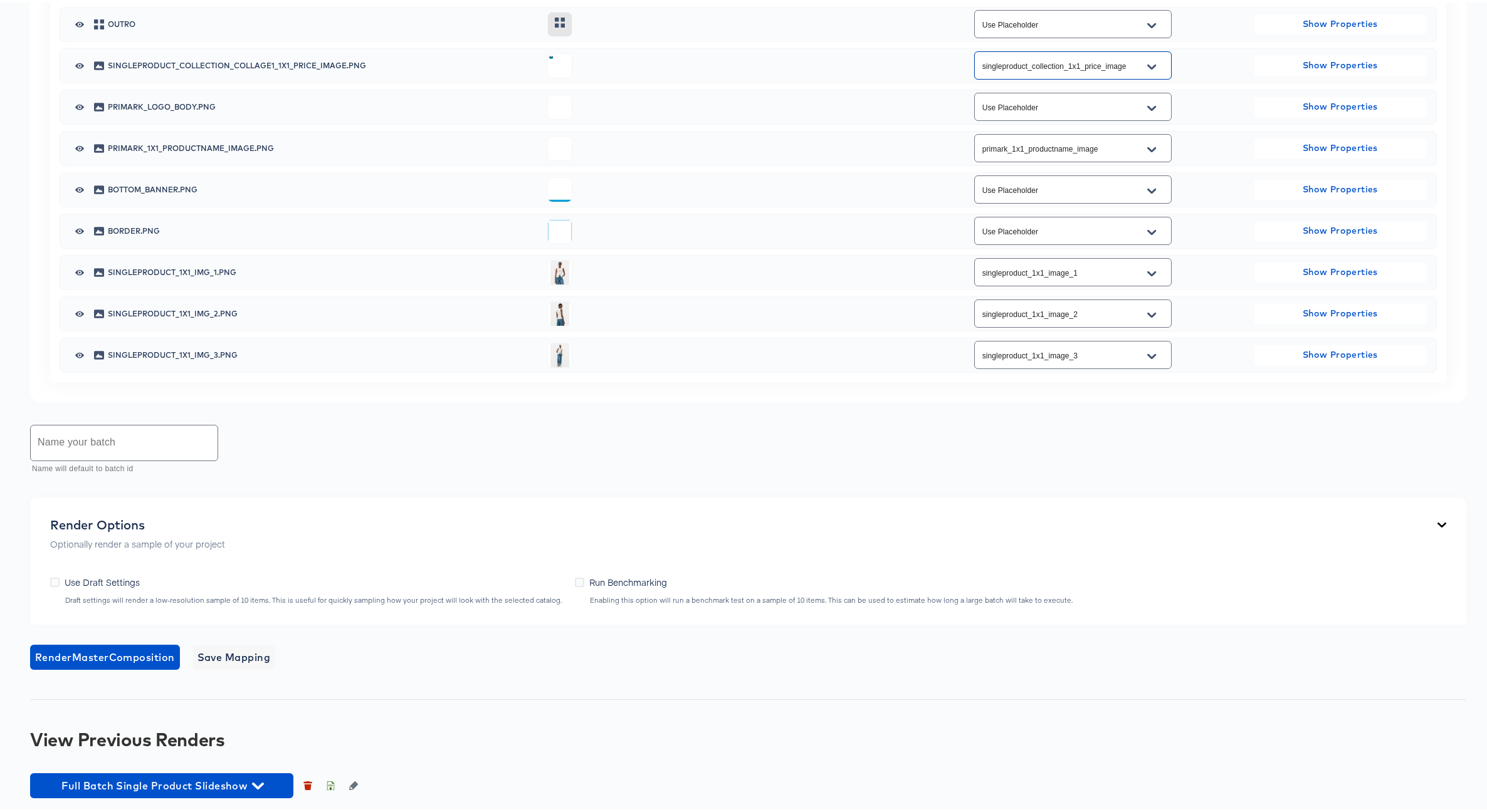
scroll to position [843, 0]
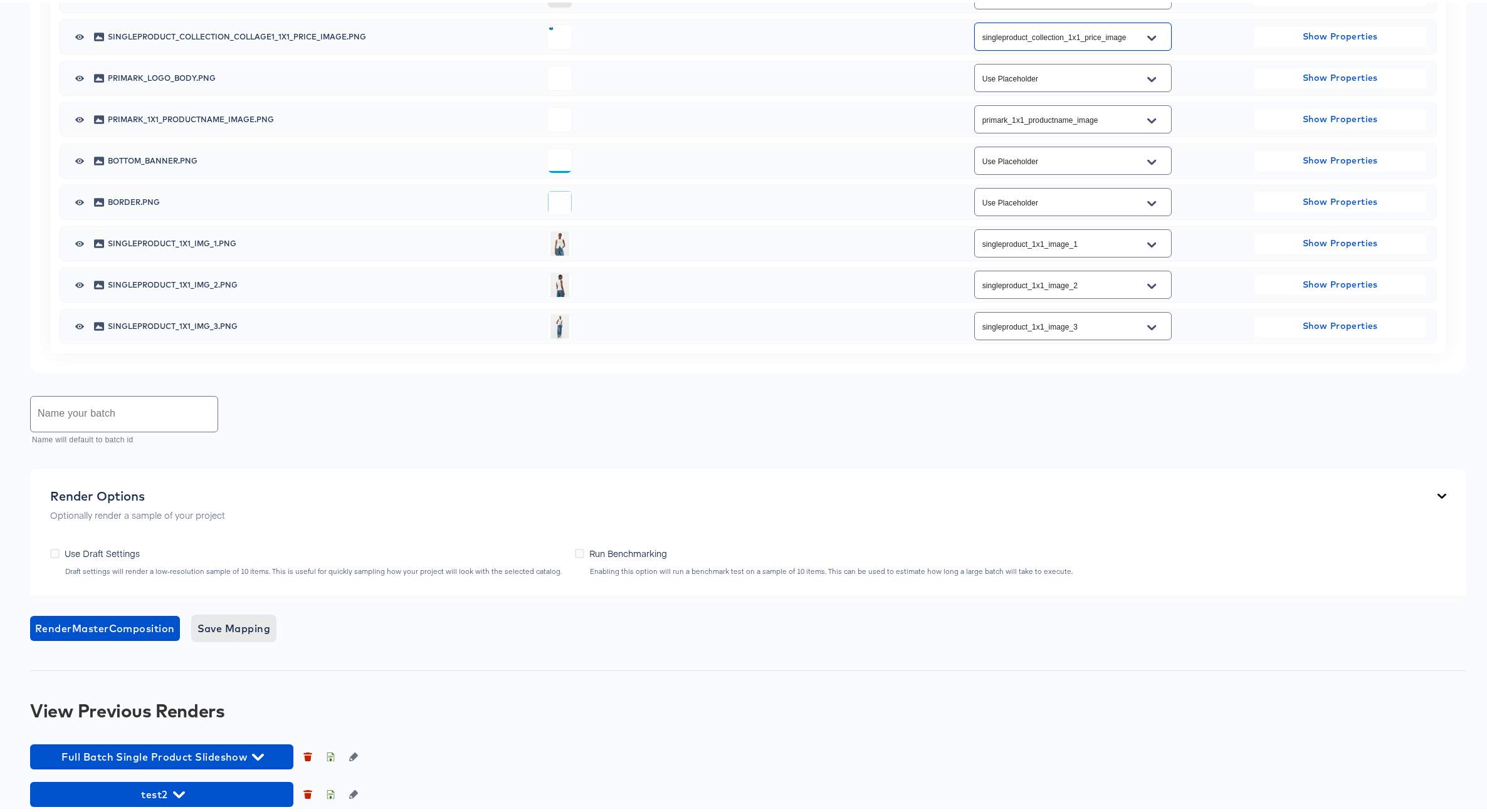
click at [238, 635] on span "Save Mapping" at bounding box center [233, 625] width 73 height 18
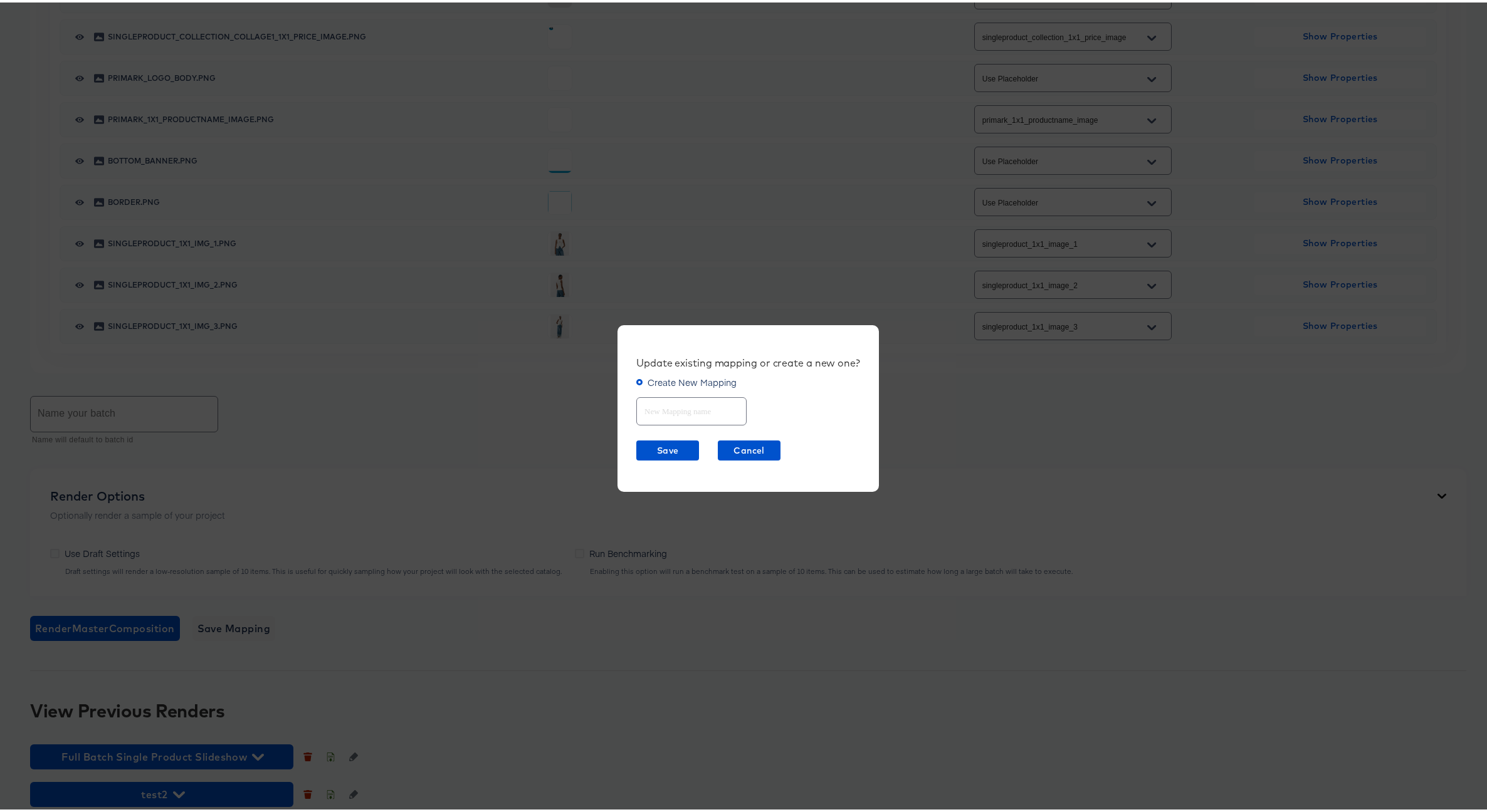
click at [686, 405] on input "text" at bounding box center [691, 403] width 109 height 27
type input "SingleProduct 1x1"
click at [673, 447] on span "Save" at bounding box center [667, 448] width 53 height 16
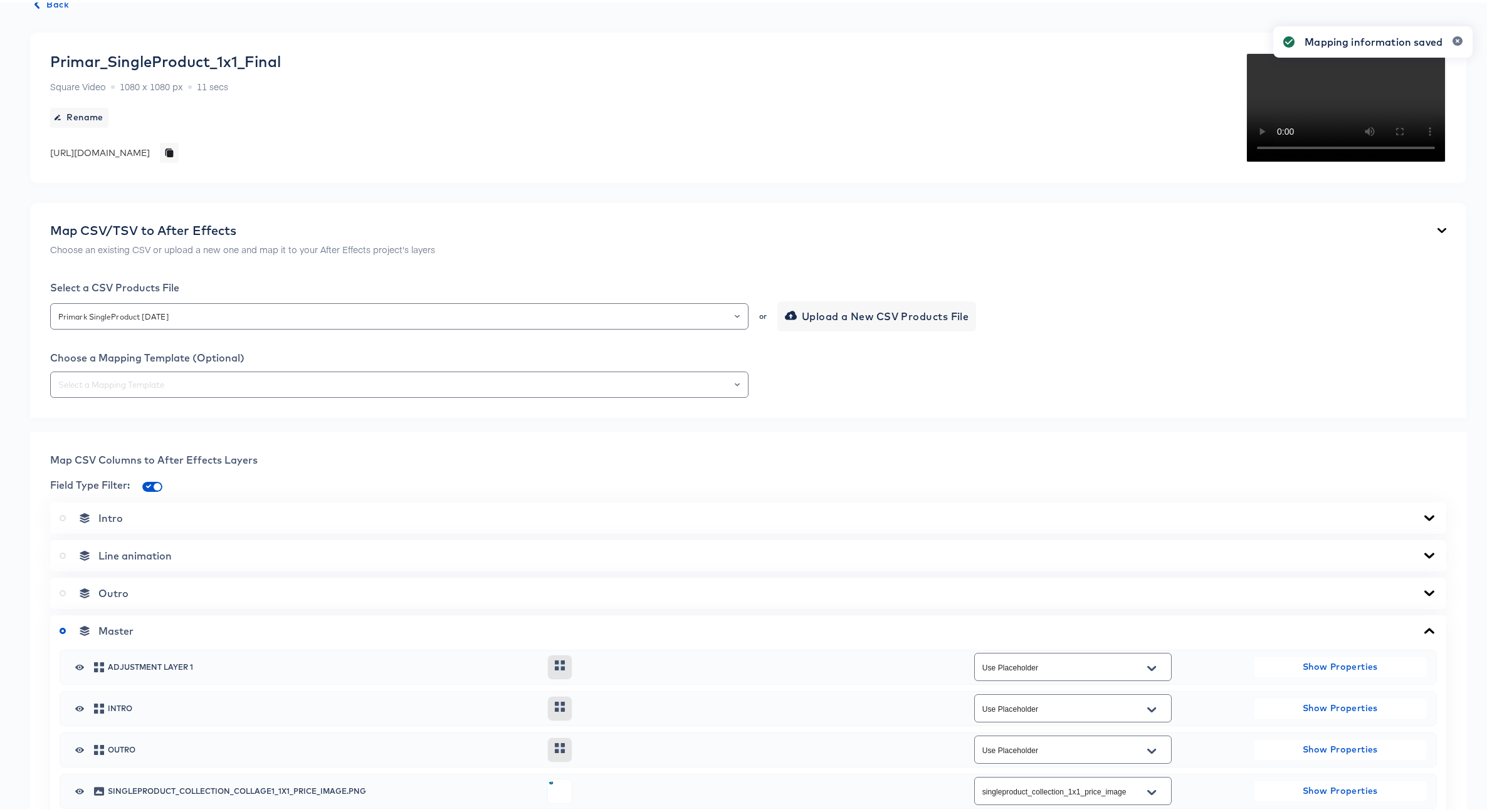
scroll to position [0, 0]
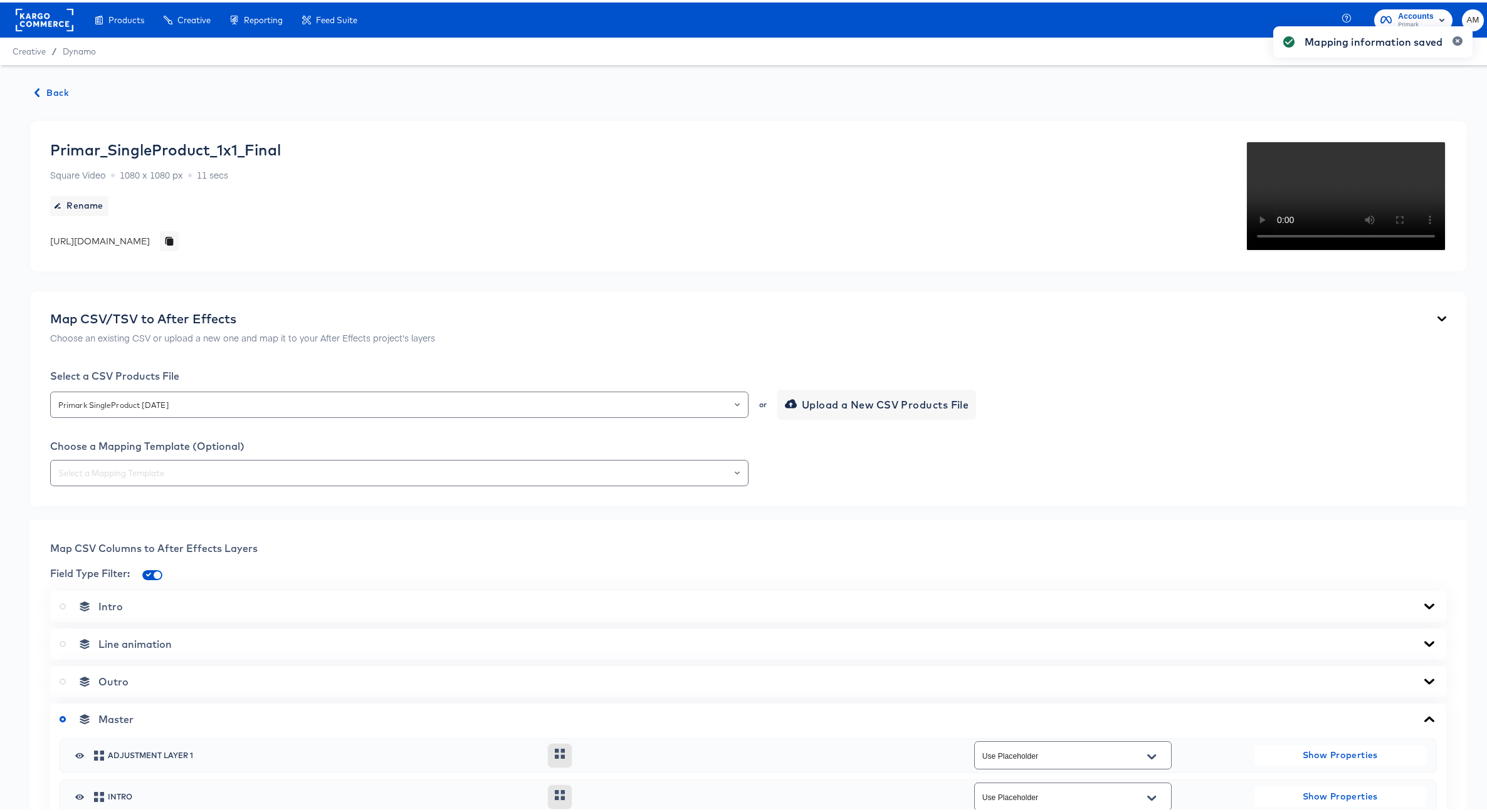
click at [53, 89] on span "Back" at bounding box center [52, 90] width 33 height 16
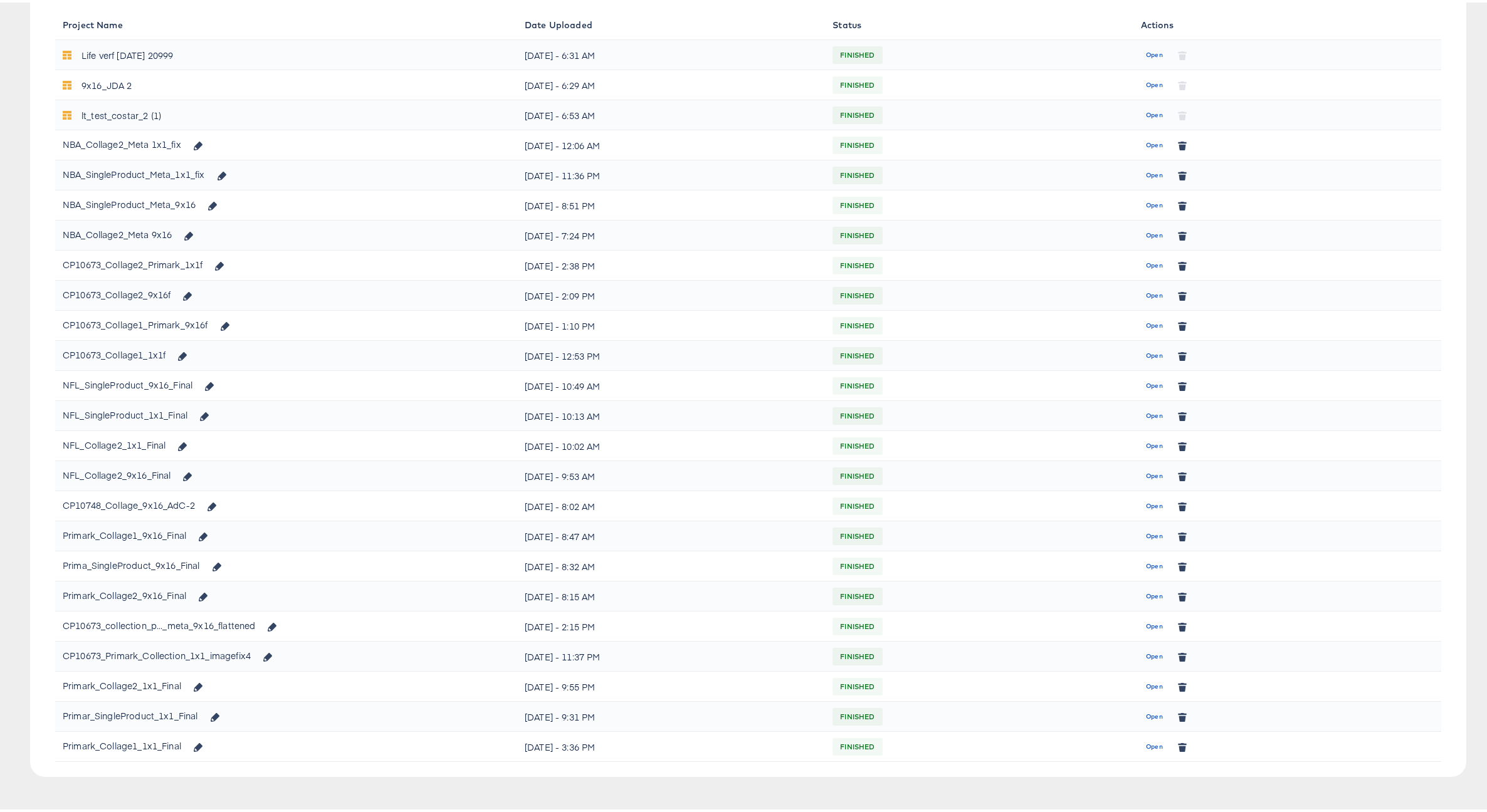
scroll to position [196, 0]
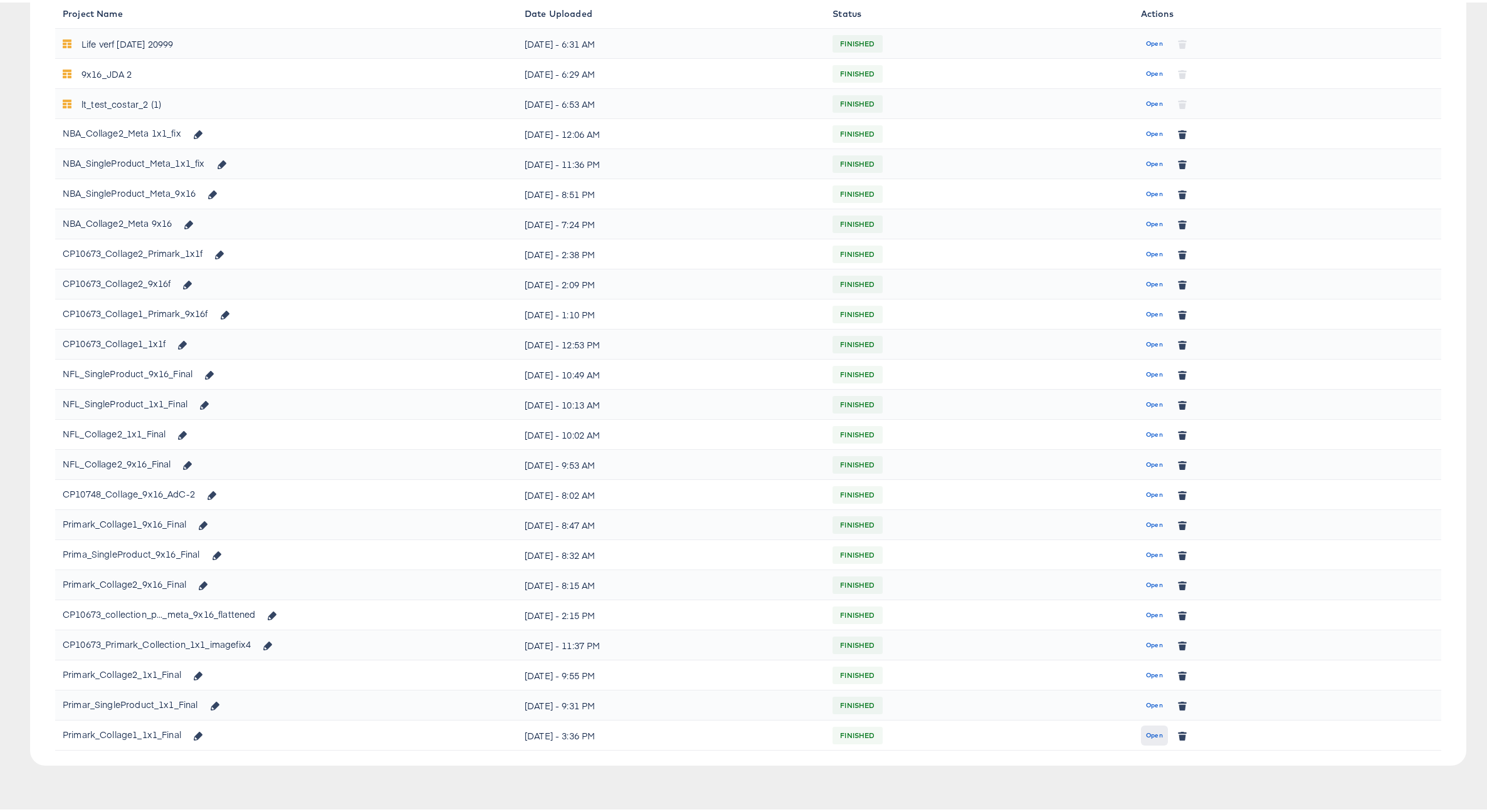
click at [1157, 740] on button "Open" at bounding box center [1153, 733] width 27 height 20
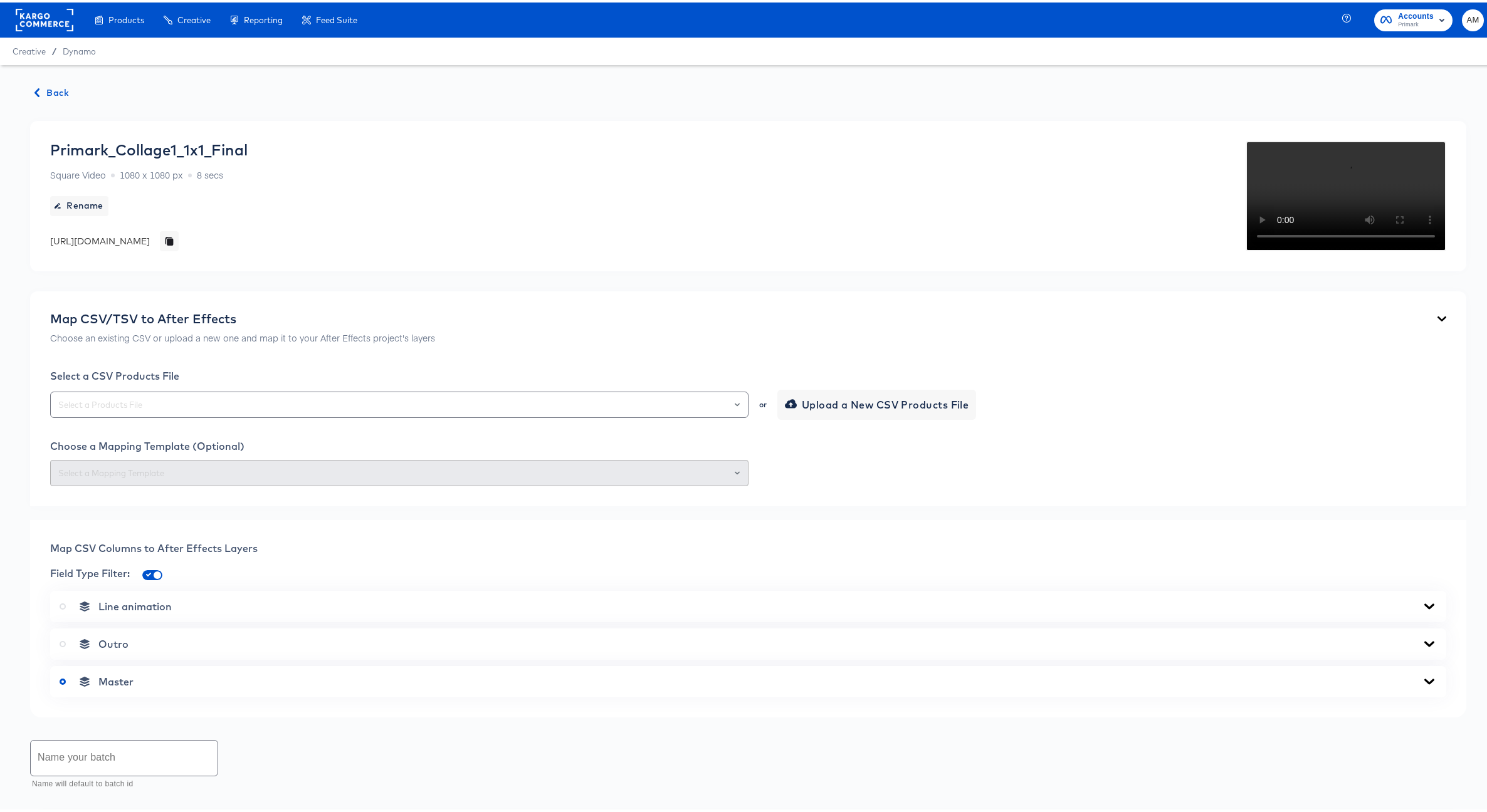
scroll to position [207, 0]
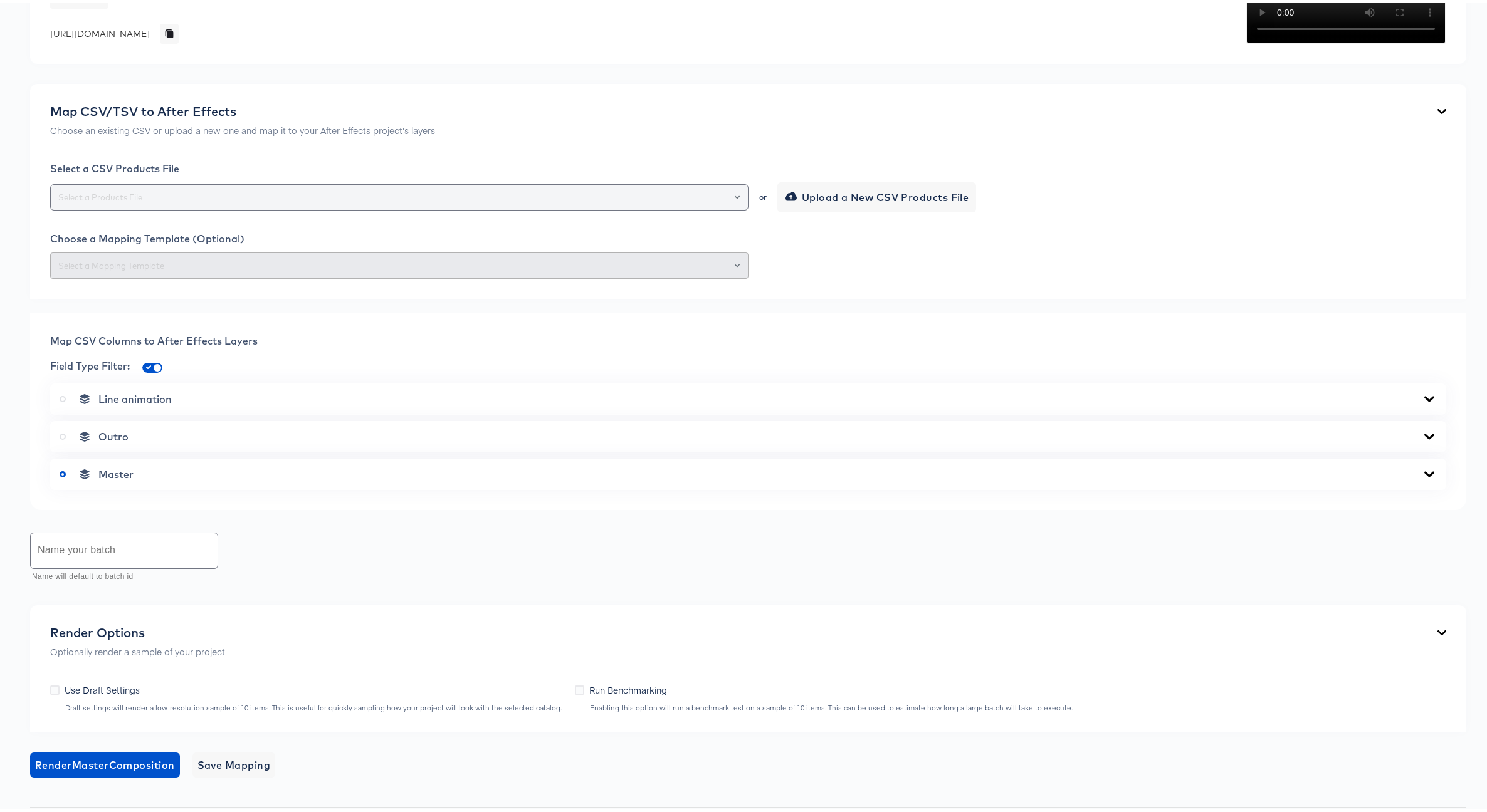
click at [728, 203] on div at bounding box center [731, 194] width 21 height 18
click at [735, 203] on div at bounding box center [731, 194] width 21 height 18
click at [734, 197] on icon "Open" at bounding box center [736, 194] width 5 height 5
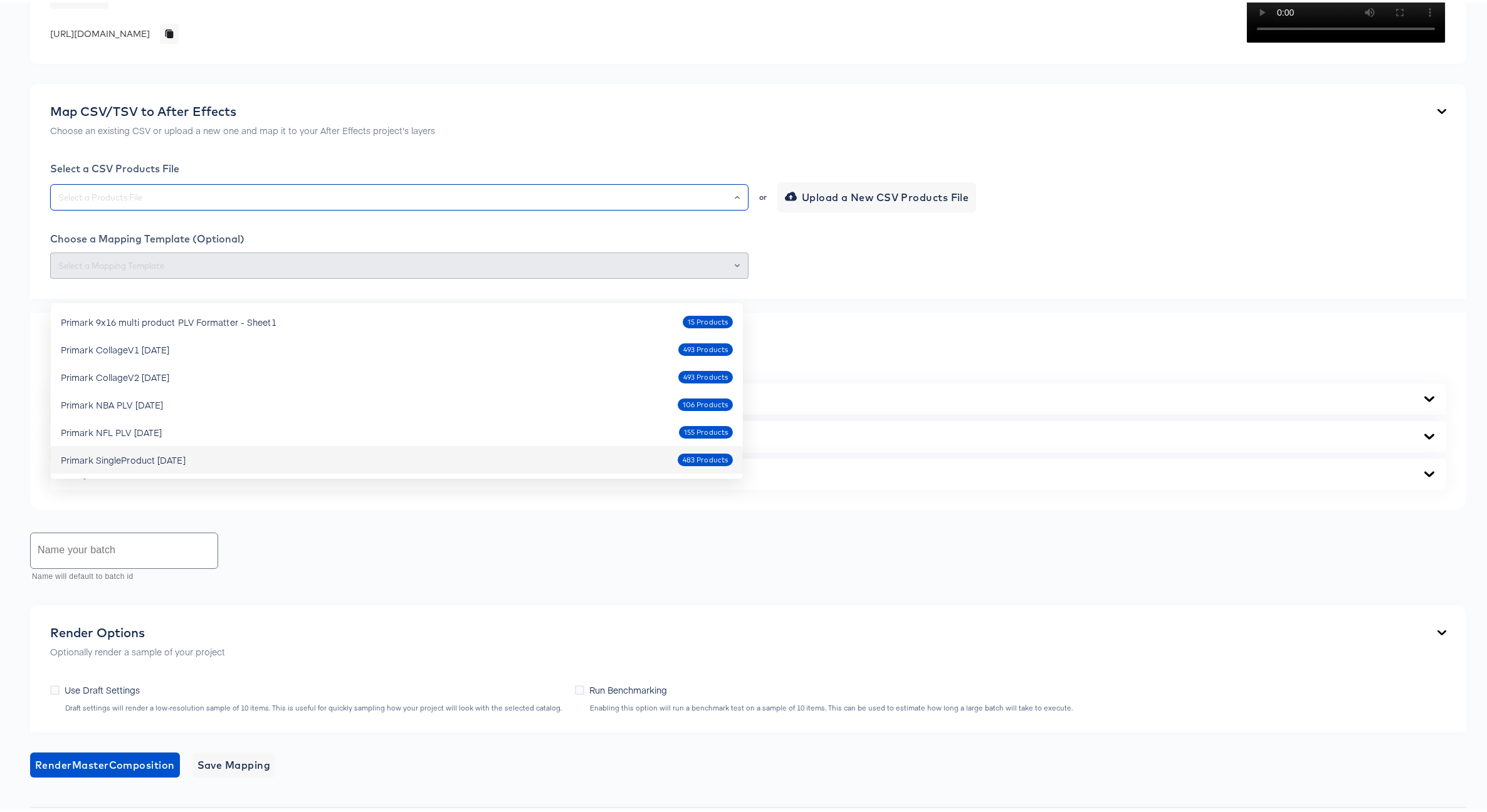
click at [247, 459] on div "Primark SingleProduct Oct9 2025 483 Products" at bounding box center [396, 457] width 672 height 20
type input "Primark SingleProduct Oct9 2025"
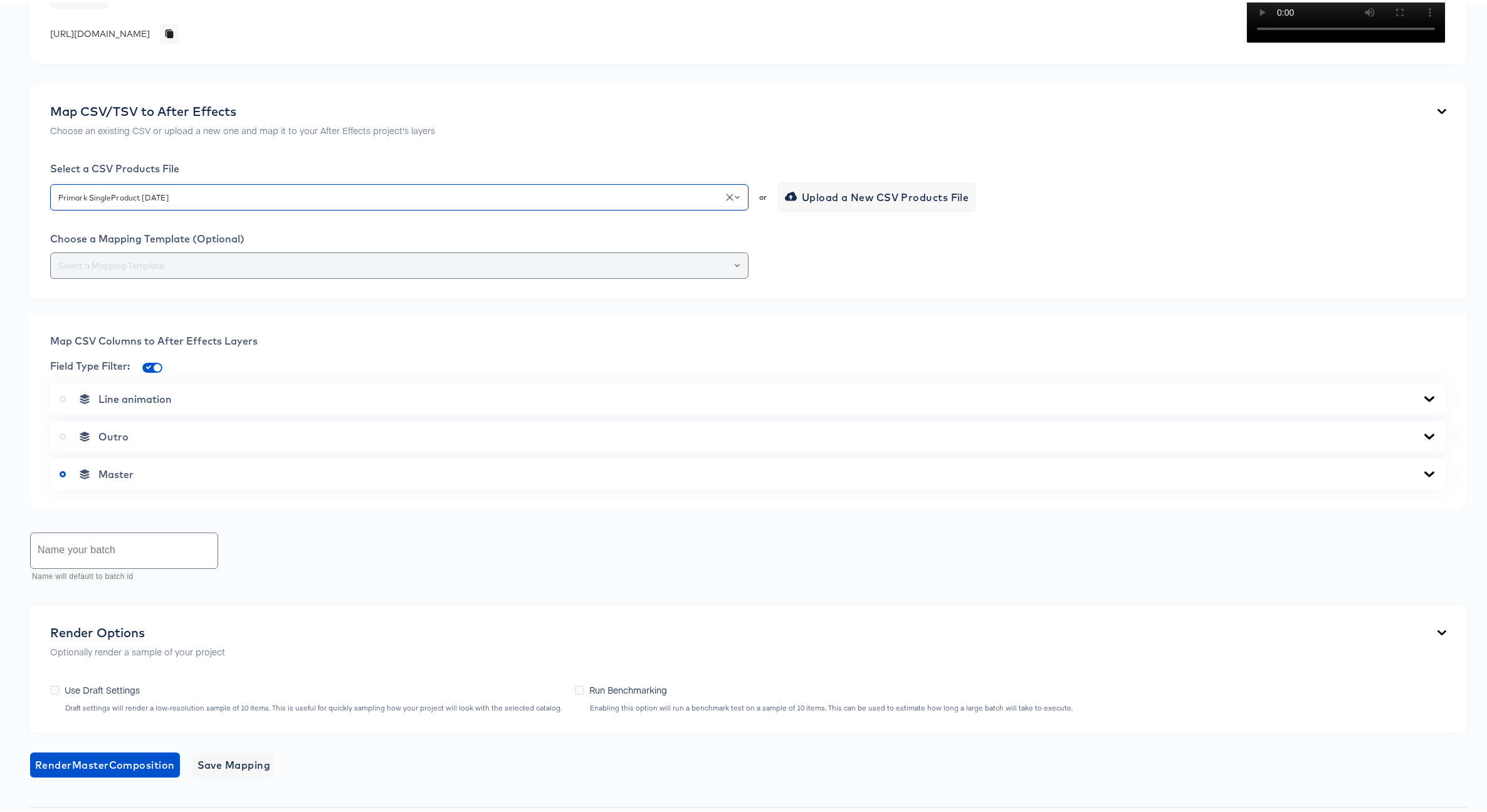
click at [326, 270] on input "text" at bounding box center [399, 264] width 687 height 15
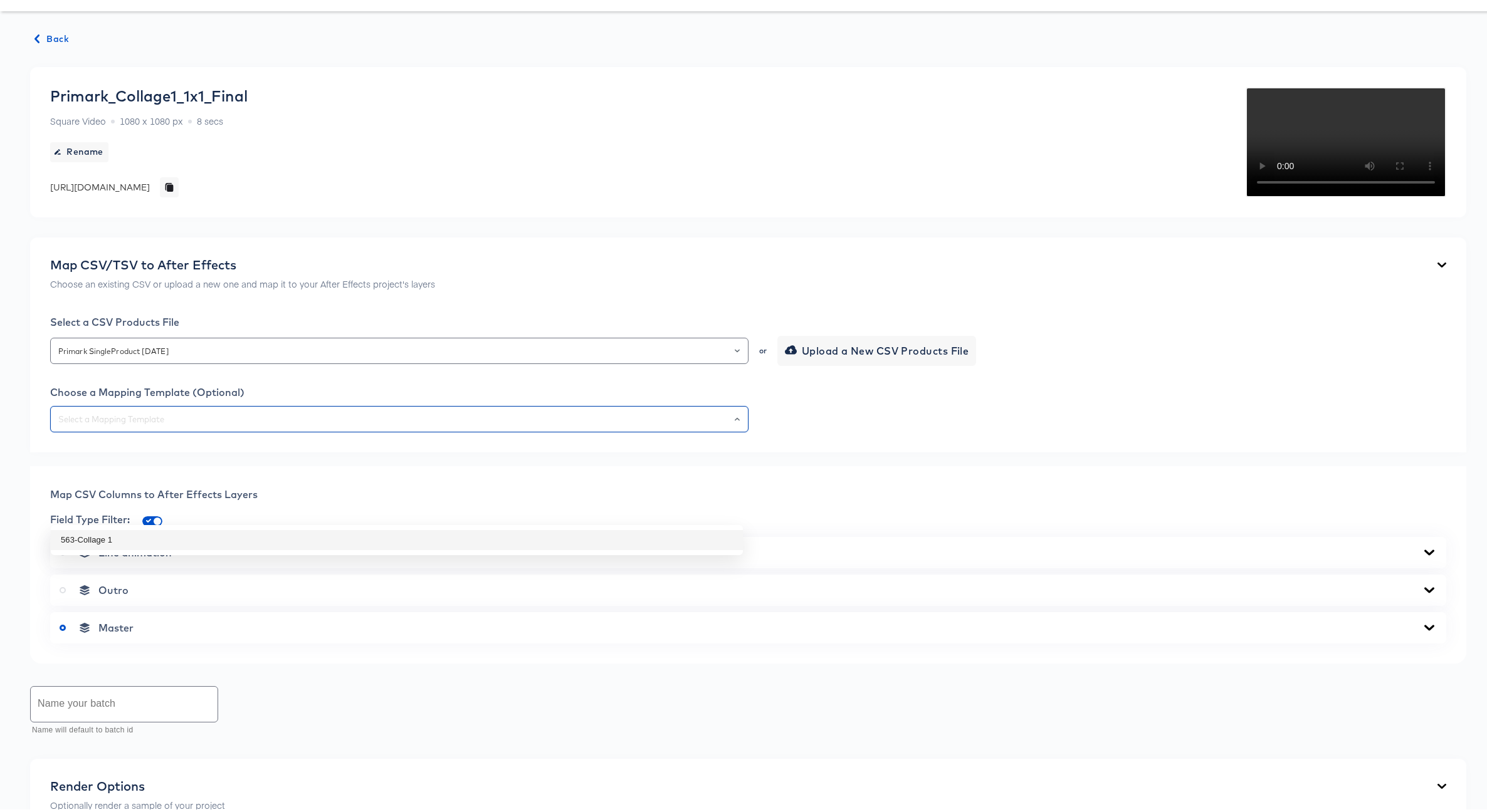
scroll to position [0, 0]
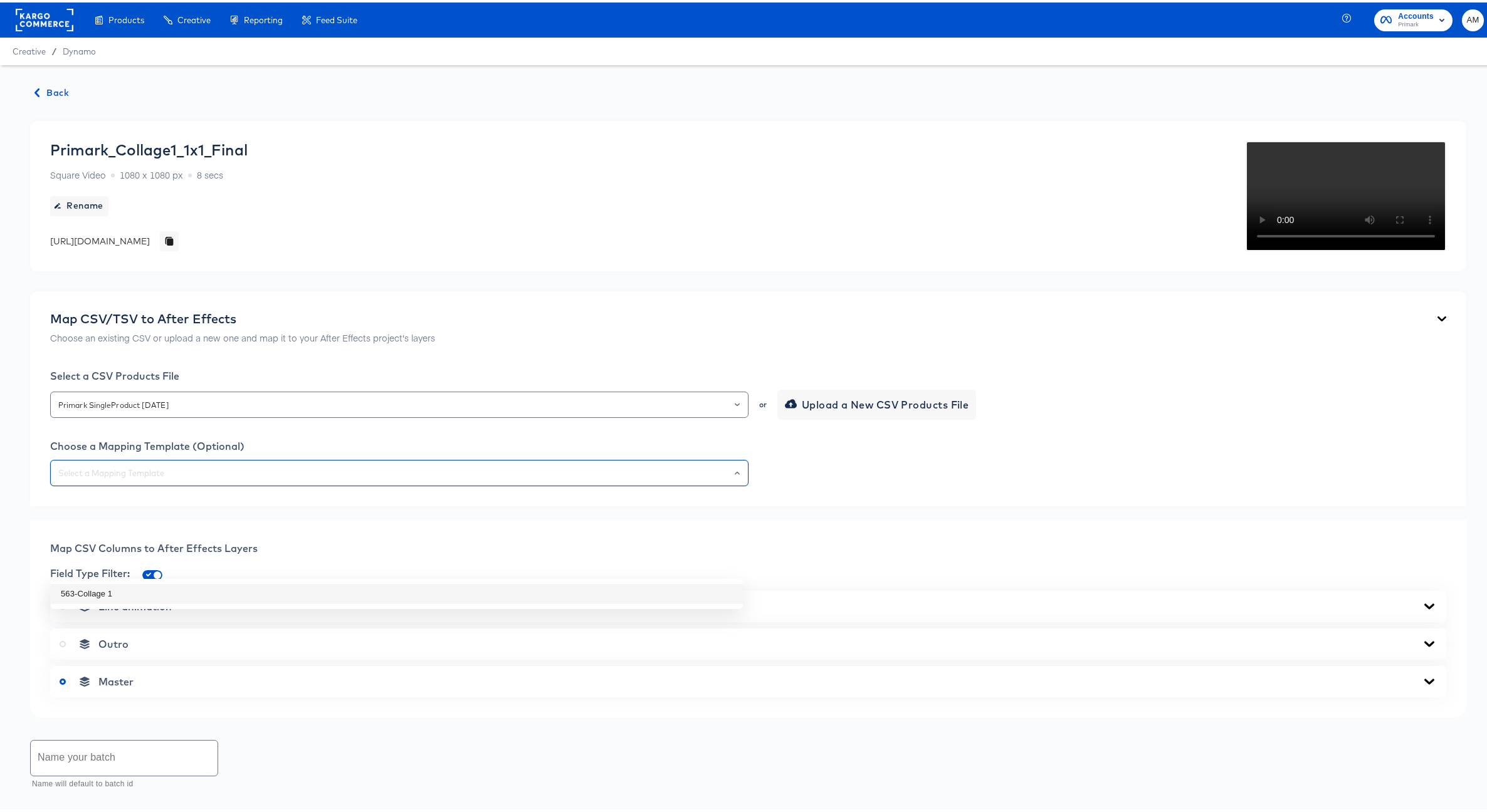
click at [52, 85] on span "Back" at bounding box center [52, 90] width 33 height 16
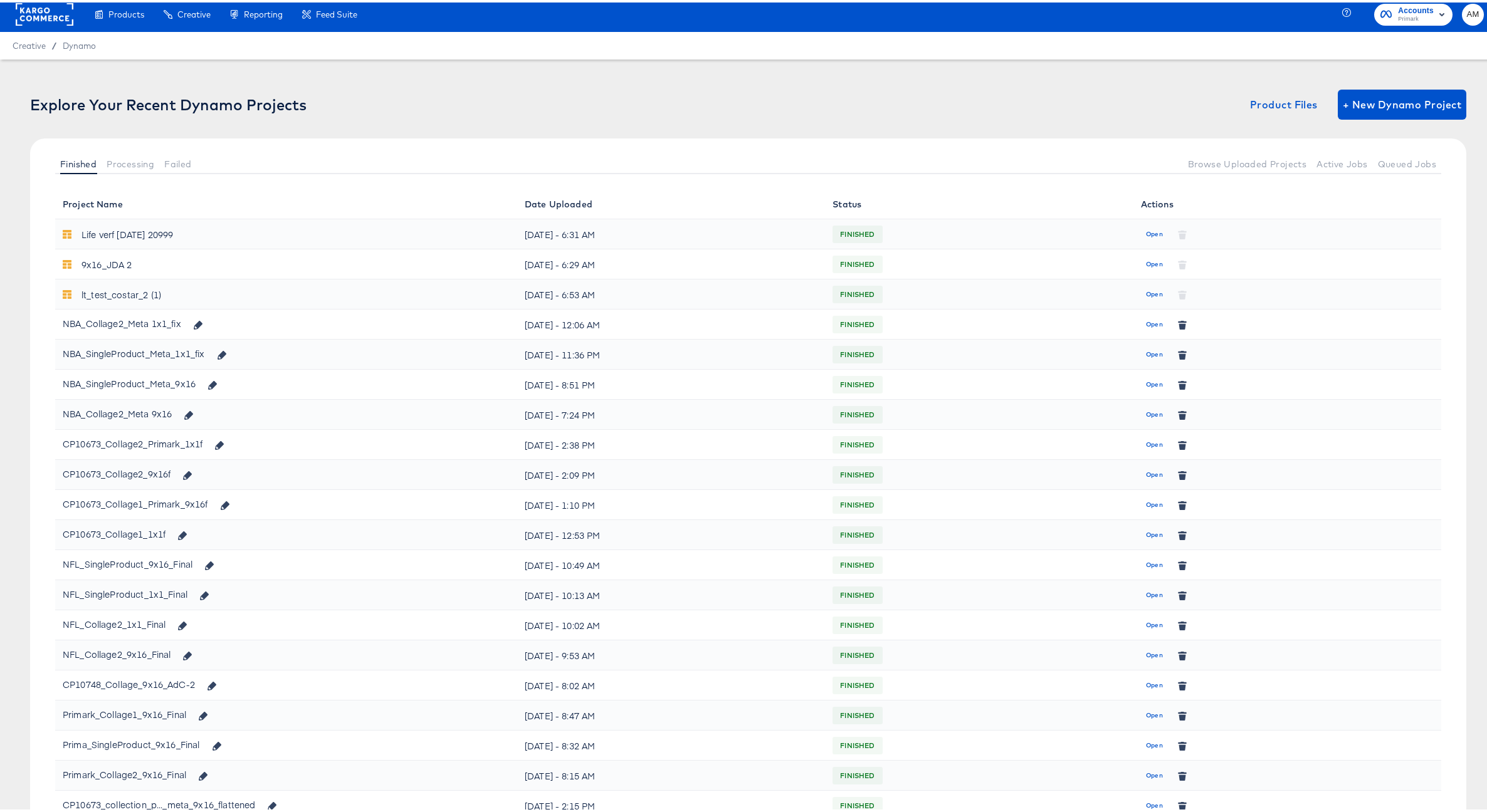
scroll to position [196, 0]
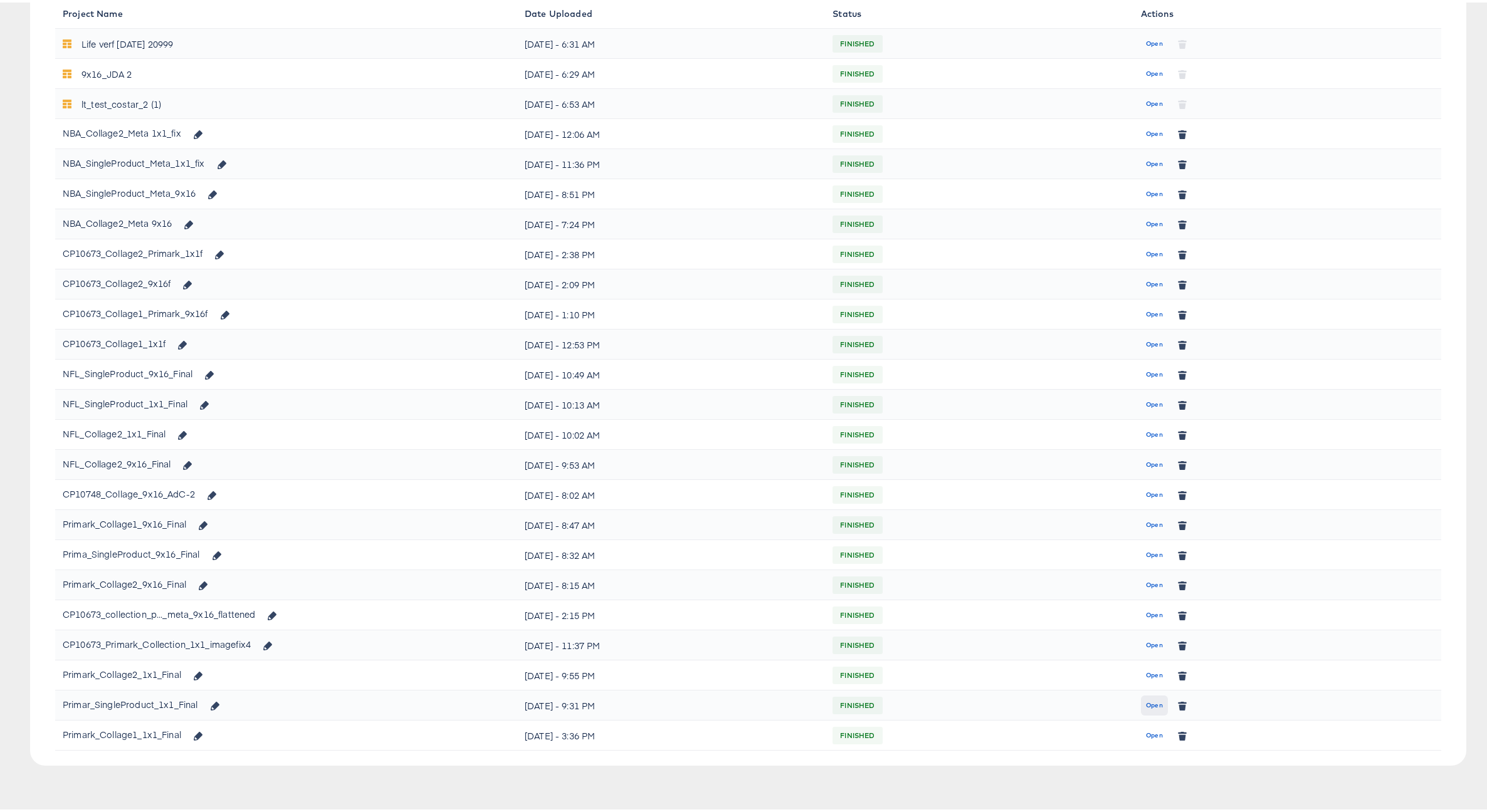
click at [1149, 705] on span "Open" at bounding box center [1154, 703] width 17 height 11
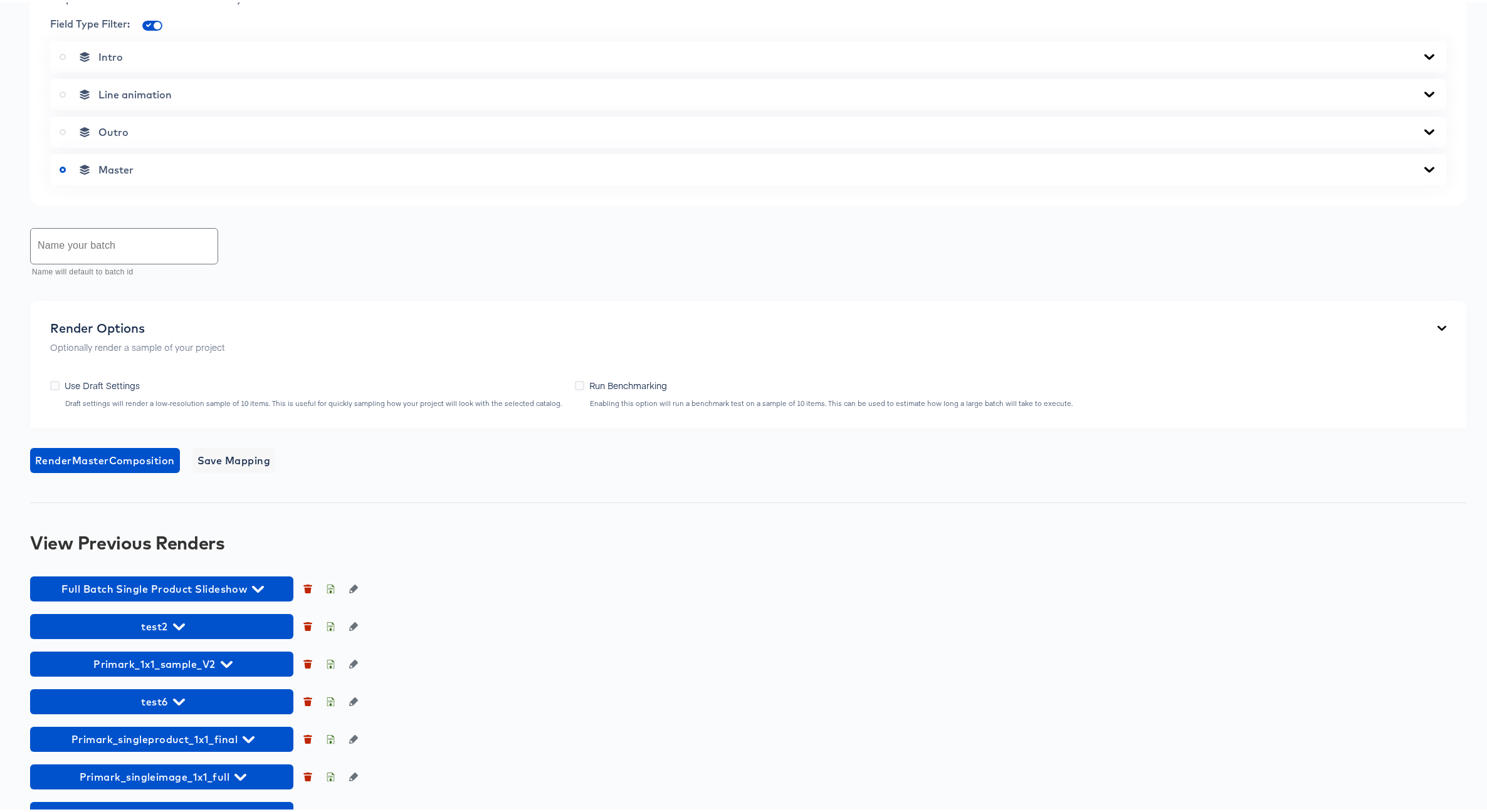
scroll to position [334, 0]
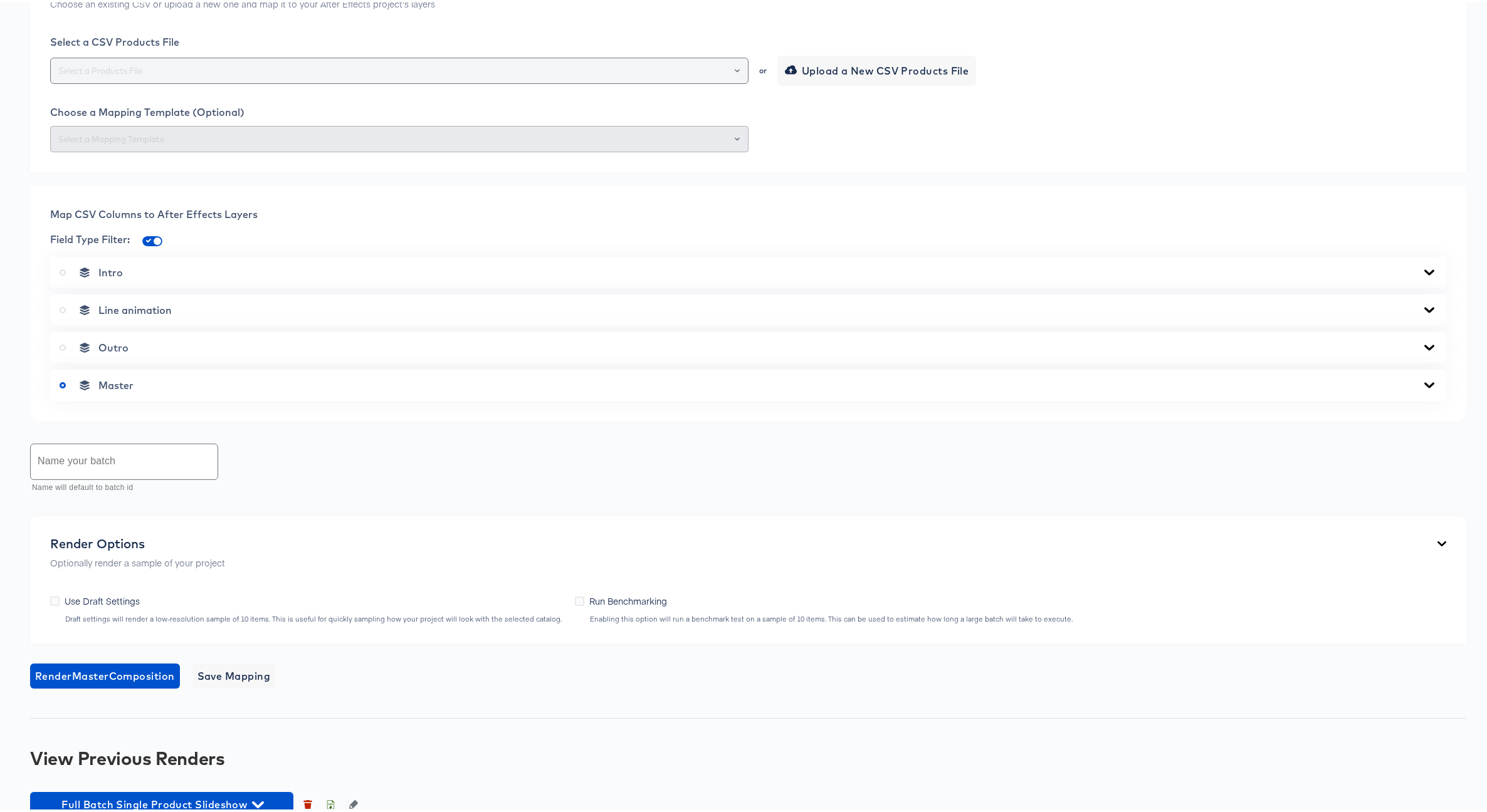
click at [207, 82] on div at bounding box center [399, 68] width 698 height 26
click at [233, 82] on div at bounding box center [399, 68] width 698 height 26
click at [269, 76] on input "text" at bounding box center [399, 69] width 687 height 15
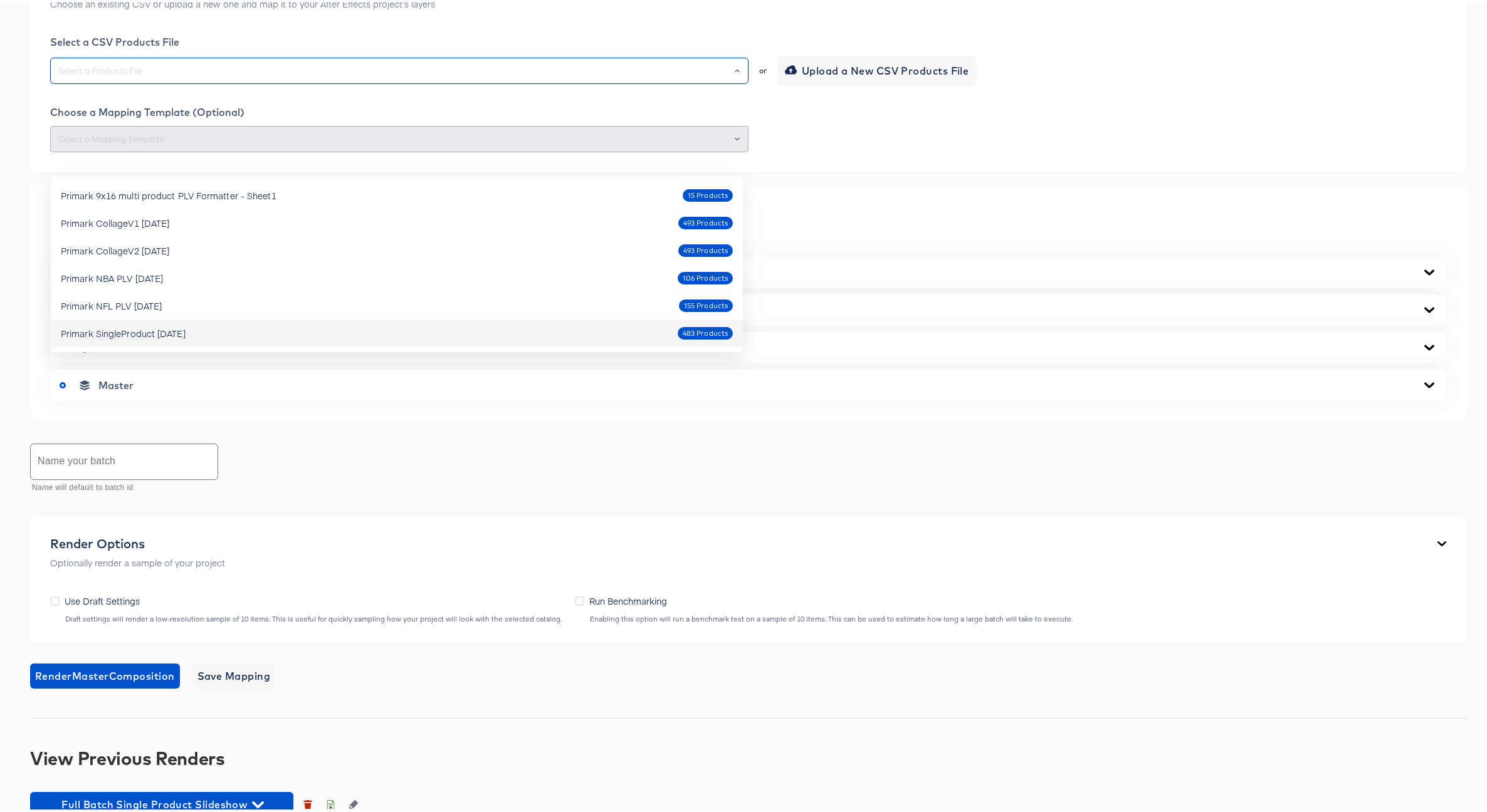
click at [168, 323] on div "Primark SingleProduct Oct9 2025 483 Products" at bounding box center [396, 331] width 672 height 20
type input "Primark SingleProduct Oct9 2025"
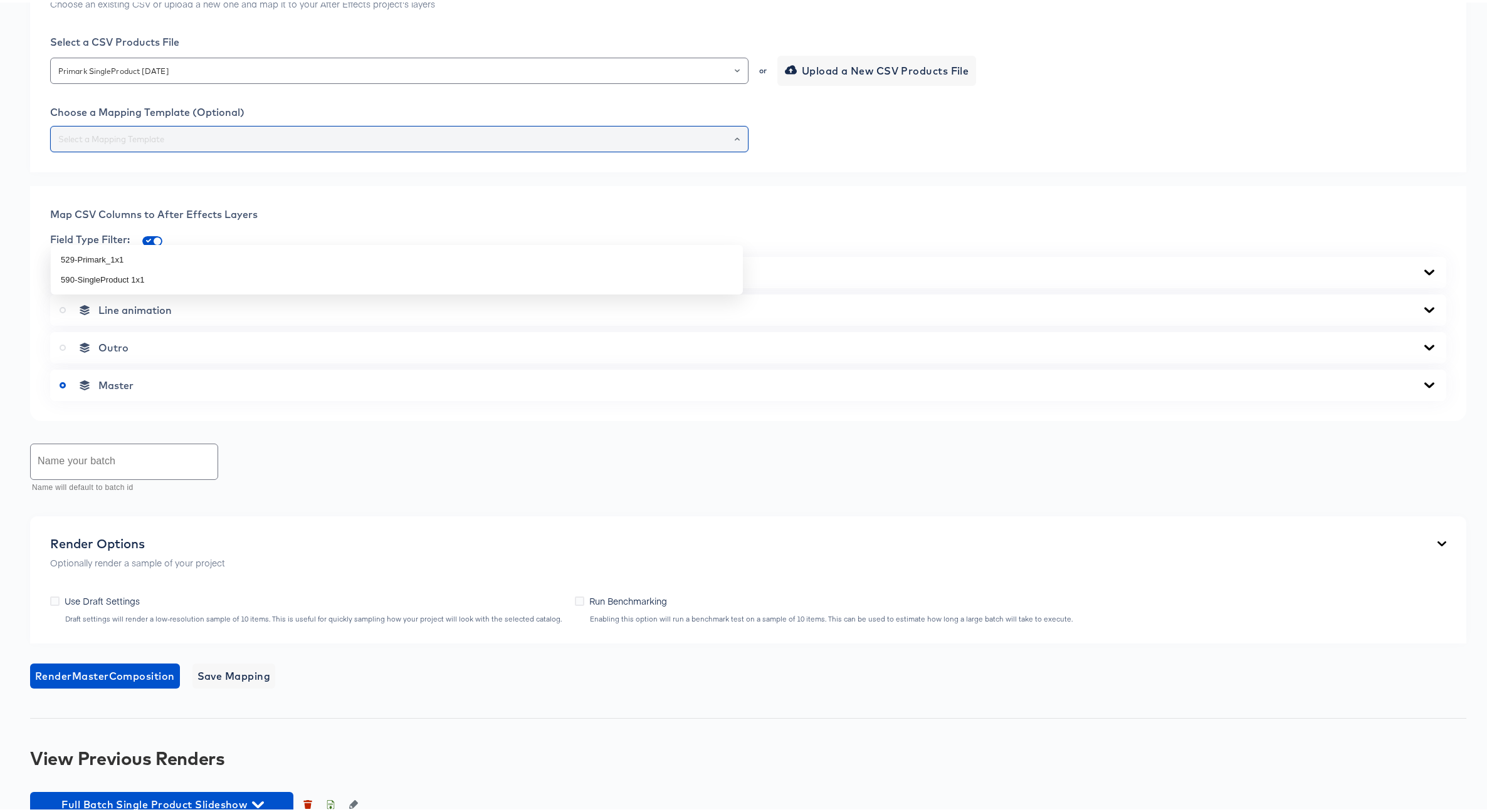
click at [188, 144] on input "text" at bounding box center [399, 138] width 687 height 15
click at [112, 280] on li "590-SingleProduct 1x1" at bounding box center [397, 278] width 691 height 20
type input "590-SingleProduct 1x1"
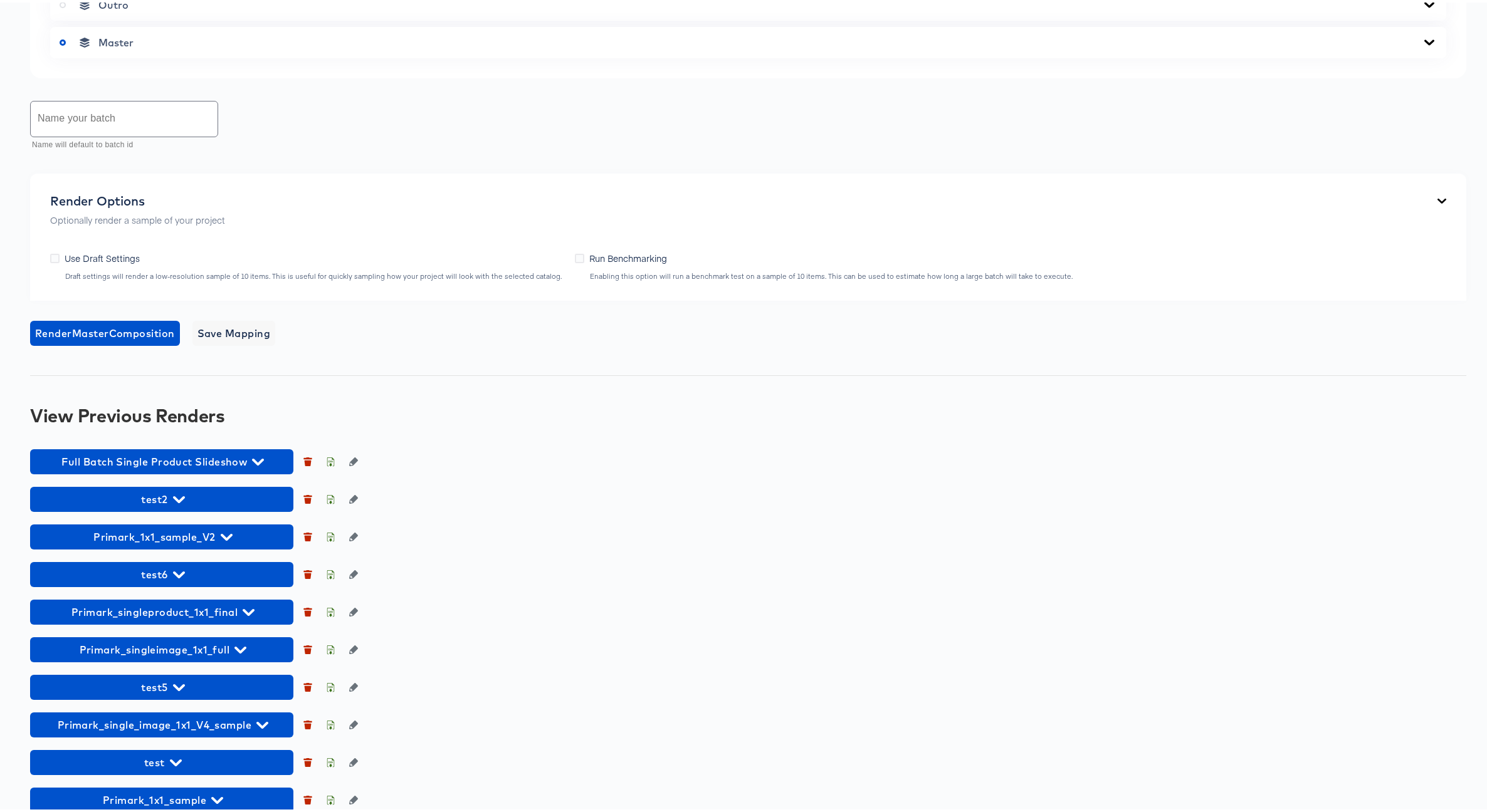
scroll to position [578, 0]
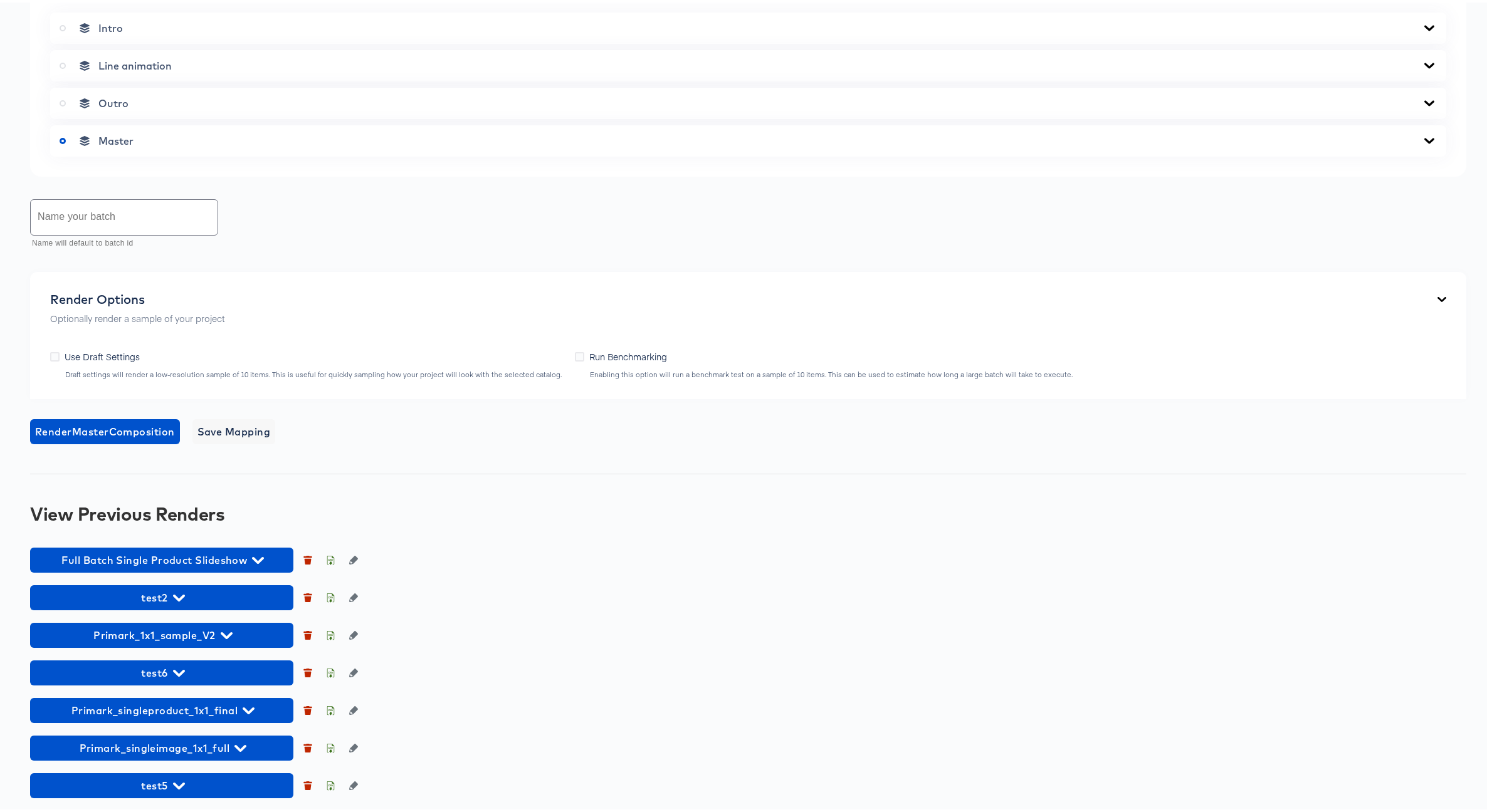
click at [1424, 141] on icon at bounding box center [1428, 138] width 10 height 6
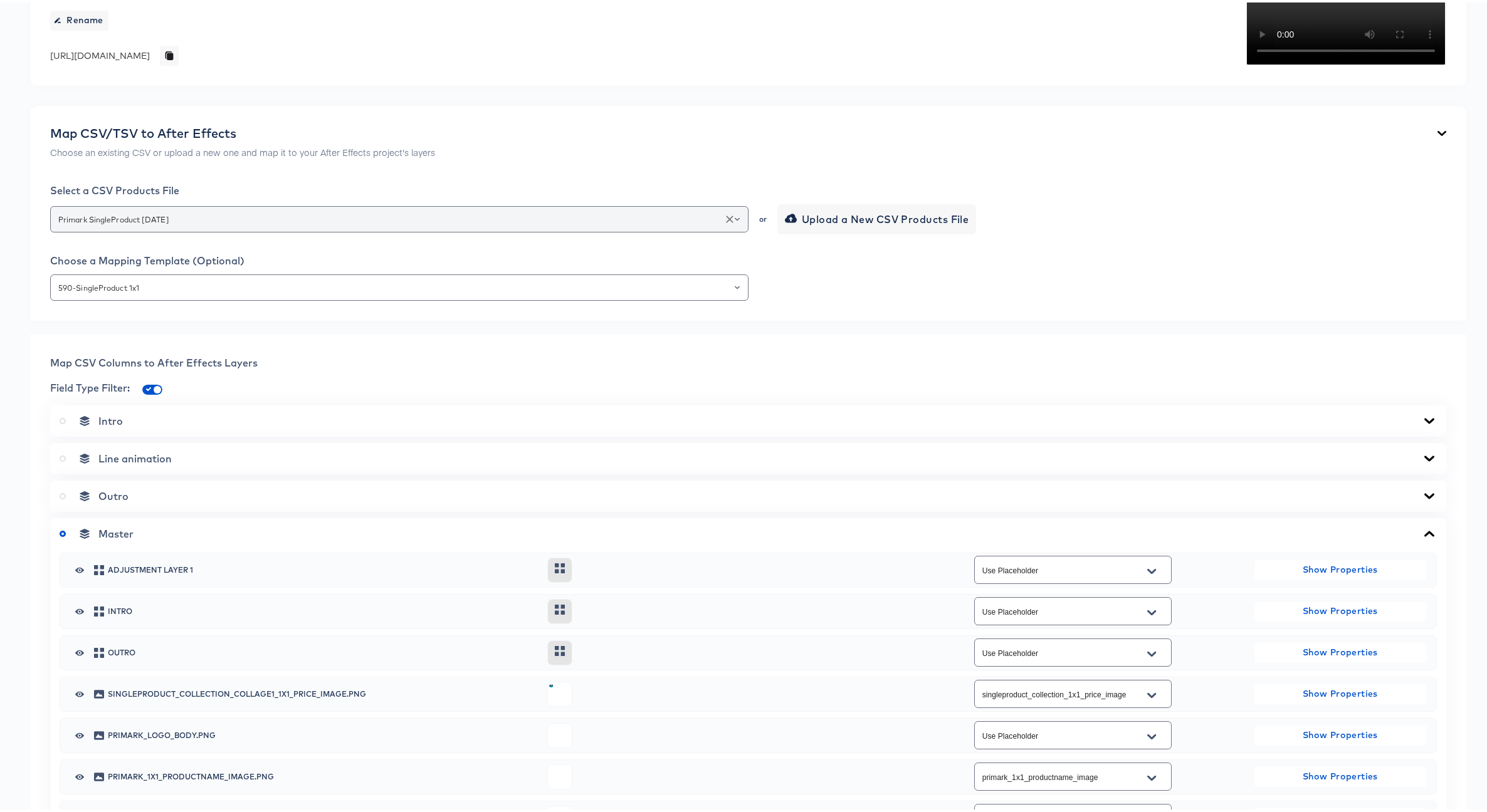
scroll to position [163, 0]
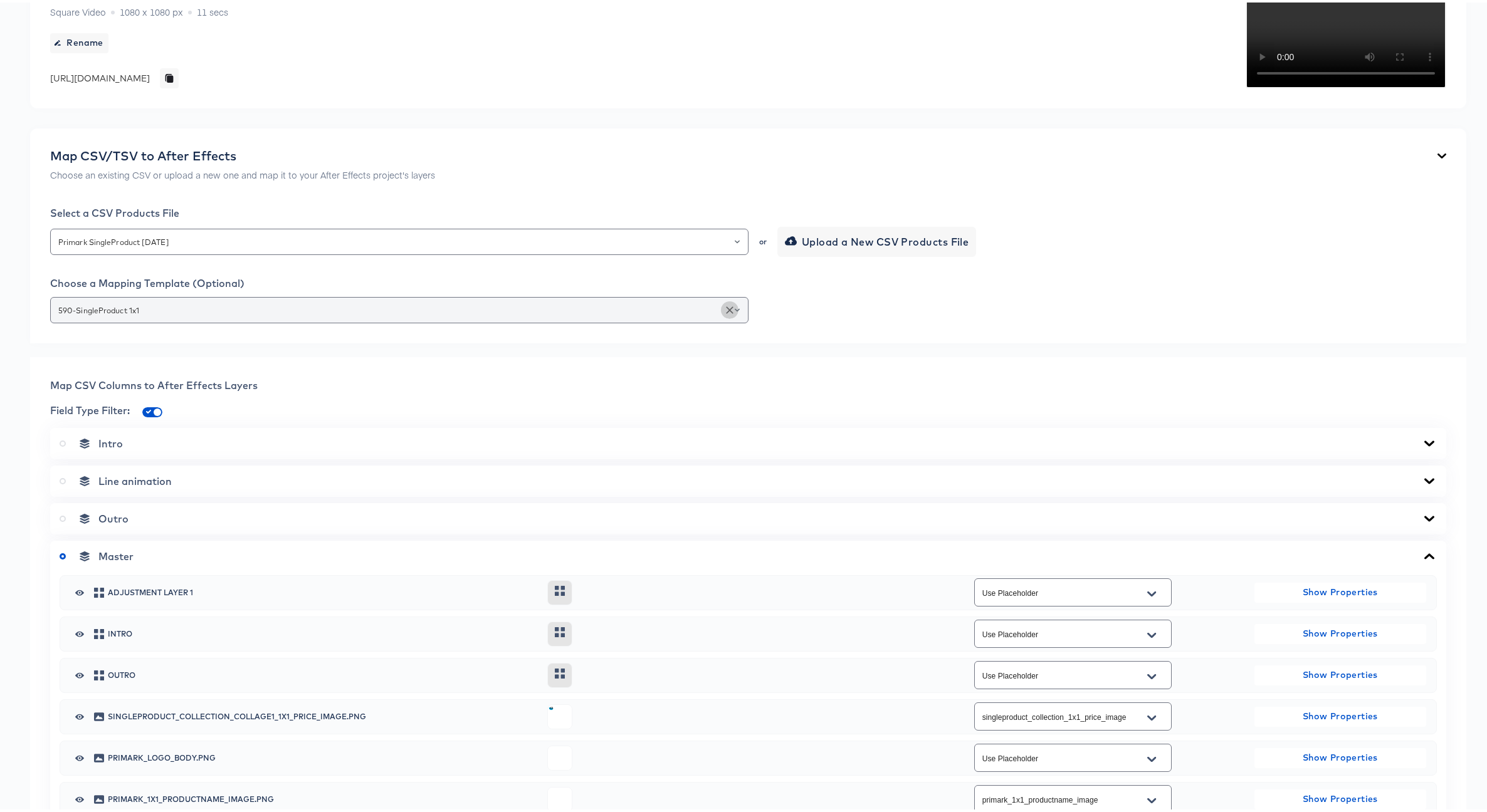
click at [726, 311] on icon "Clear" at bounding box center [730, 308] width 7 height 7
type input "Use Placeholder"
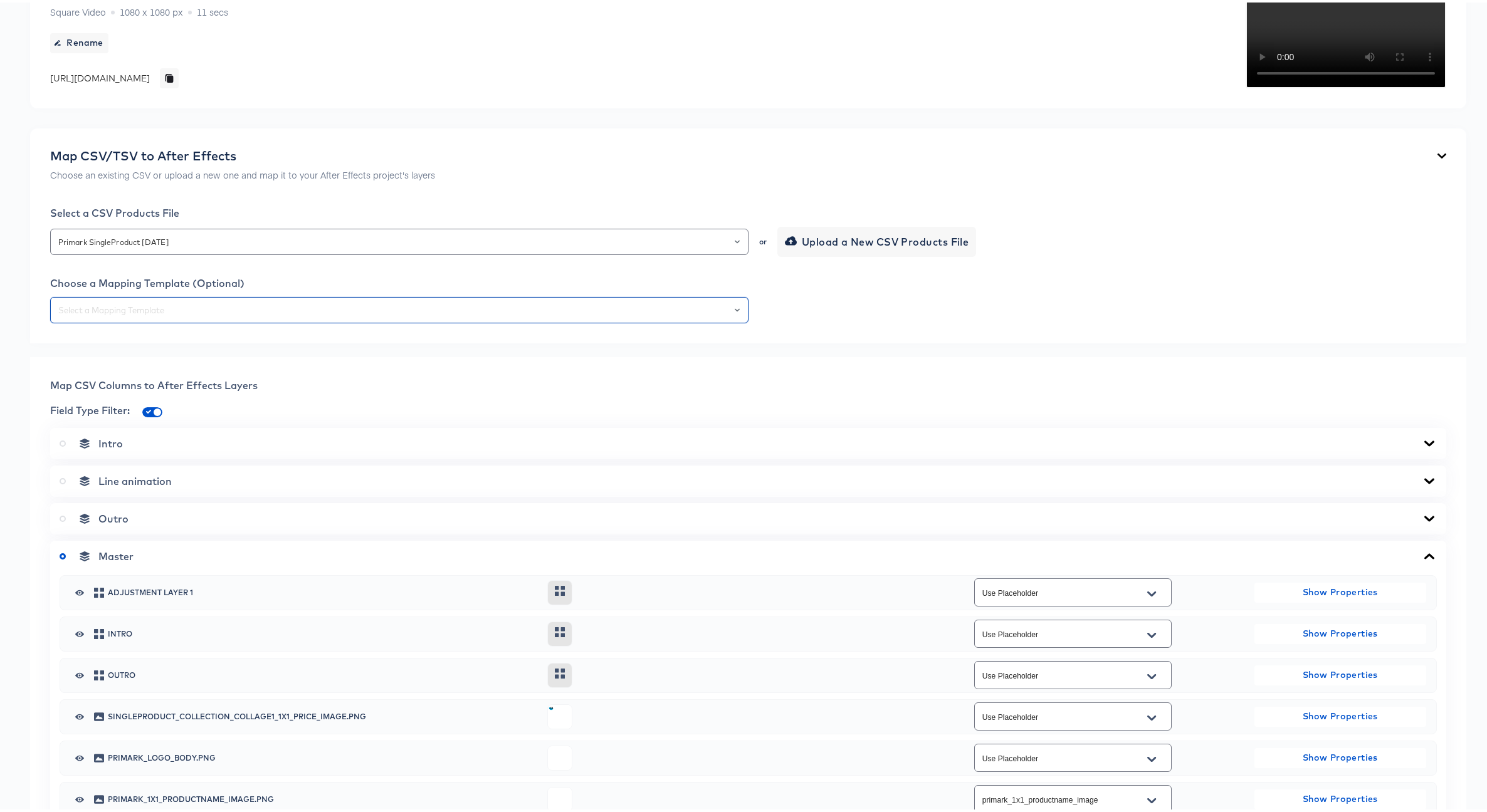
scroll to position [405, 0]
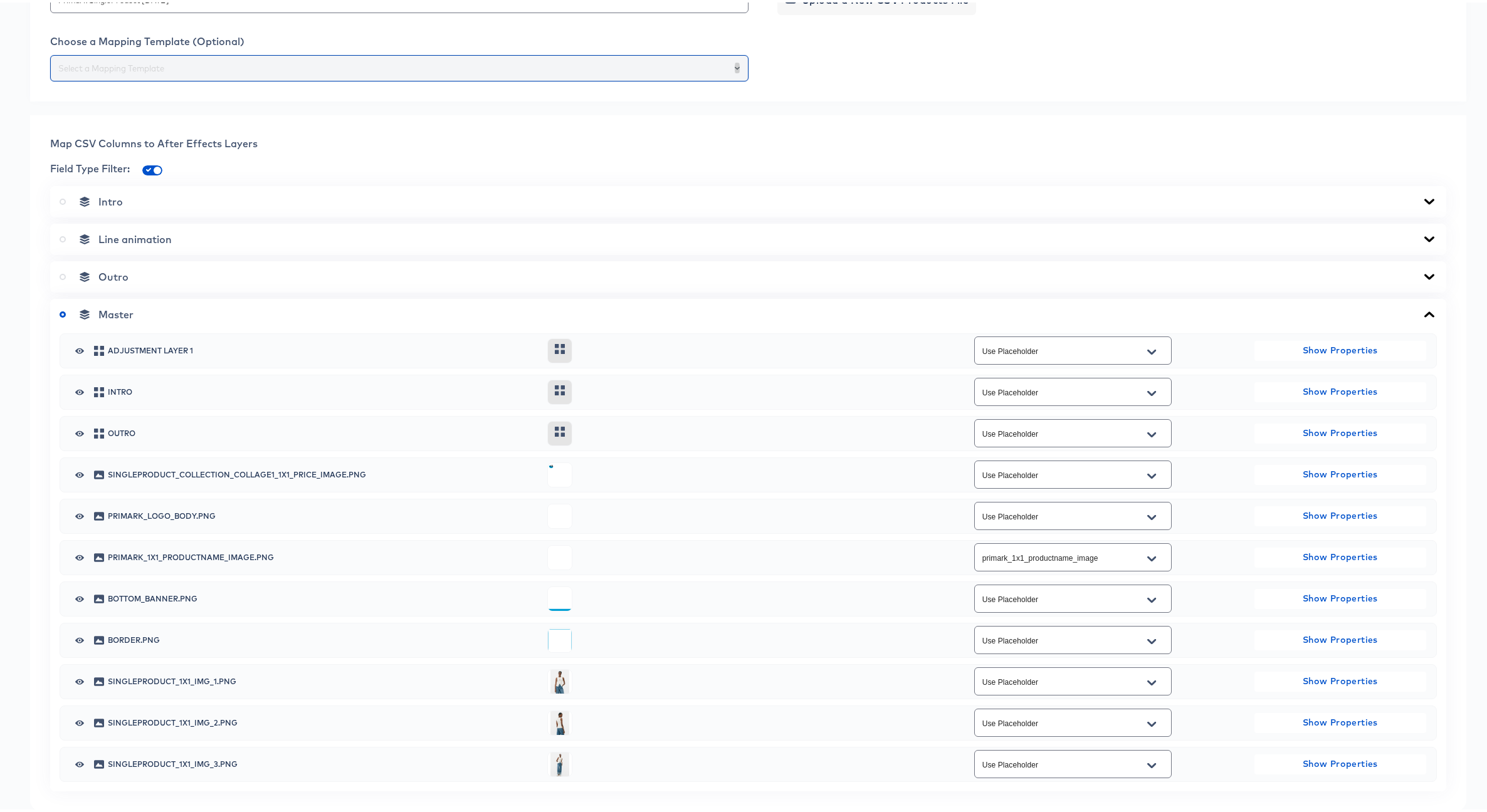
click at [734, 69] on icon "Open" at bounding box center [736, 65] width 5 height 5
click at [135, 203] on li "590-SingleProduct 1x1" at bounding box center [397, 207] width 691 height 20
type input "590-SingleProduct 1x1"
type input "singleproduct_collection_1x1_price_image"
type input "singleproduct_1x1_image_1"
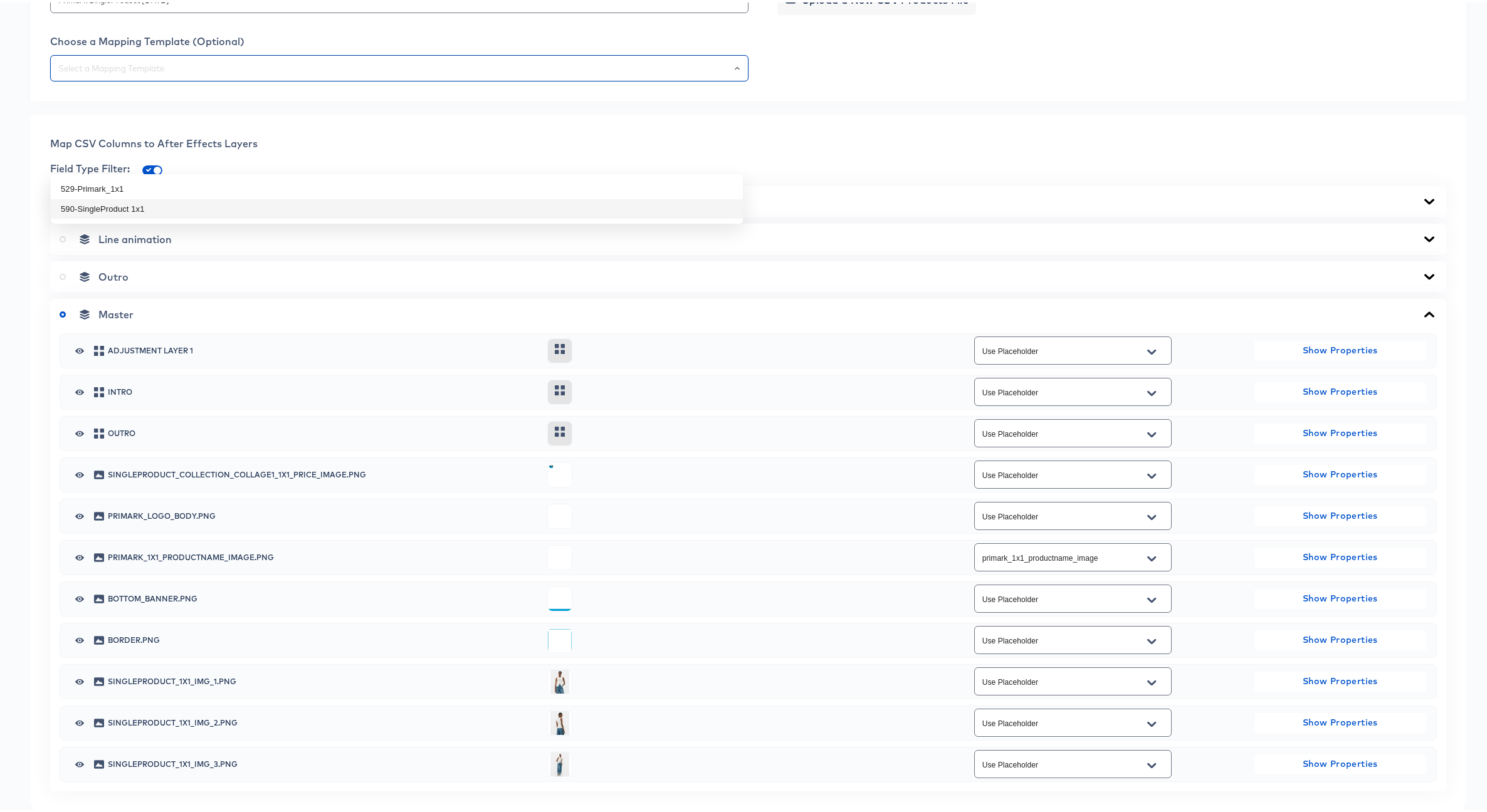
type input "singleproduct_1x1_image_2"
type input "singleproduct_1x1_image_3"
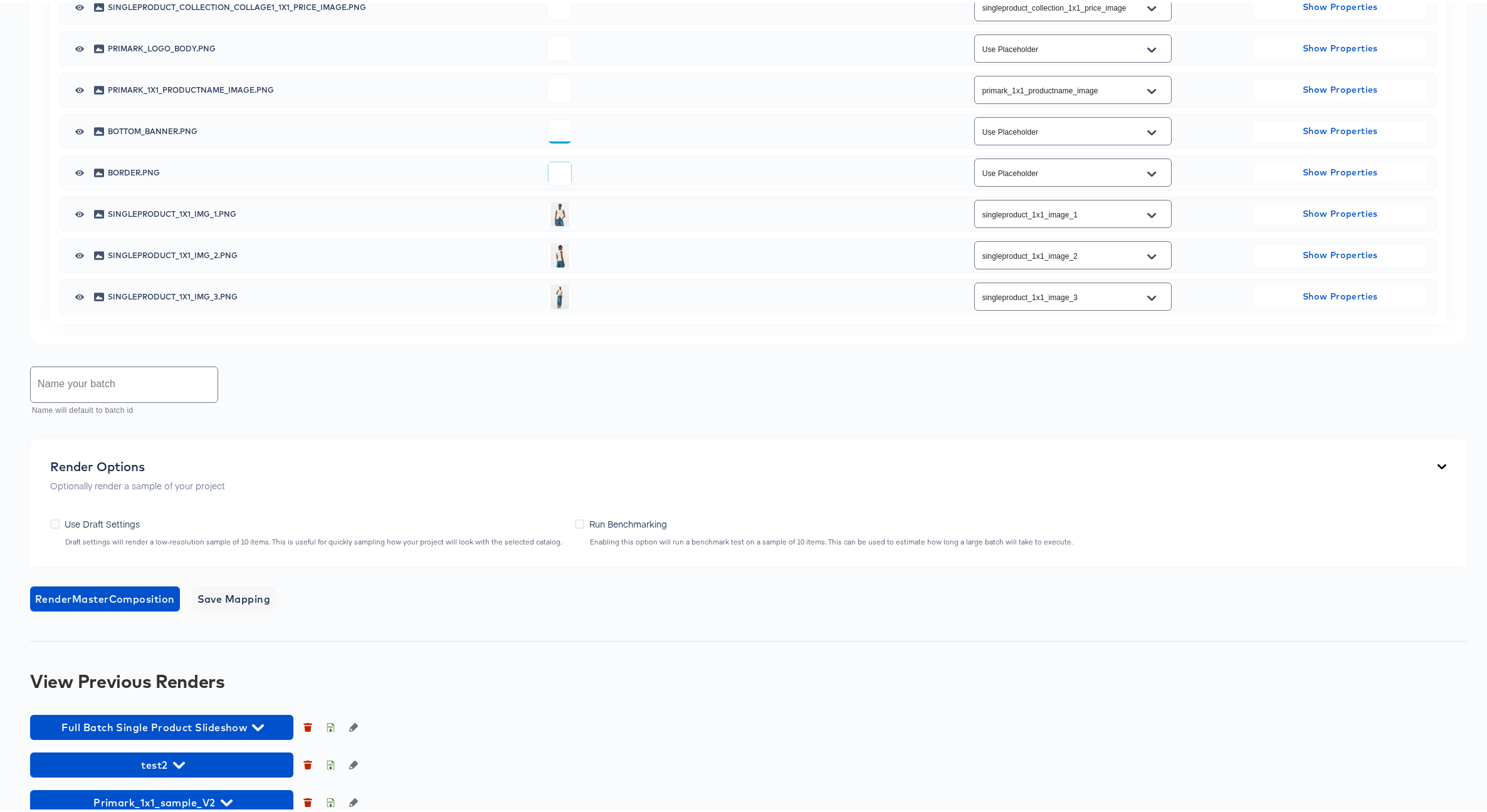
scroll to position [939, 0]
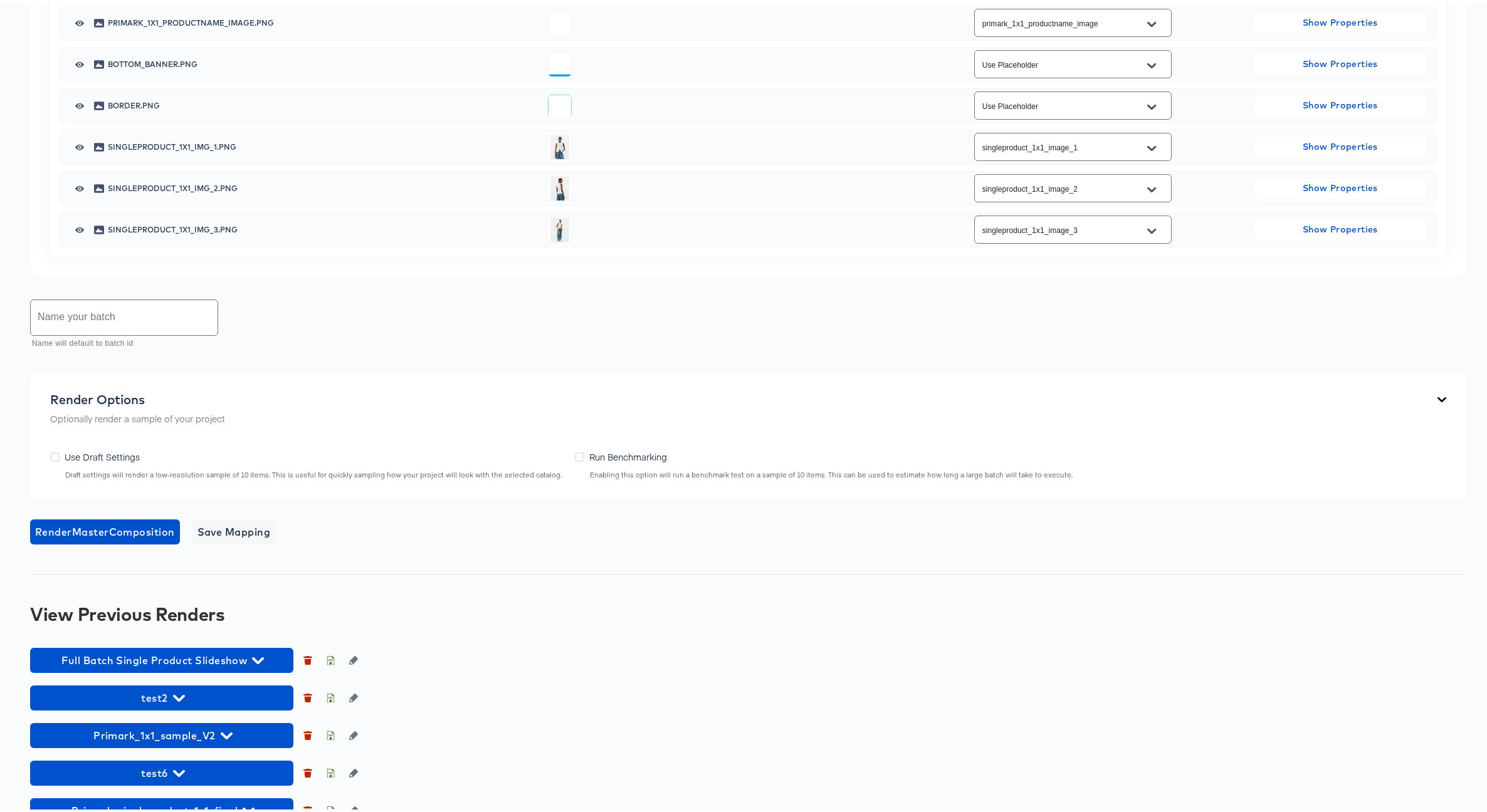
click at [74, 333] on input "text" at bounding box center [124, 315] width 187 height 35
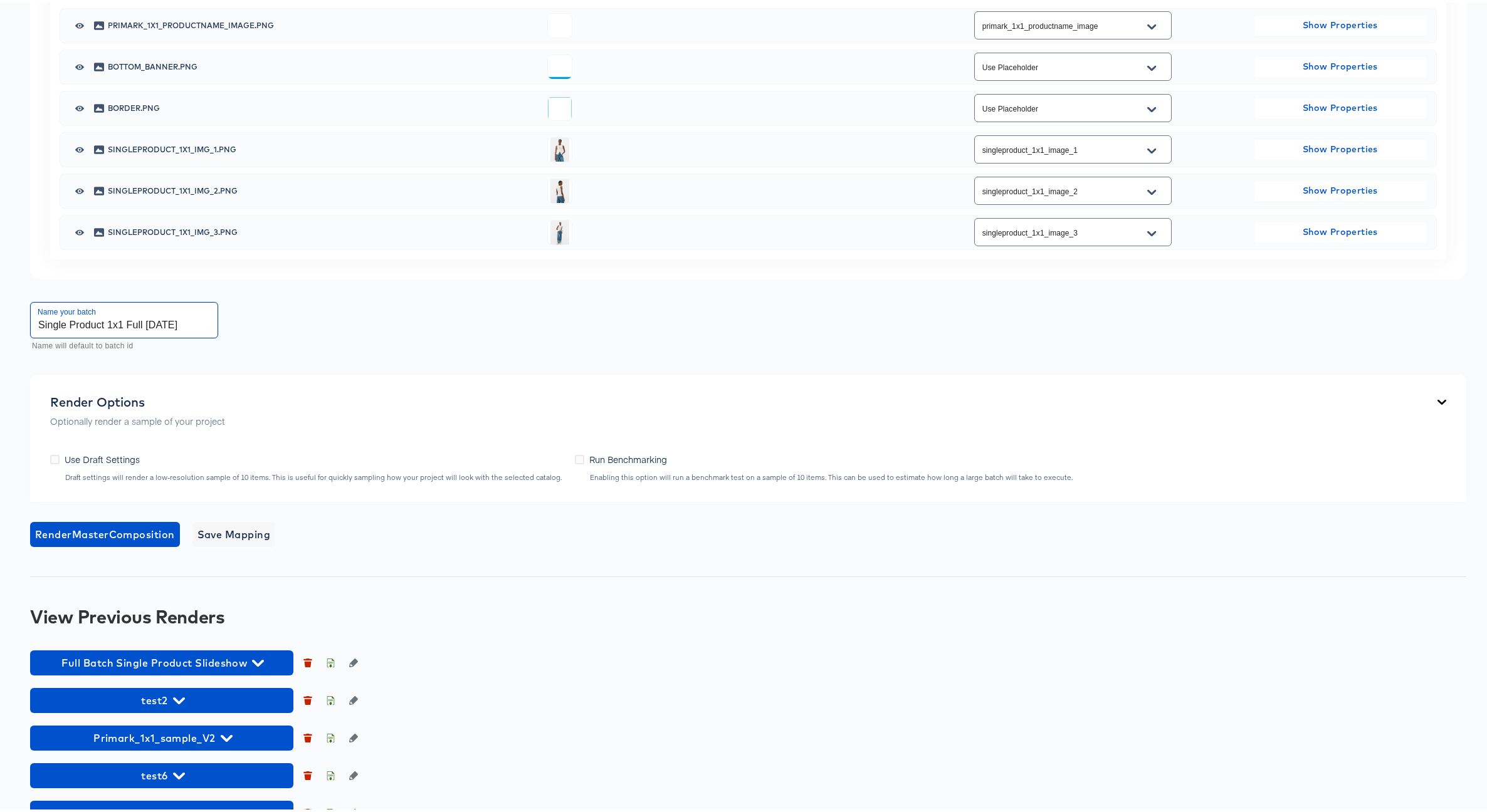
scroll to position [936, 0]
type input "Single Product 1x1 Full Oct9 2025"
drag, startPoint x: 84, startPoint y: 617, endPoint x: 95, endPoint y: 618, distance: 11.0
click at [85, 541] on span "Render Master Composition" at bounding box center [105, 531] width 139 height 18
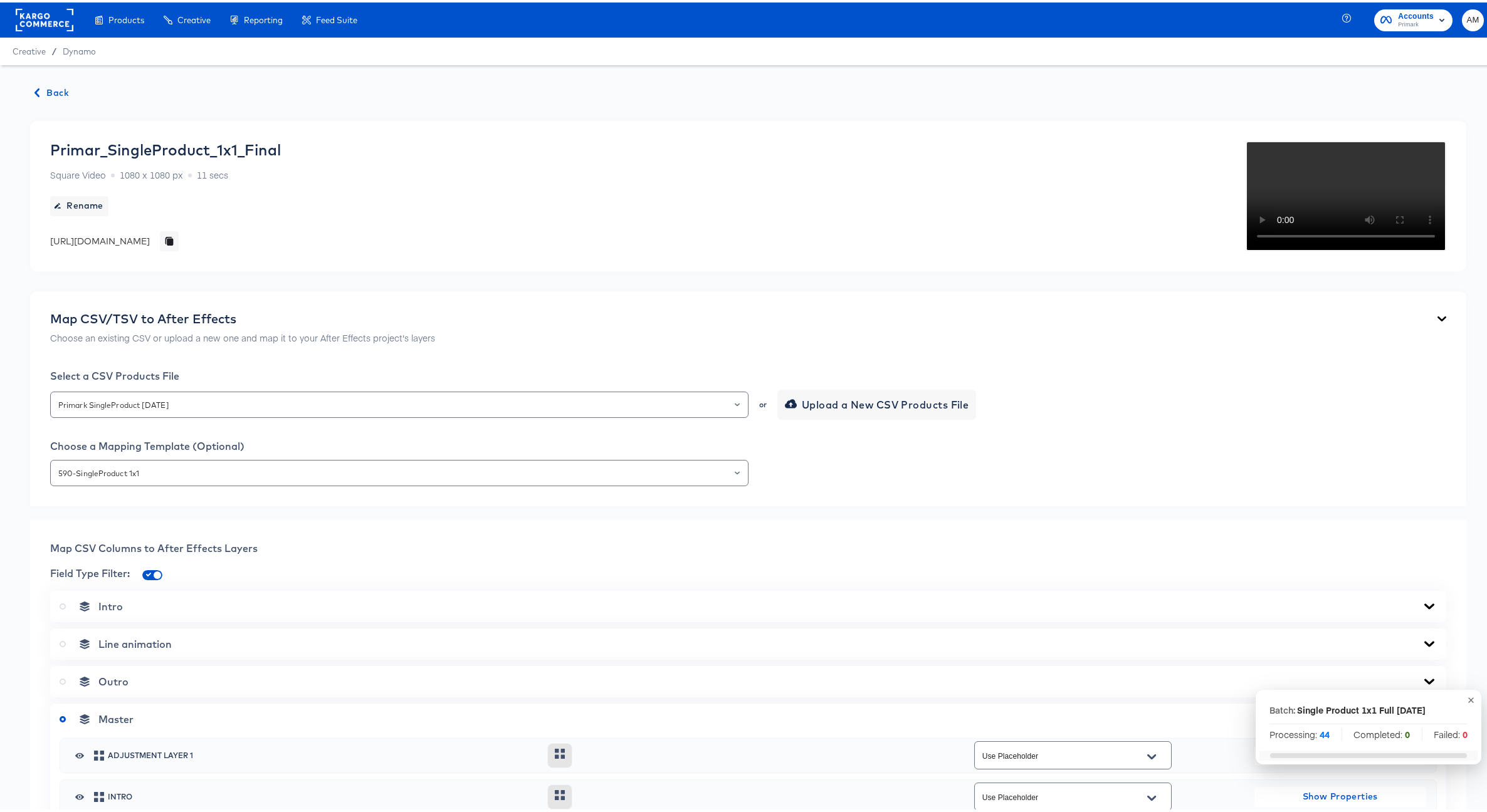
scroll to position [0, 0]
click at [47, 89] on span "Back" at bounding box center [52, 90] width 33 height 16
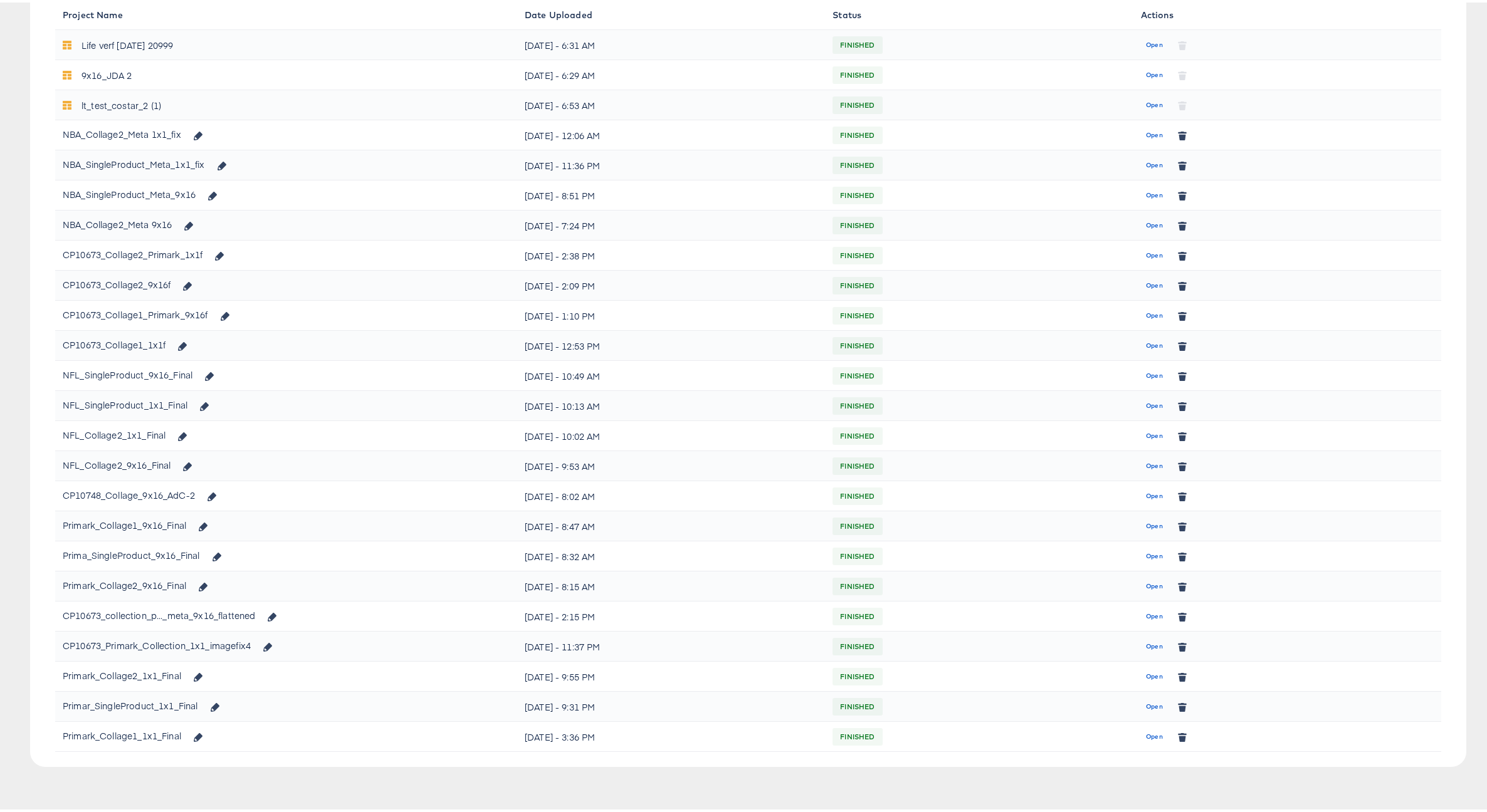
scroll to position [196, 0]
click at [1146, 555] on span "Open" at bounding box center [1154, 553] width 17 height 11
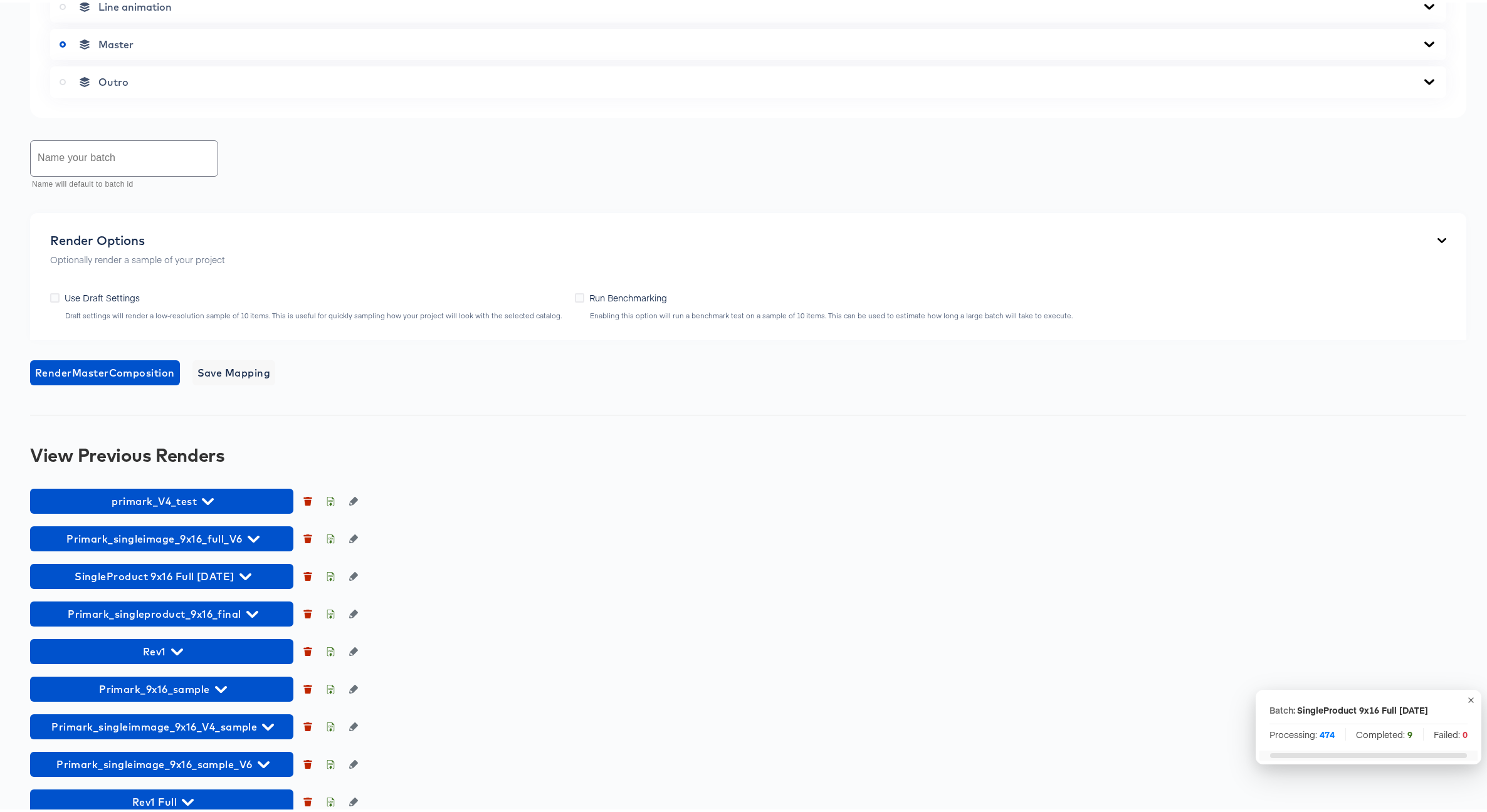
scroll to position [899, 0]
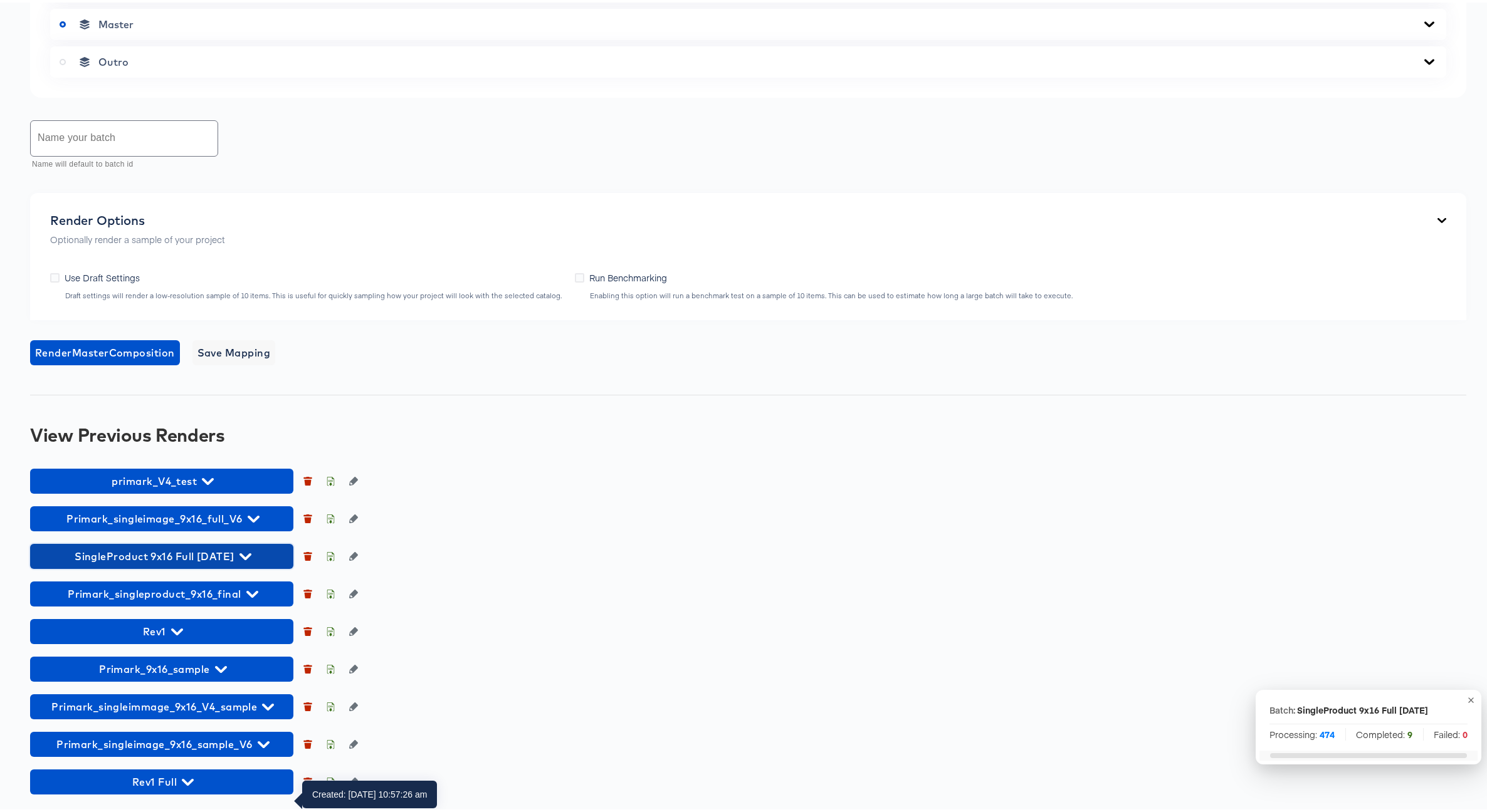
click at [251, 554] on icon "button" at bounding box center [245, 554] width 12 height 7
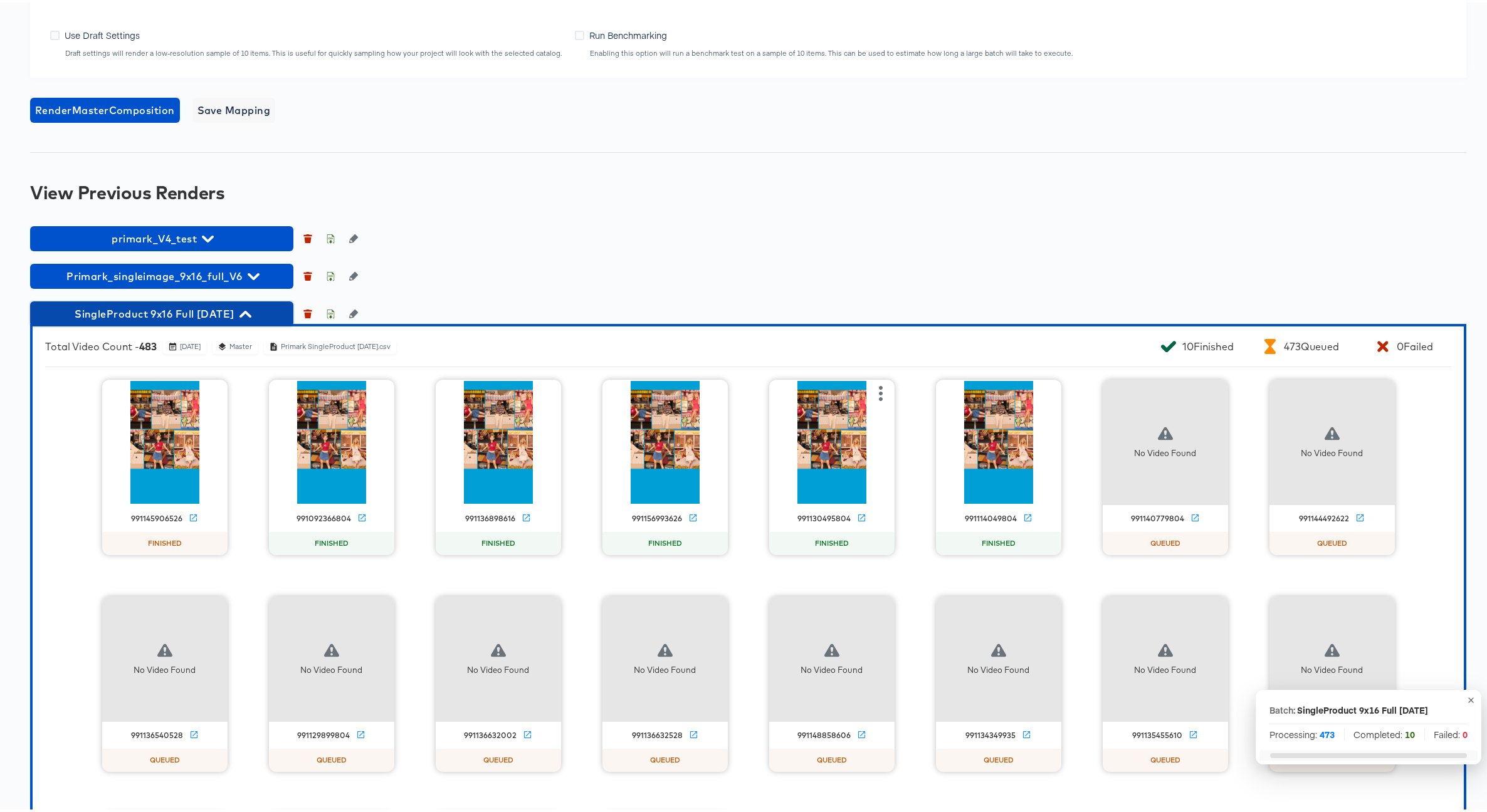
click at [251, 318] on icon "button" at bounding box center [245, 311] width 12 height 12
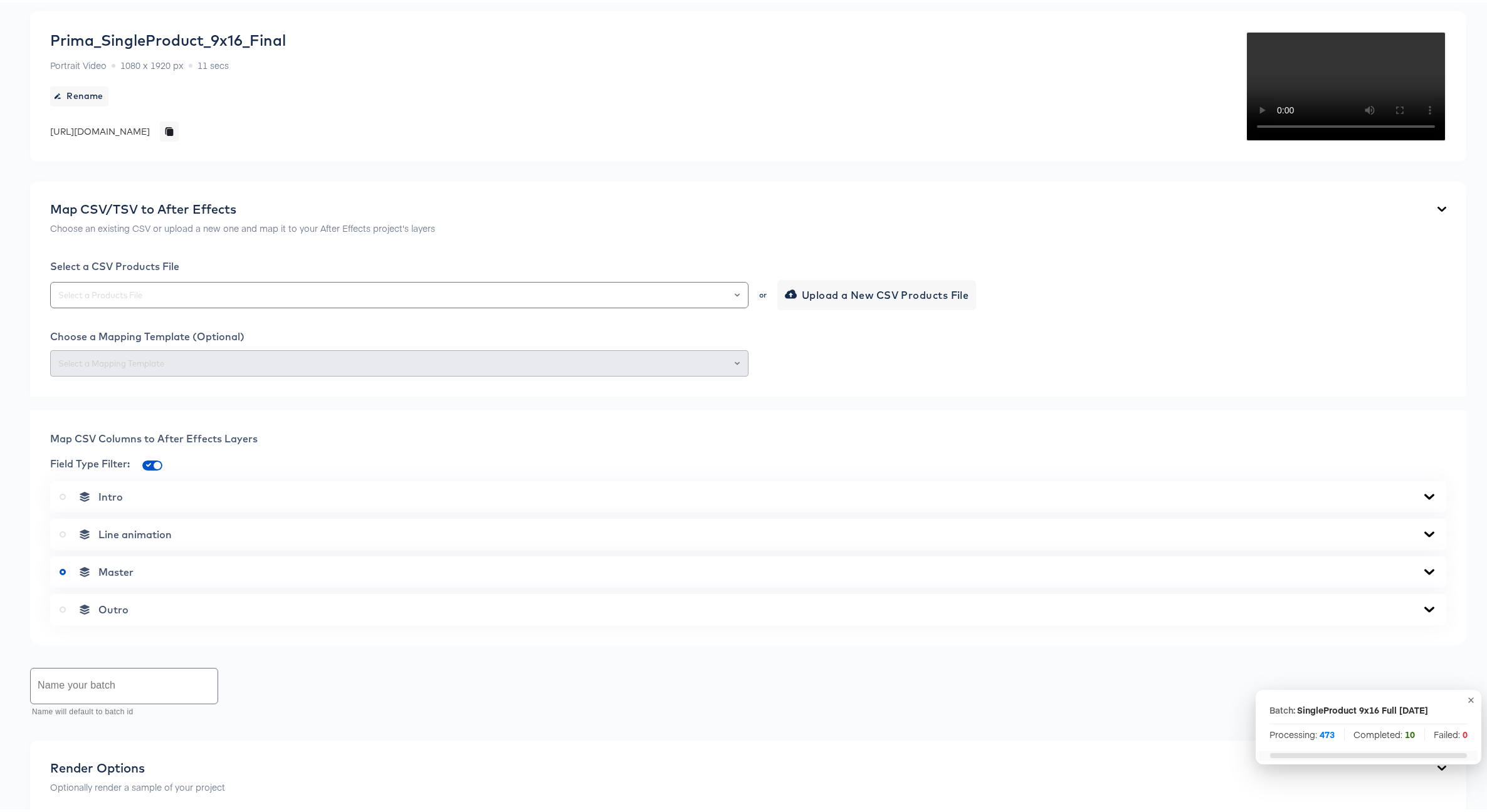
scroll to position [0, 0]
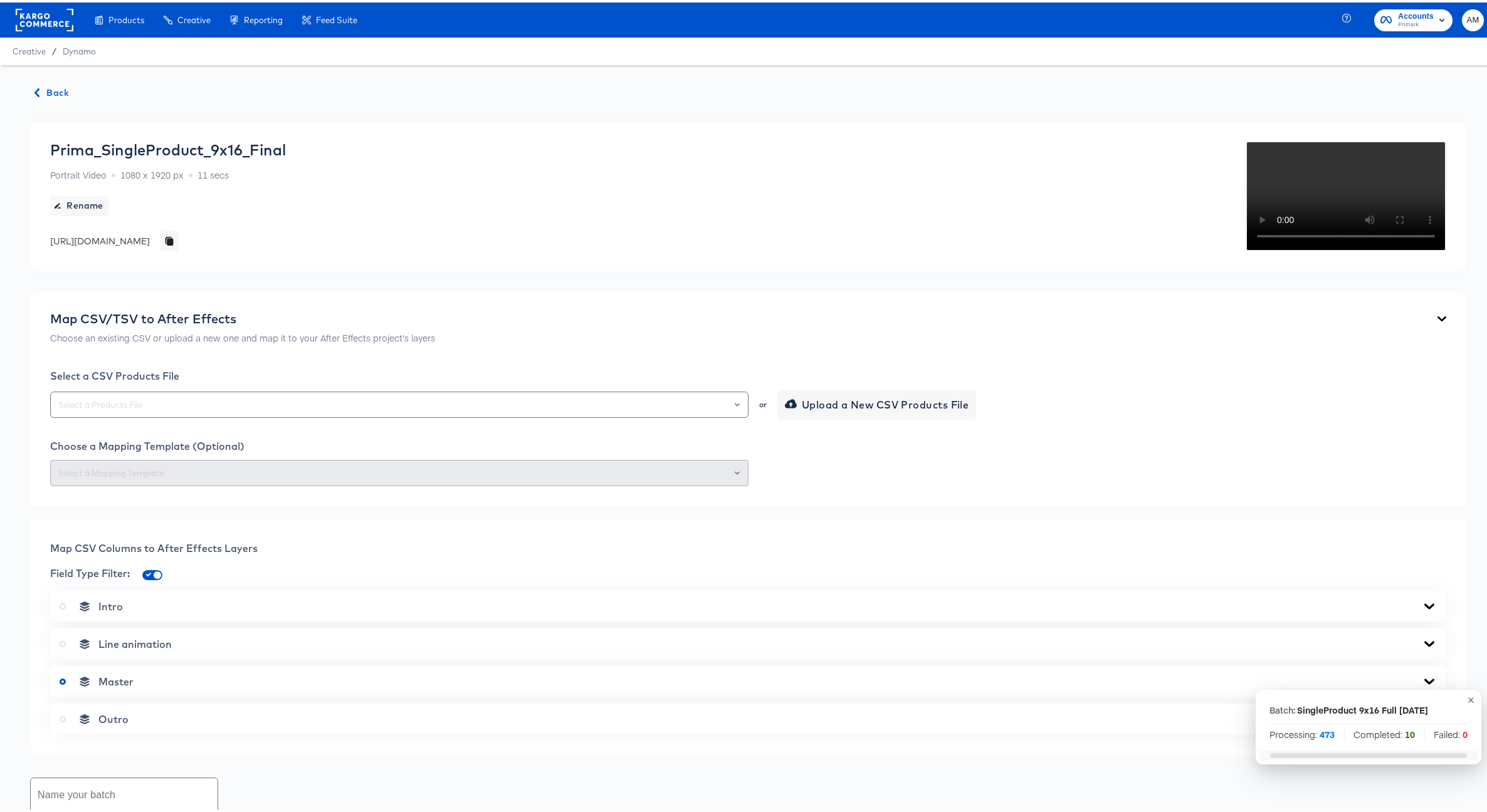
click at [45, 89] on span "Back" at bounding box center [52, 90] width 33 height 16
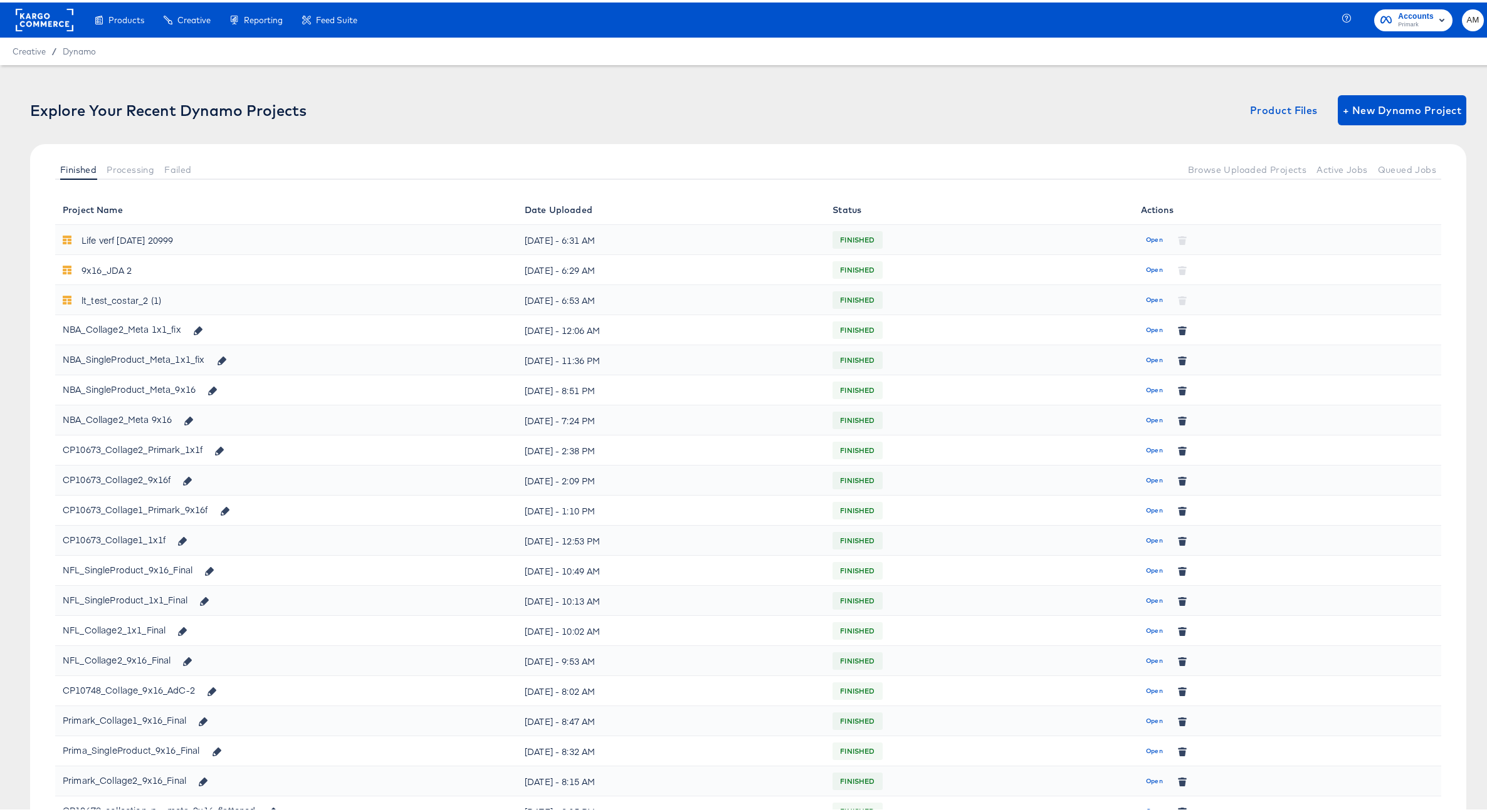
click at [1151, 328] on span "Open" at bounding box center [1154, 328] width 17 height 11
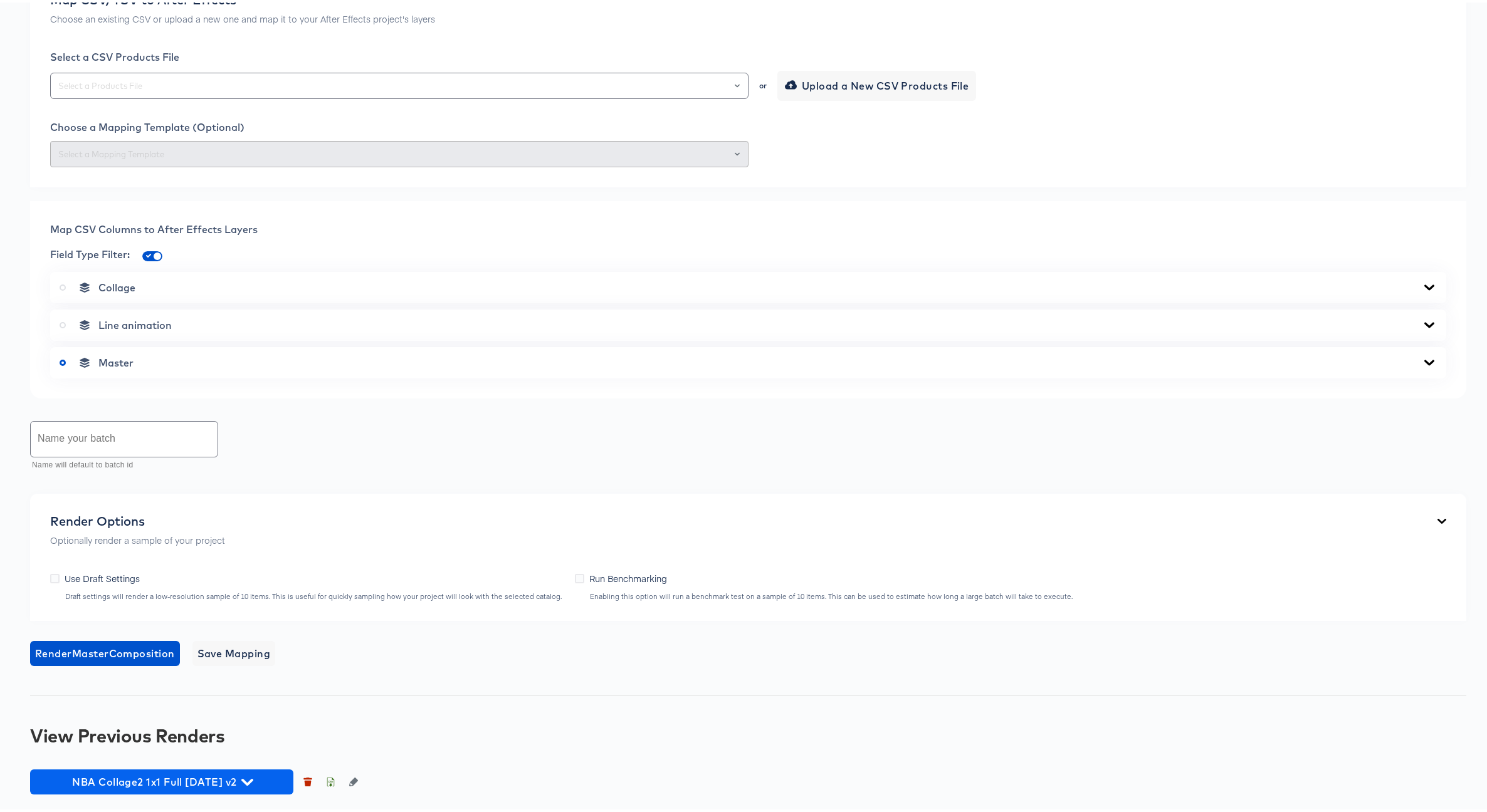
scroll to position [409, 0]
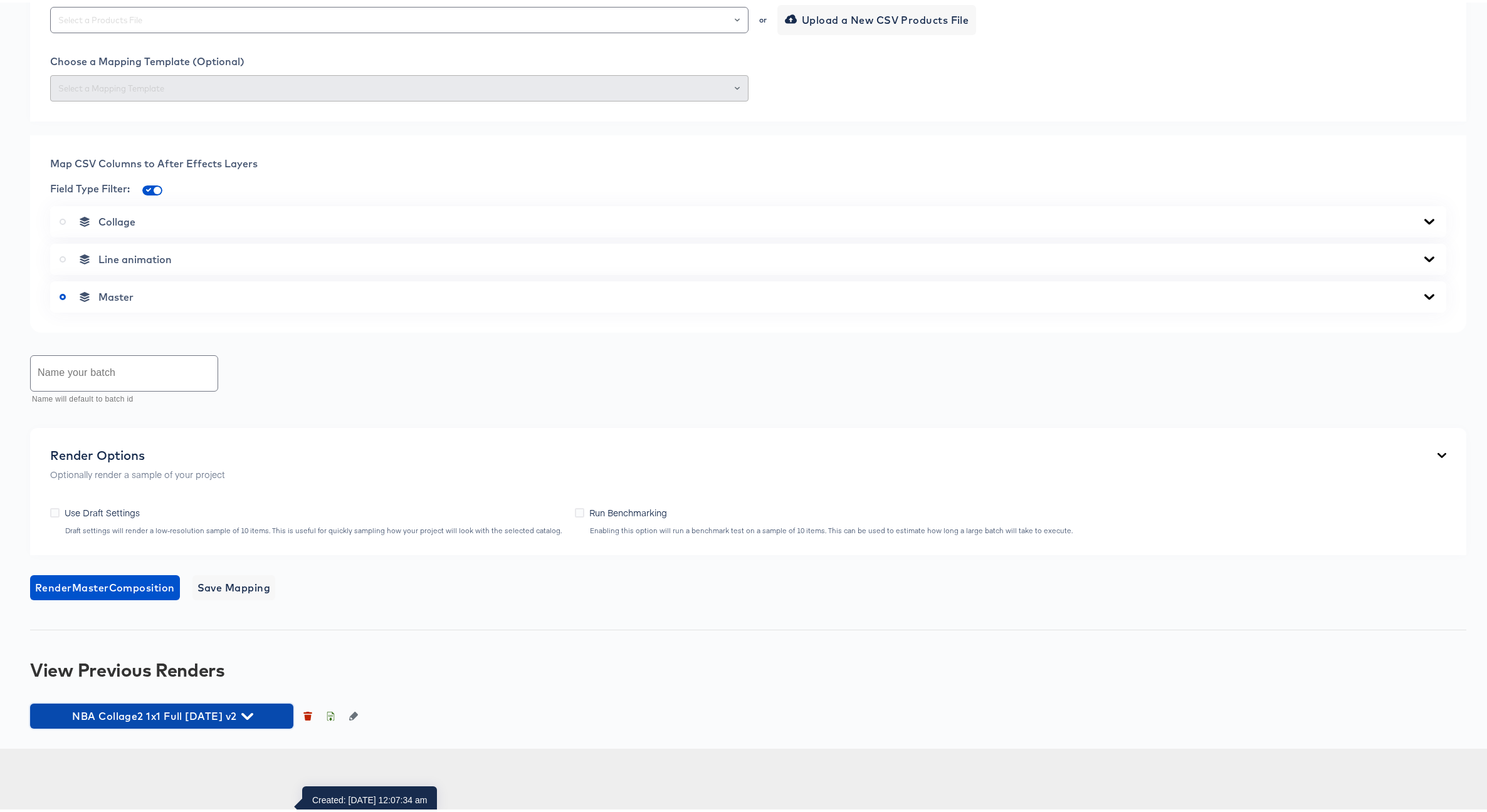
click at [253, 720] on icon "button" at bounding box center [247, 714] width 12 height 12
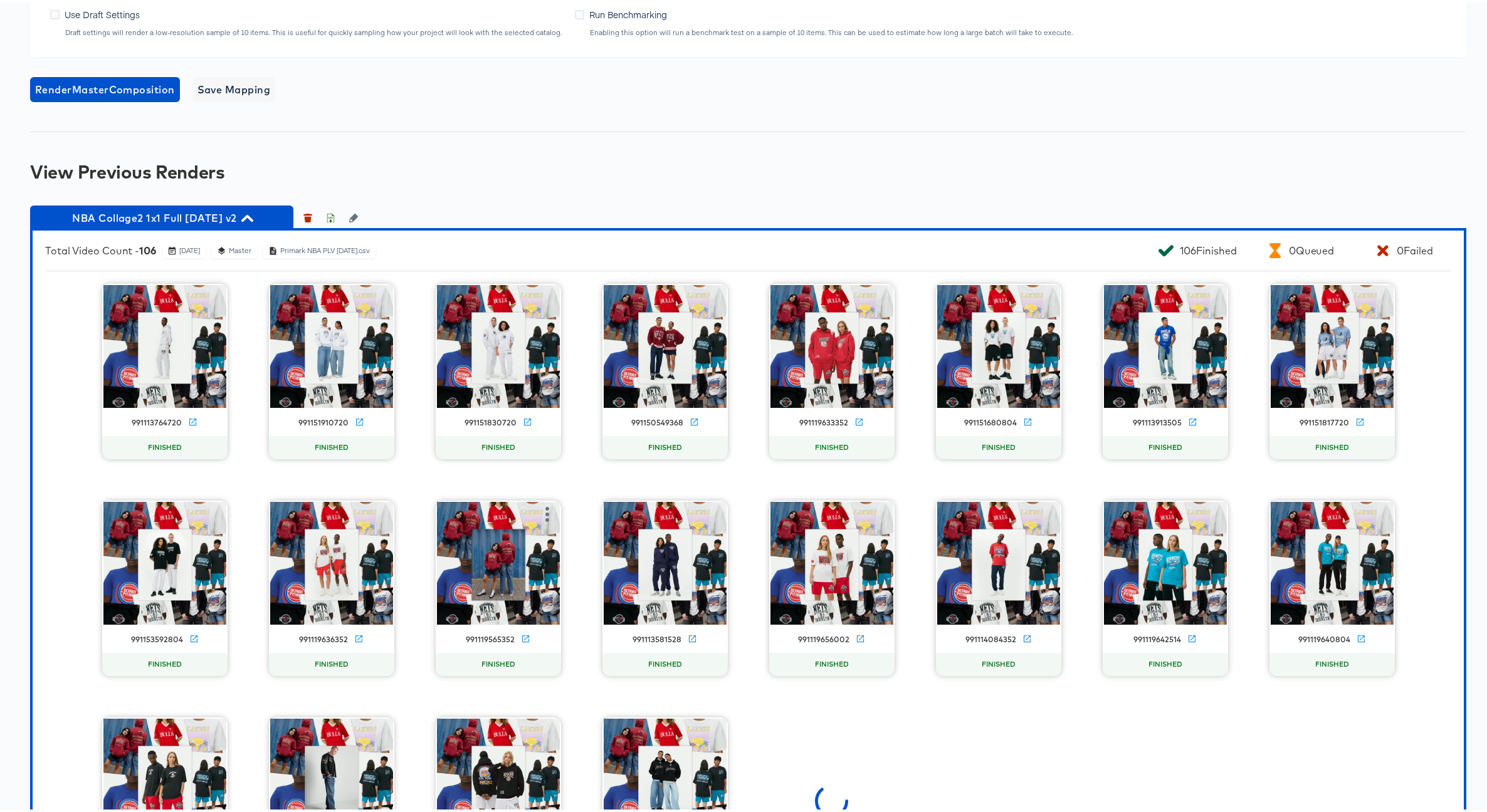
scroll to position [976, 0]
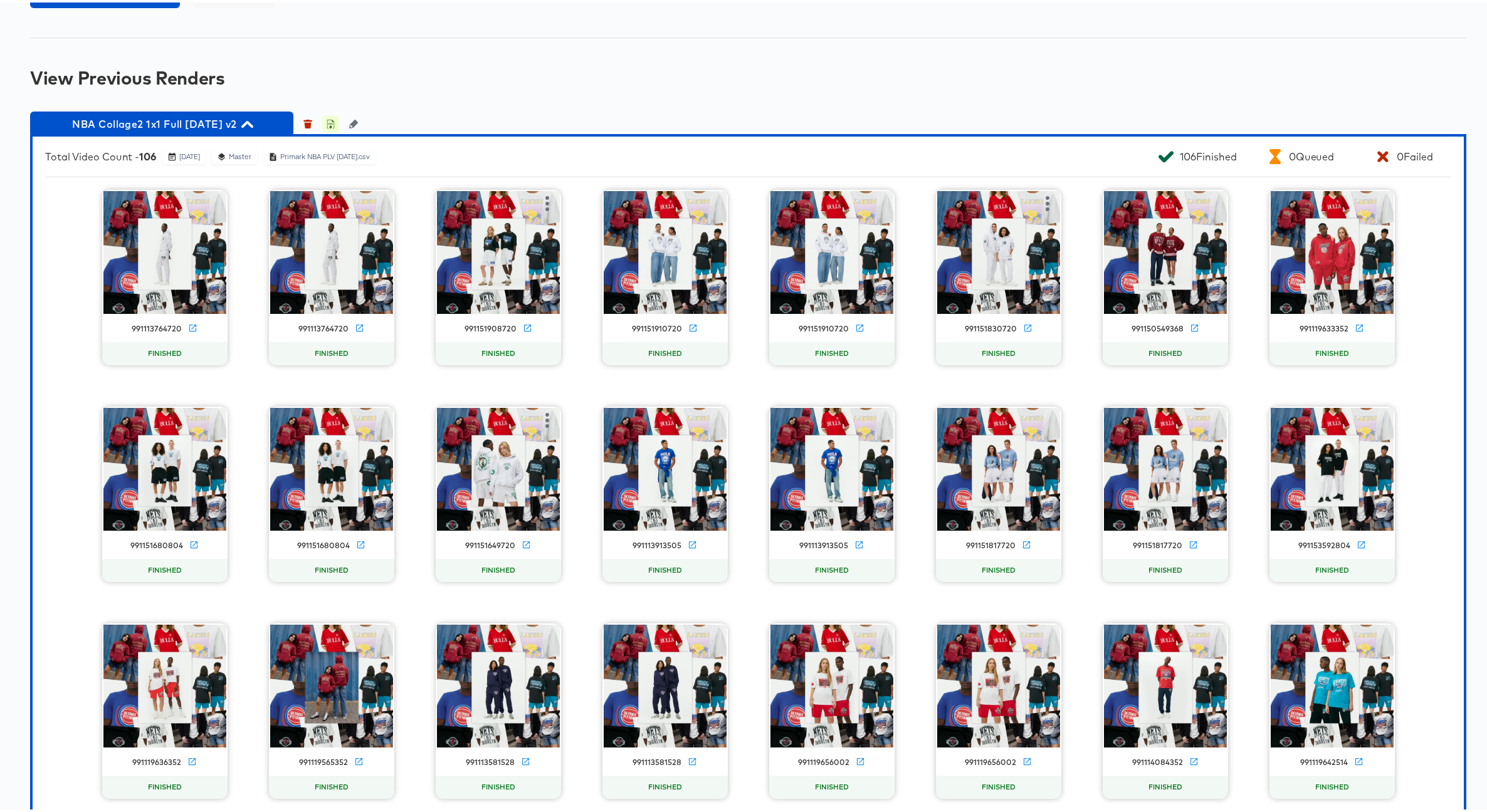
click at [329, 126] on icon "button" at bounding box center [330, 121] width 8 height 8
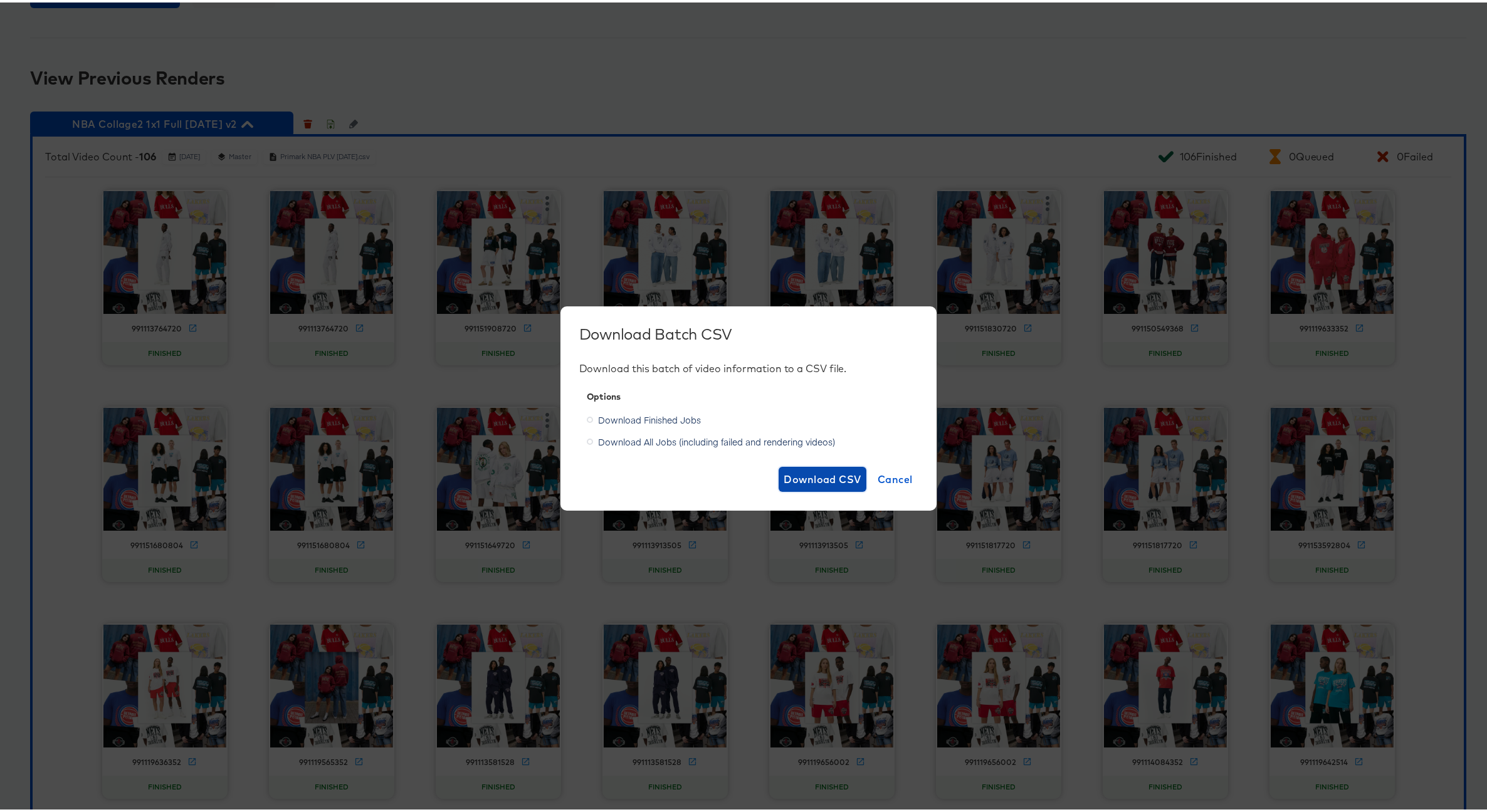
click at [813, 478] on span "Download CSV" at bounding box center [822, 477] width 78 height 18
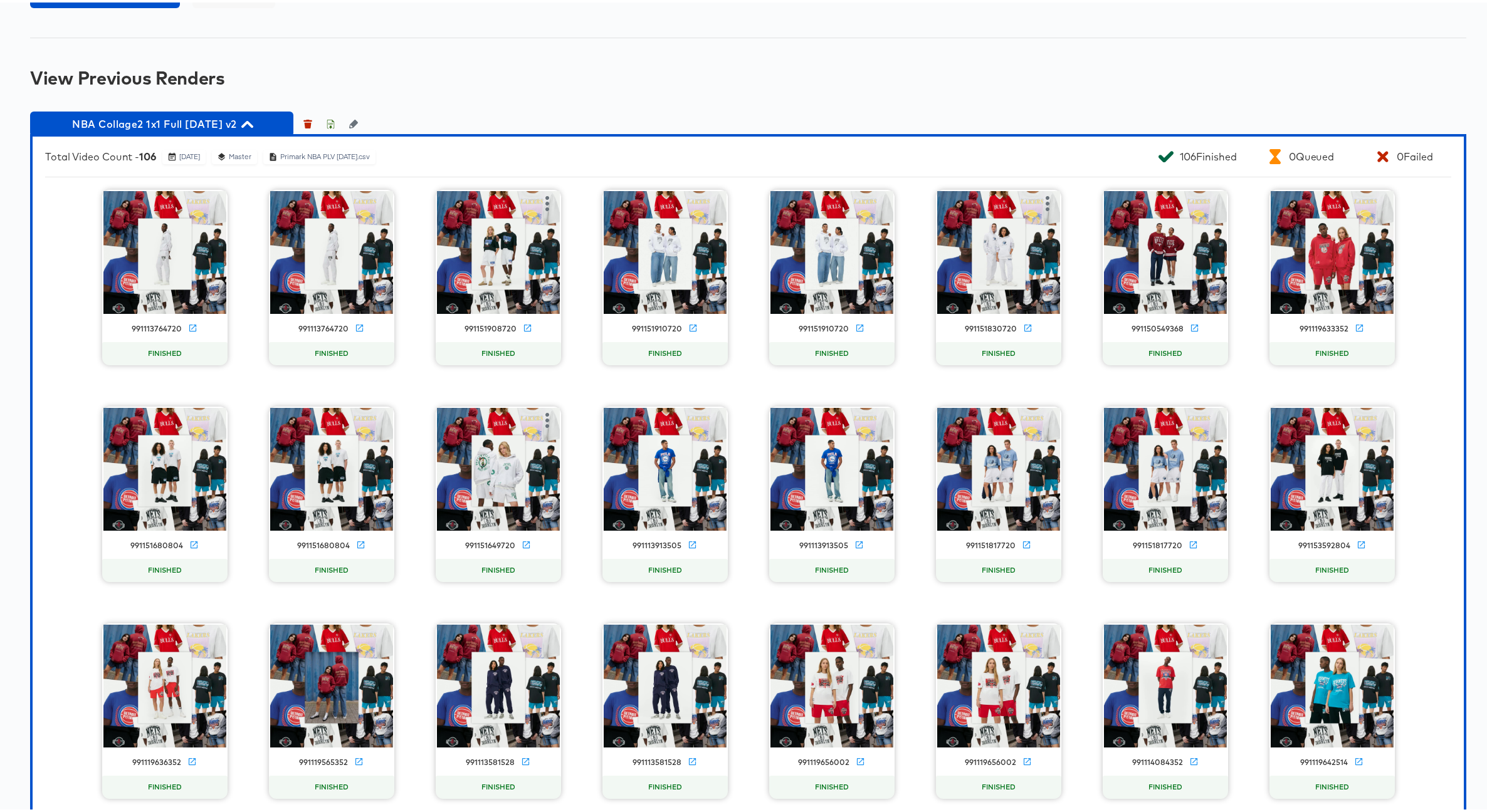
click at [511, 85] on div "View Previous Renders" at bounding box center [747, 75] width 1436 height 20
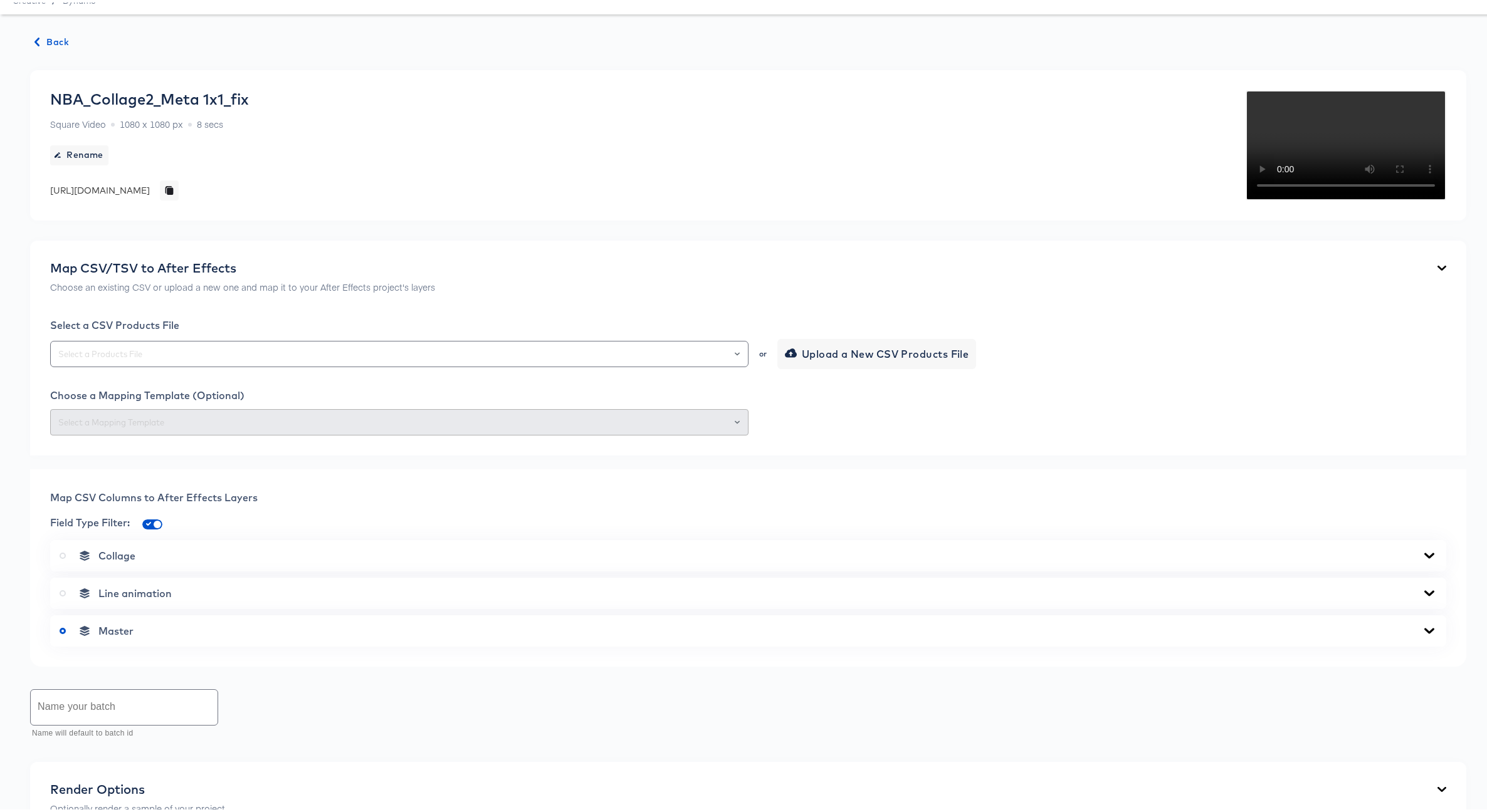
scroll to position [0, 0]
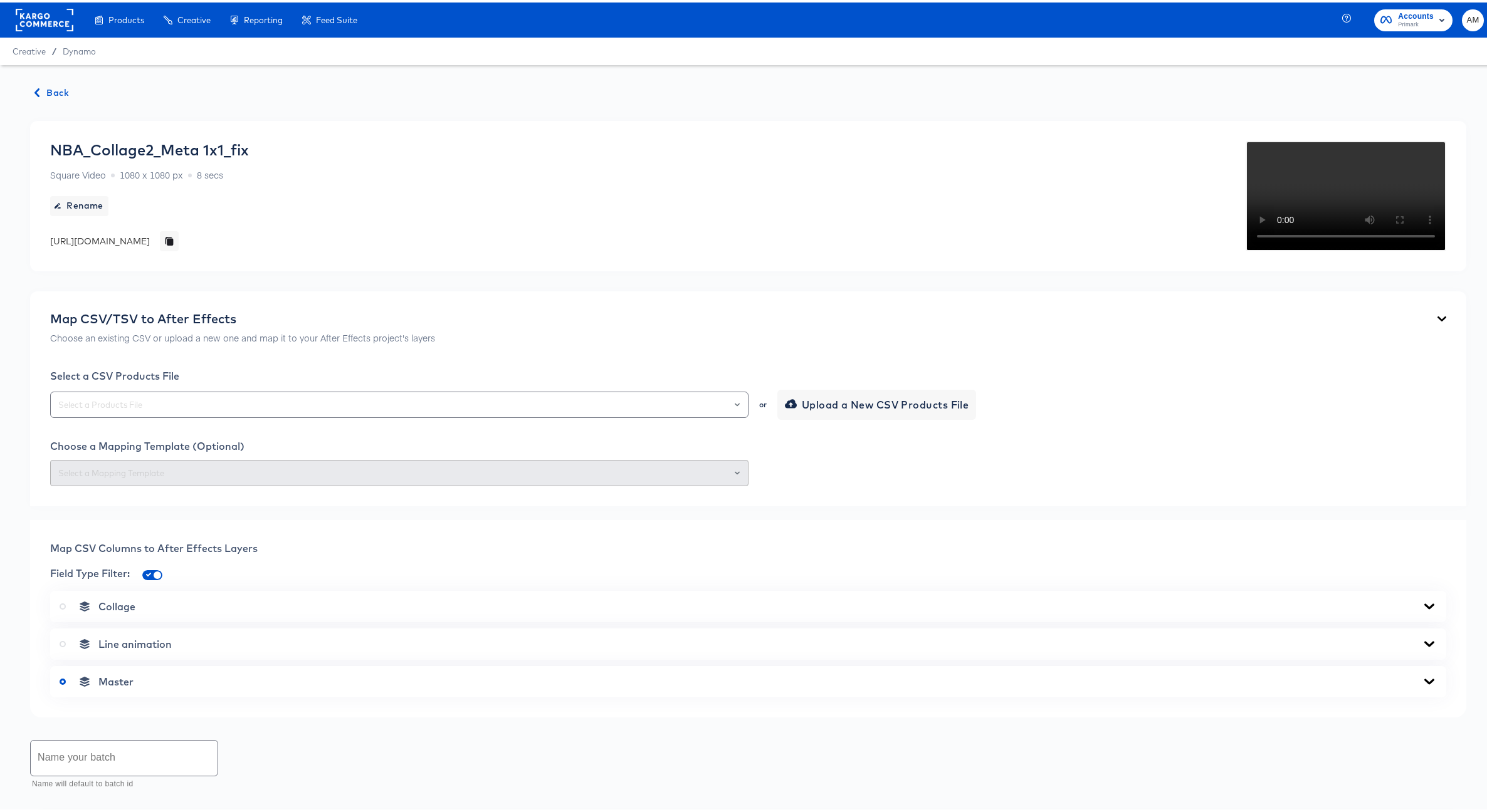
click at [11, 5] on div "Products Products Product Catalogs Enhance Your Product Catalog, Map Them to Pu…" at bounding box center [183, 18] width 366 height 35
click at [35, 20] on rect at bounding box center [45, 18] width 58 height 22
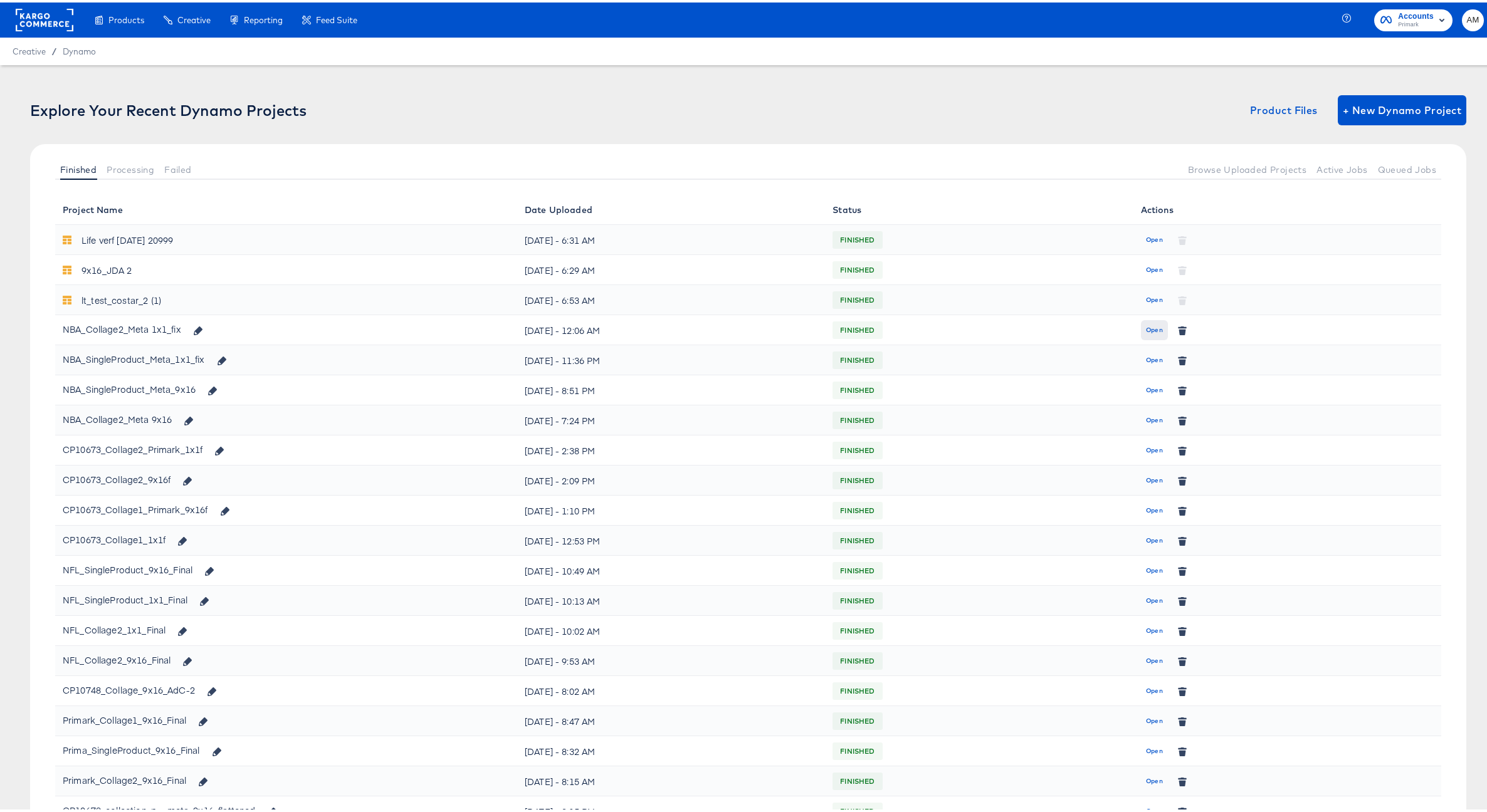
click at [1151, 326] on span "Open" at bounding box center [1154, 328] width 17 height 11
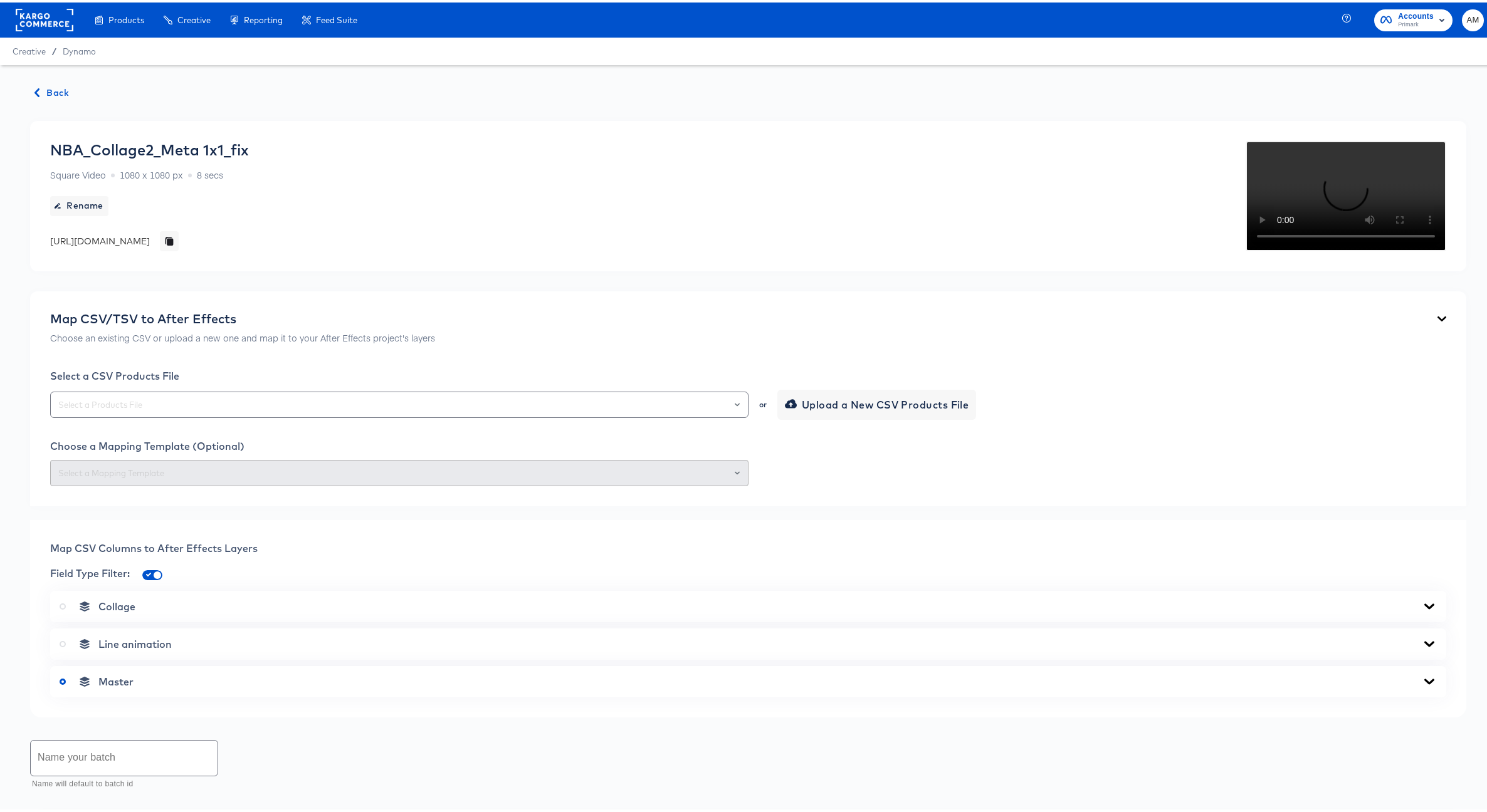
drag, startPoint x: 709, startPoint y: 239, endPoint x: 46, endPoint y: 238, distance: 663.0
click at [46, 238] on div "NBA_Collage2_Meta 1x1_fix Square Video 1080 x 1080 px 8 secs Rename [URL][DOMAI…" at bounding box center [747, 193] width 1436 height 151
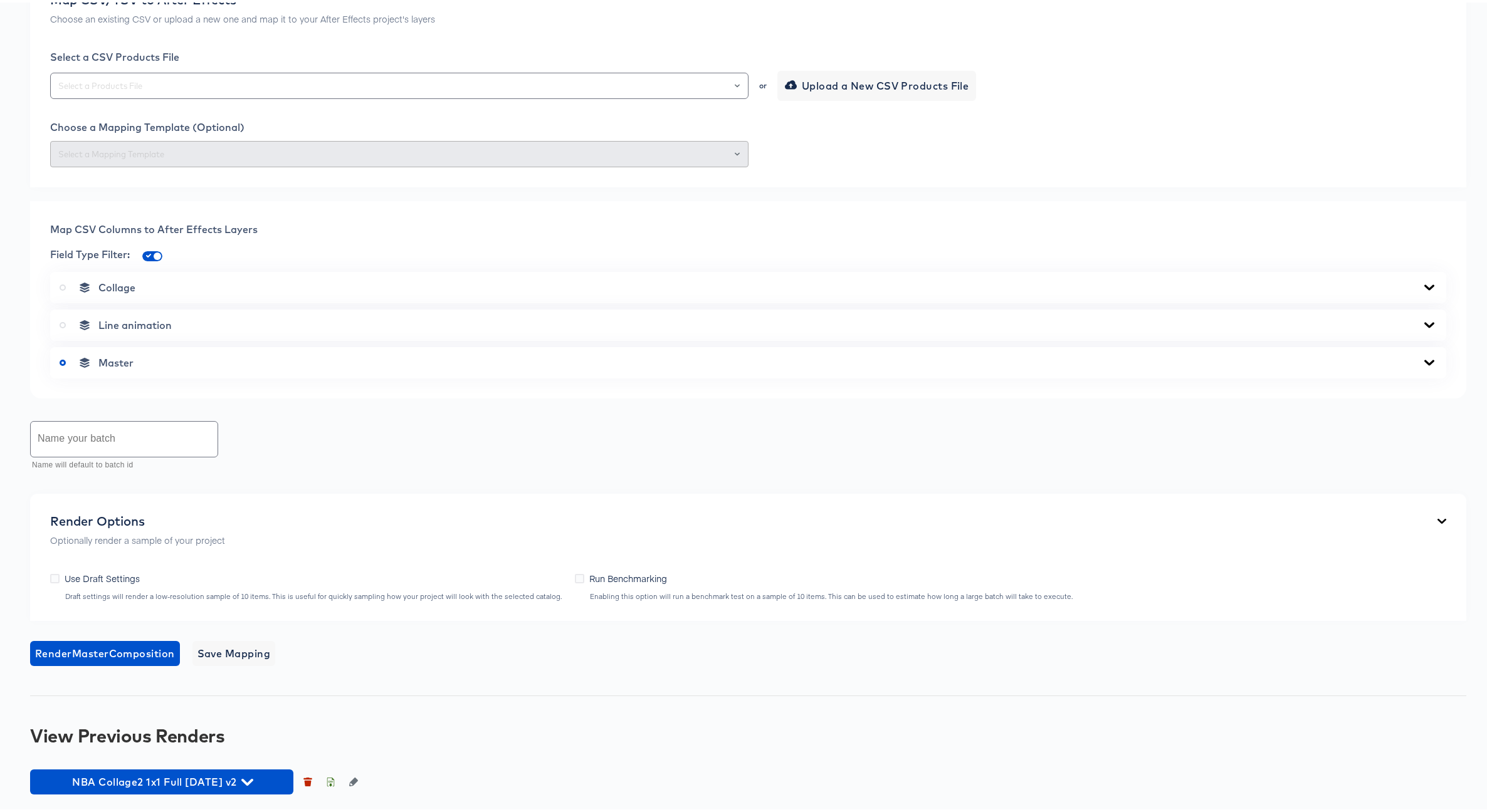
scroll to position [409, 0]
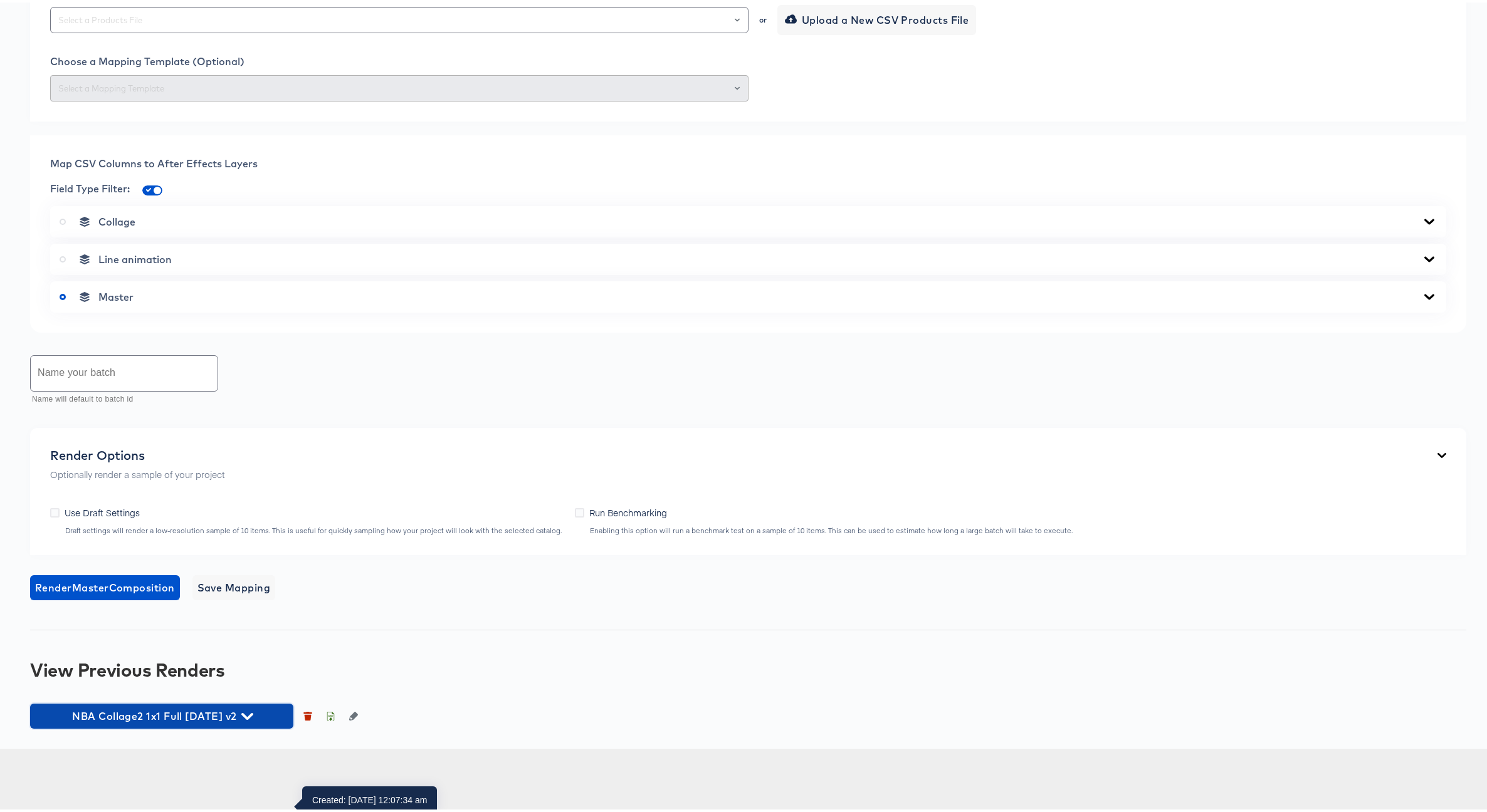
click at [253, 717] on icon "button" at bounding box center [247, 714] width 12 height 7
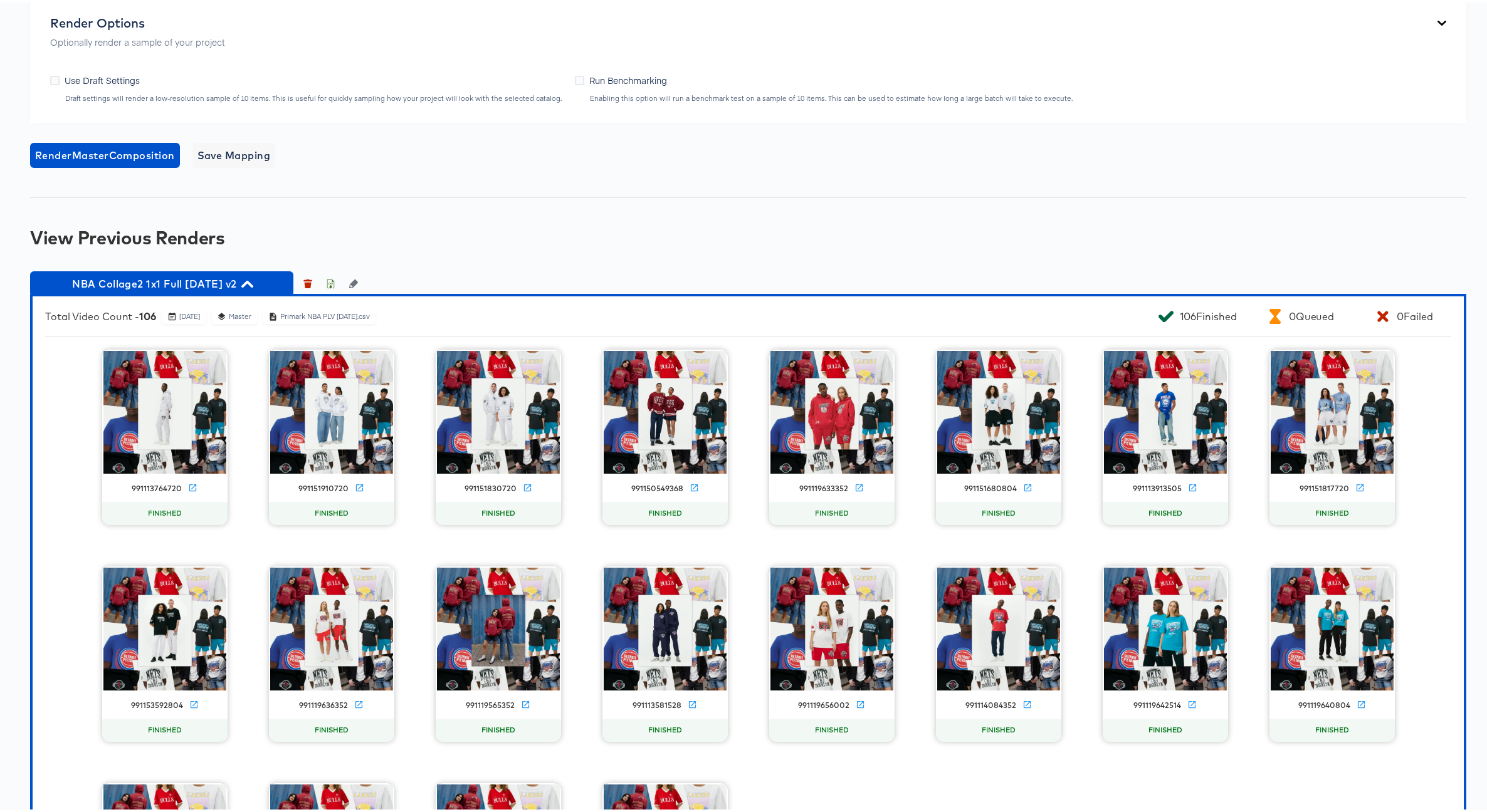
scroll to position [822, 0]
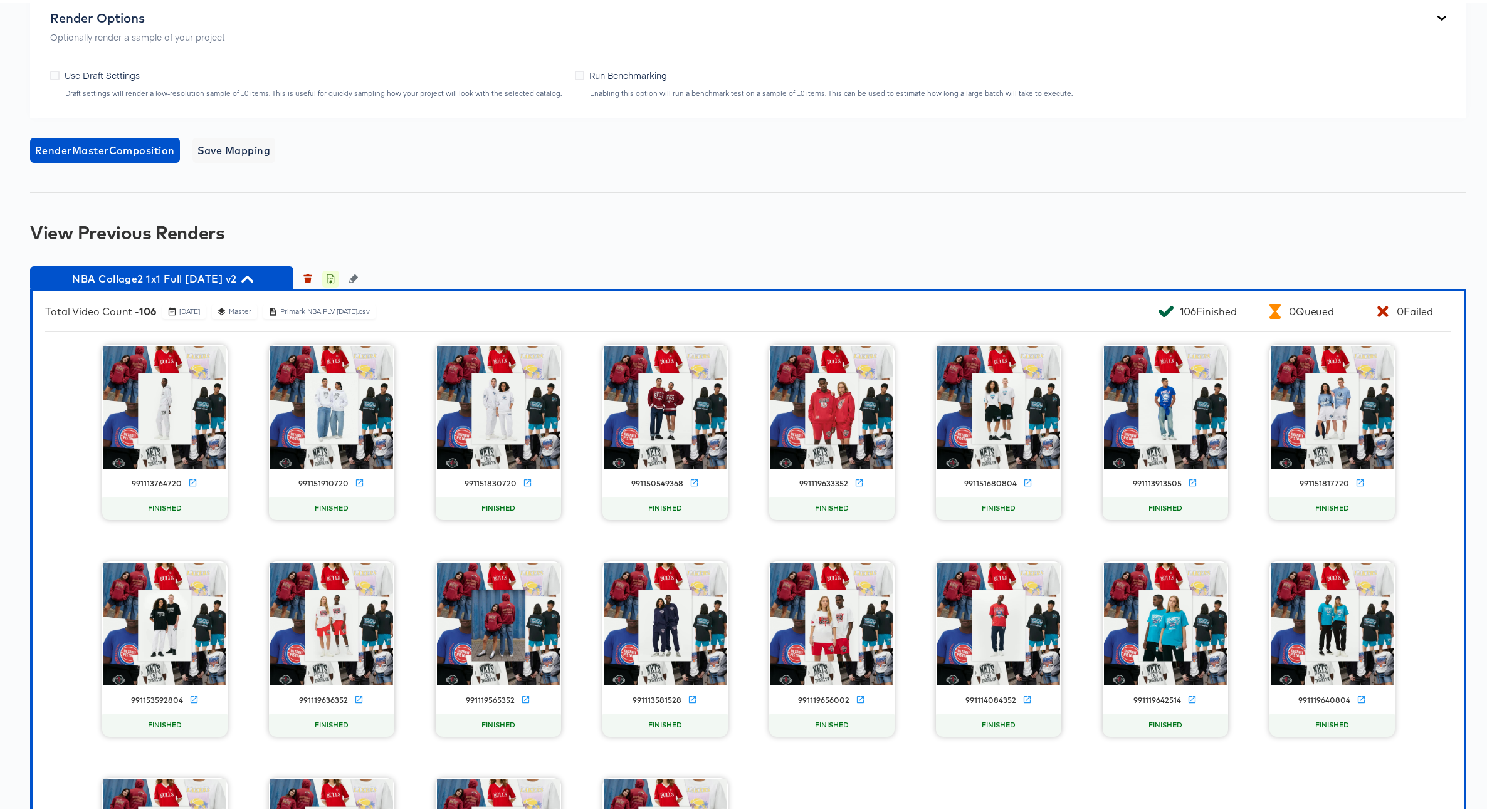
click at [332, 281] on icon "button" at bounding box center [330, 276] width 8 height 8
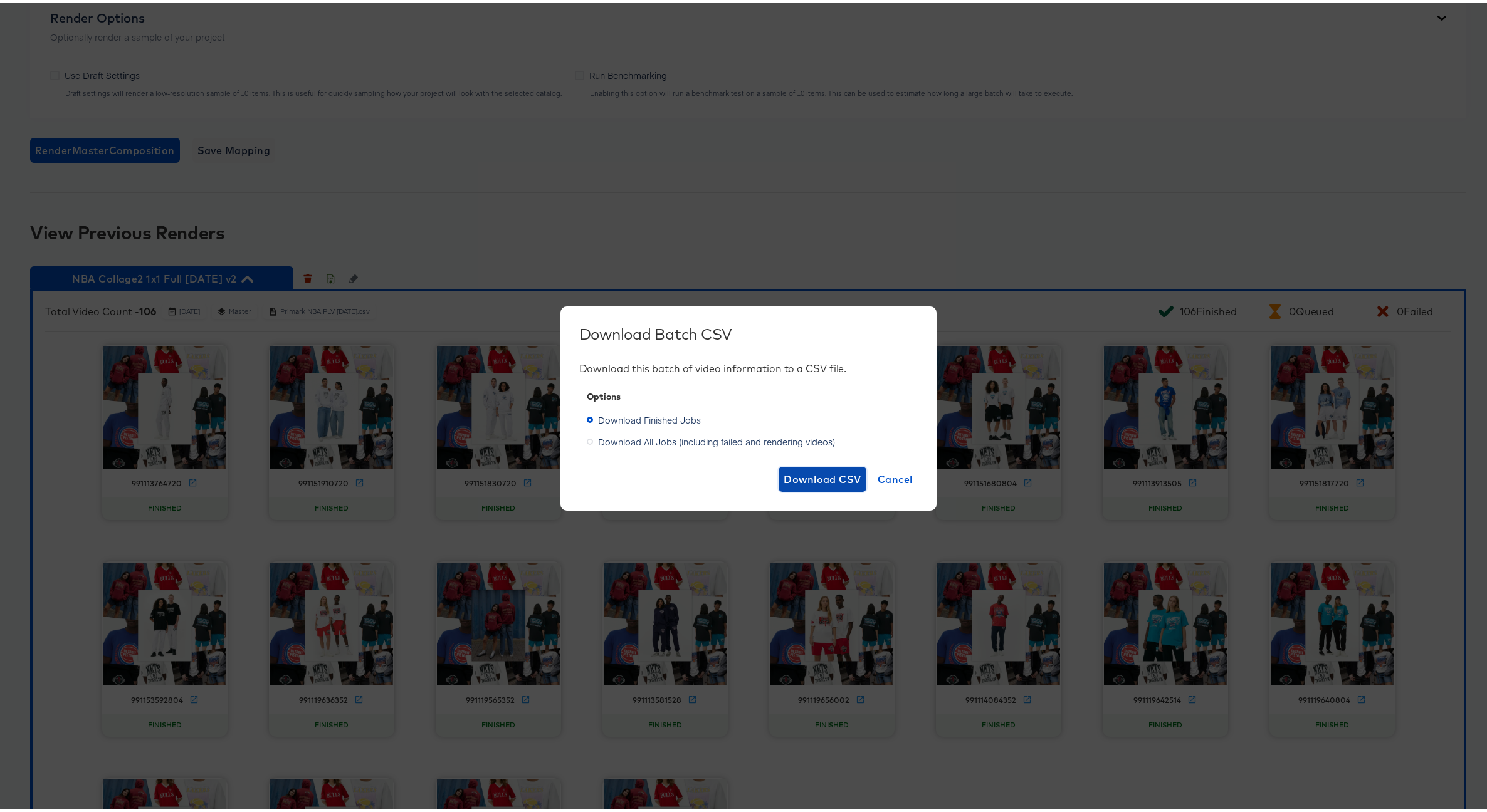
click at [810, 478] on span "Download CSV" at bounding box center [822, 477] width 78 height 18
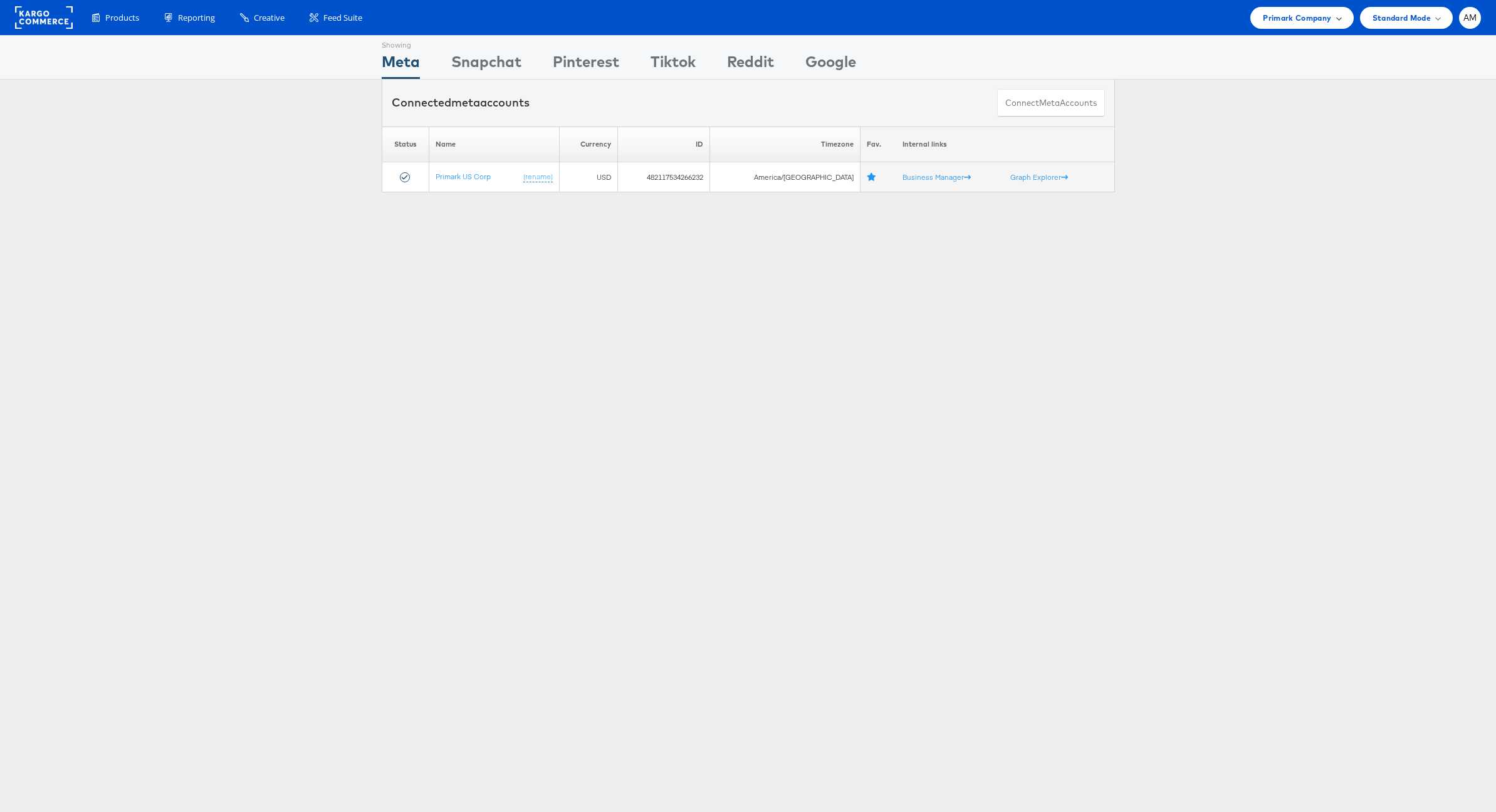
click at [1269, 20] on span "Primark Company" at bounding box center [1297, 18] width 69 height 13
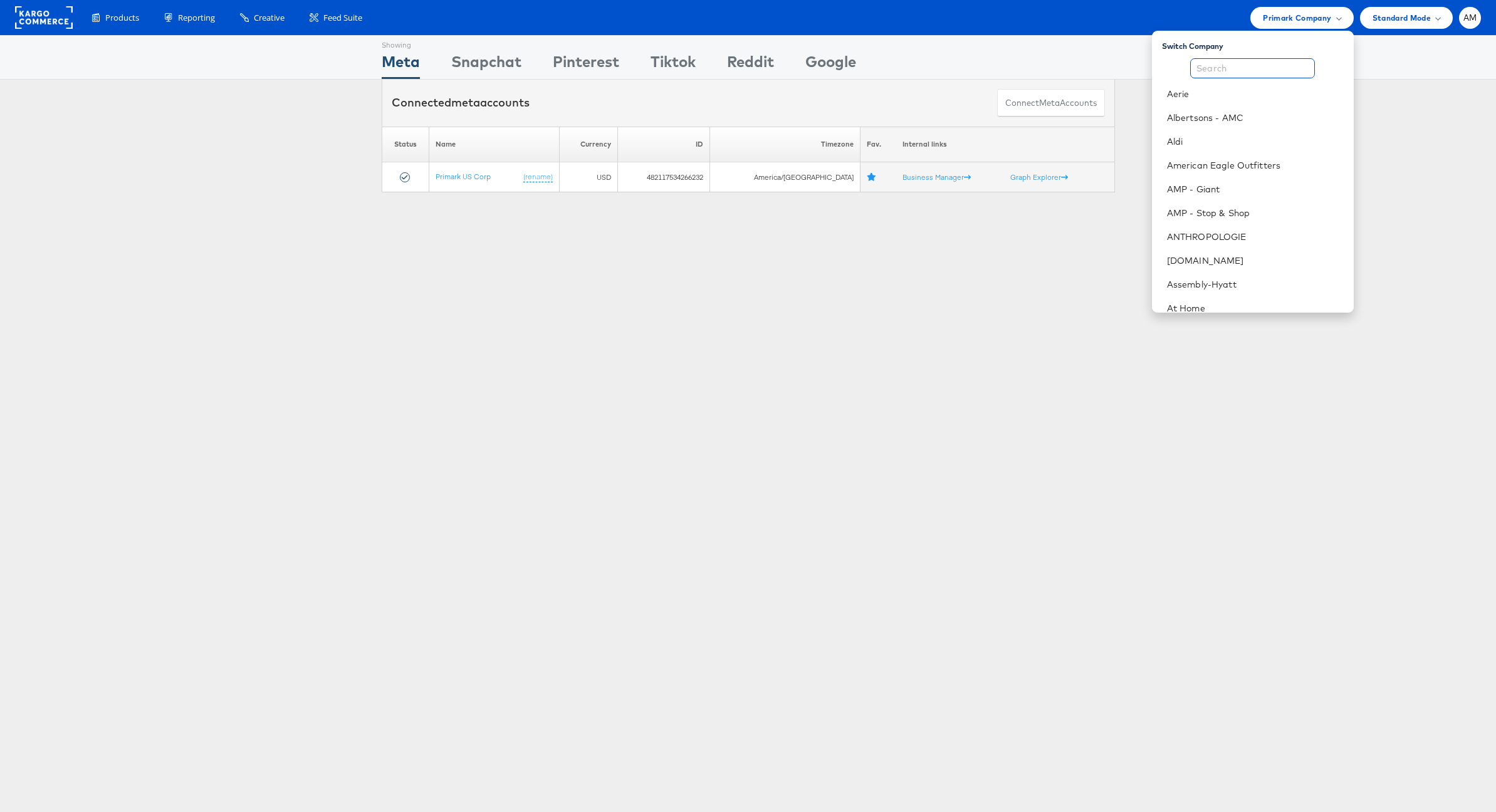
click at [1234, 66] on input "text" at bounding box center [1253, 69] width 125 height 20
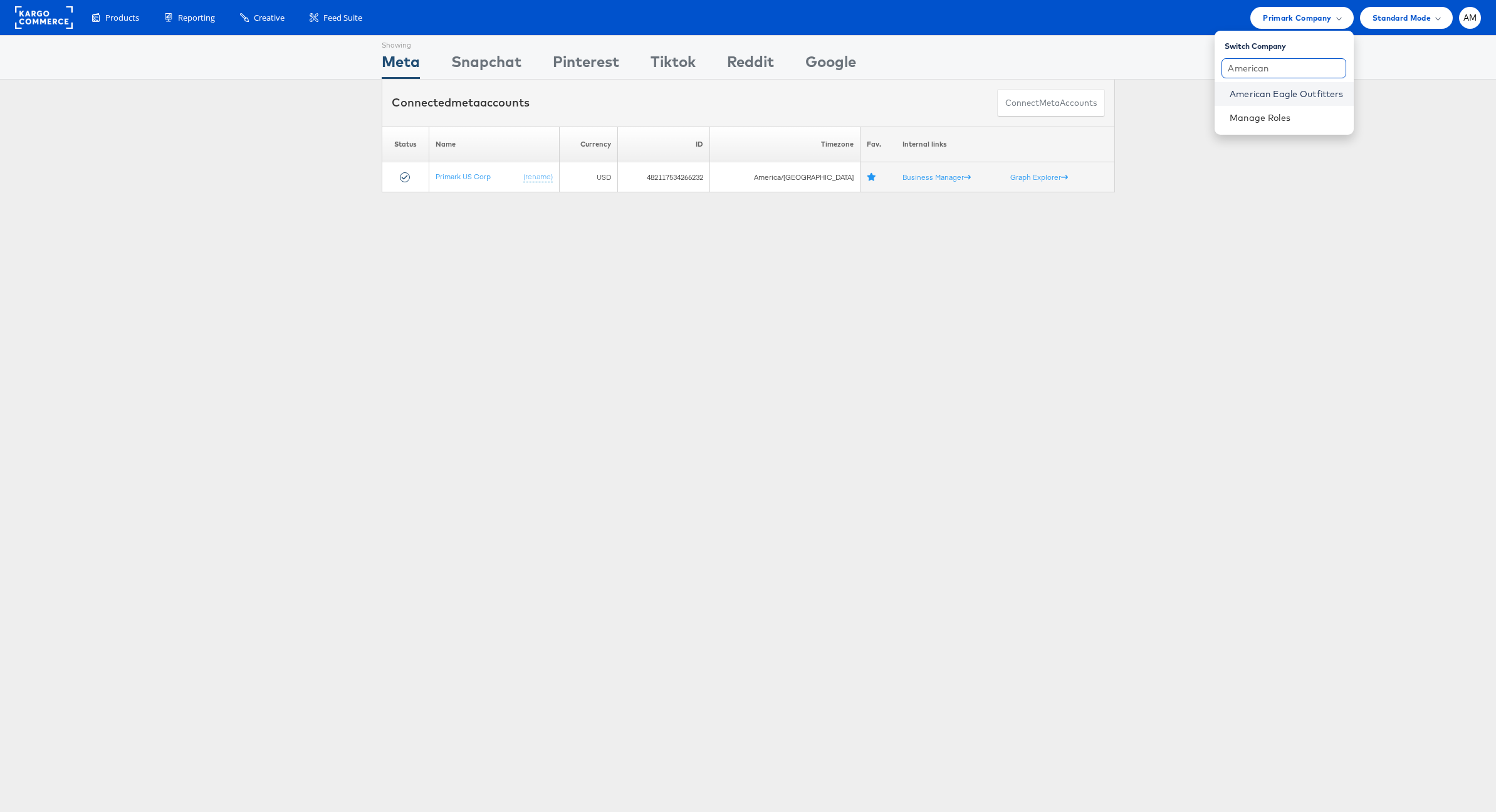
type input "American"
click at [1252, 94] on link "American Eagle Outfitters" at bounding box center [1286, 93] width 113 height 12
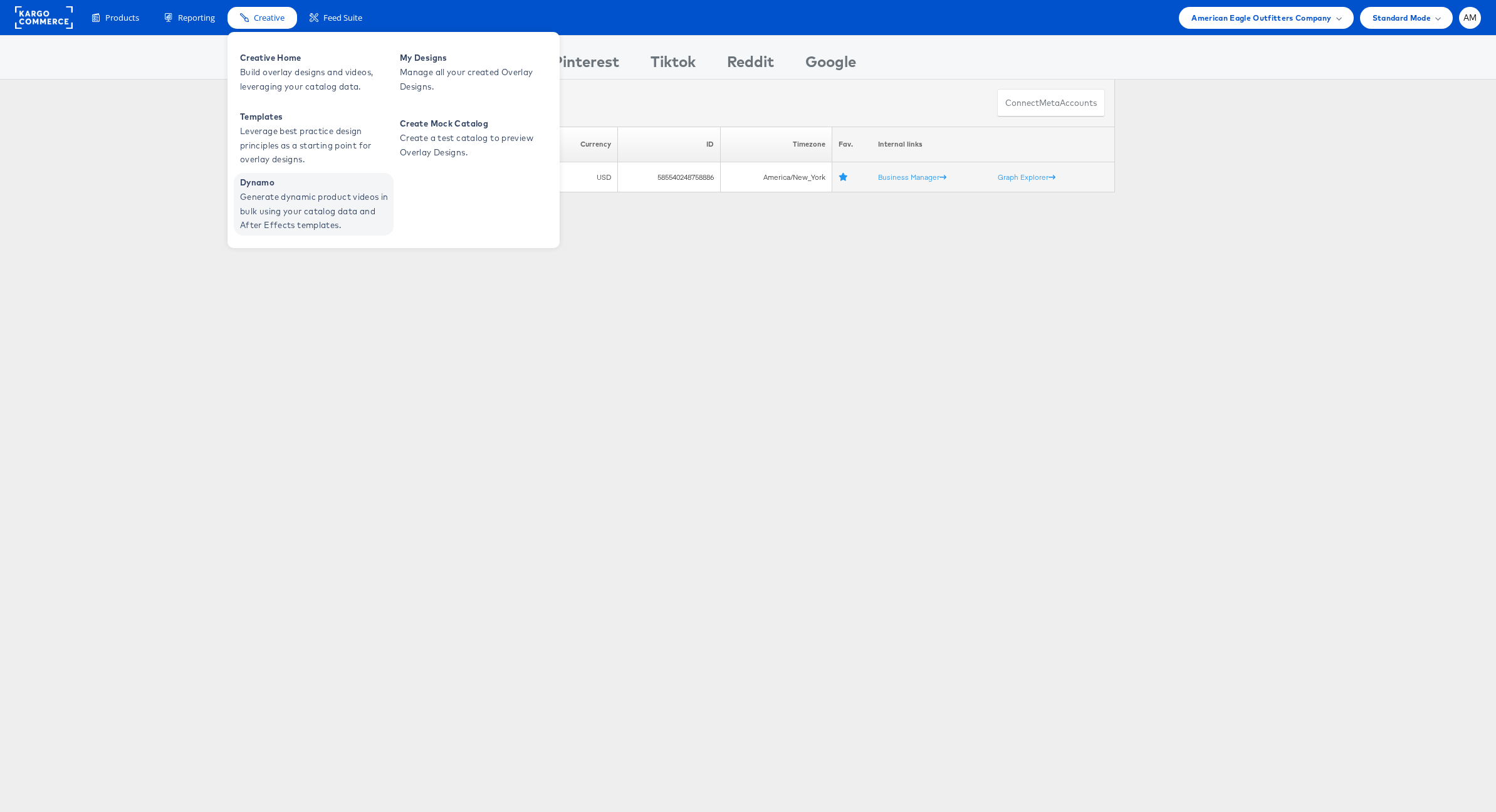
click at [301, 207] on span "Generate dynamic product videos in bulk using your catalog data and After Effec…" at bounding box center [315, 211] width 151 height 43
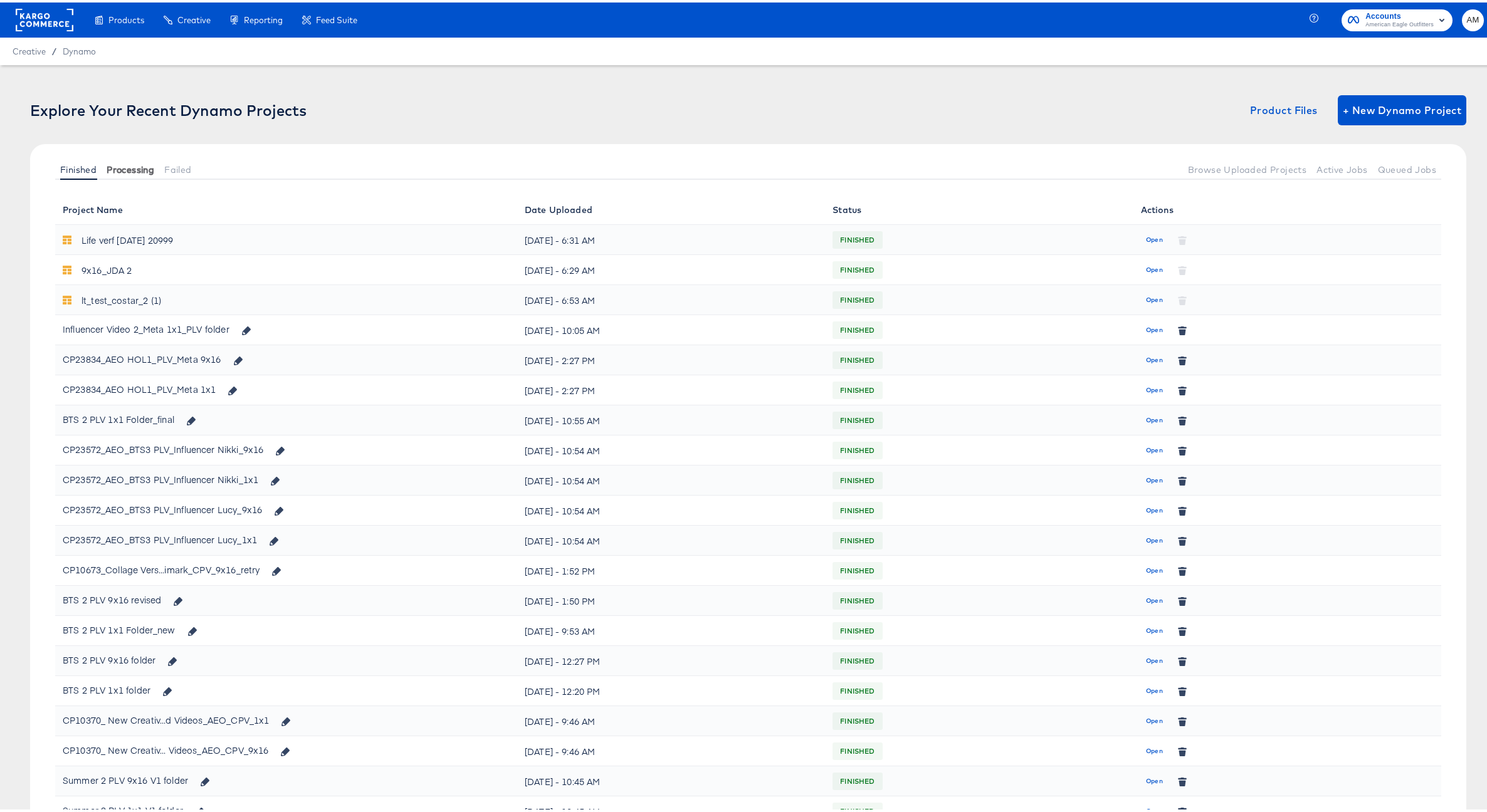
click at [132, 166] on span "Processing" at bounding box center [130, 167] width 47 height 10
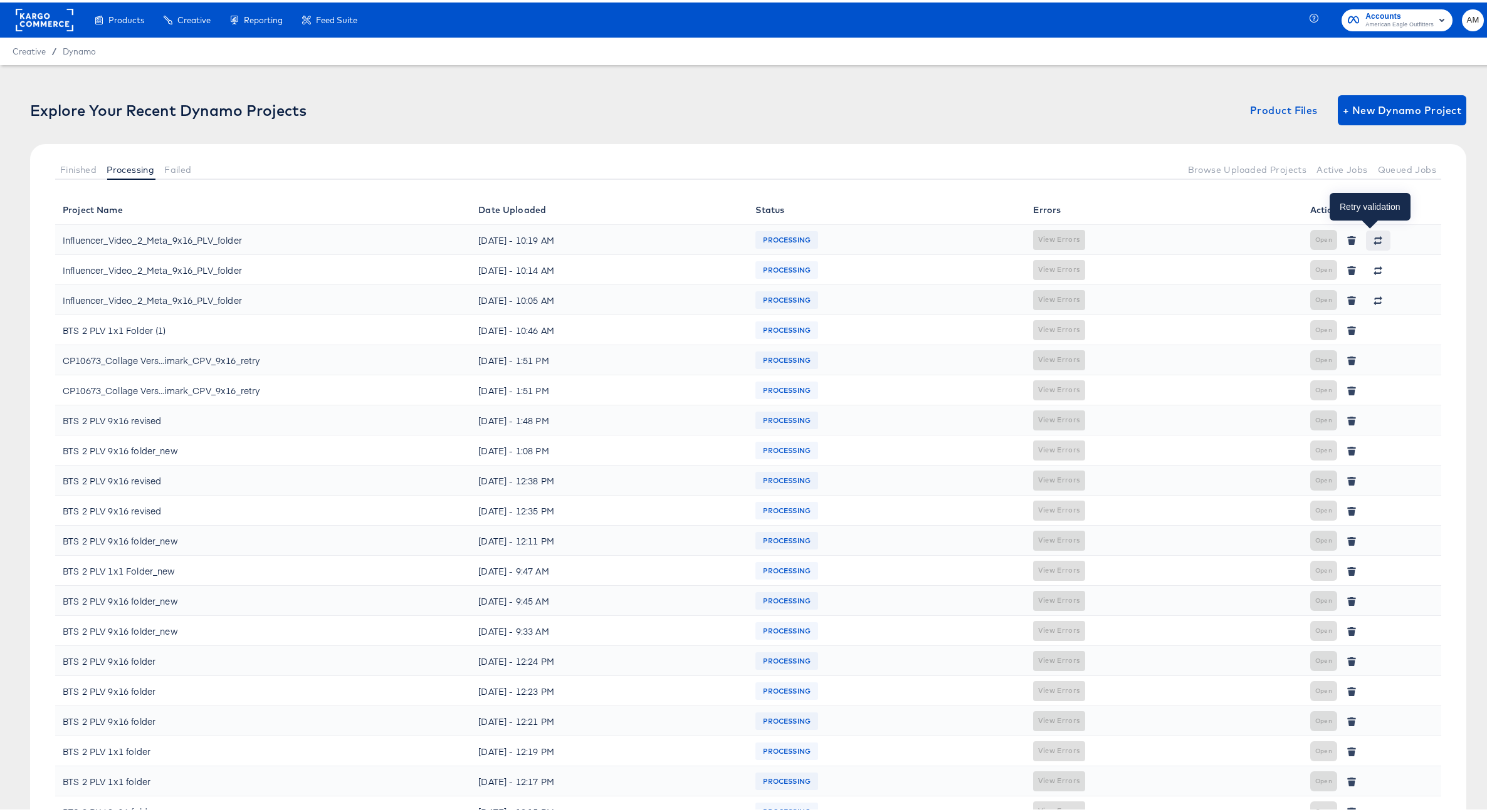
click at [1374, 239] on icon "button" at bounding box center [1377, 238] width 8 height 8
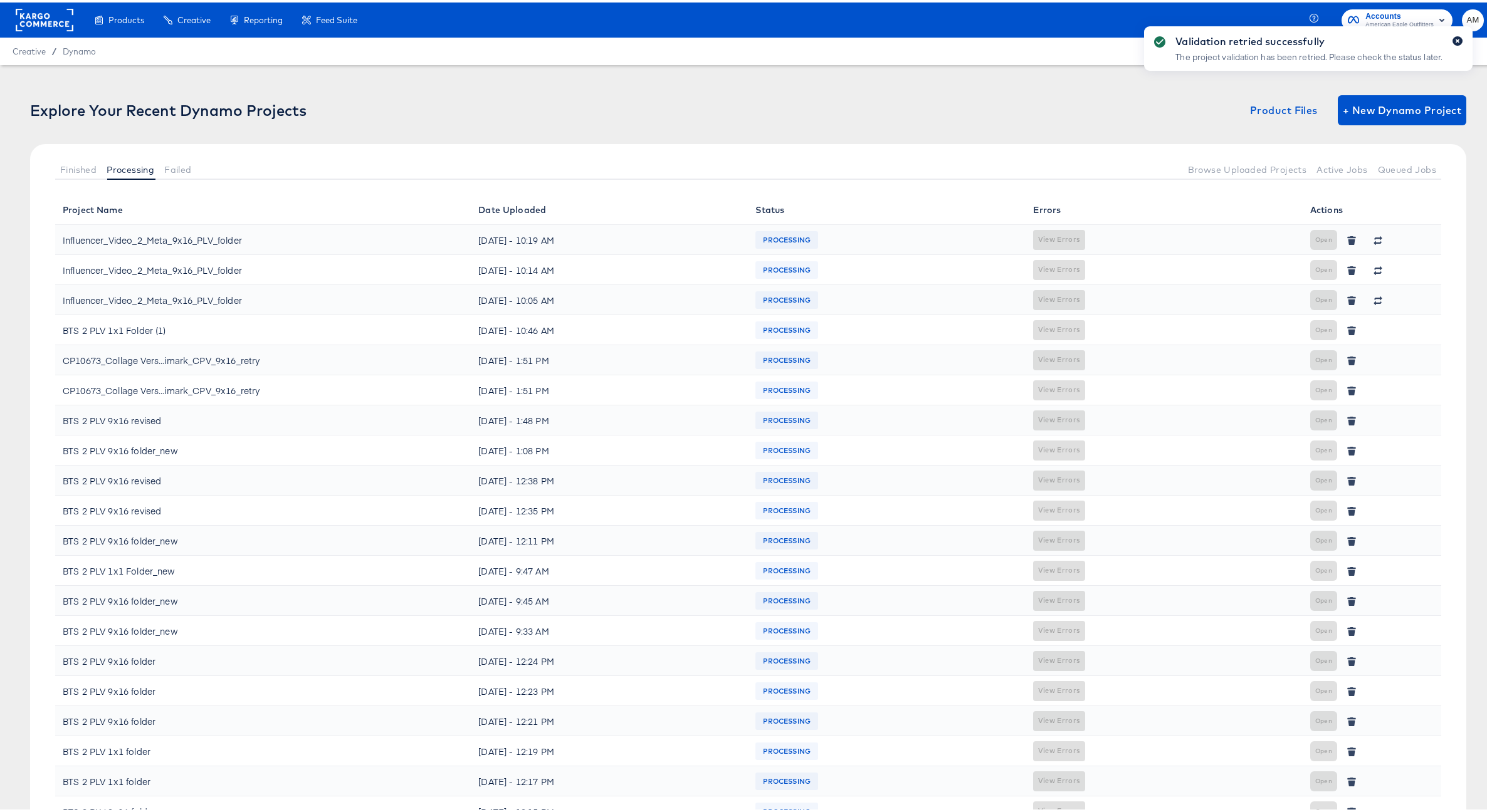
click at [1455, 37] on icon "button" at bounding box center [1457, 39] width 4 height 4
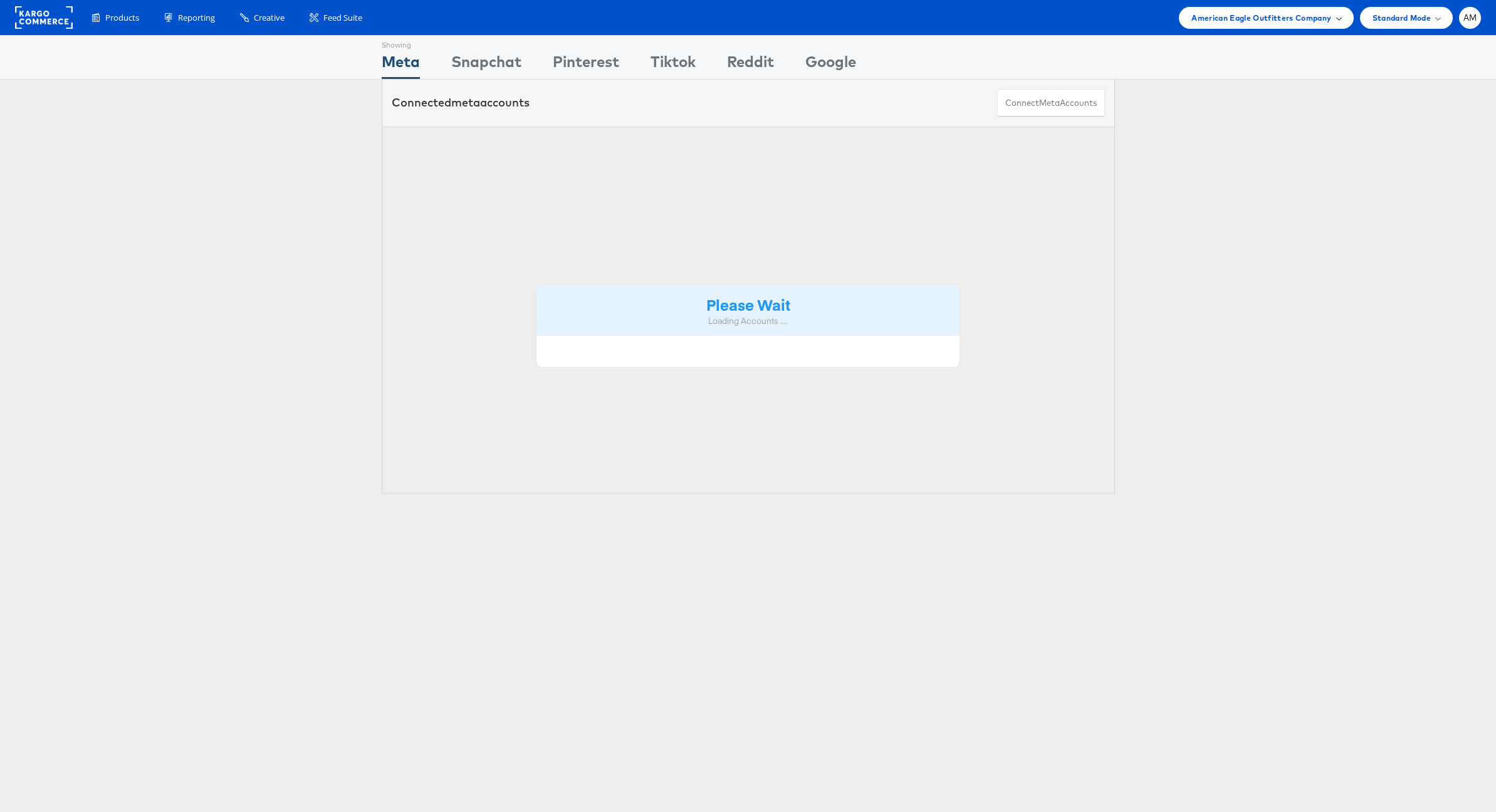
click at [1233, 19] on span "American Eagle Outfitters Company" at bounding box center [1261, 18] width 139 height 13
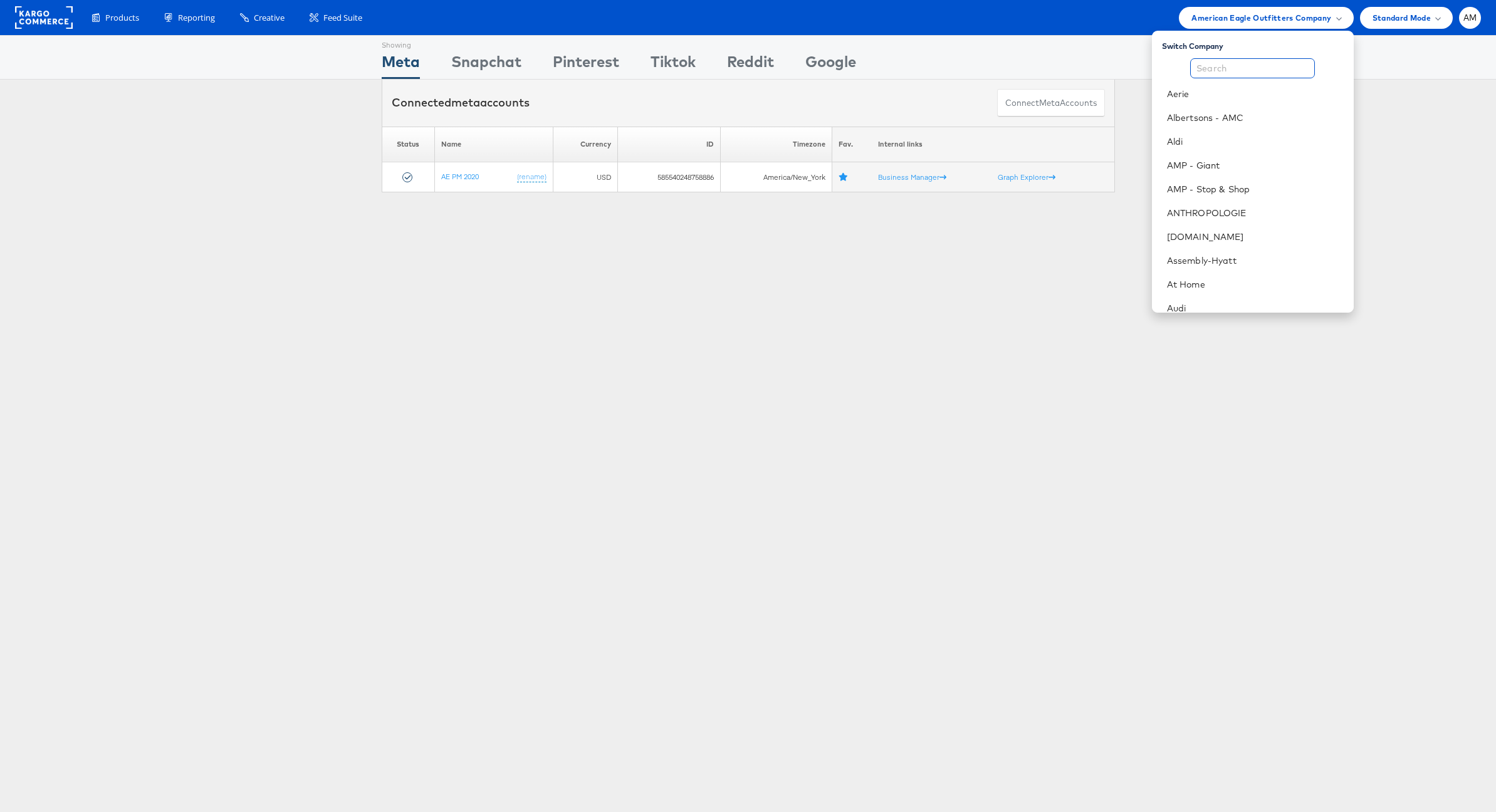
click at [1210, 64] on input "text" at bounding box center [1253, 69] width 125 height 20
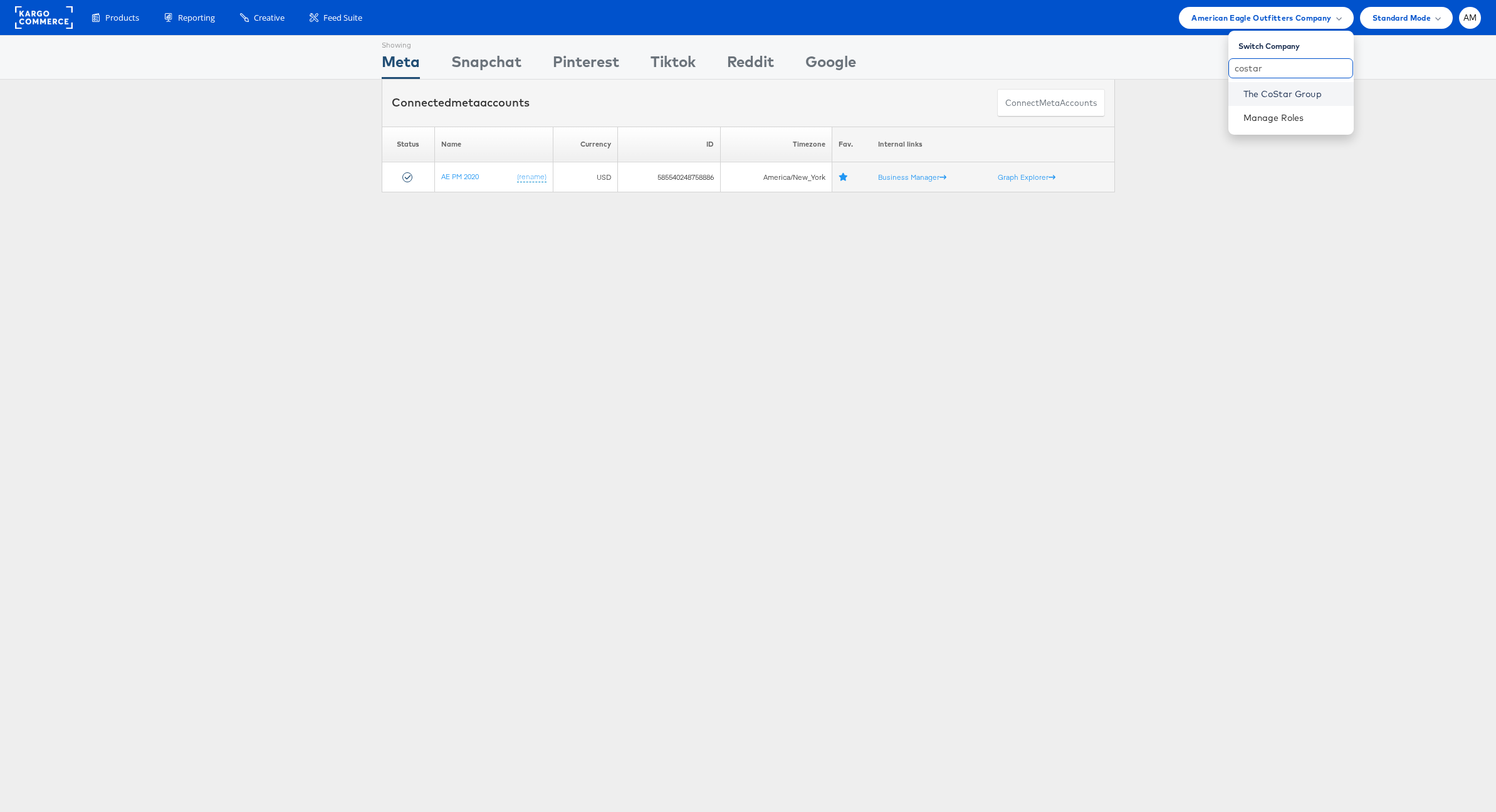
type input "costar"
click at [1264, 99] on link "The CoStar Group" at bounding box center [1293, 93] width 100 height 12
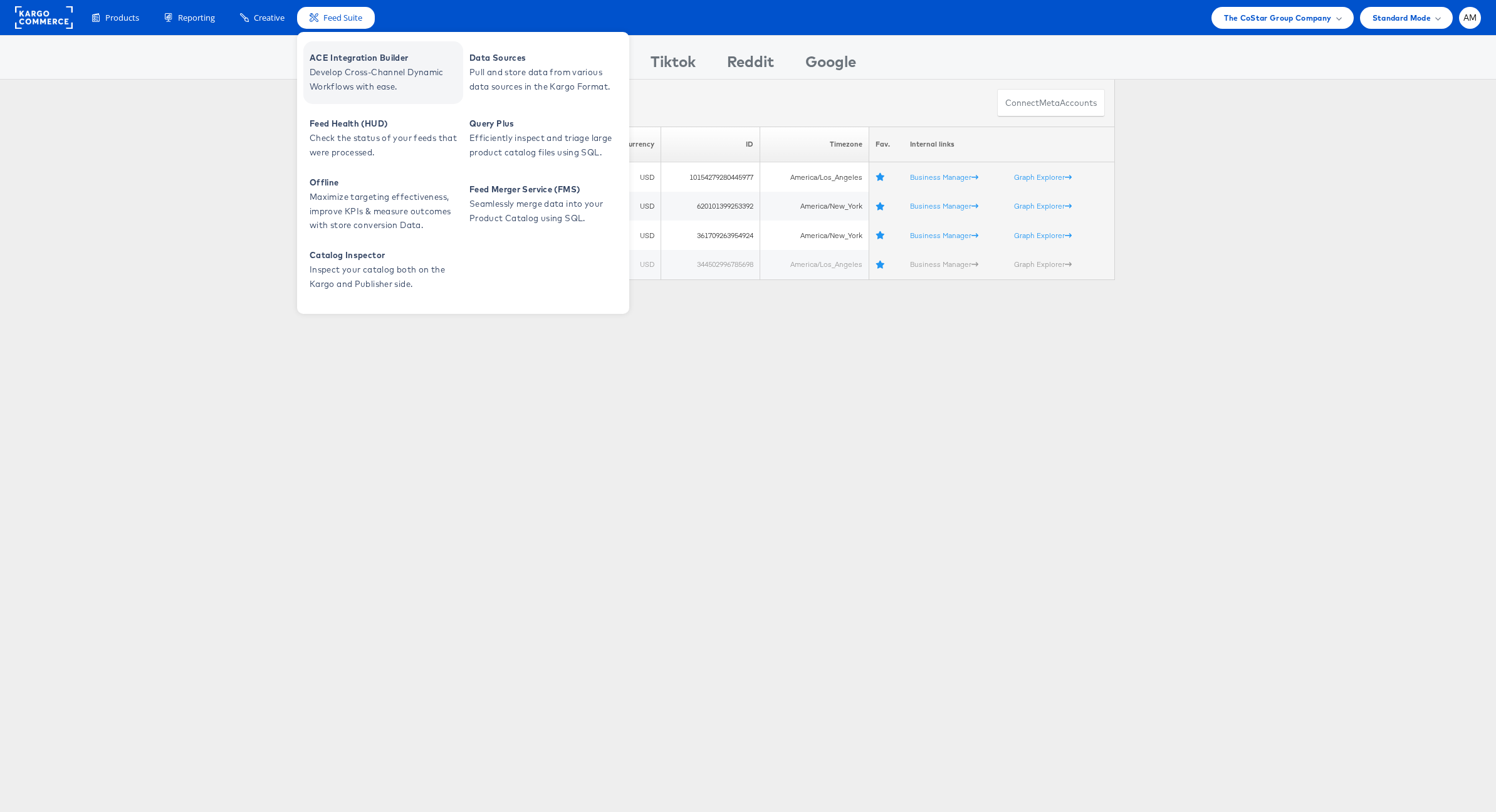
click at [344, 83] on span "Develop Cross-Channel Dynamic Workflows with ease." at bounding box center [385, 79] width 151 height 29
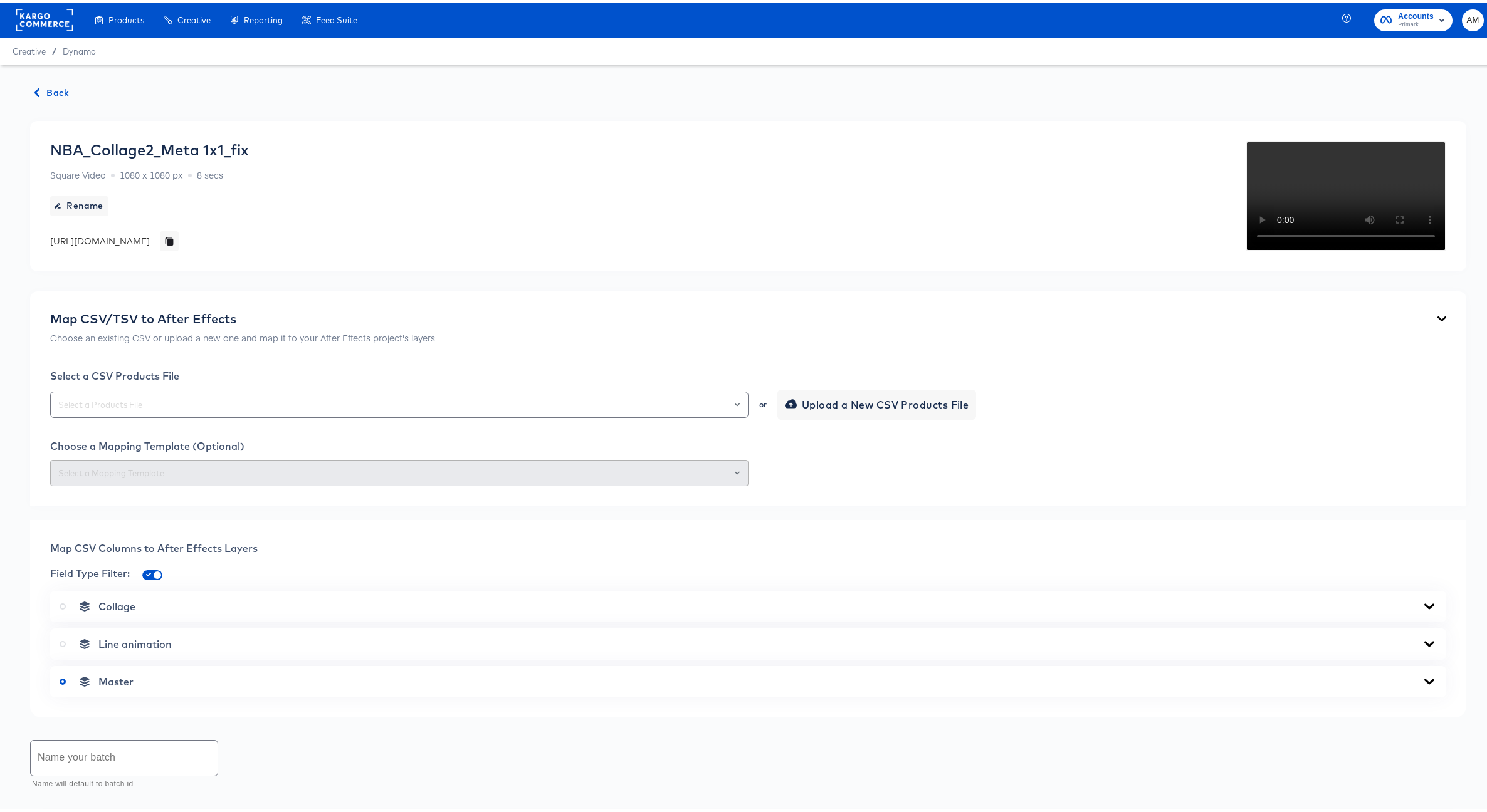
click at [44, 21] on rect at bounding box center [45, 18] width 58 height 22
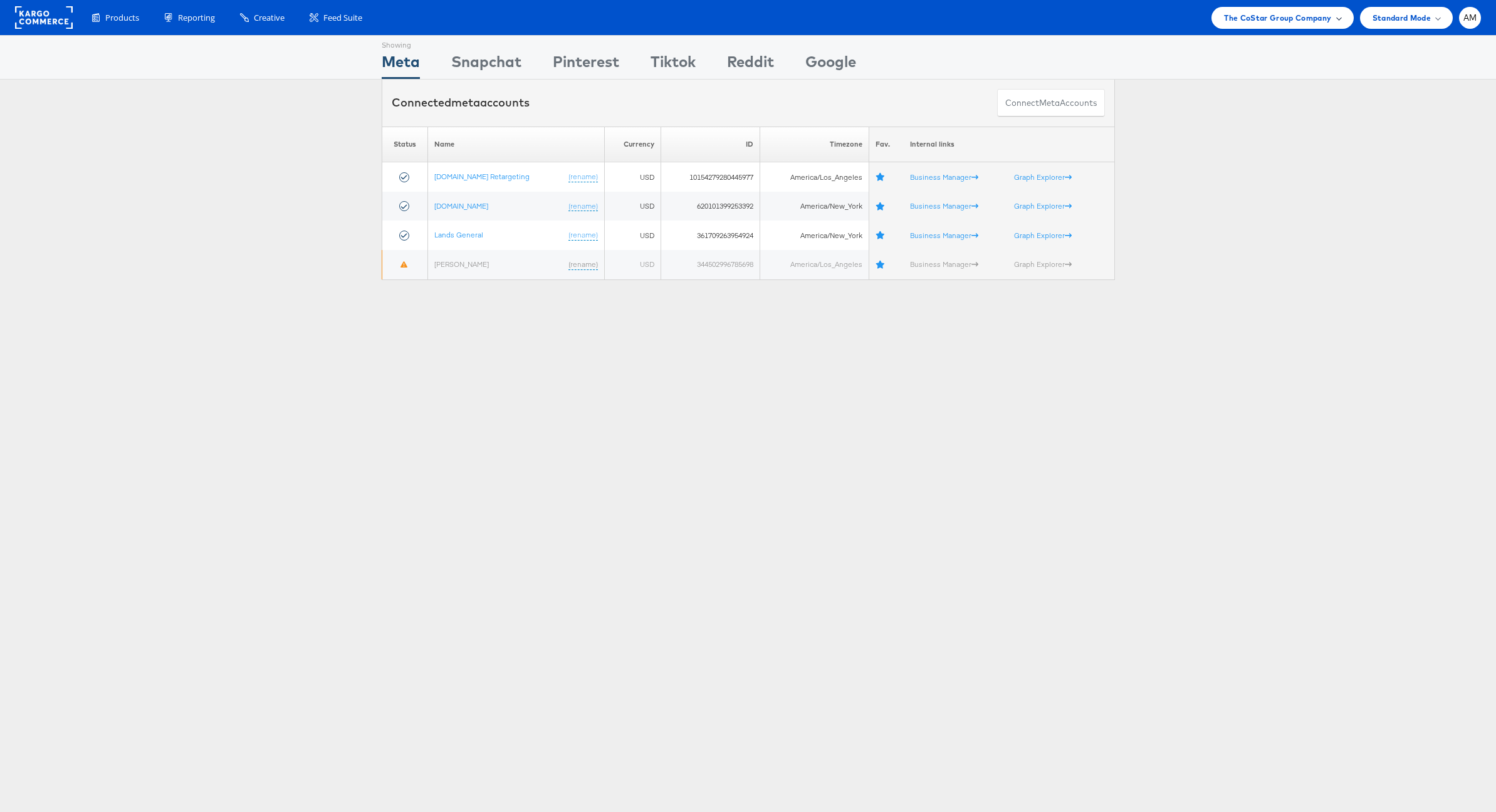
click at [1264, 13] on span "The CoStar Group Company" at bounding box center [1277, 18] width 107 height 13
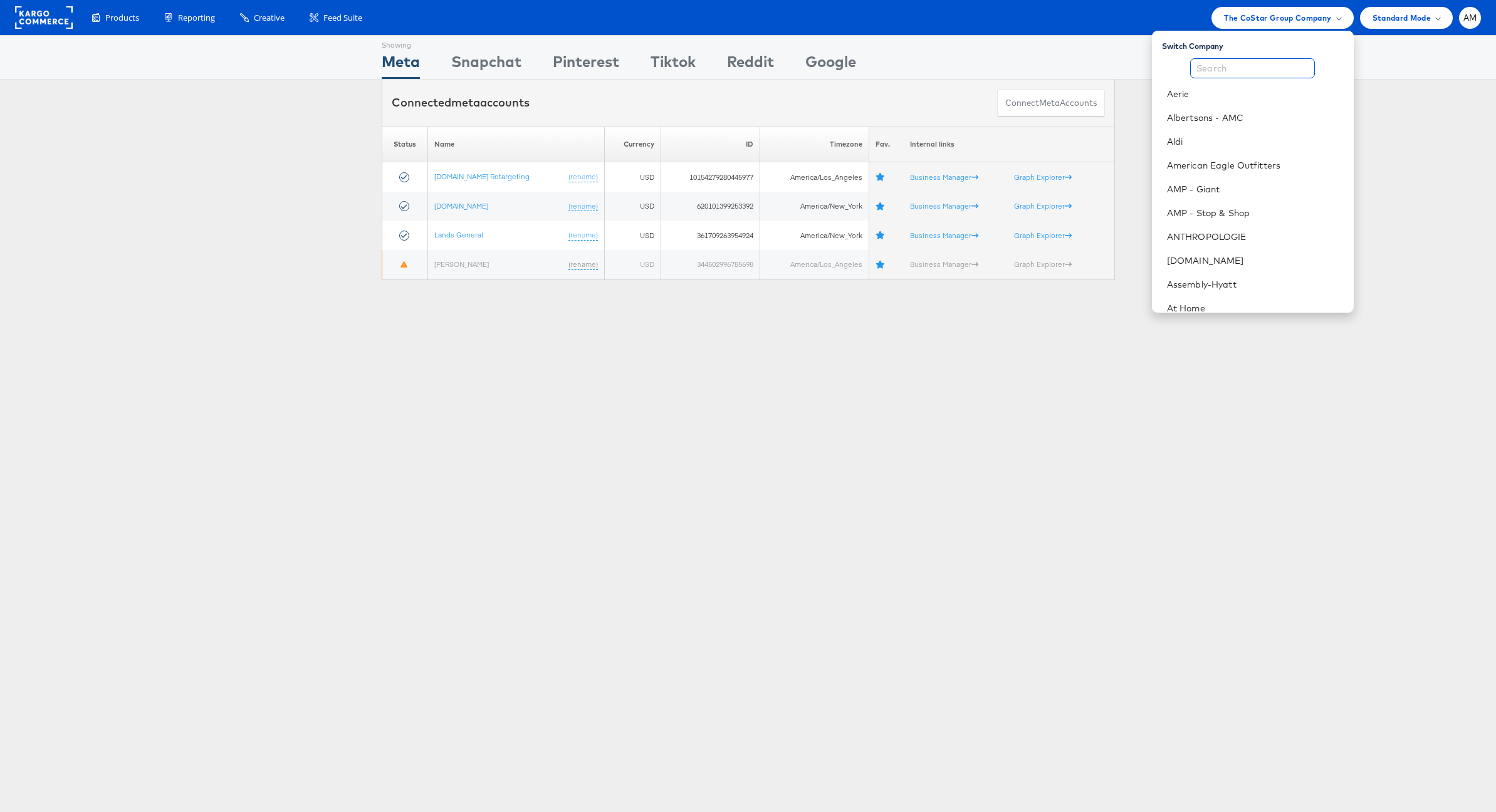
click at [1227, 64] on input "text" at bounding box center [1253, 69] width 125 height 20
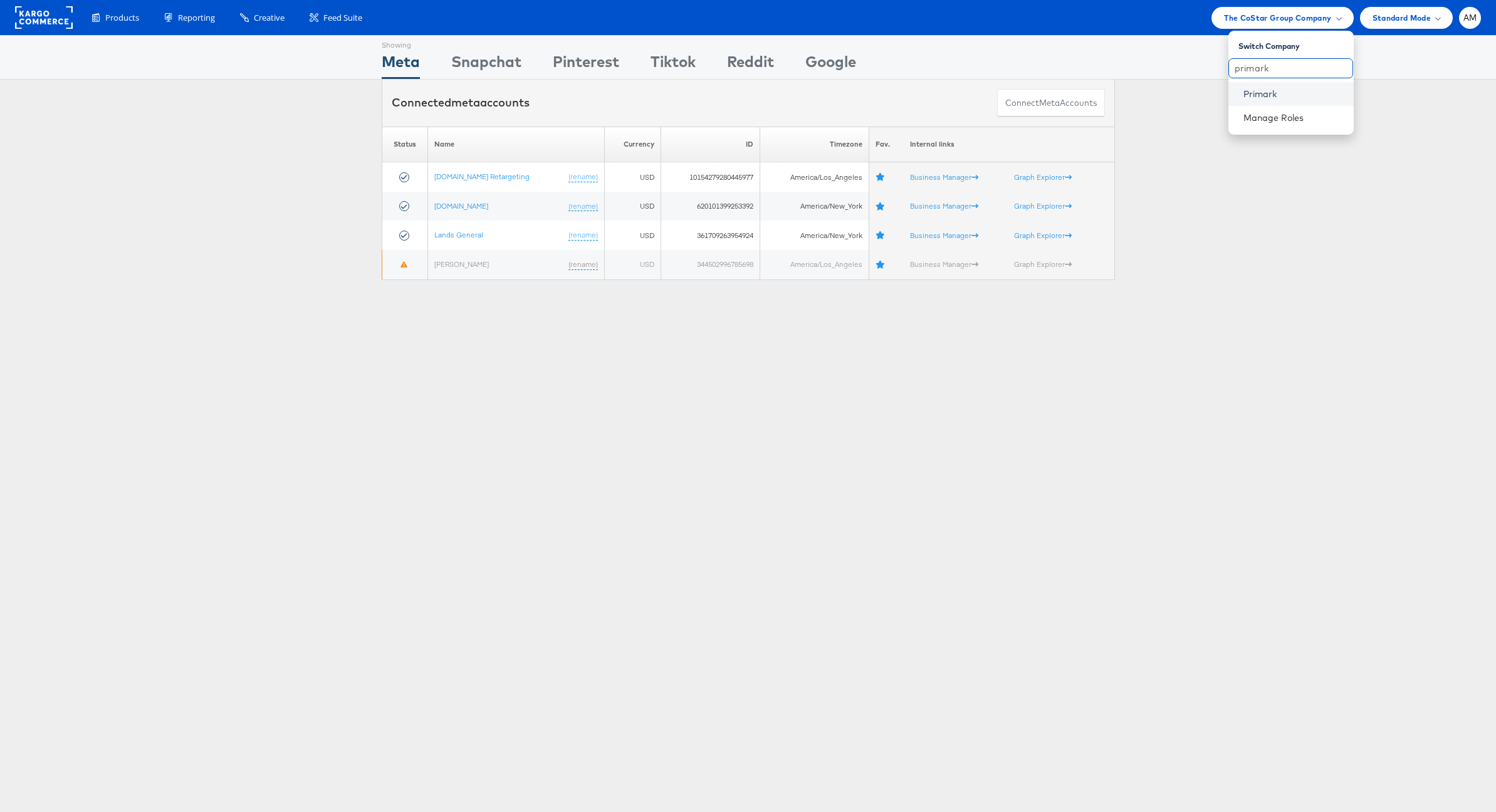
type input "primark"
click at [1243, 92] on link "Primark" at bounding box center [1293, 93] width 100 height 12
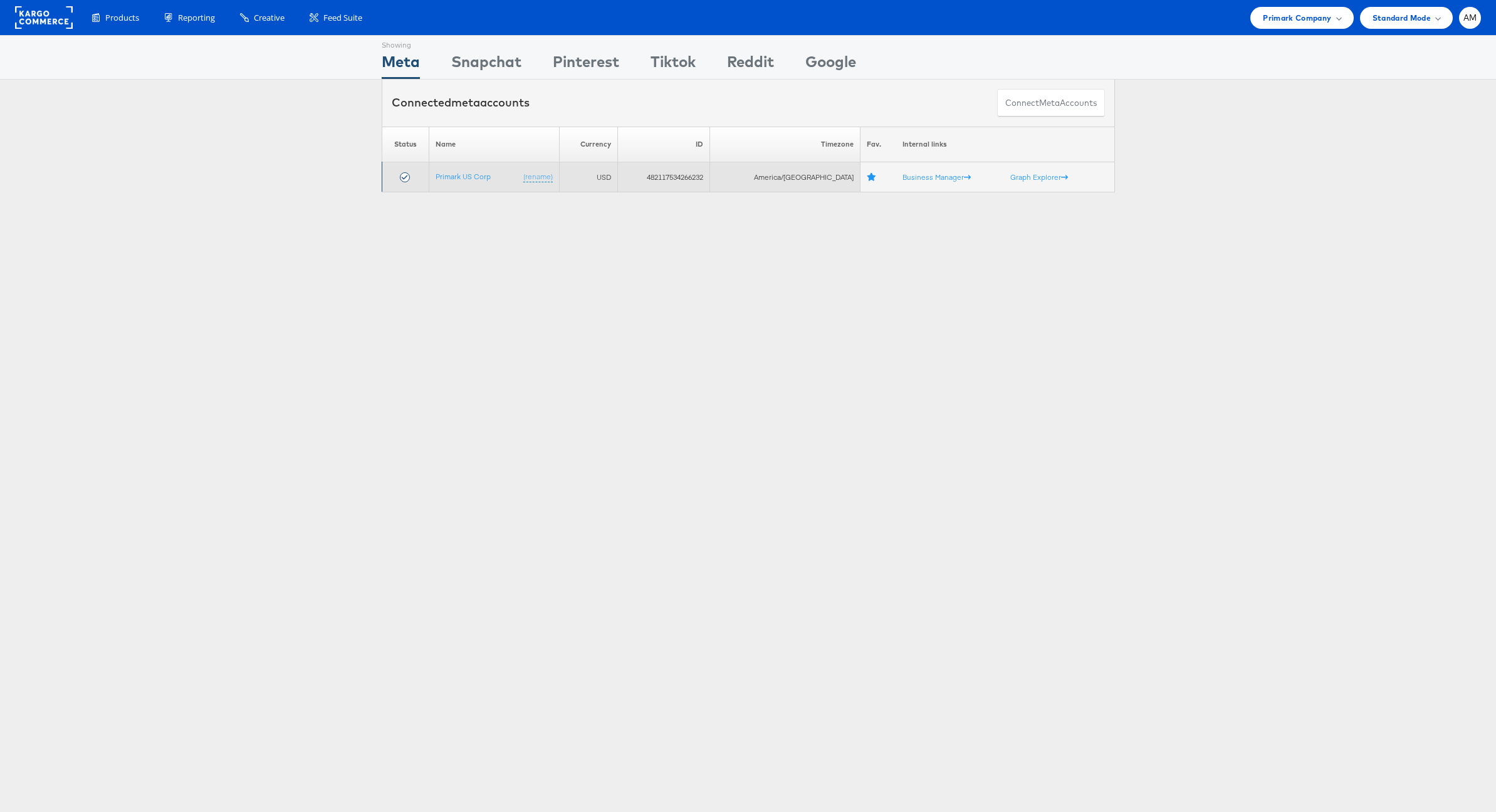
click at [689, 178] on td "482117534266232" at bounding box center [663, 177] width 93 height 30
copy td "482117534266232"
